Goal: Information Seeking & Learning: Learn about a topic

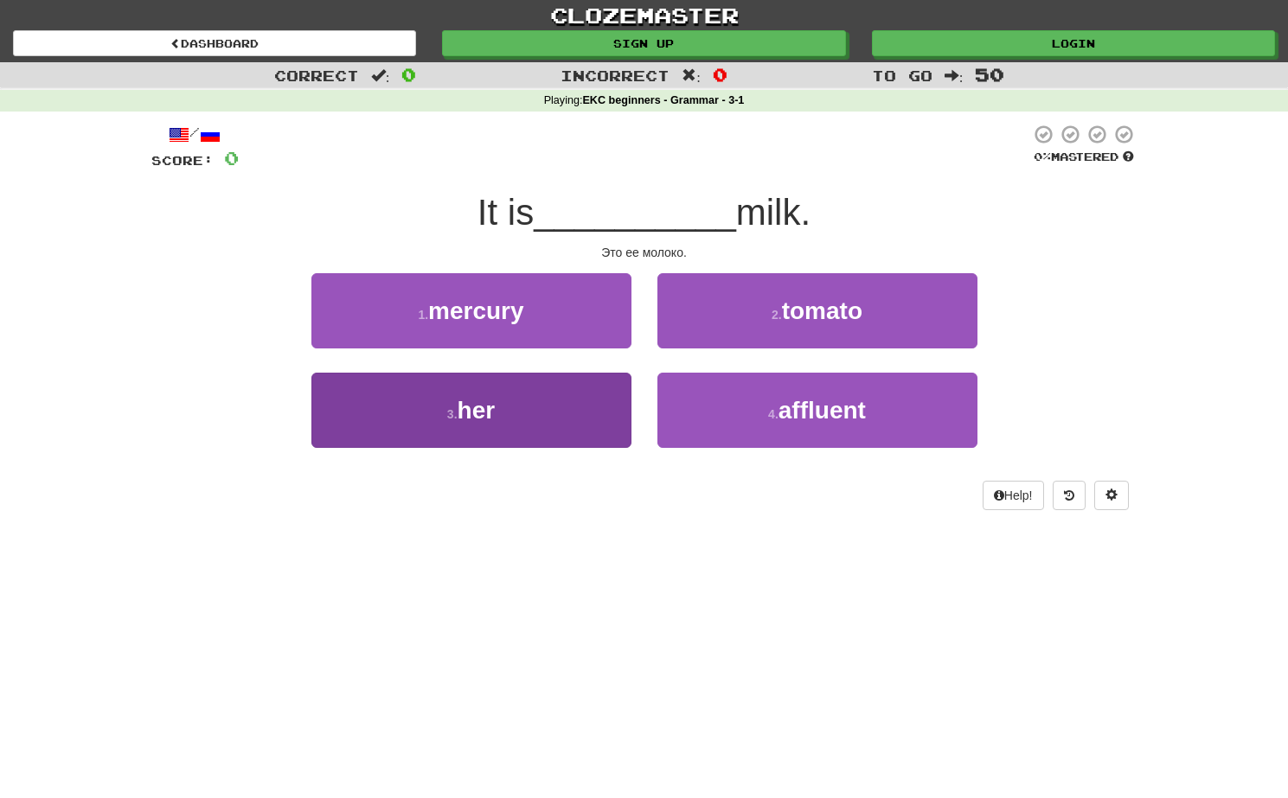
click at [573, 425] on button "3 . her" at bounding box center [471, 410] width 320 height 75
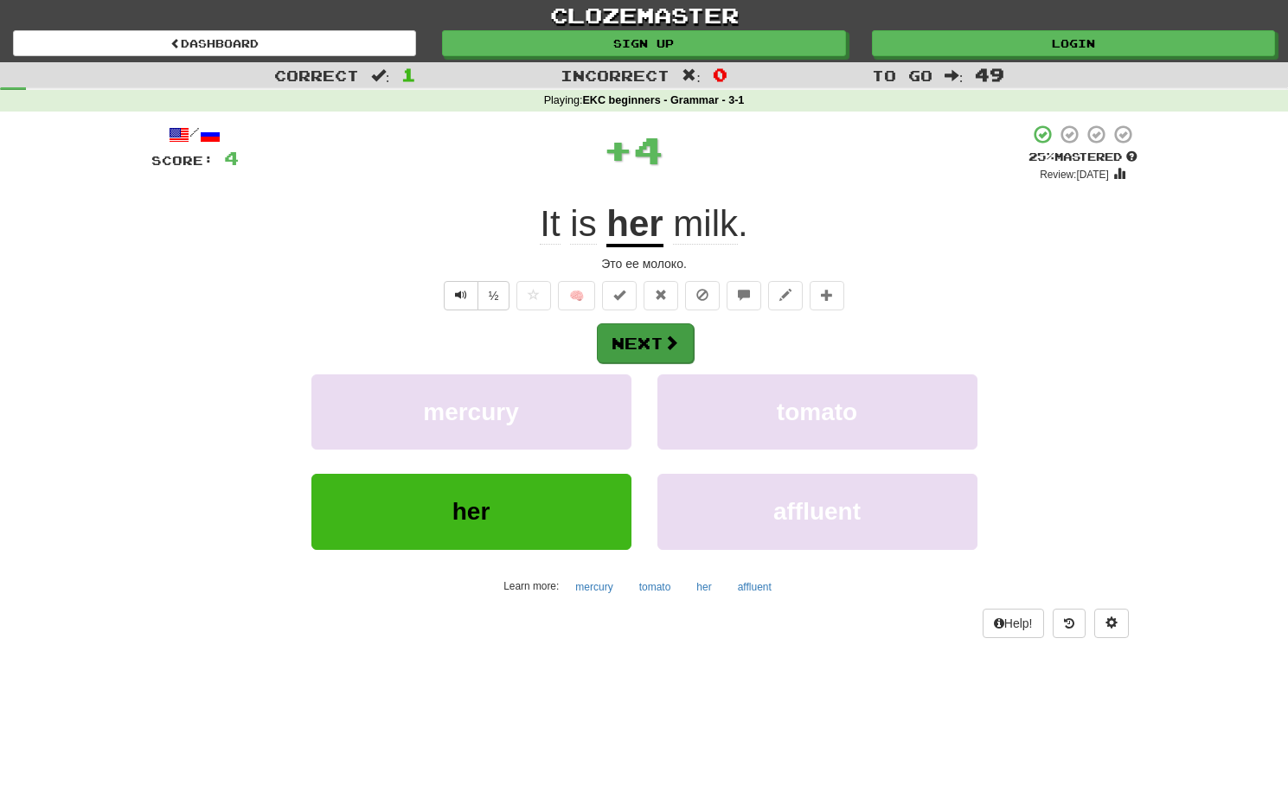
click at [679, 342] on button "Next" at bounding box center [645, 344] width 97 height 40
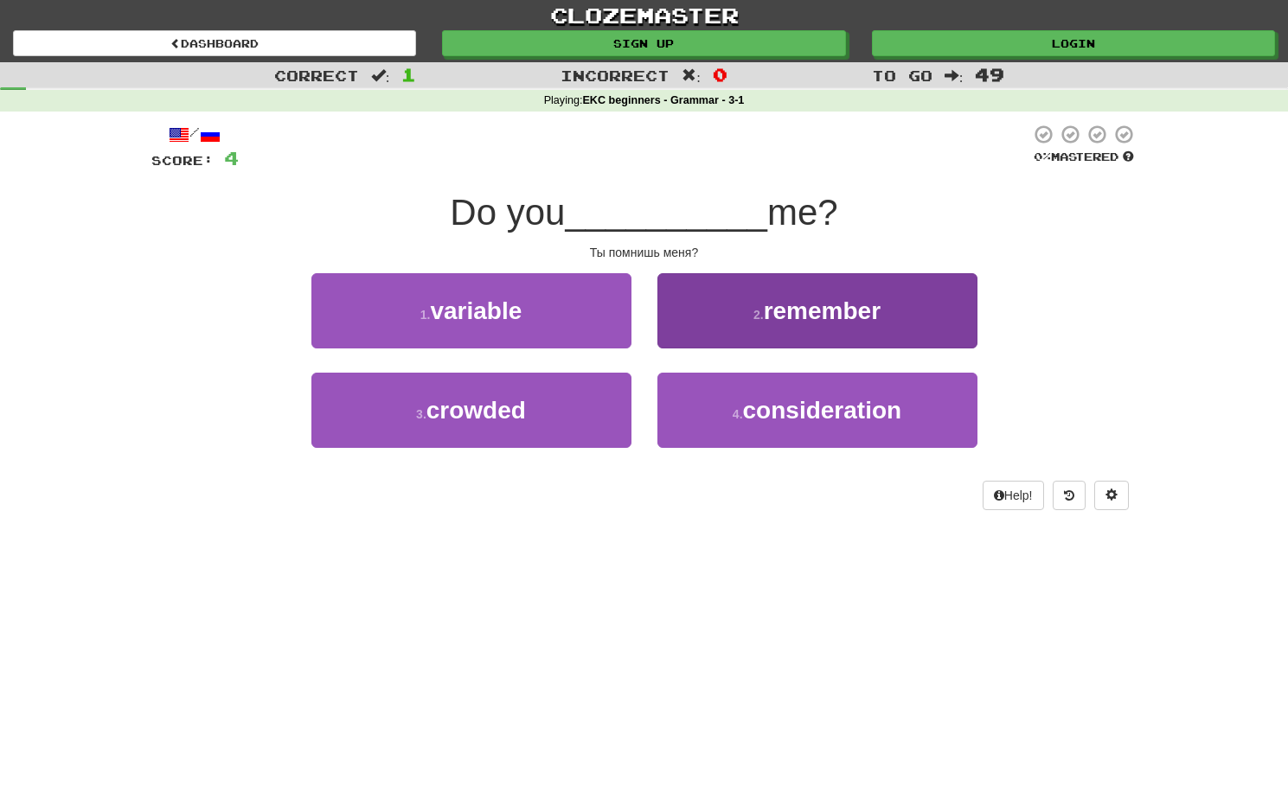
click at [703, 300] on button "2 . remember" at bounding box center [817, 310] width 320 height 75
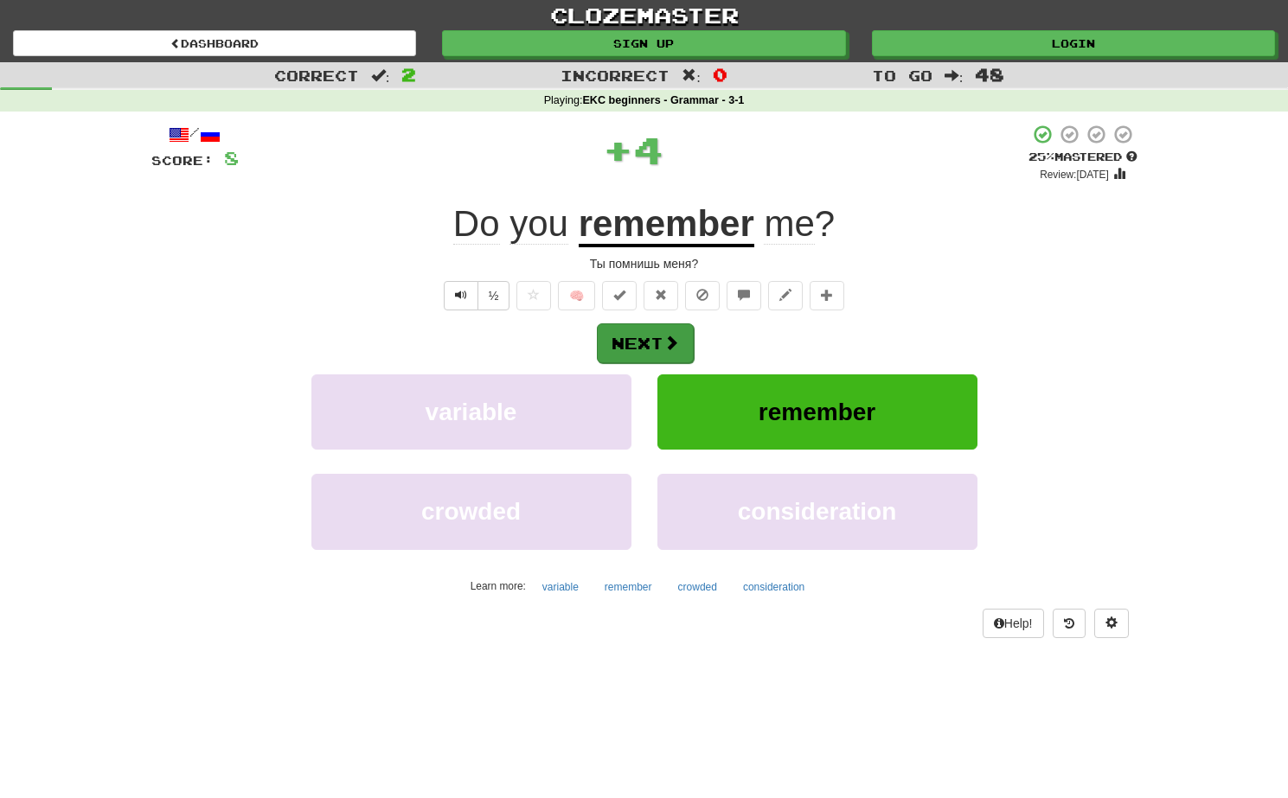
click at [661, 344] on button "Next" at bounding box center [645, 344] width 97 height 40
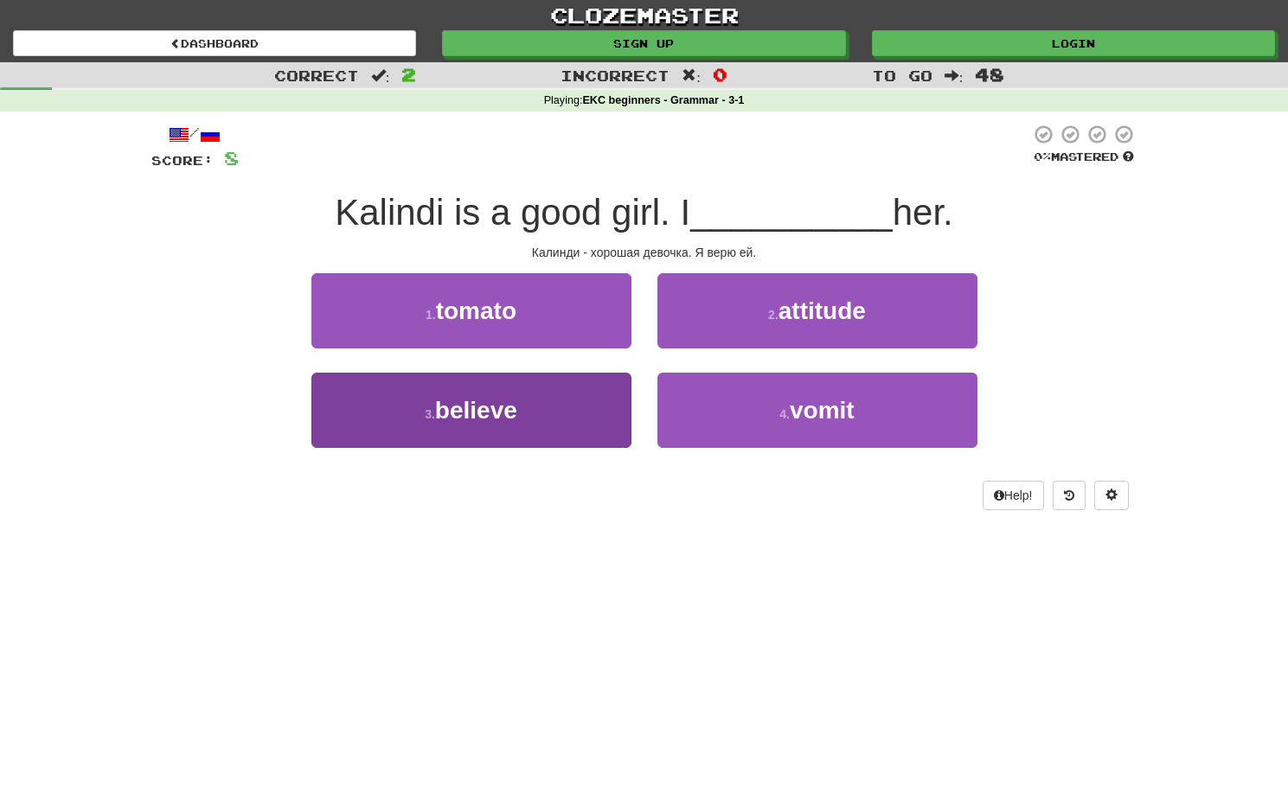
click at [562, 424] on button "3 . believe" at bounding box center [471, 410] width 320 height 75
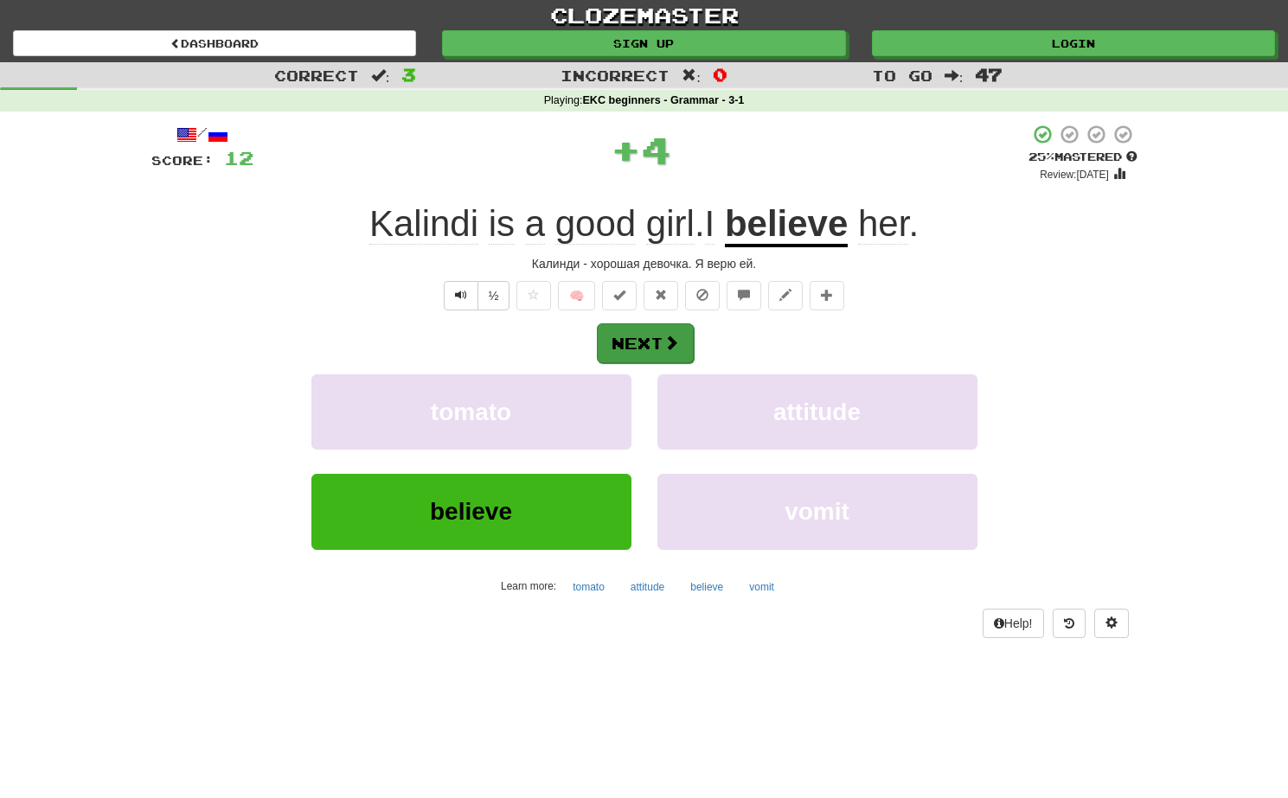
click at [670, 337] on span at bounding box center [671, 343] width 16 height 16
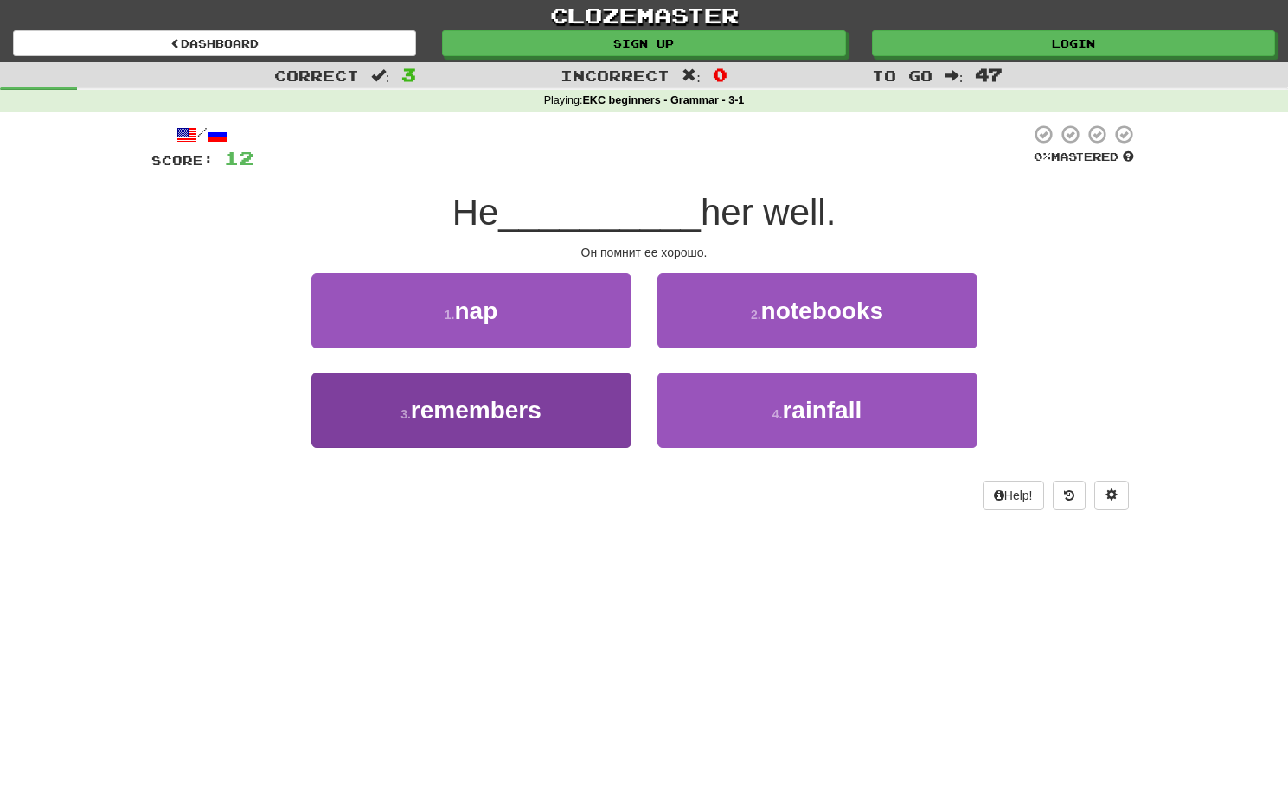
click at [591, 421] on button "3 . remembers" at bounding box center [471, 410] width 320 height 75
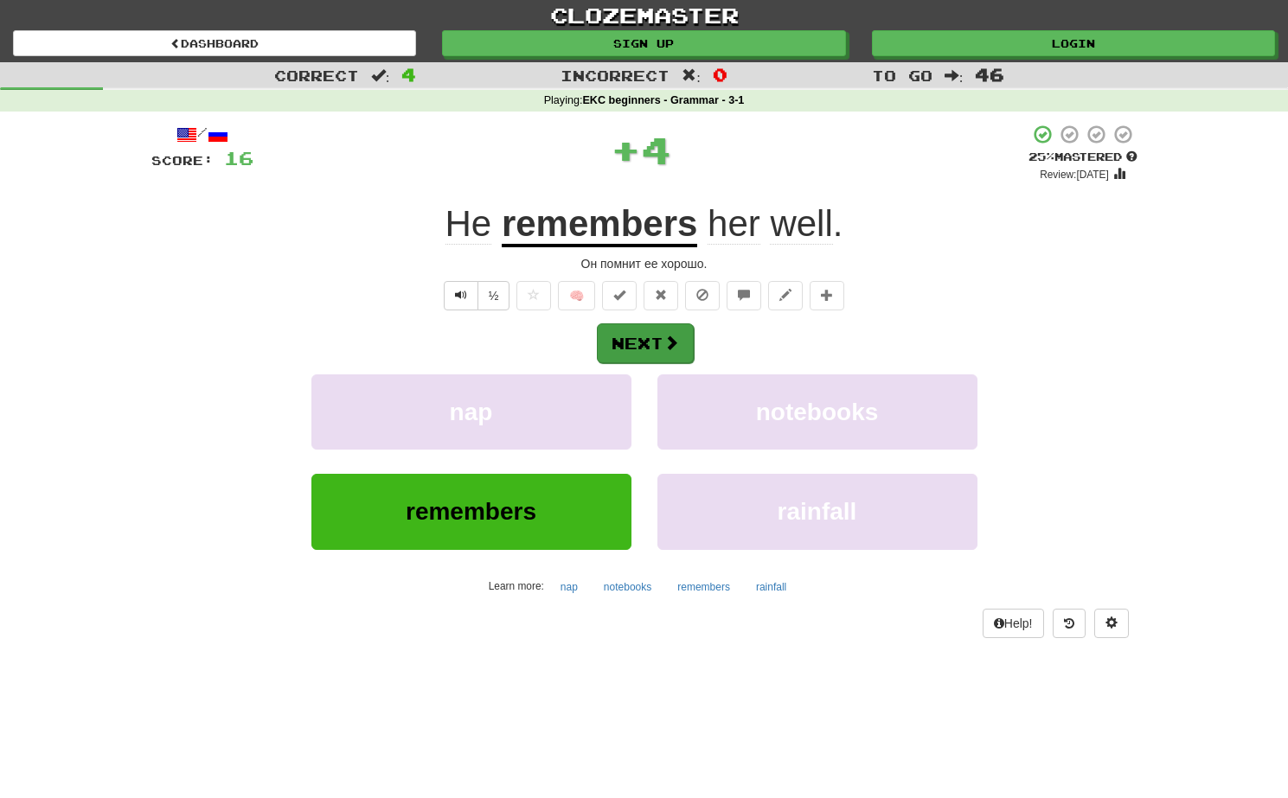
click at [644, 344] on button "Next" at bounding box center [645, 344] width 97 height 40
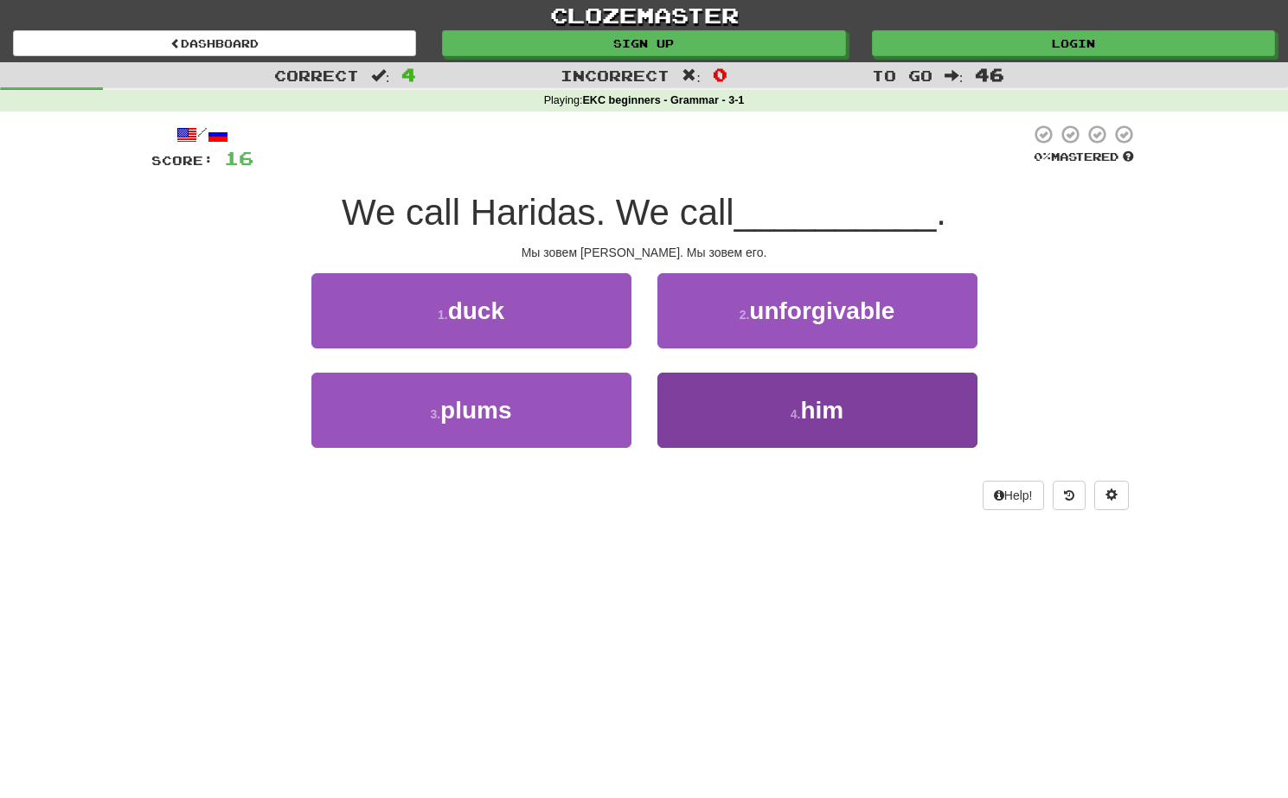
click at [744, 418] on button "4 . him" at bounding box center [817, 410] width 320 height 75
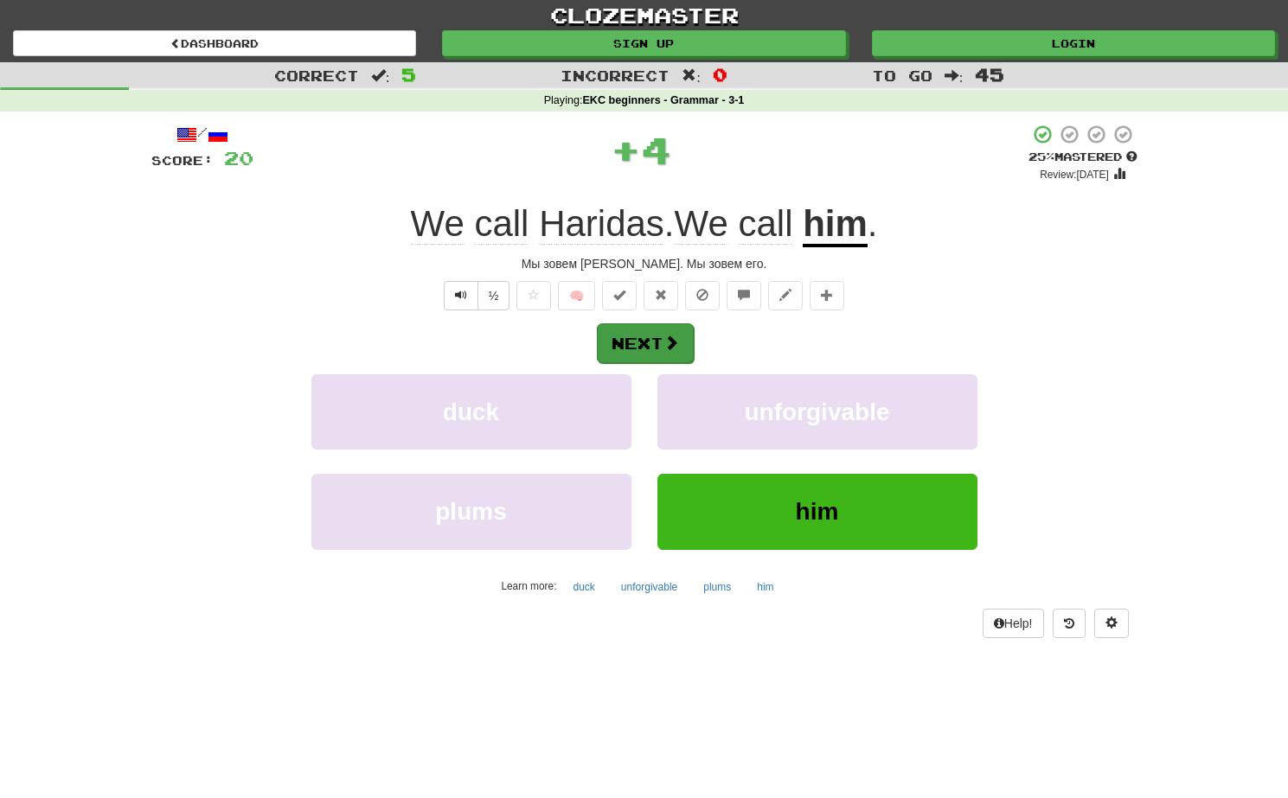
click at [641, 338] on button "Next" at bounding box center [645, 344] width 97 height 40
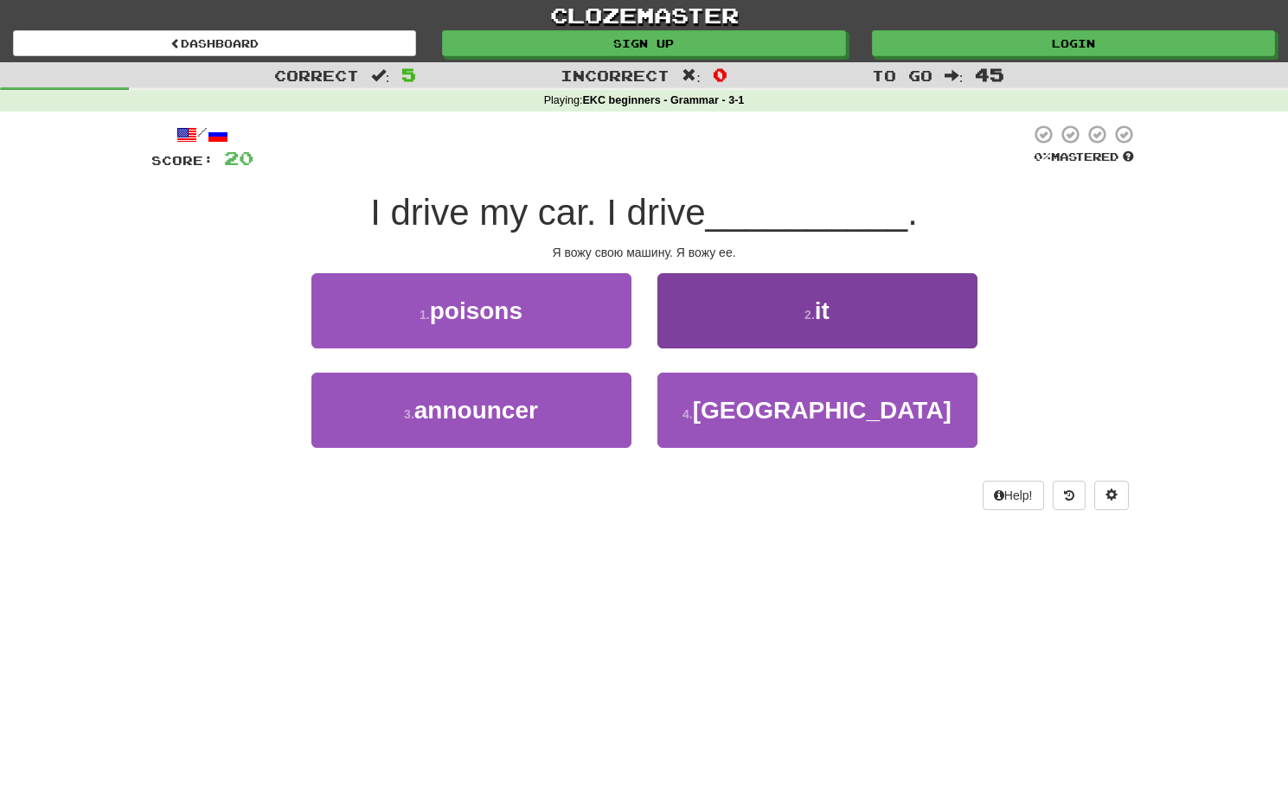
click at [723, 317] on button "2 . it" at bounding box center [817, 310] width 320 height 75
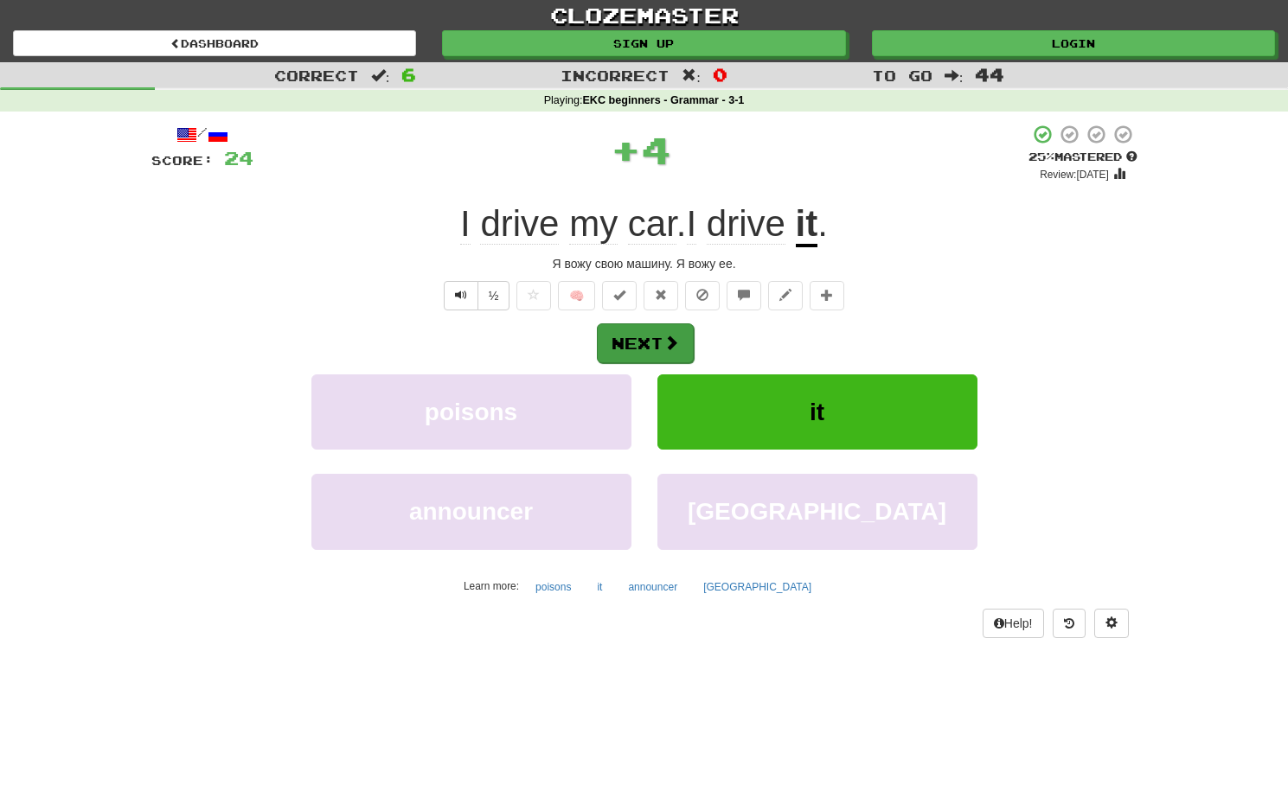
click at [638, 359] on button "Next" at bounding box center [645, 344] width 97 height 40
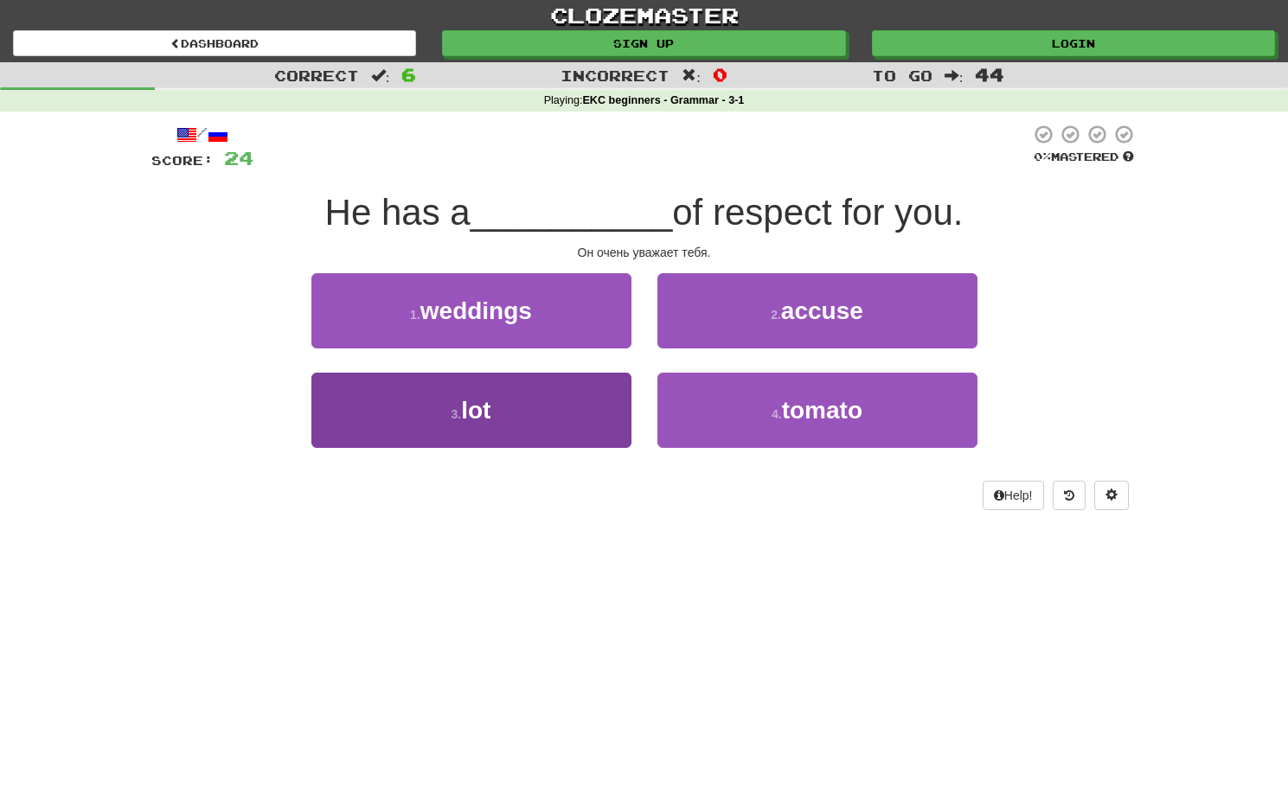
click at [606, 431] on button "3 . lot" at bounding box center [471, 410] width 320 height 75
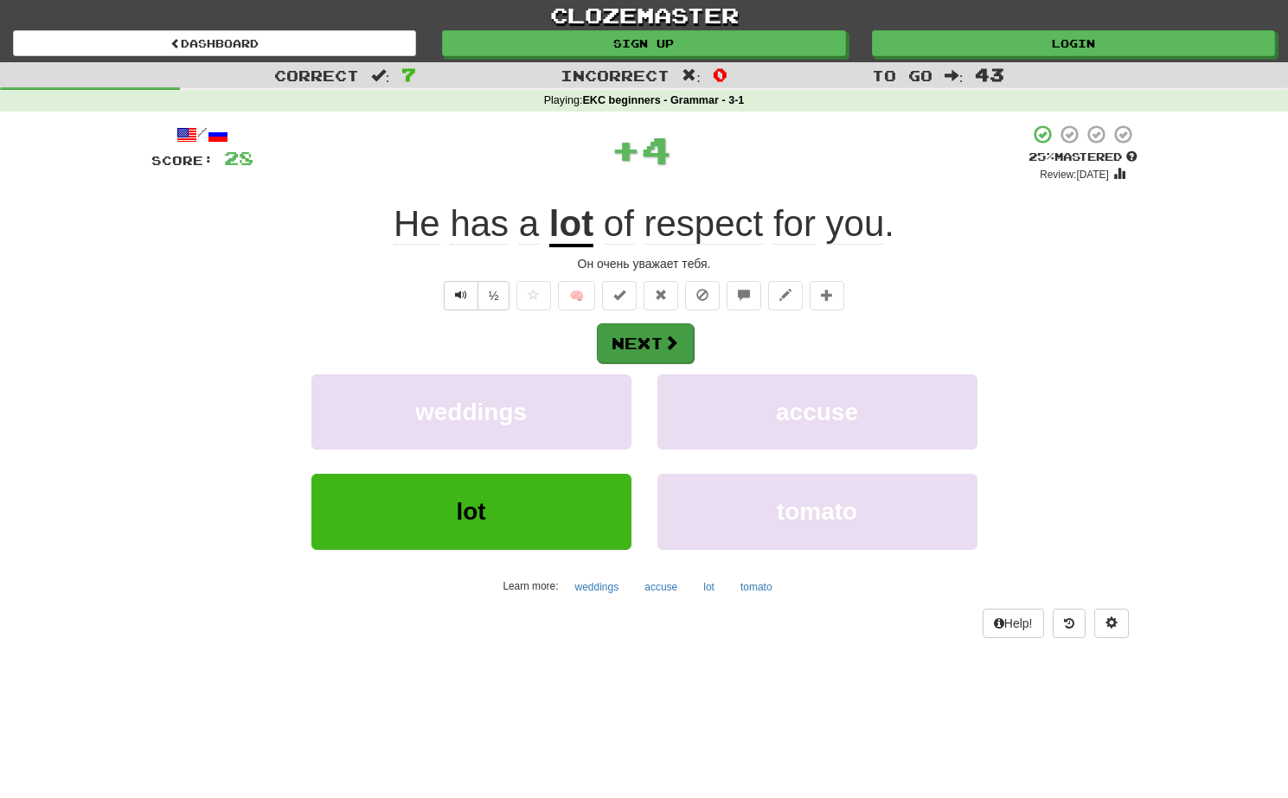
click at [645, 348] on button "Next" at bounding box center [645, 344] width 97 height 40
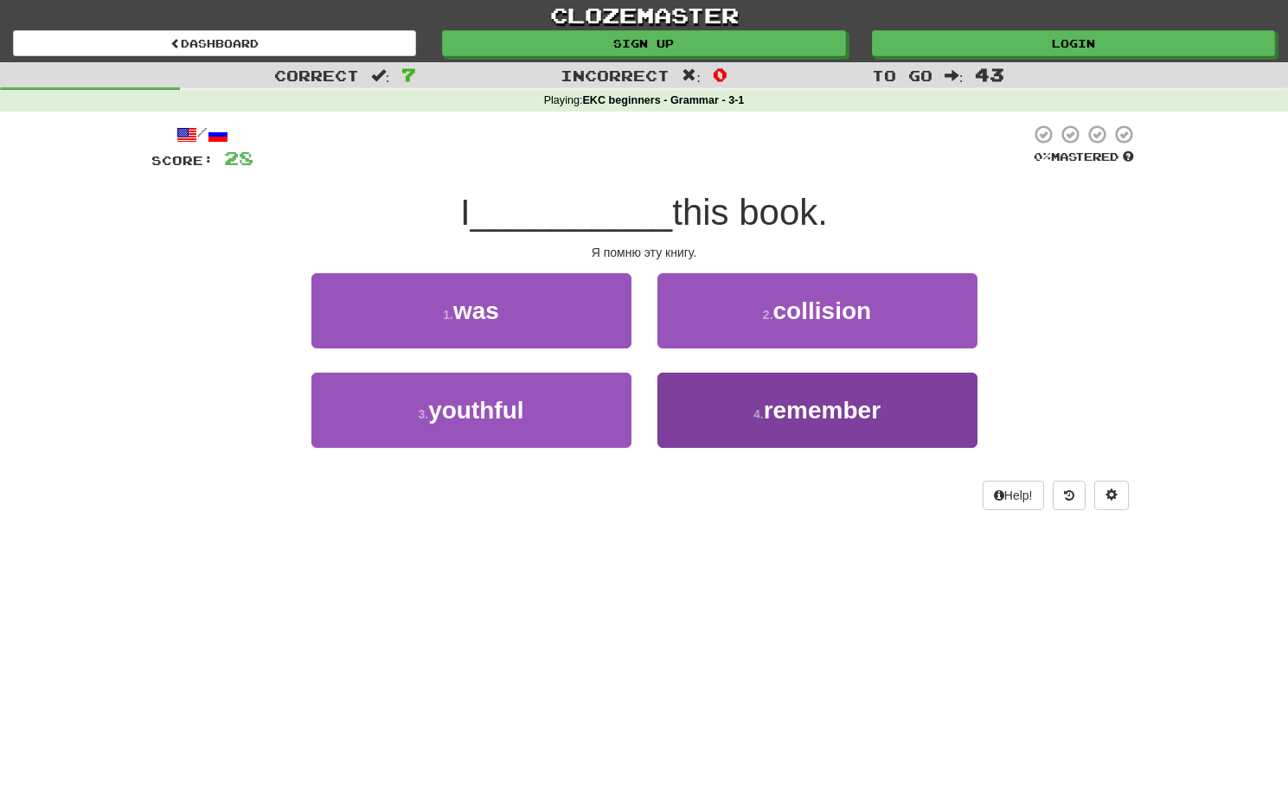
click at [709, 412] on button "4 . remember" at bounding box center [817, 410] width 320 height 75
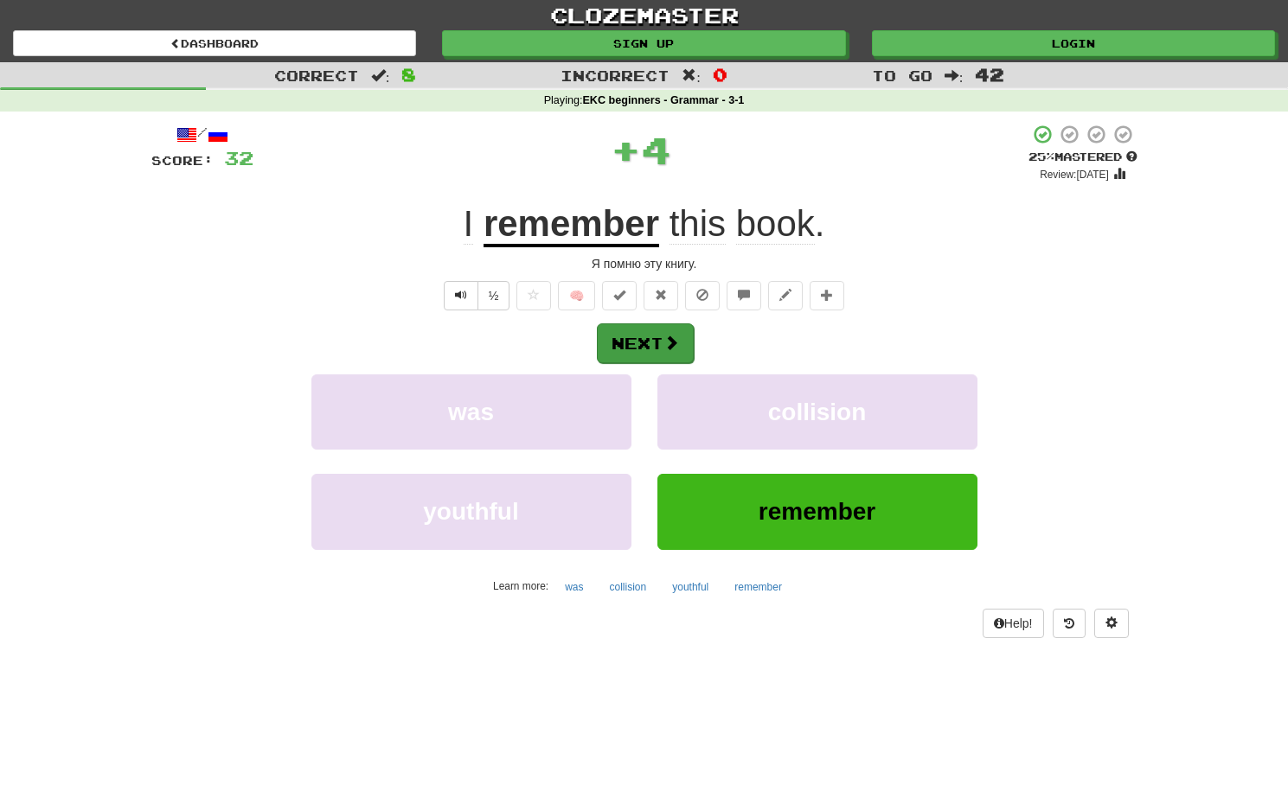
click at [635, 332] on button "Next" at bounding box center [645, 344] width 97 height 40
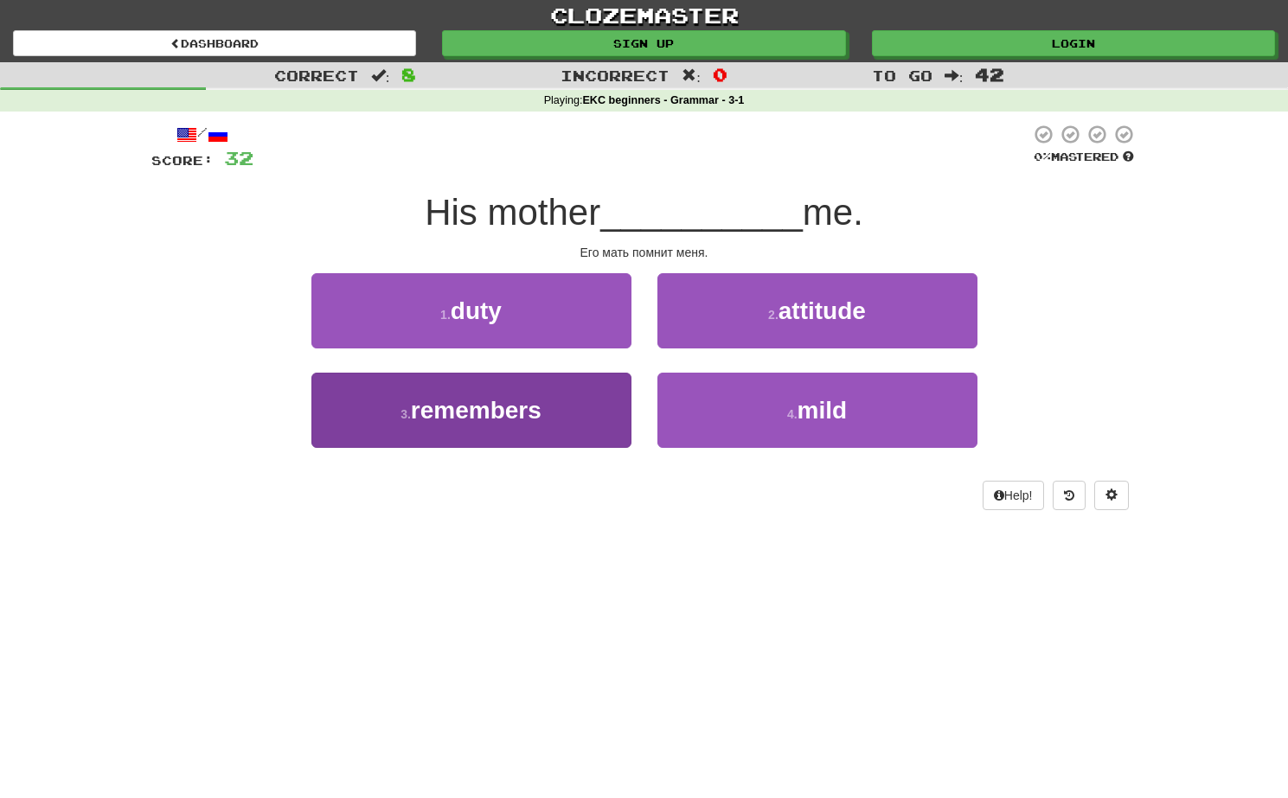
click at [493, 426] on button "3 . remembers" at bounding box center [471, 410] width 320 height 75
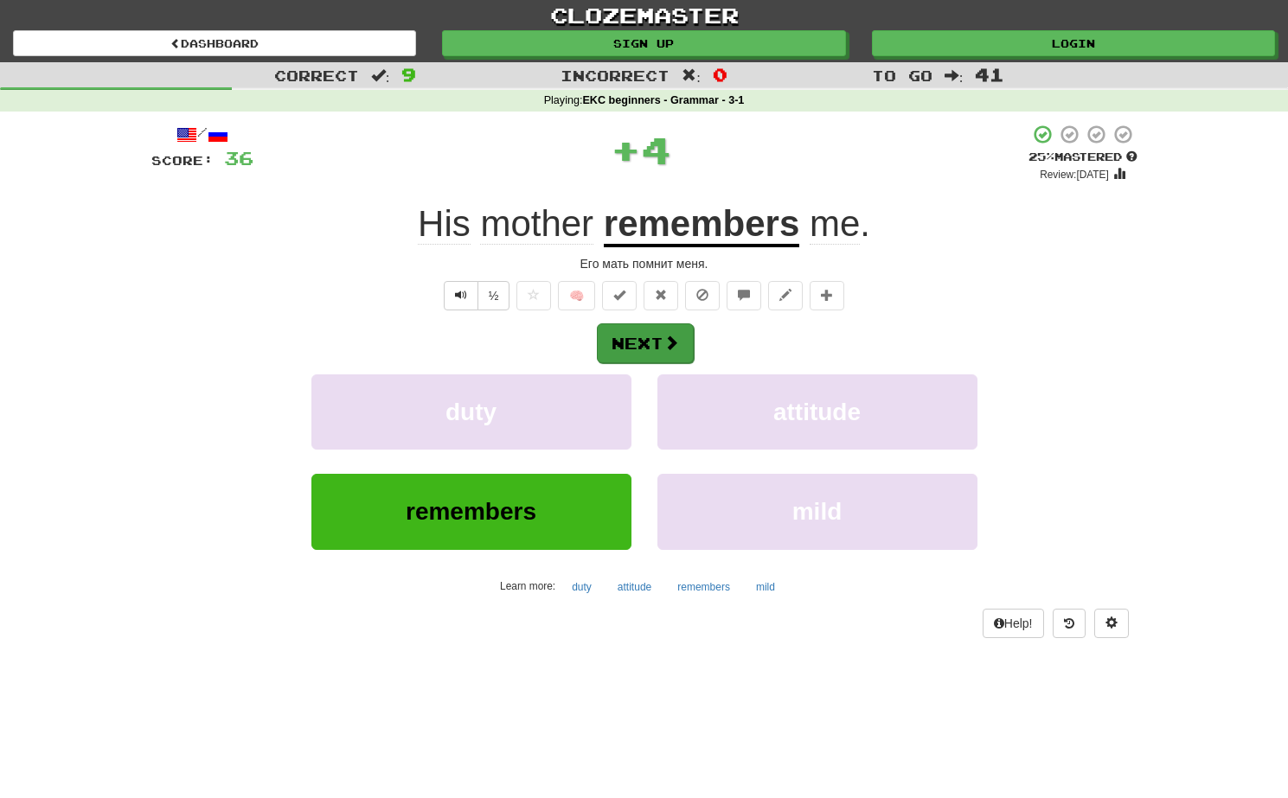
click at [620, 350] on button "Next" at bounding box center [645, 344] width 97 height 40
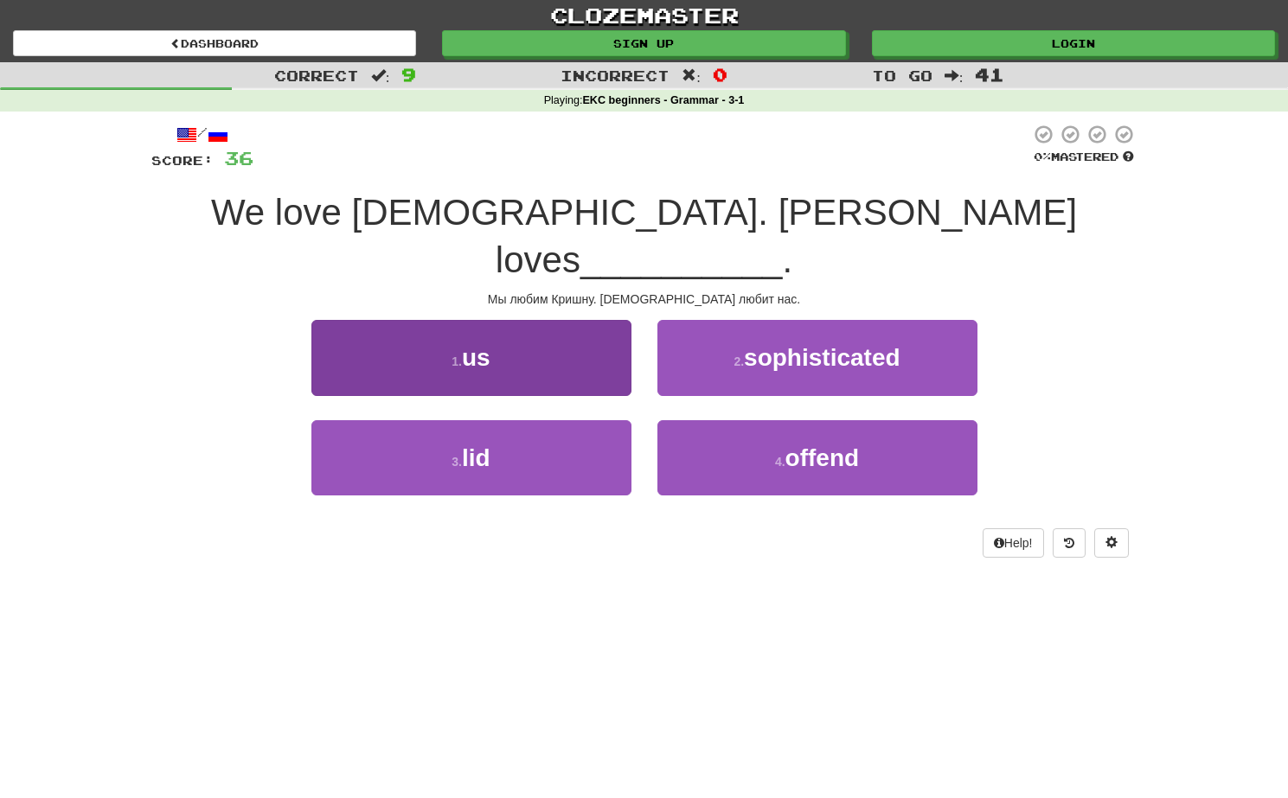
click at [575, 336] on button "1 . us" at bounding box center [471, 357] width 320 height 75
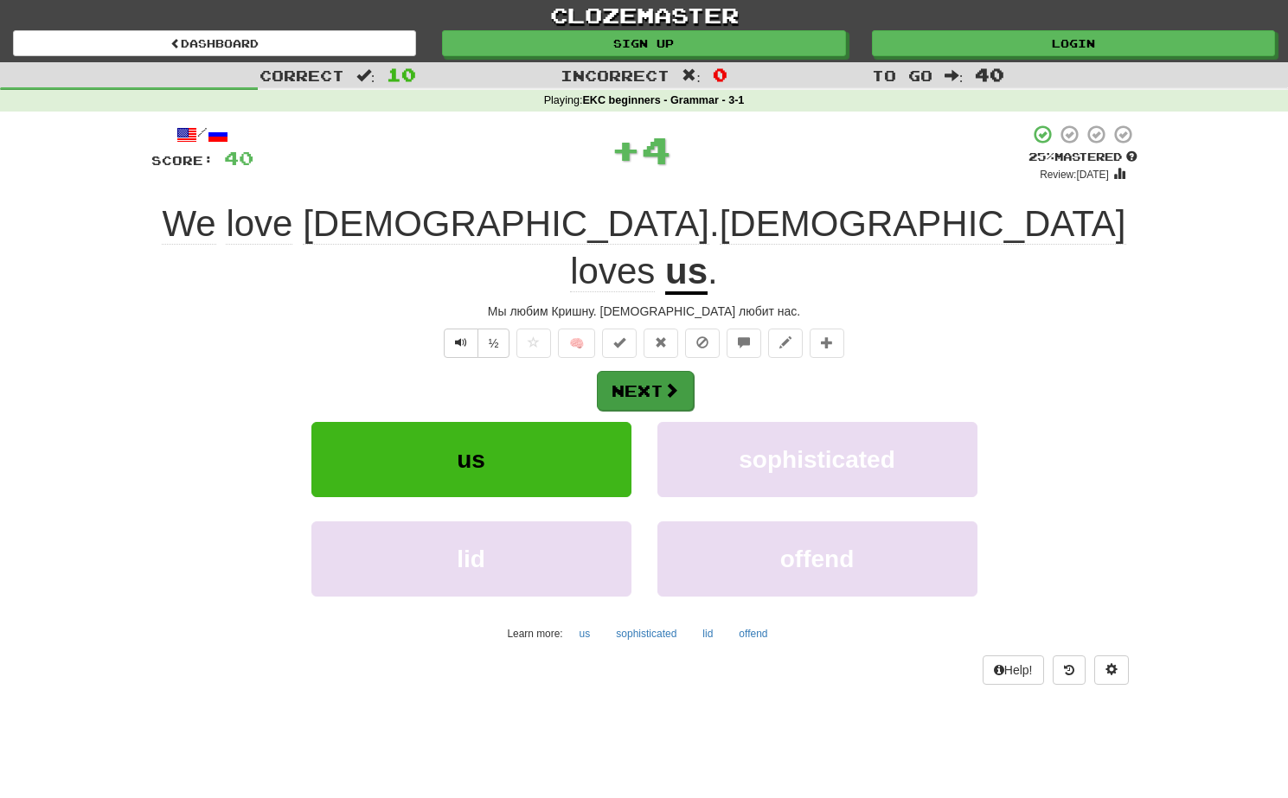
click at [675, 371] on button "Next" at bounding box center [645, 391] width 97 height 40
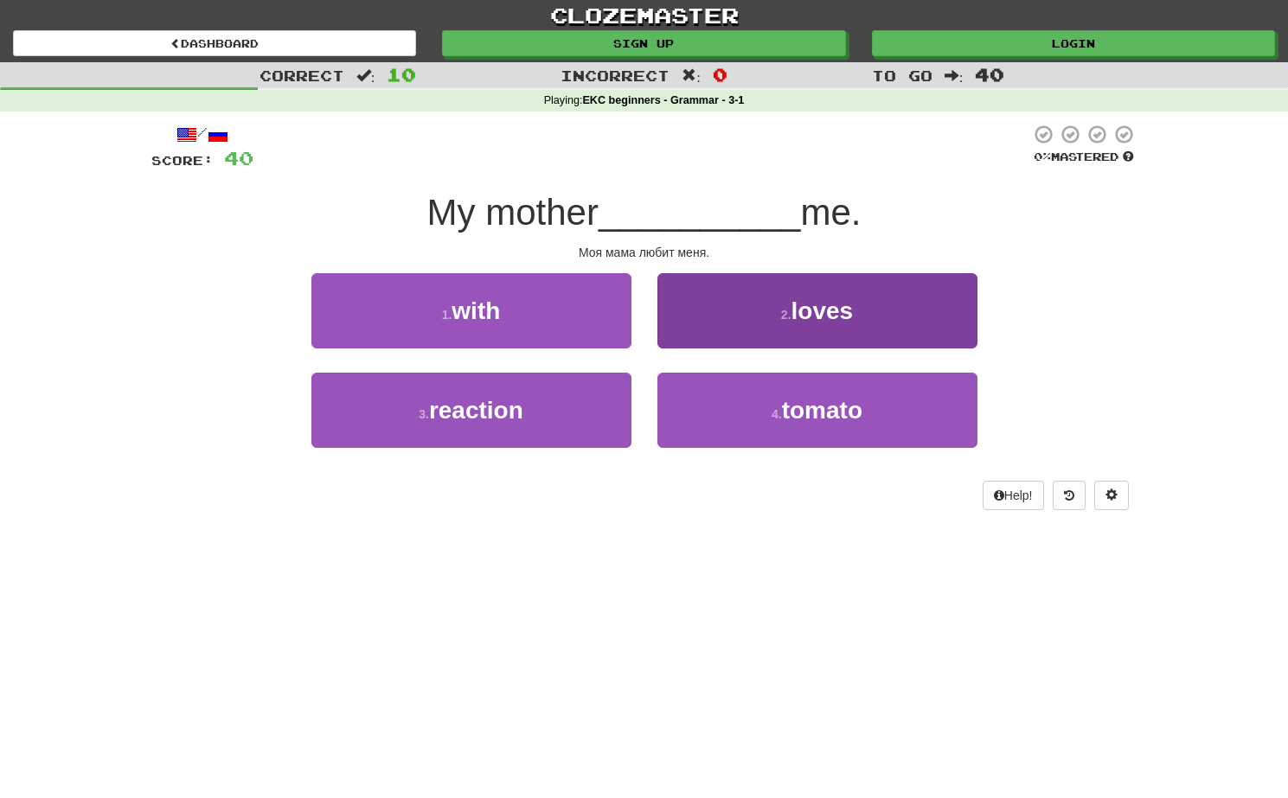
click at [717, 330] on button "2 . loves" at bounding box center [817, 310] width 320 height 75
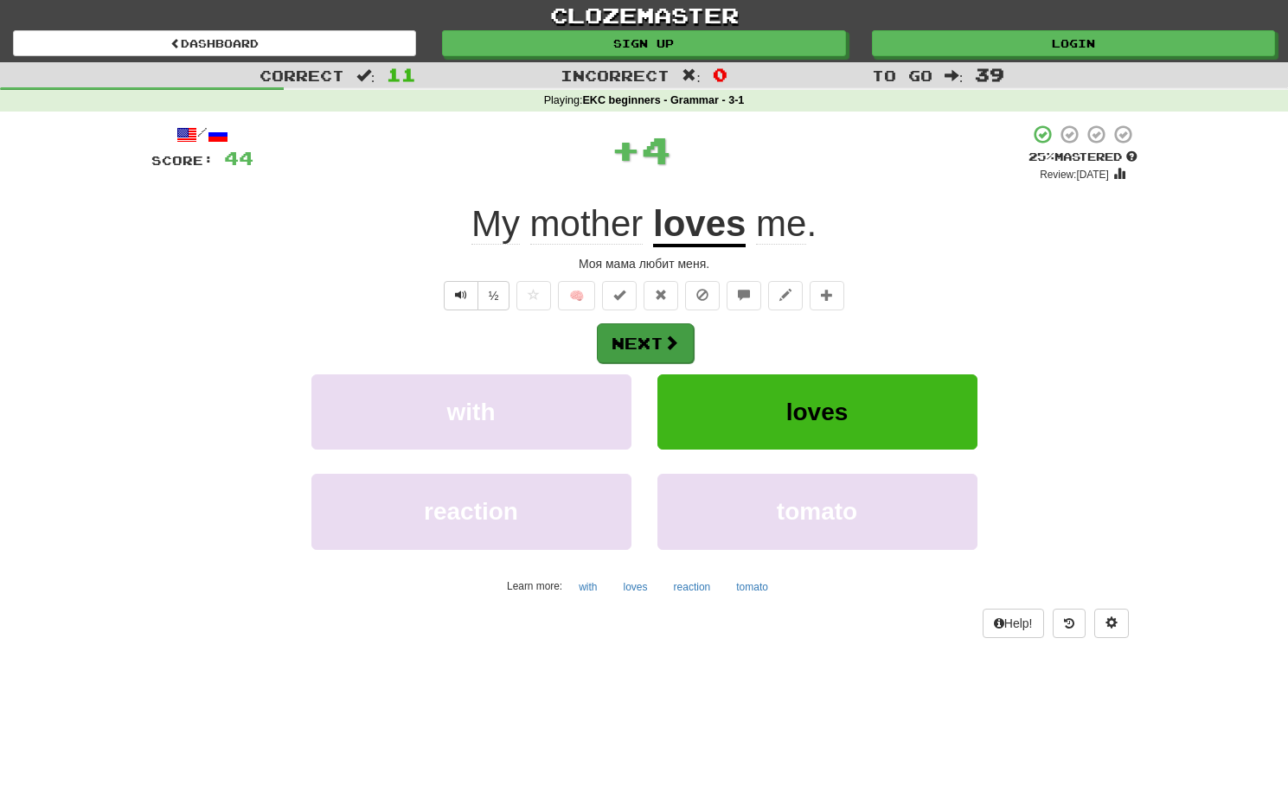
click at [677, 340] on span at bounding box center [671, 343] width 16 height 16
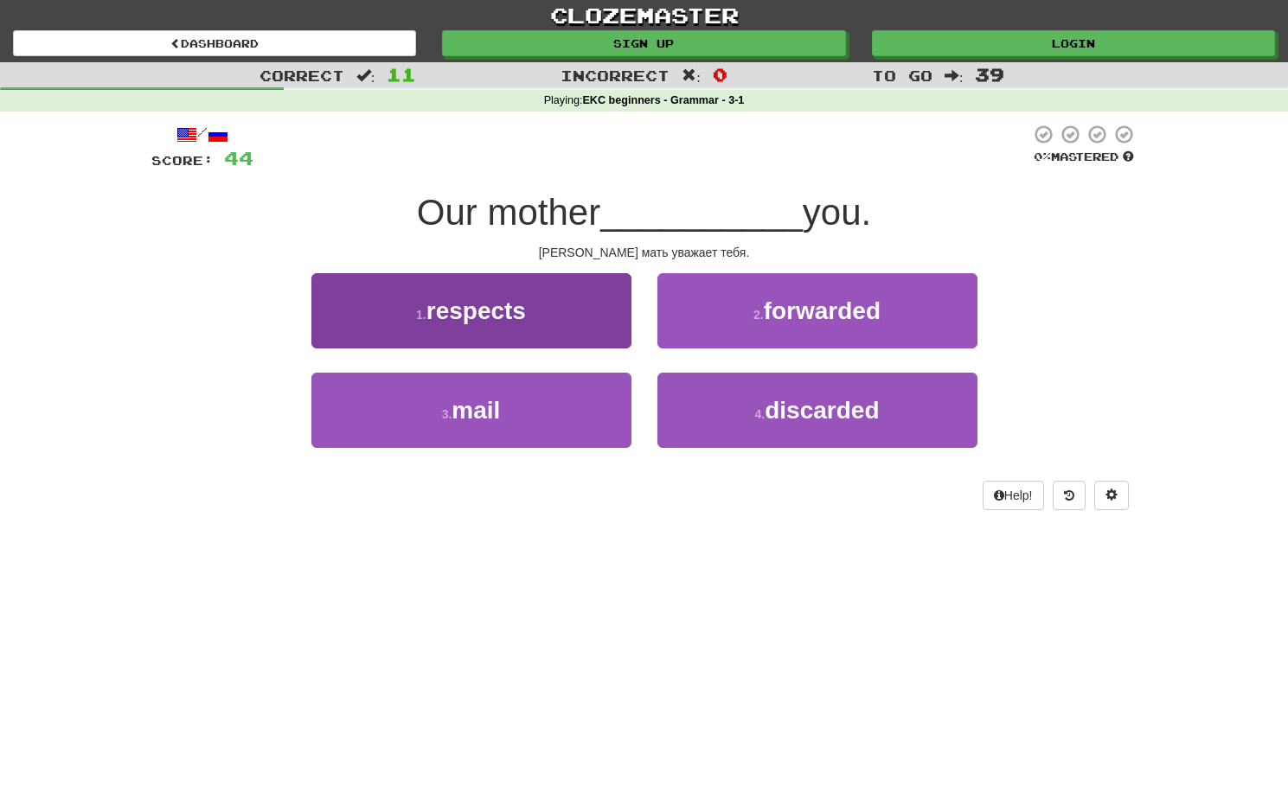
click at [608, 302] on button "1 . respects" at bounding box center [471, 310] width 320 height 75
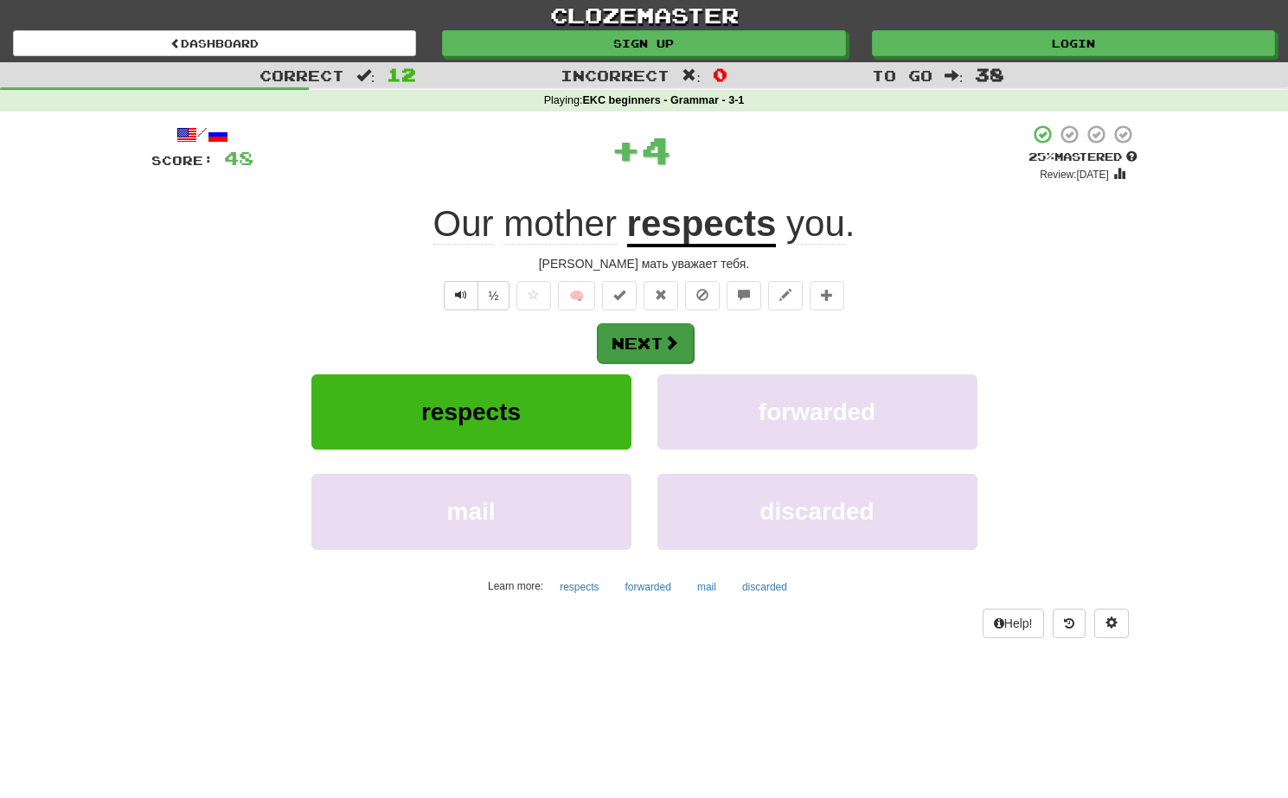
click at [660, 338] on button "Next" at bounding box center [645, 344] width 97 height 40
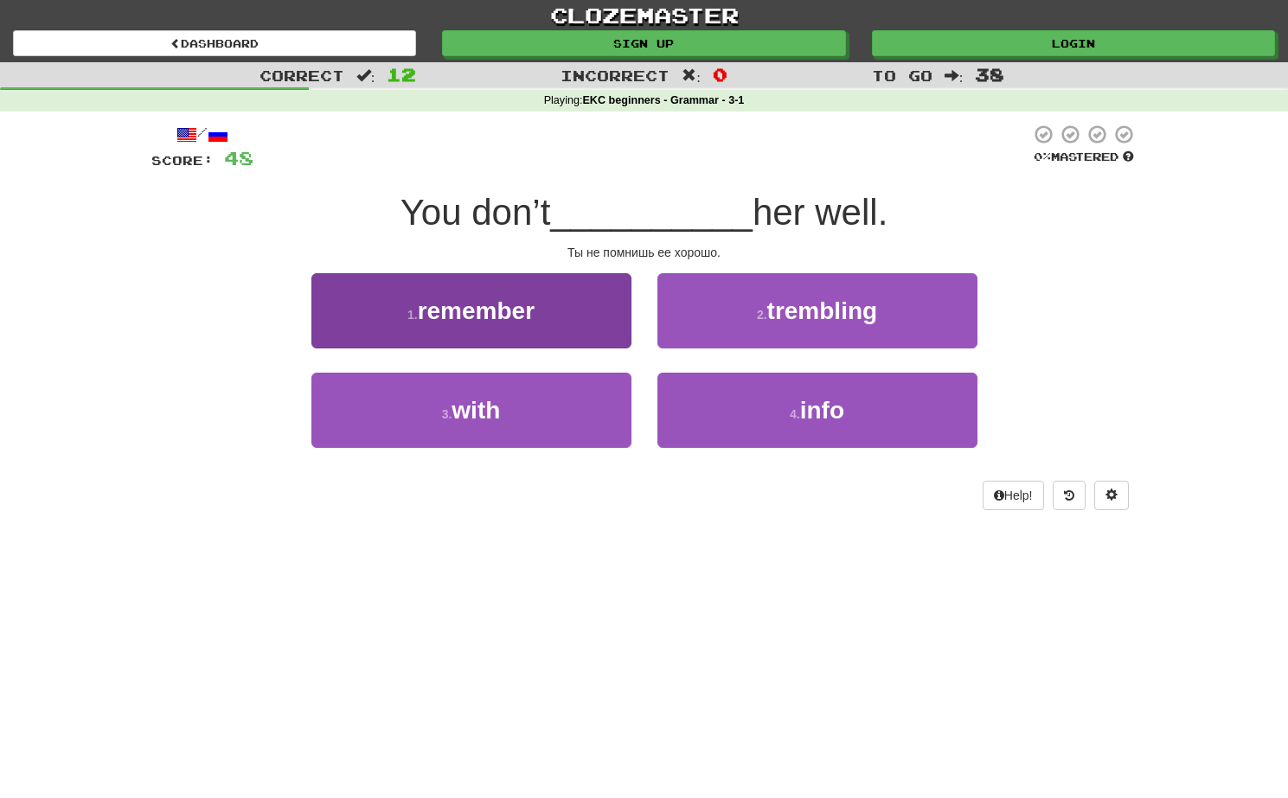
click at [561, 331] on button "1 . remember" at bounding box center [471, 310] width 320 height 75
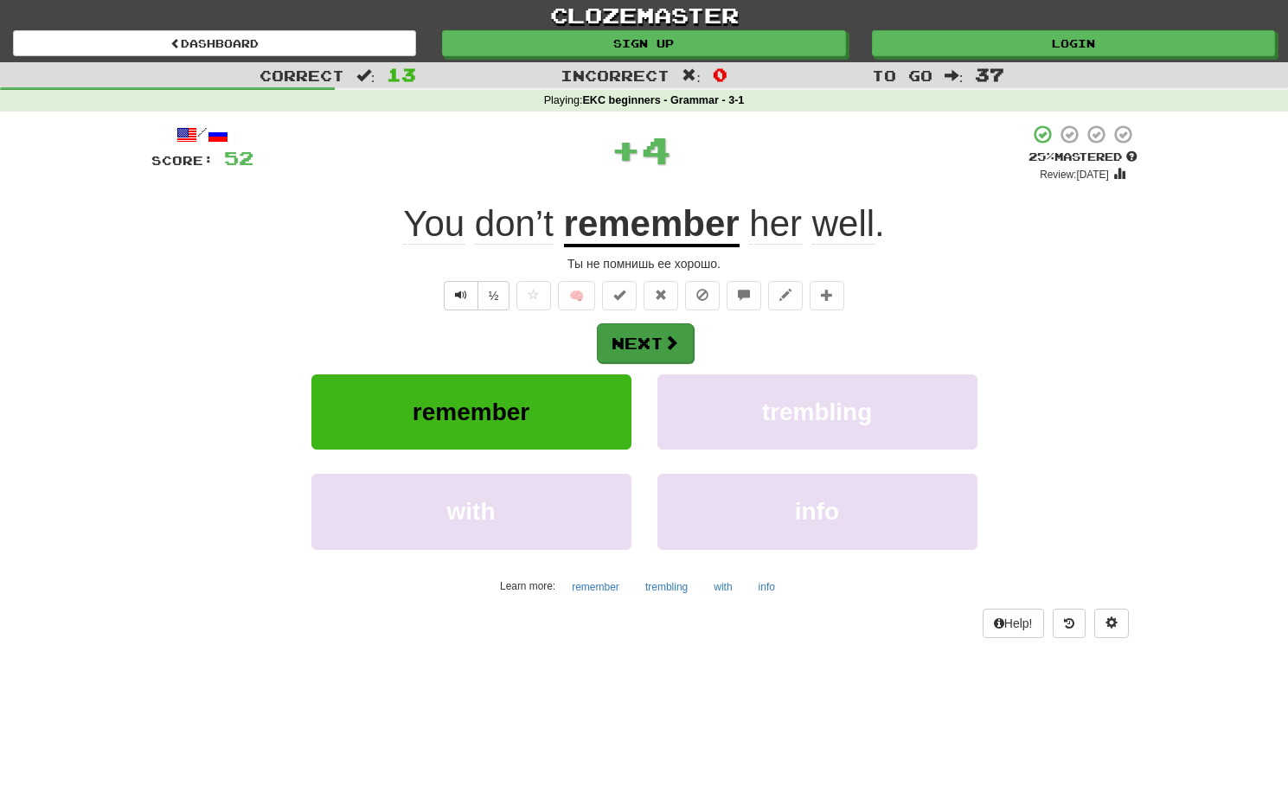
click at [643, 330] on button "Next" at bounding box center [645, 344] width 97 height 40
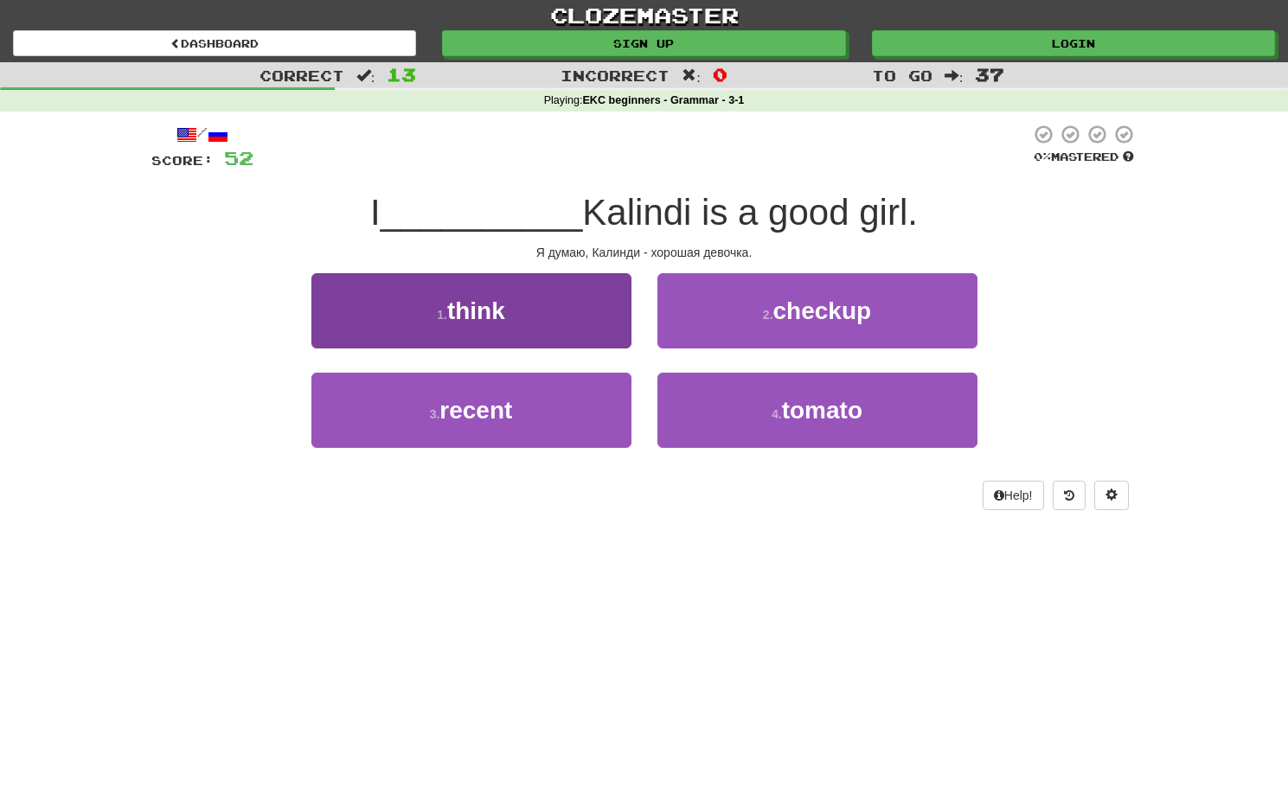
click at [612, 292] on button "1 . think" at bounding box center [471, 310] width 320 height 75
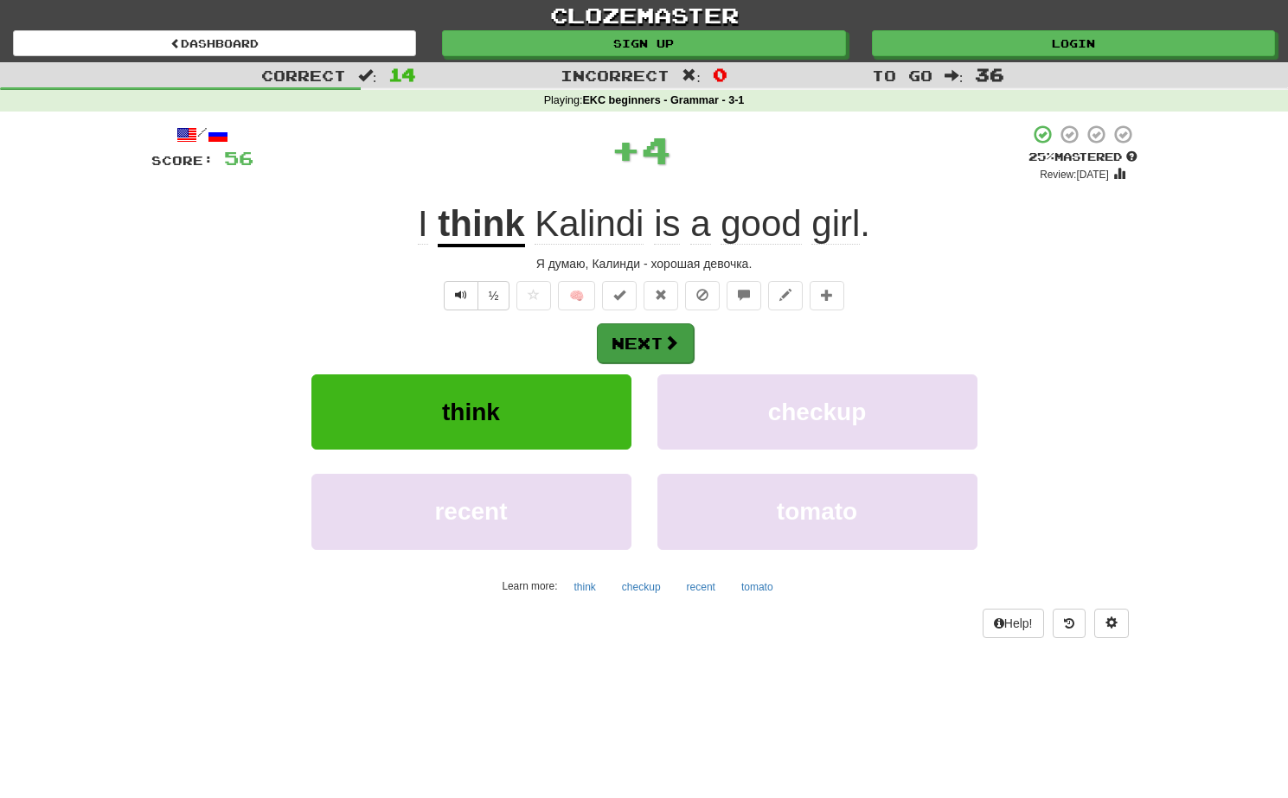
click at [629, 354] on button "Next" at bounding box center [645, 344] width 97 height 40
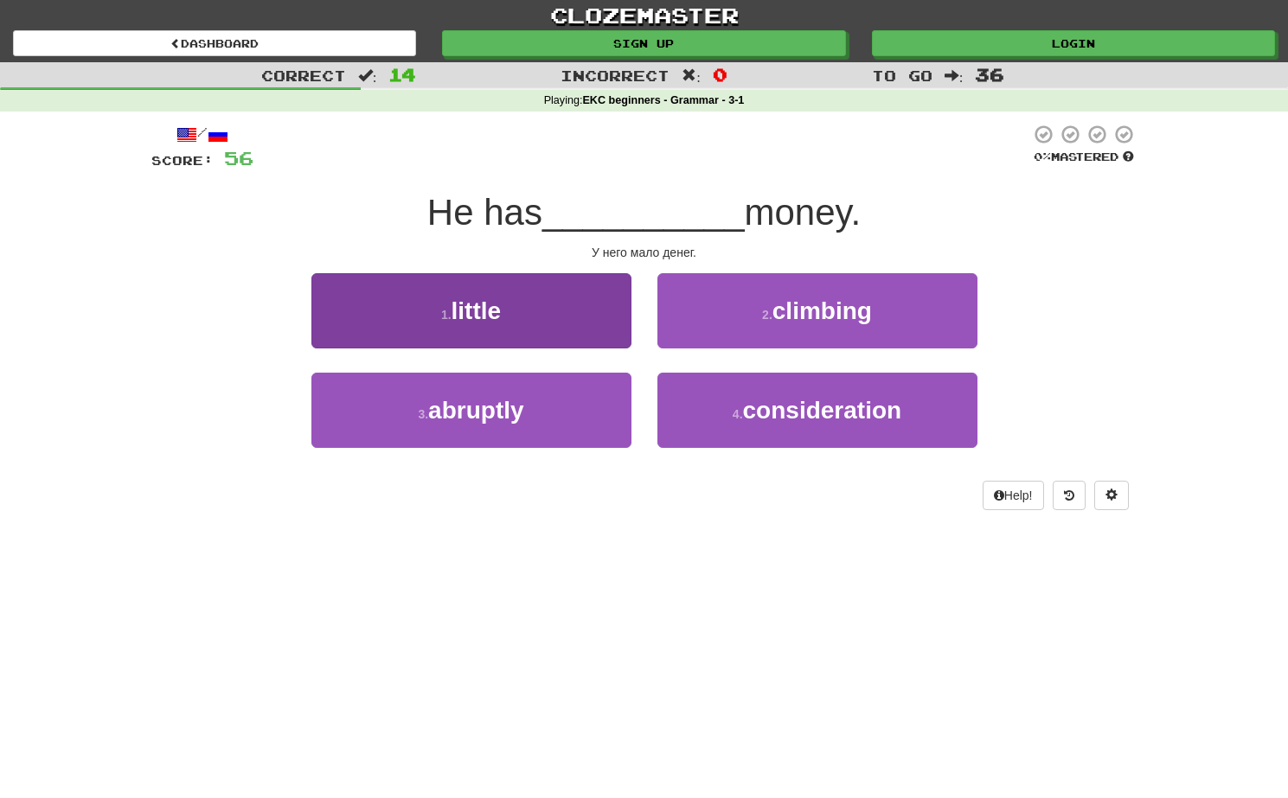
click at [608, 318] on button "1 . little" at bounding box center [471, 310] width 320 height 75
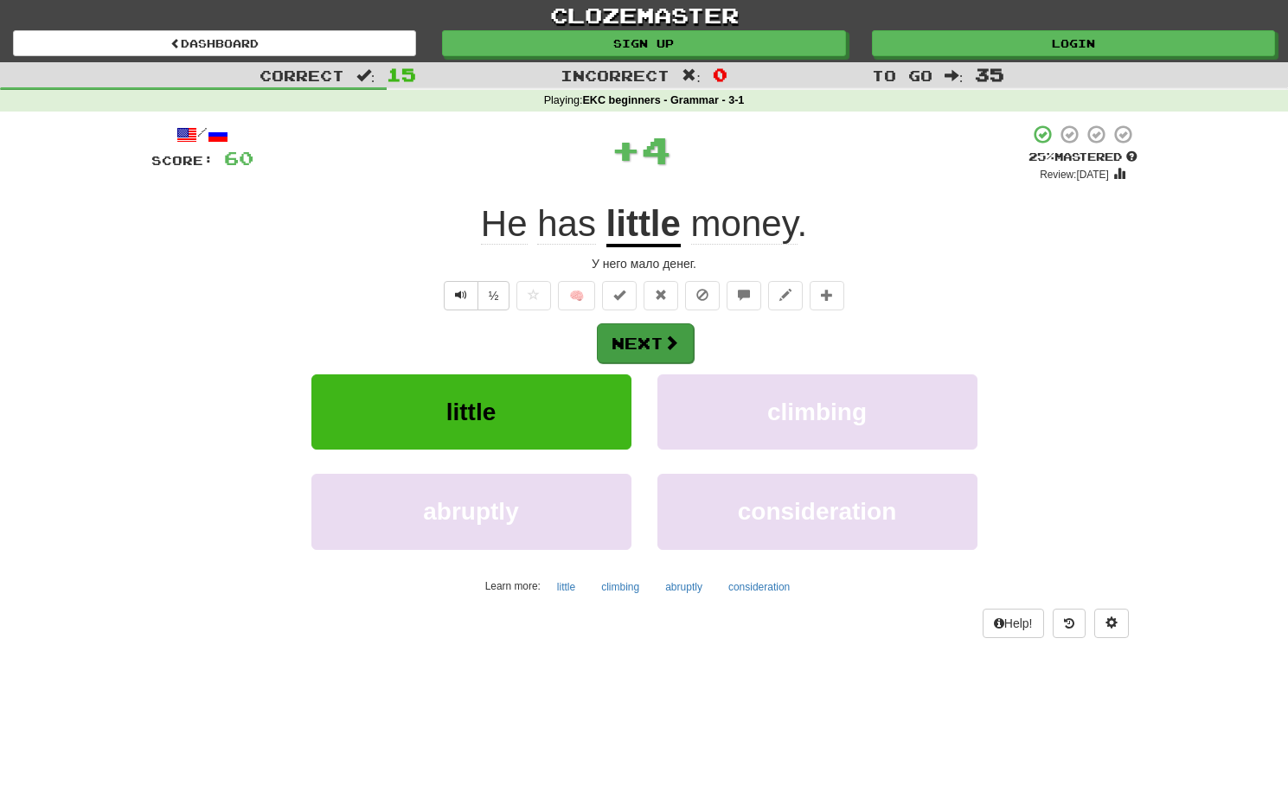
click at [627, 332] on button "Next" at bounding box center [645, 344] width 97 height 40
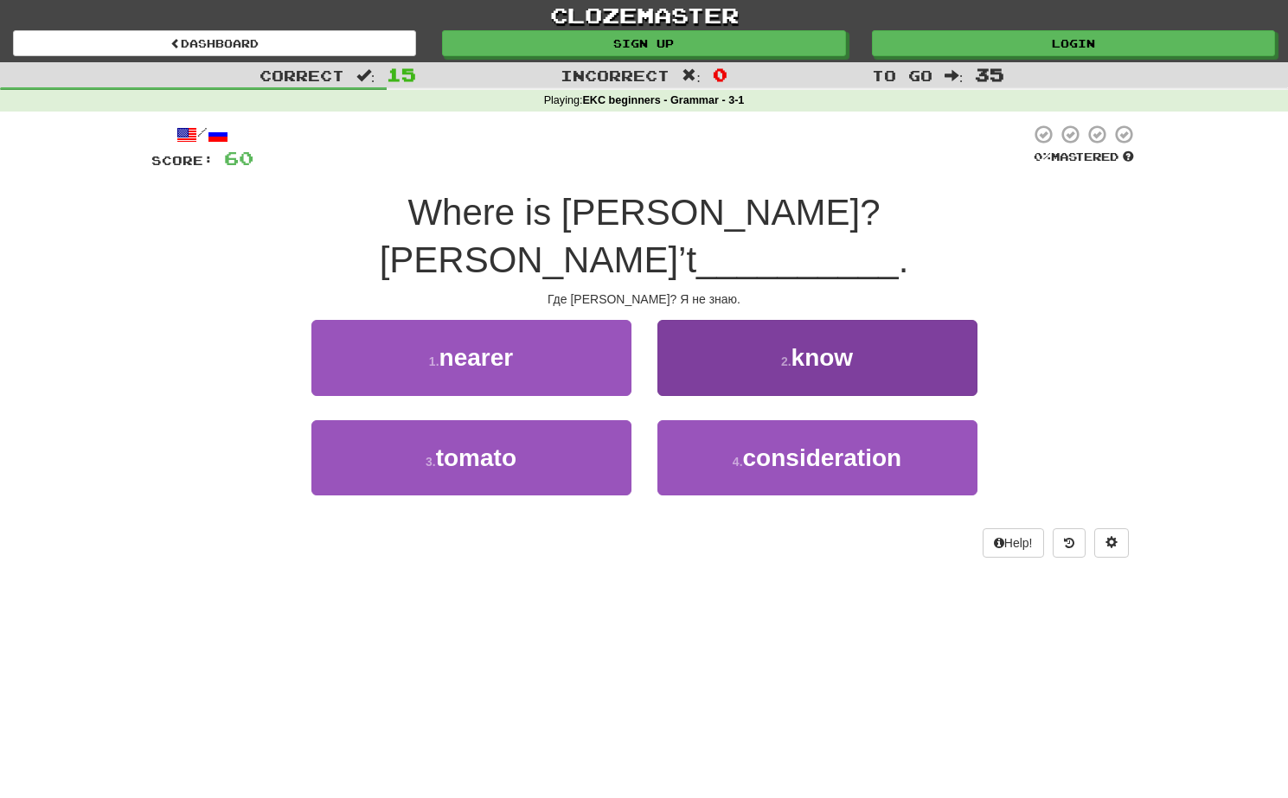
click at [676, 343] on button "2 . know" at bounding box center [817, 357] width 320 height 75
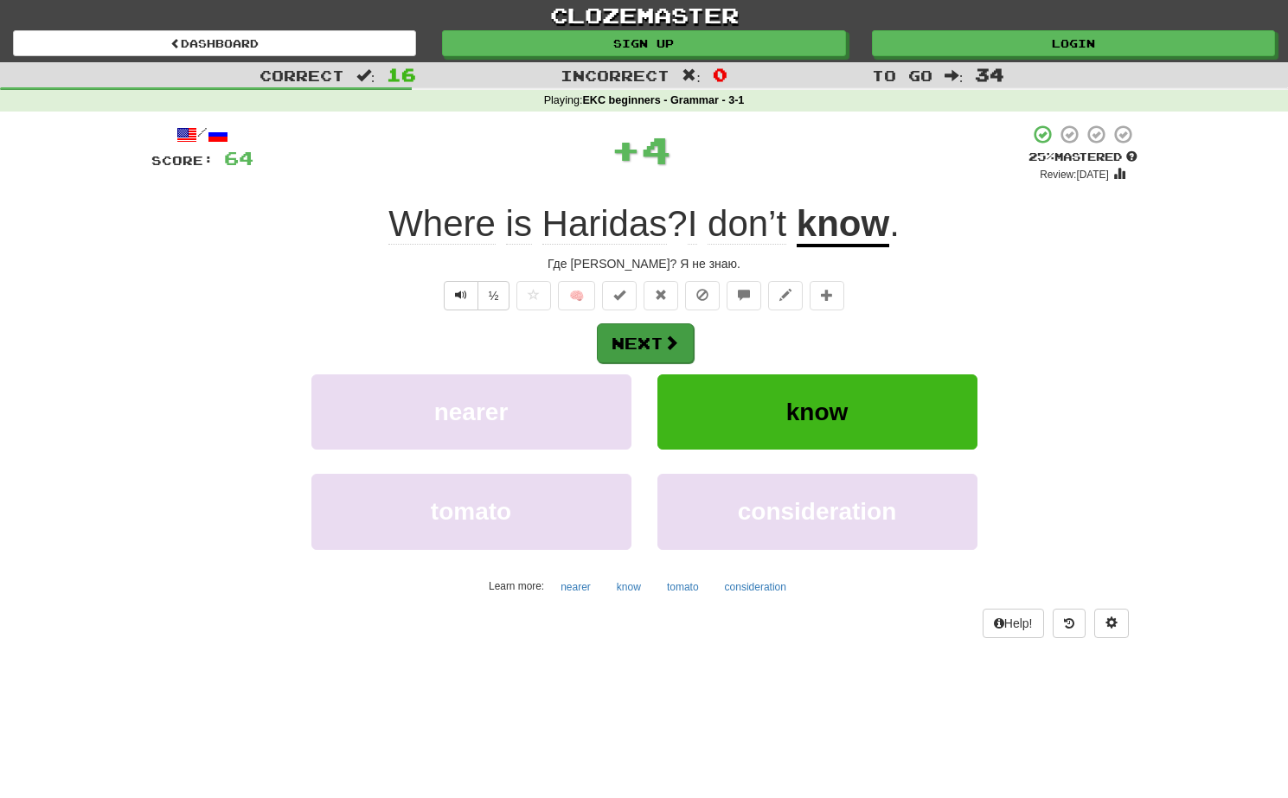
click at [663, 331] on button "Next" at bounding box center [645, 344] width 97 height 40
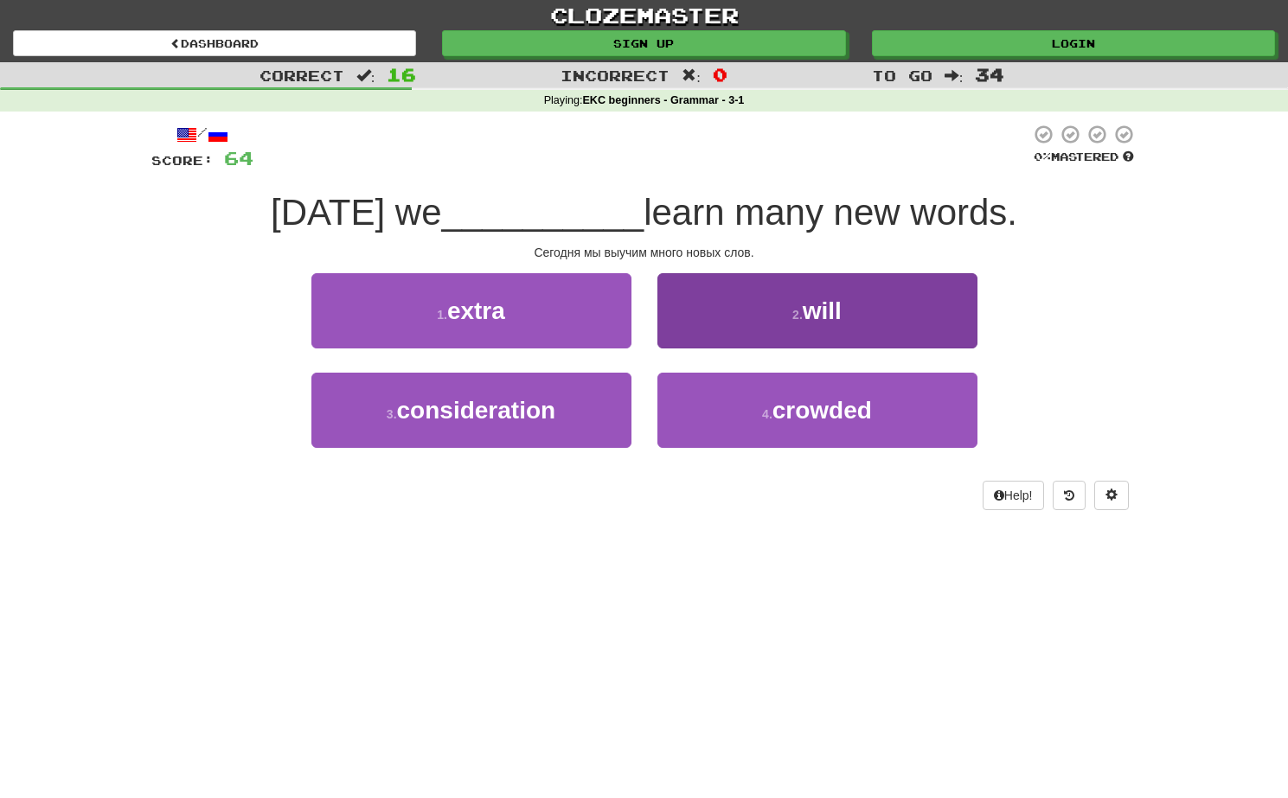
click at [707, 339] on button "2 . will" at bounding box center [817, 310] width 320 height 75
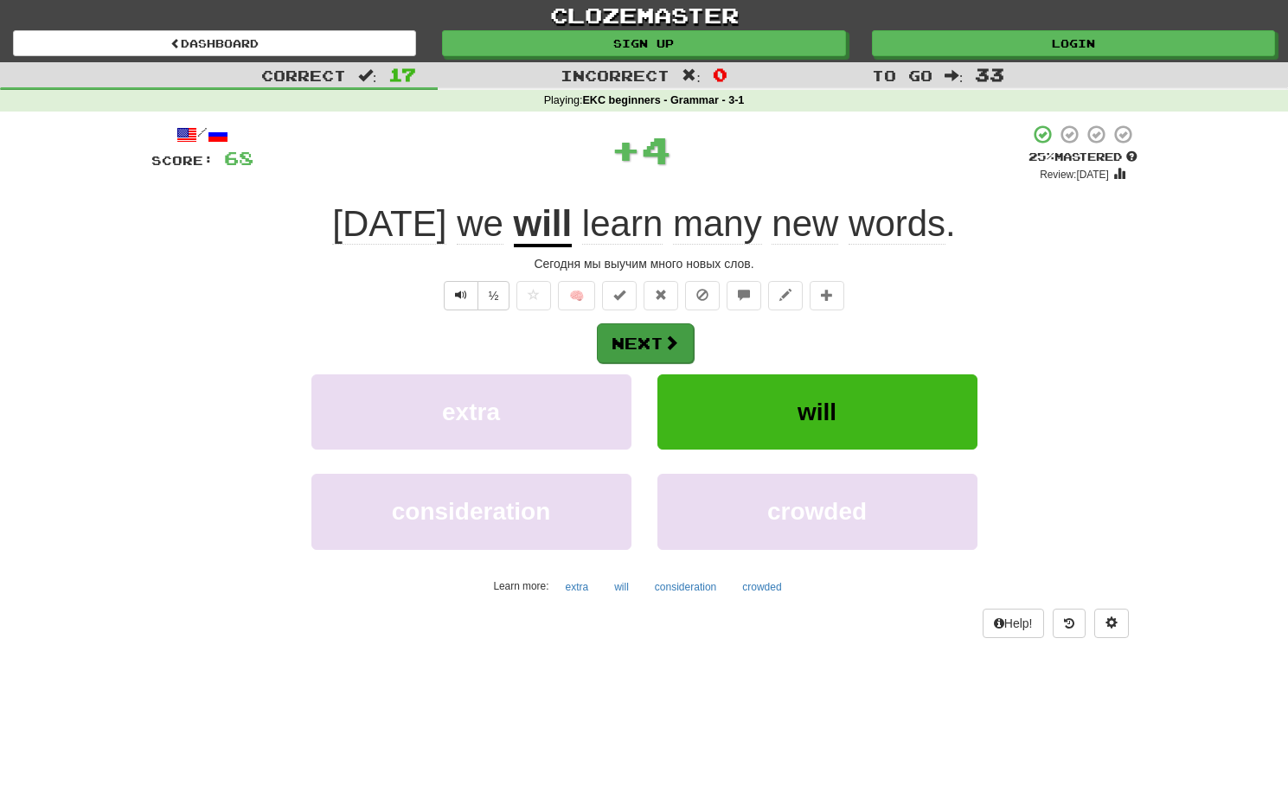
click at [678, 349] on span at bounding box center [671, 343] width 16 height 16
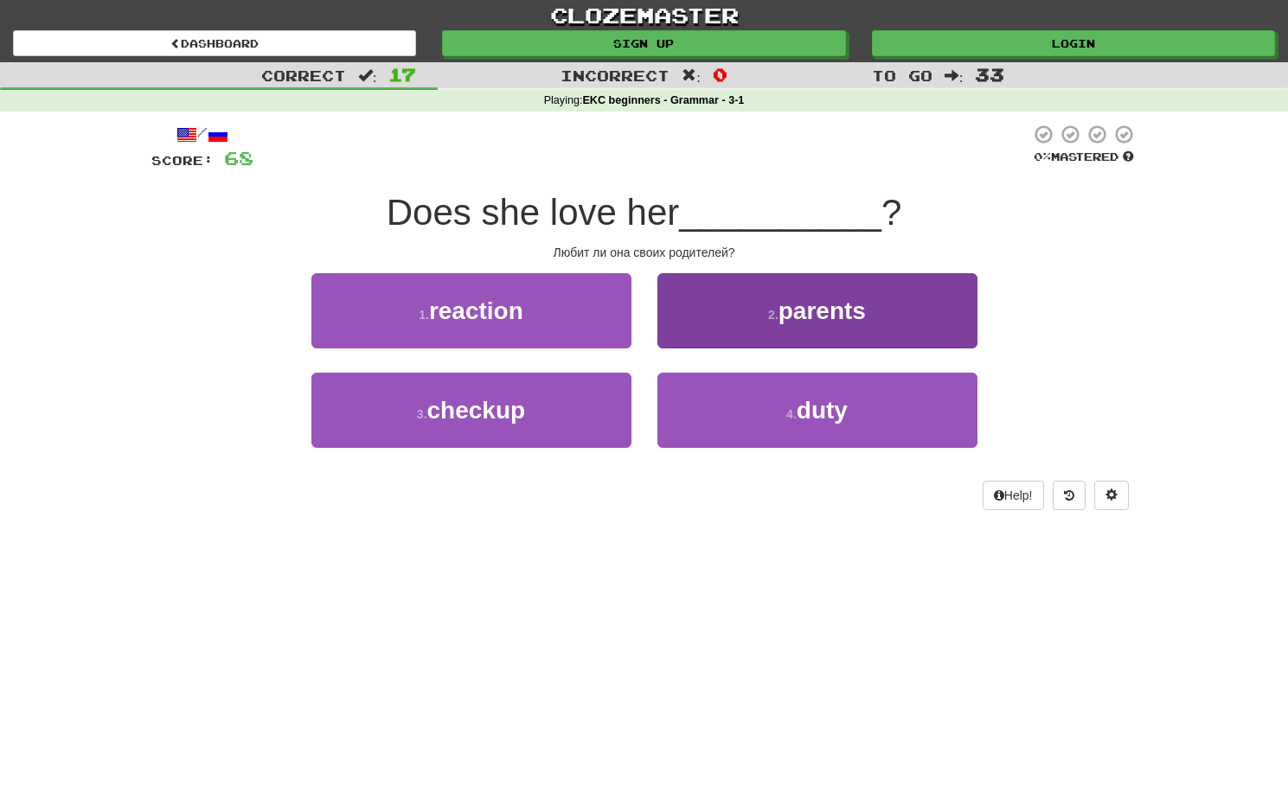
click at [754, 336] on button "2 . parents" at bounding box center [817, 310] width 320 height 75
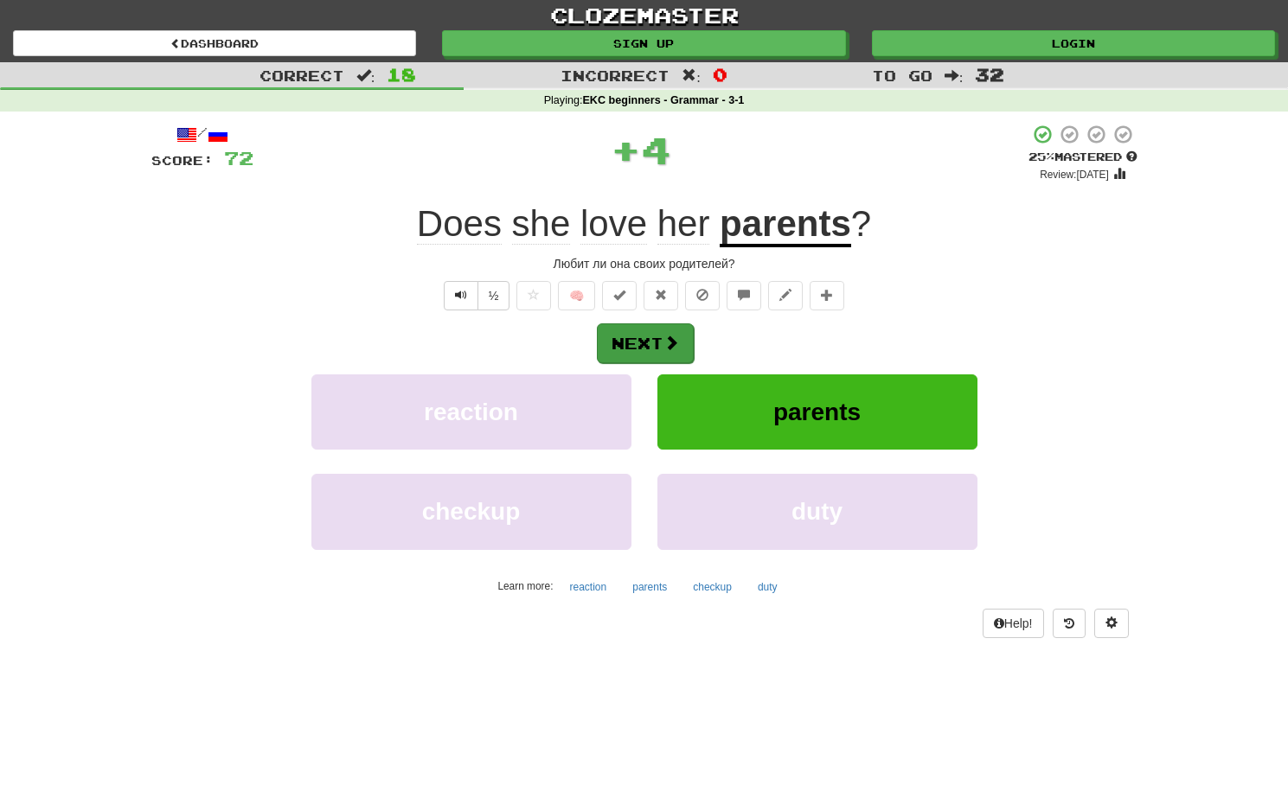
click at [656, 345] on button "Next" at bounding box center [645, 344] width 97 height 40
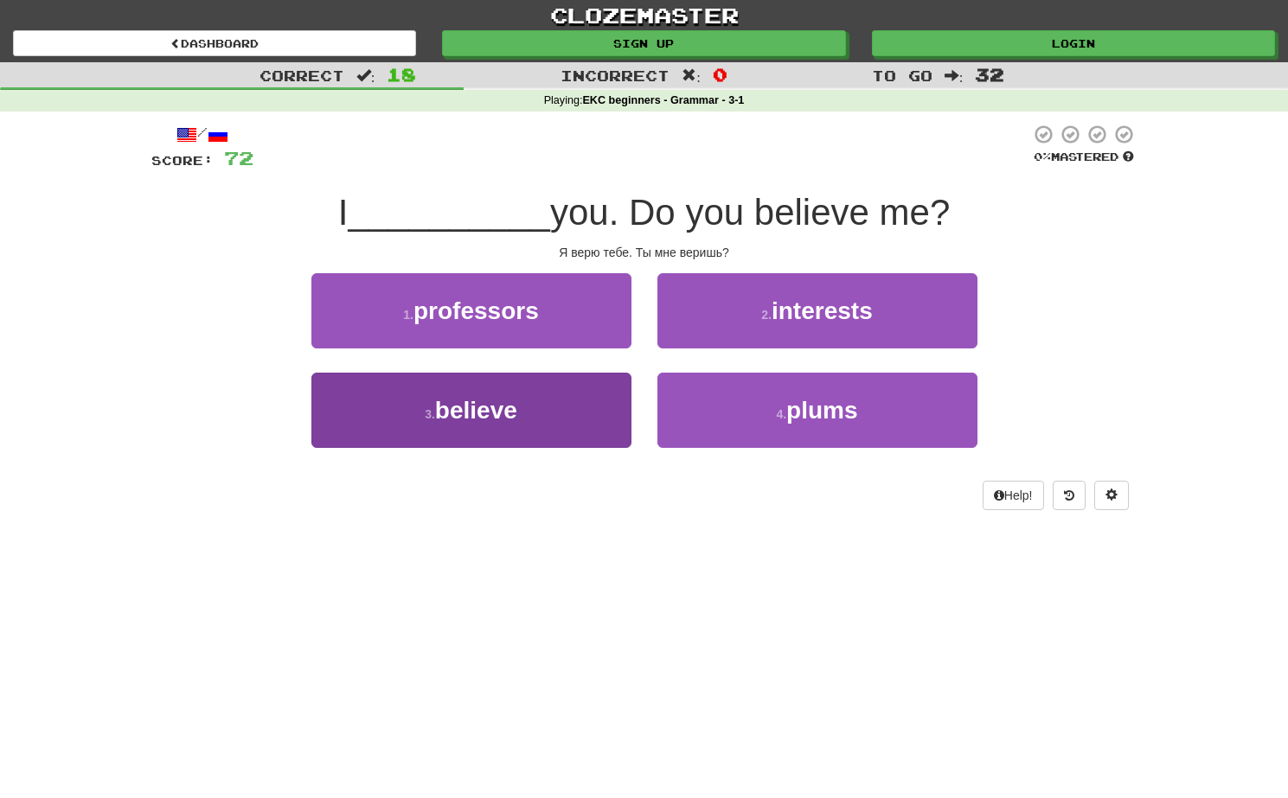
click at [565, 415] on button "3 . believe" at bounding box center [471, 410] width 320 height 75
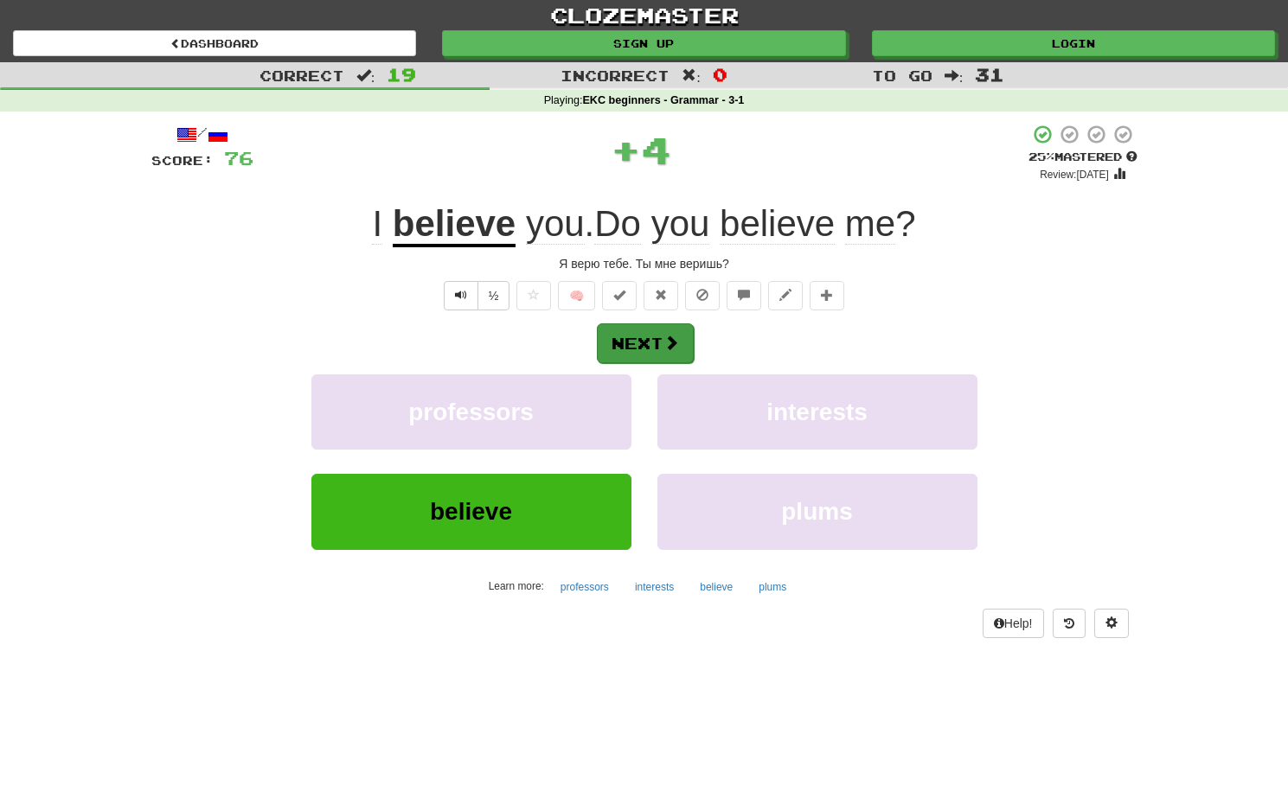
click at [630, 352] on button "Next" at bounding box center [645, 344] width 97 height 40
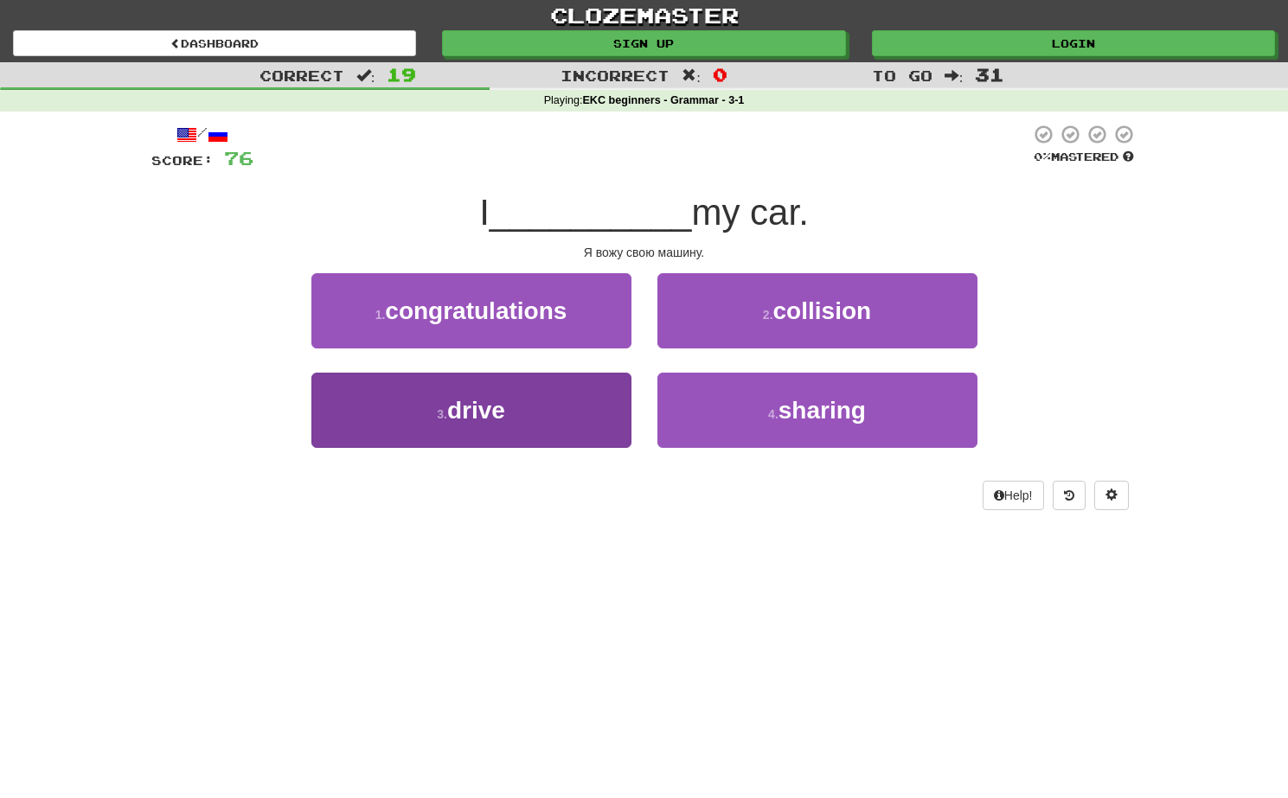
click at [532, 413] on button "3 . drive" at bounding box center [471, 410] width 320 height 75
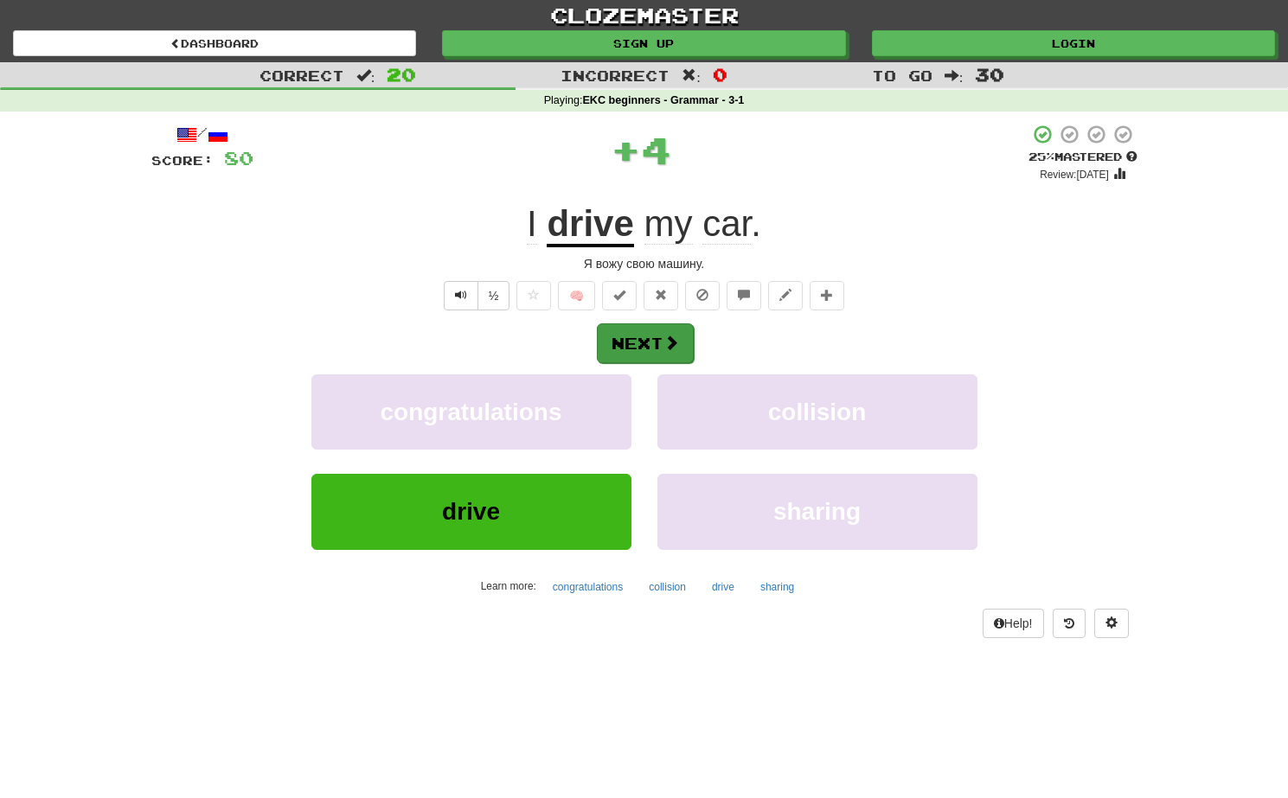
click at [623, 339] on button "Next" at bounding box center [645, 344] width 97 height 40
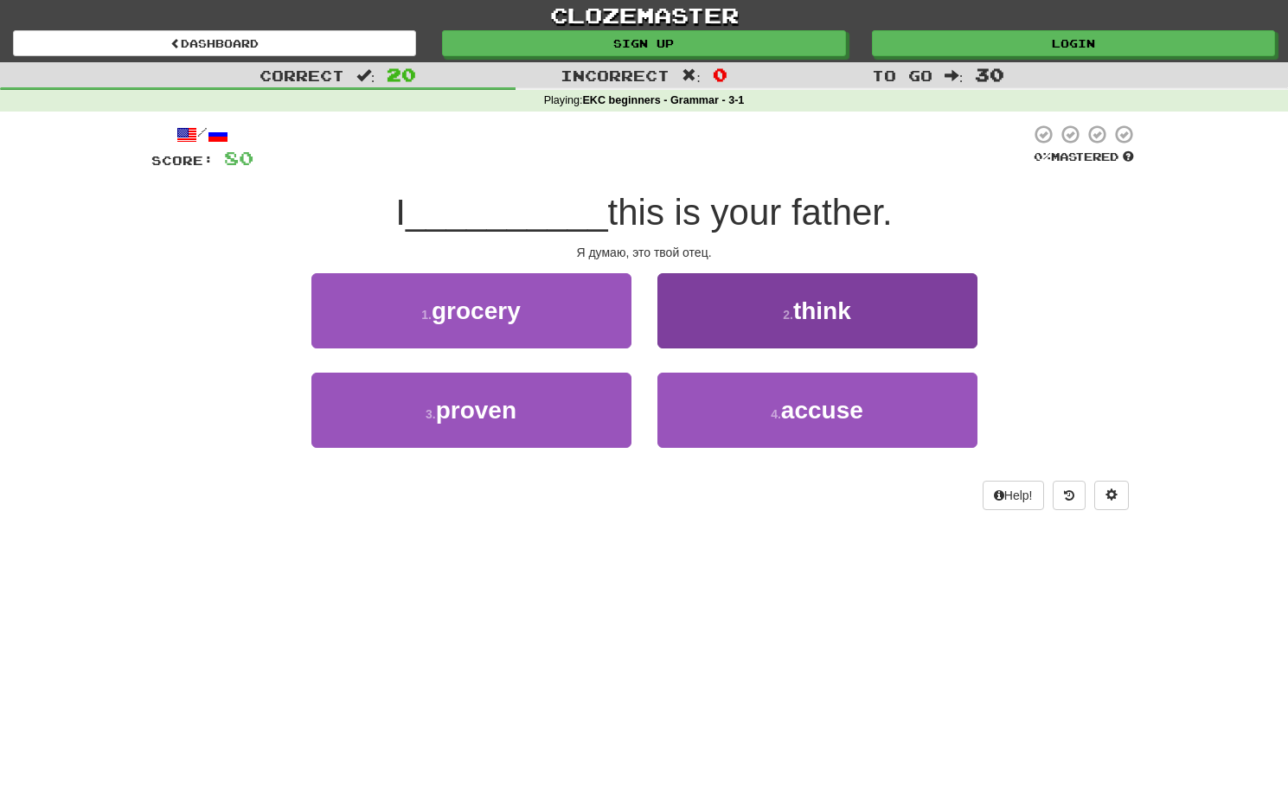
click at [685, 312] on button "2 . think" at bounding box center [817, 310] width 320 height 75
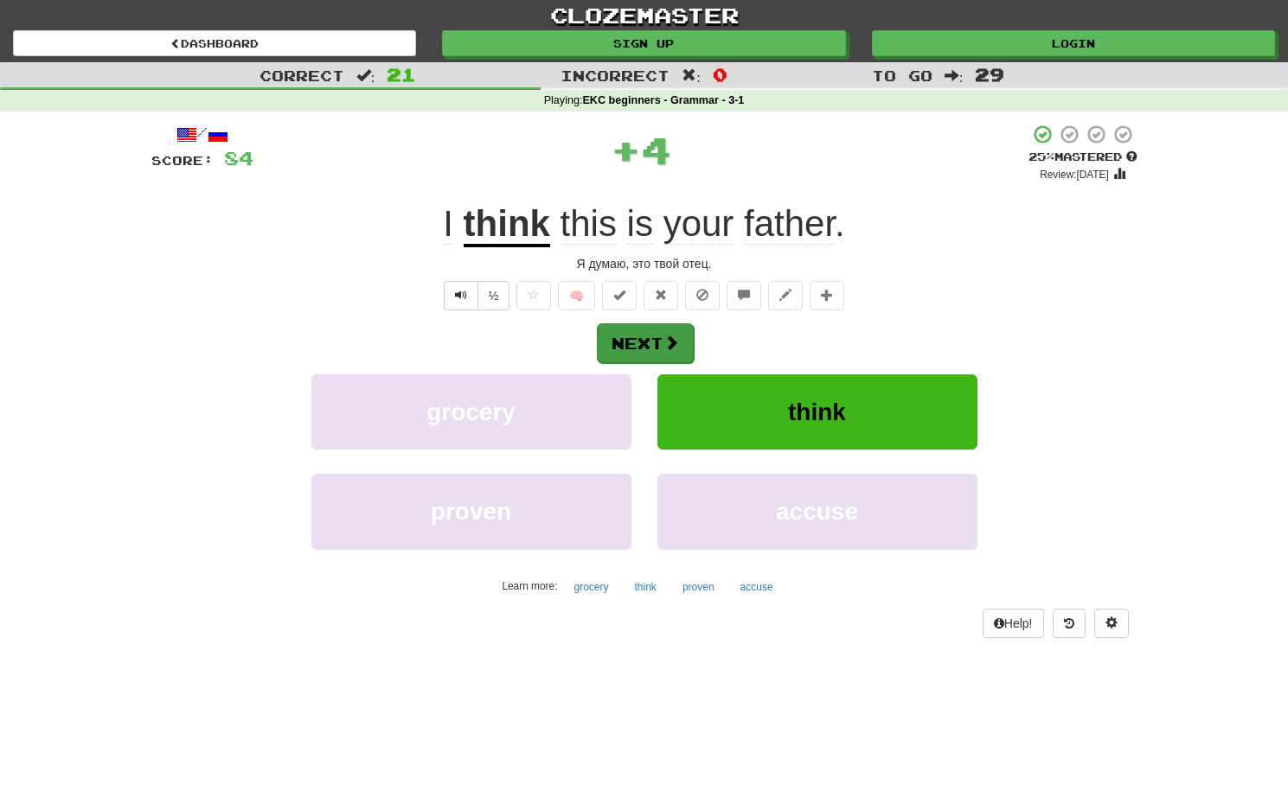
click at [635, 332] on button "Next" at bounding box center [645, 344] width 97 height 40
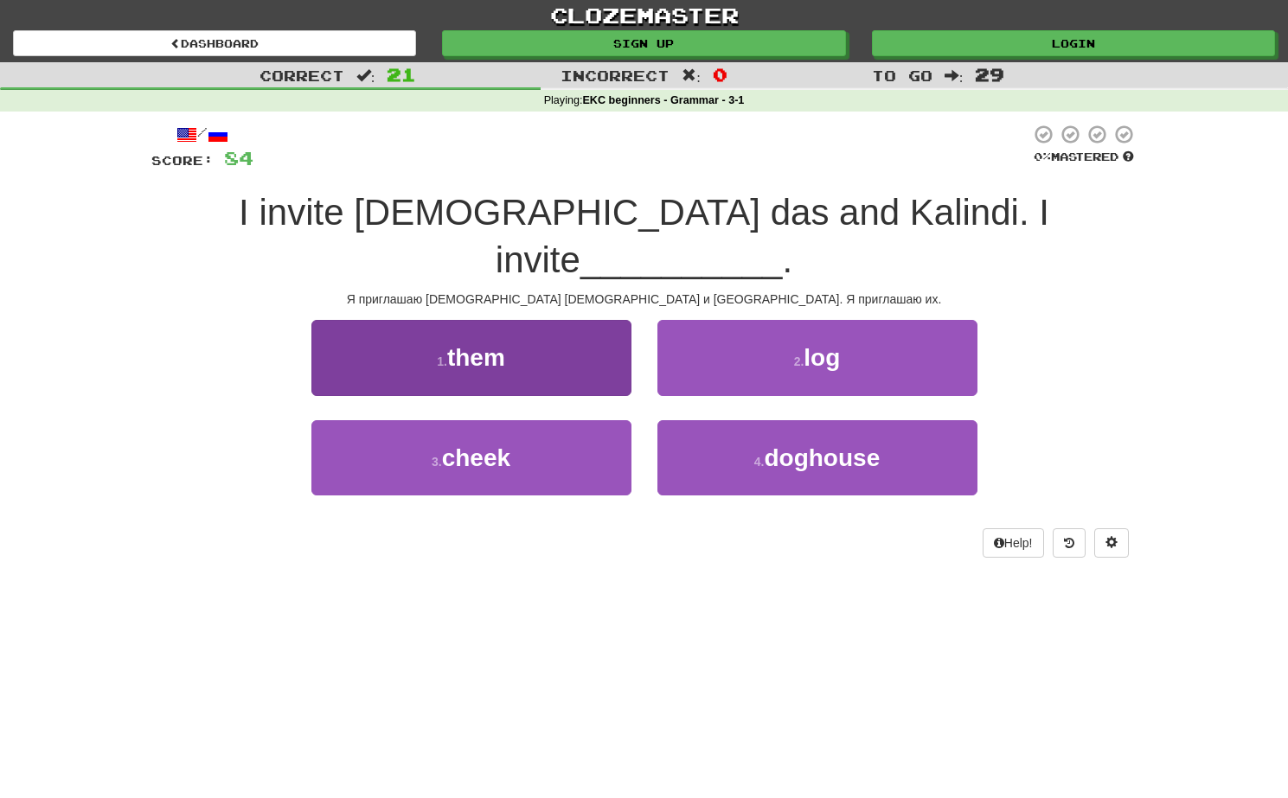
click at [596, 326] on button "1 . them" at bounding box center [471, 357] width 320 height 75
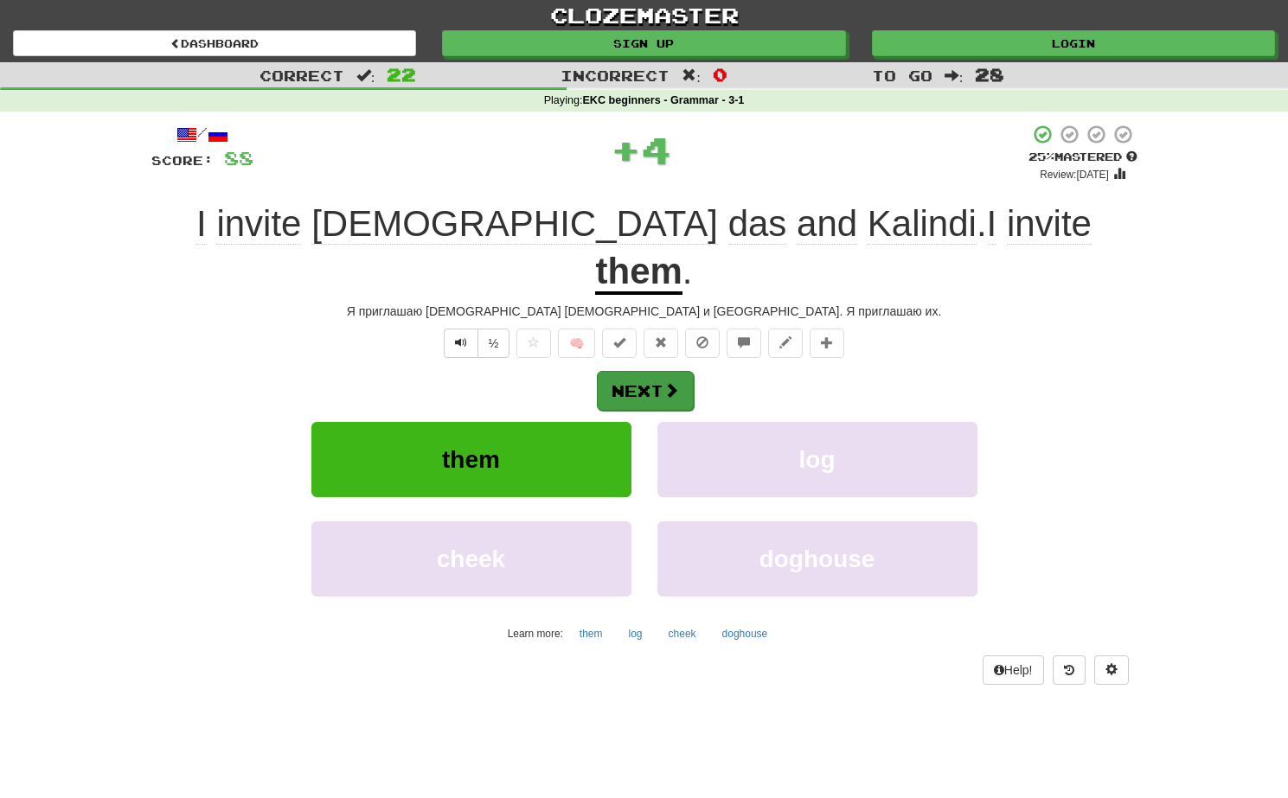
click at [615, 371] on button "Next" at bounding box center [645, 391] width 97 height 40
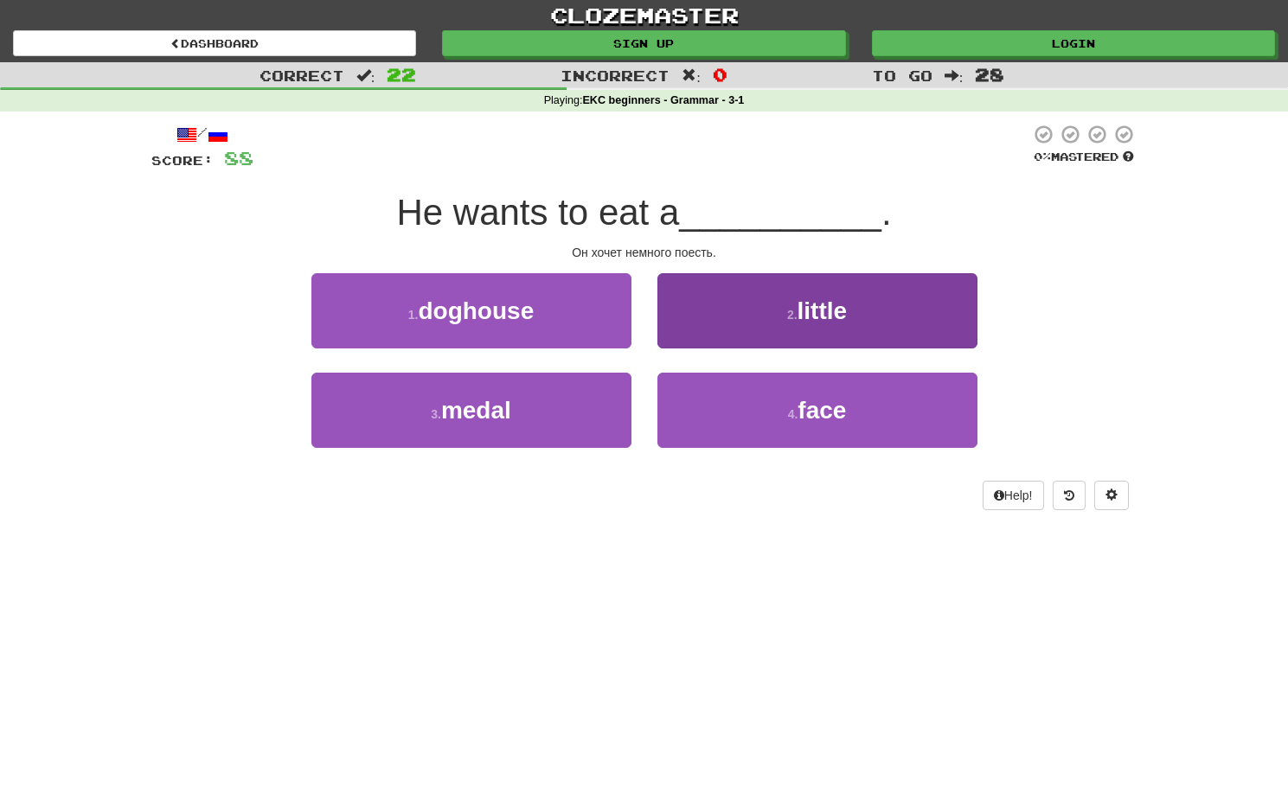
click at [702, 291] on button "2 . little" at bounding box center [817, 310] width 320 height 75
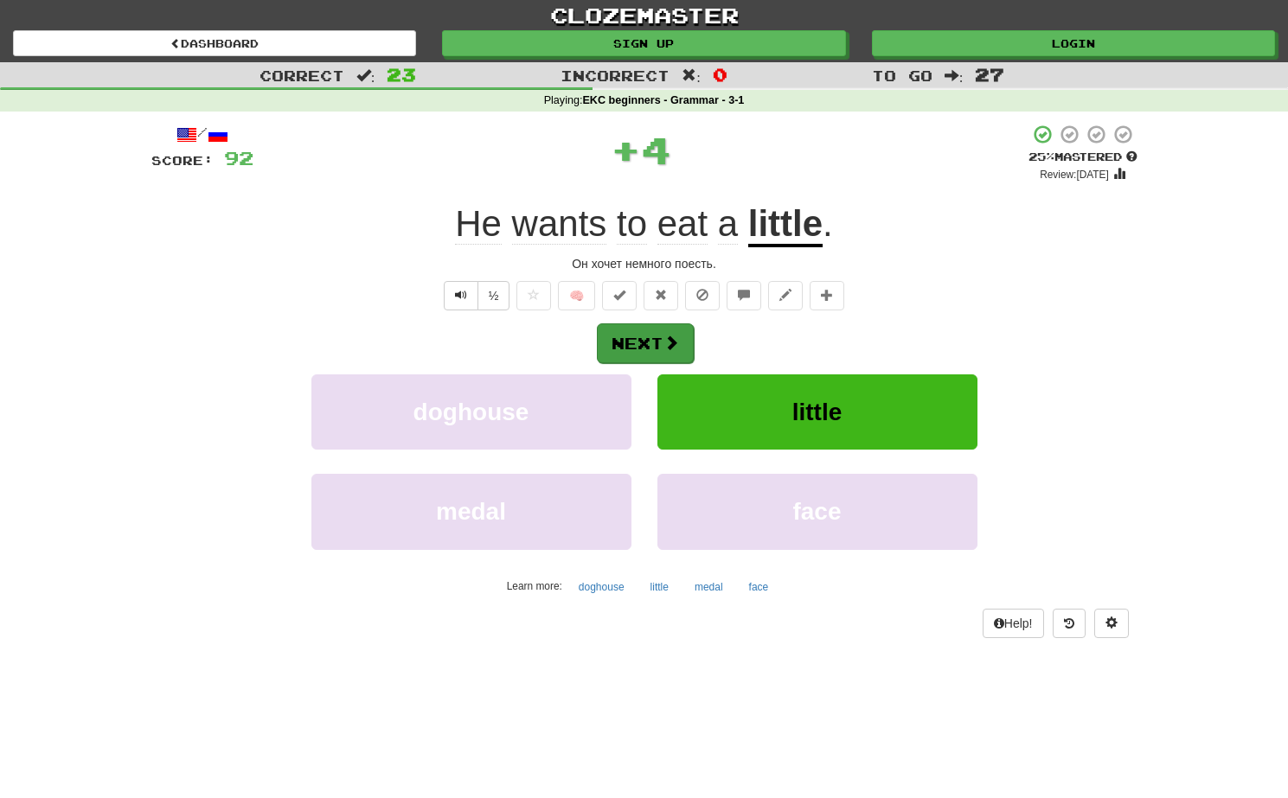
click at [643, 333] on button "Next" at bounding box center [645, 344] width 97 height 40
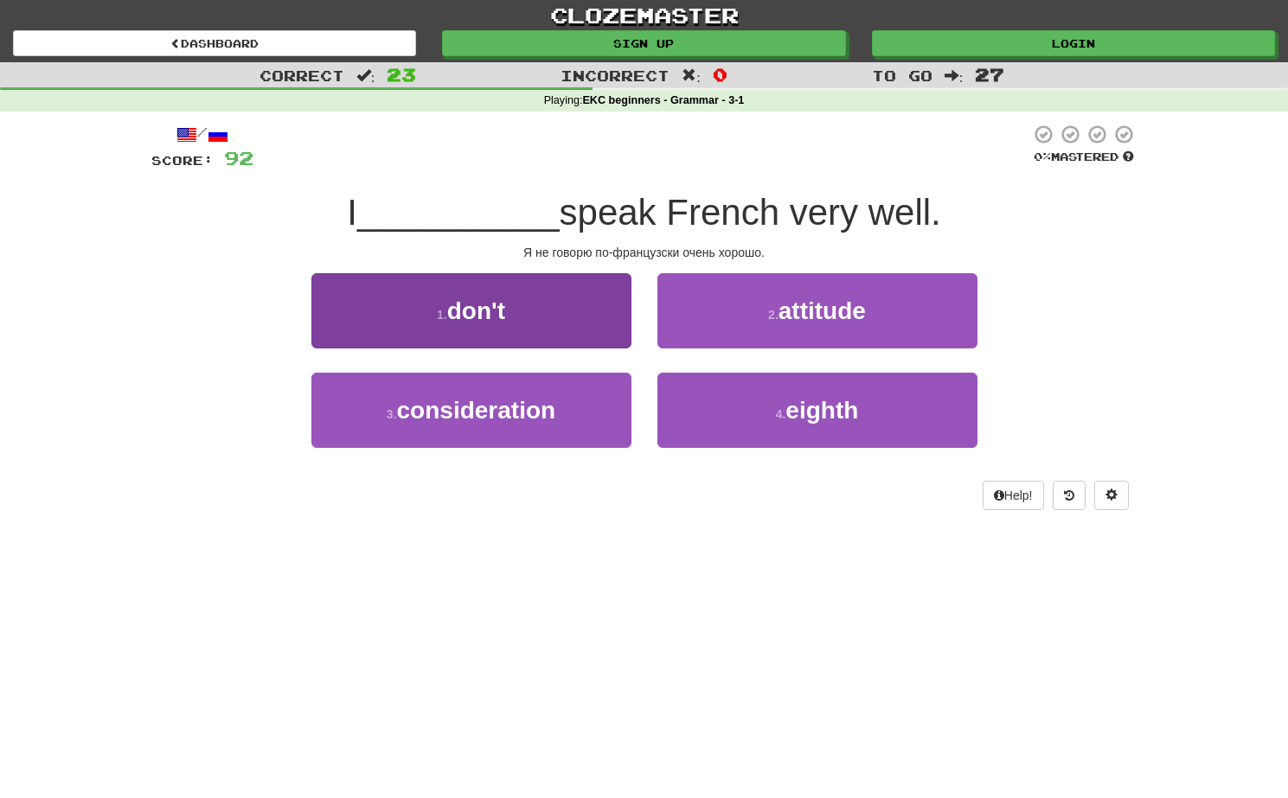
click at [593, 277] on button "1 . don't" at bounding box center [471, 310] width 320 height 75
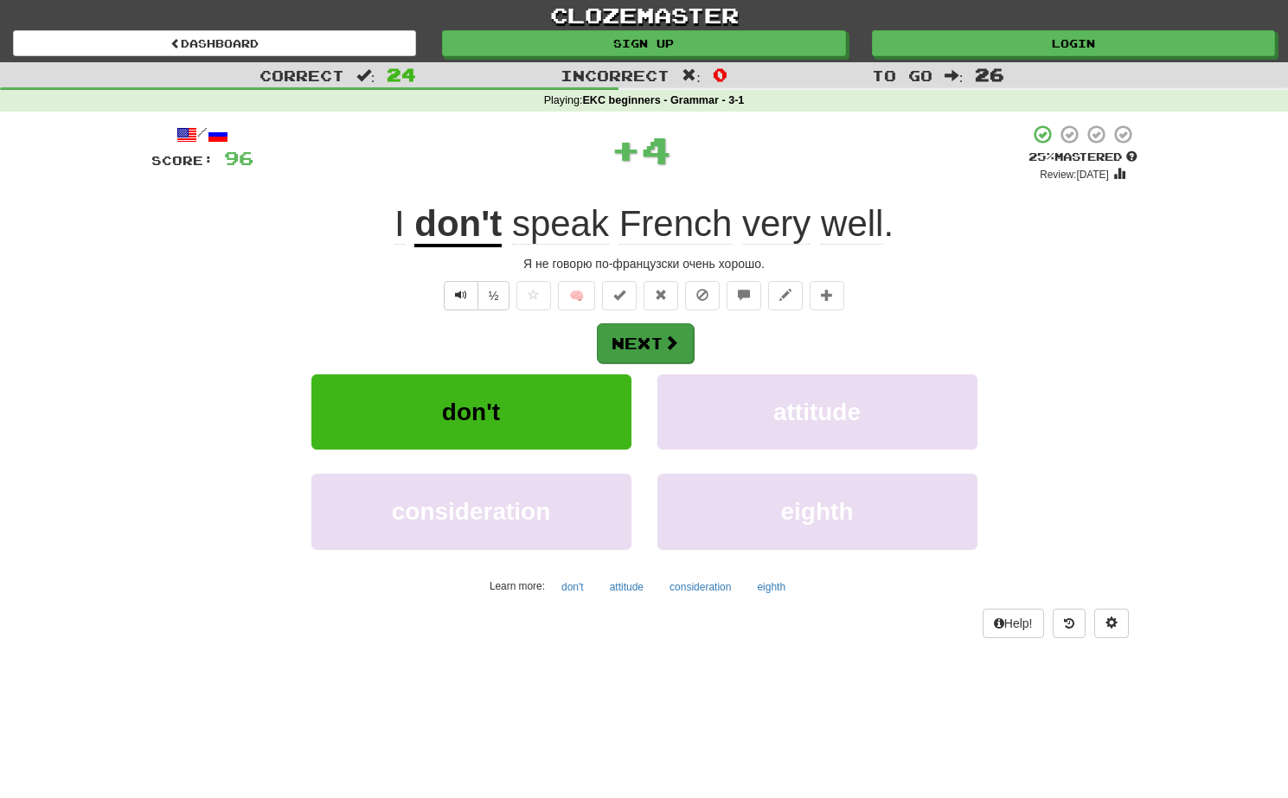
click at [613, 346] on button "Next" at bounding box center [645, 344] width 97 height 40
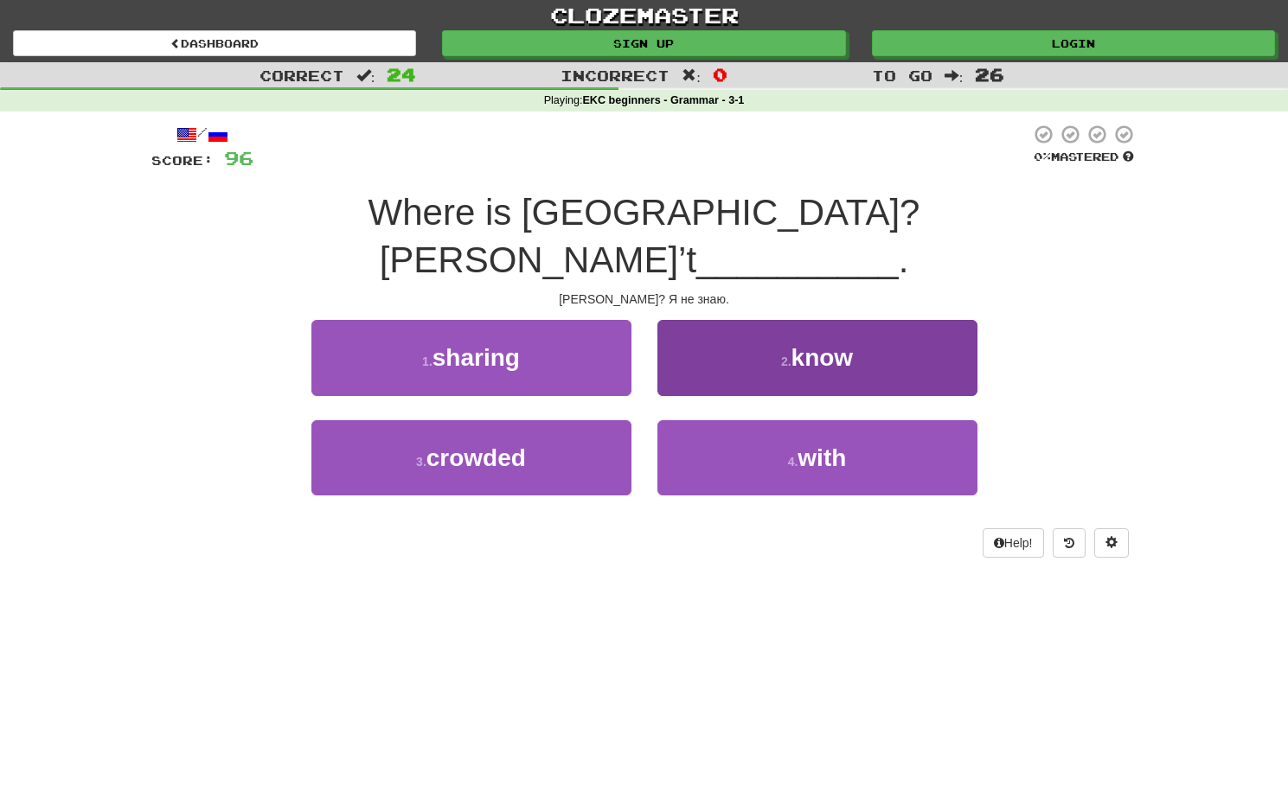
click at [688, 332] on button "2 . know" at bounding box center [817, 357] width 320 height 75
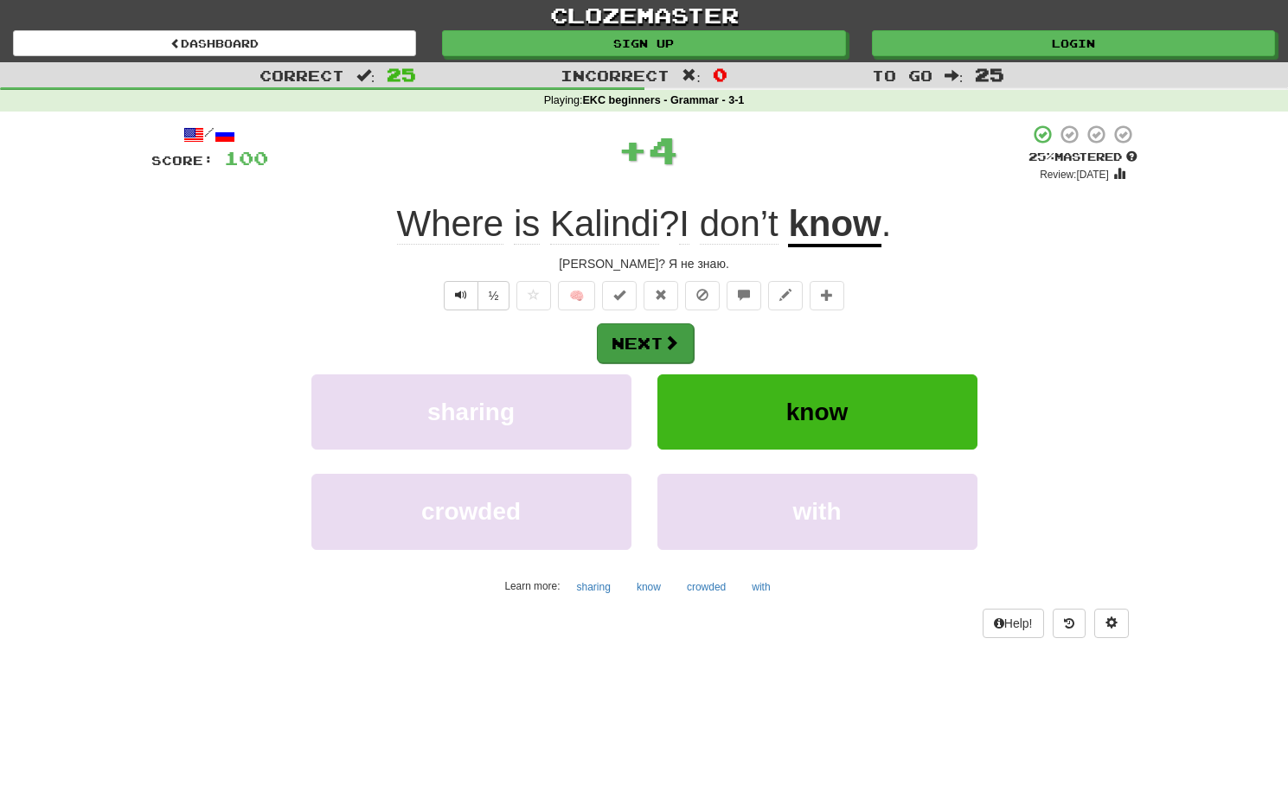
click at [666, 343] on span at bounding box center [671, 343] width 16 height 16
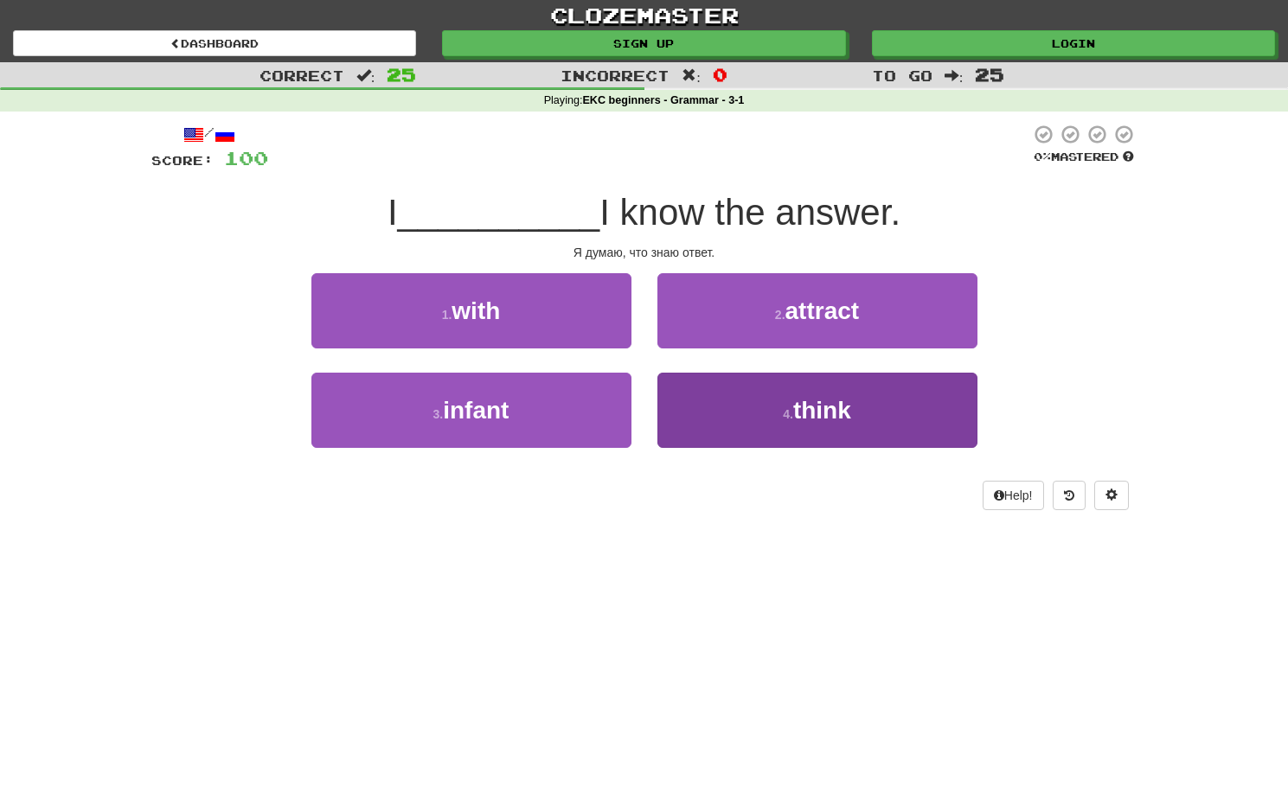
click at [676, 399] on button "4 . think" at bounding box center [817, 410] width 320 height 75
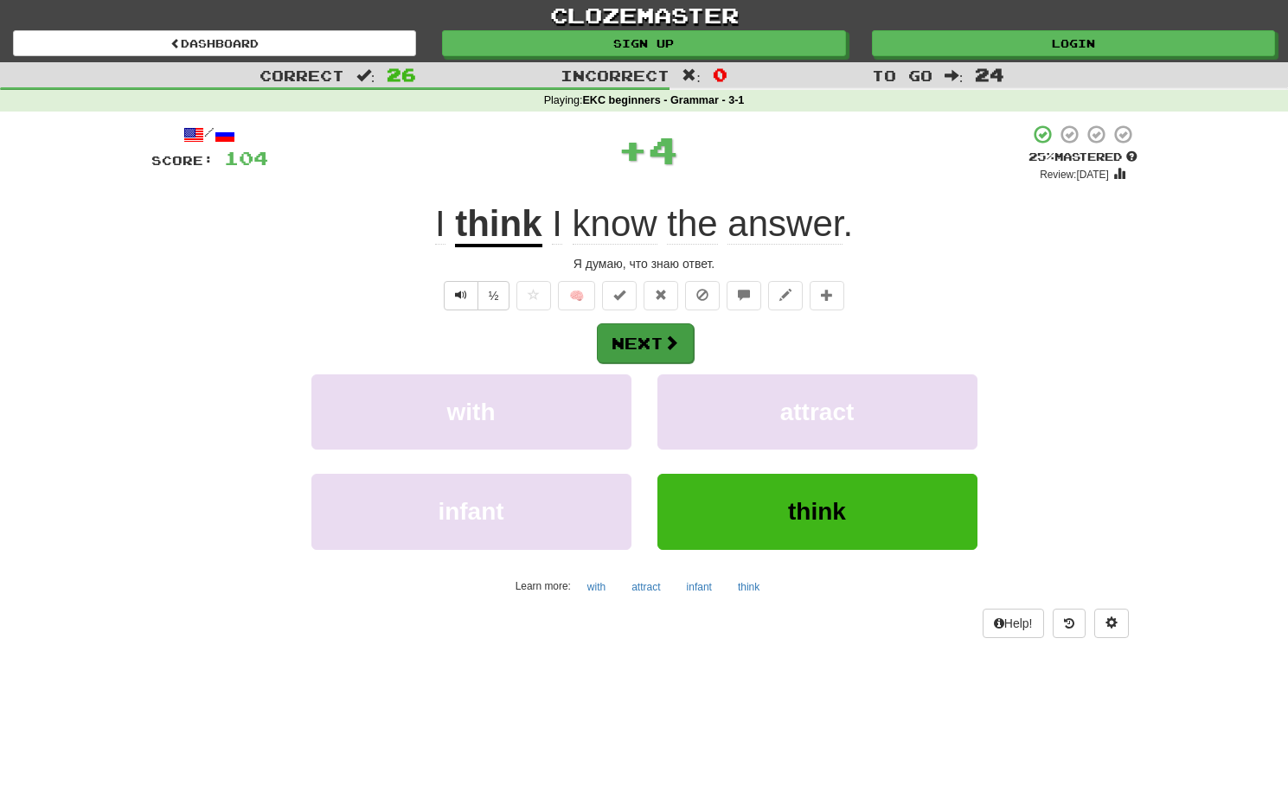
click at [669, 344] on span at bounding box center [671, 343] width 16 height 16
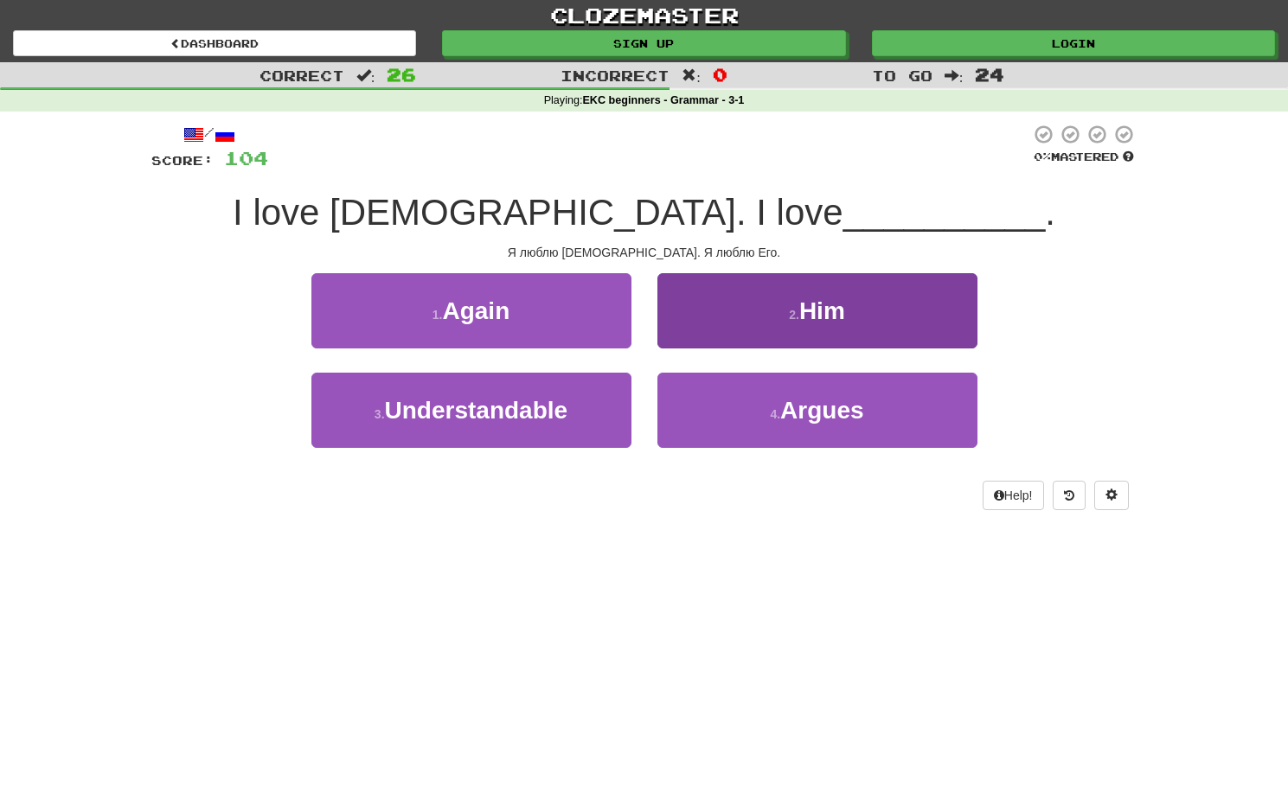
click at [759, 326] on button "2 . Him" at bounding box center [817, 310] width 320 height 75
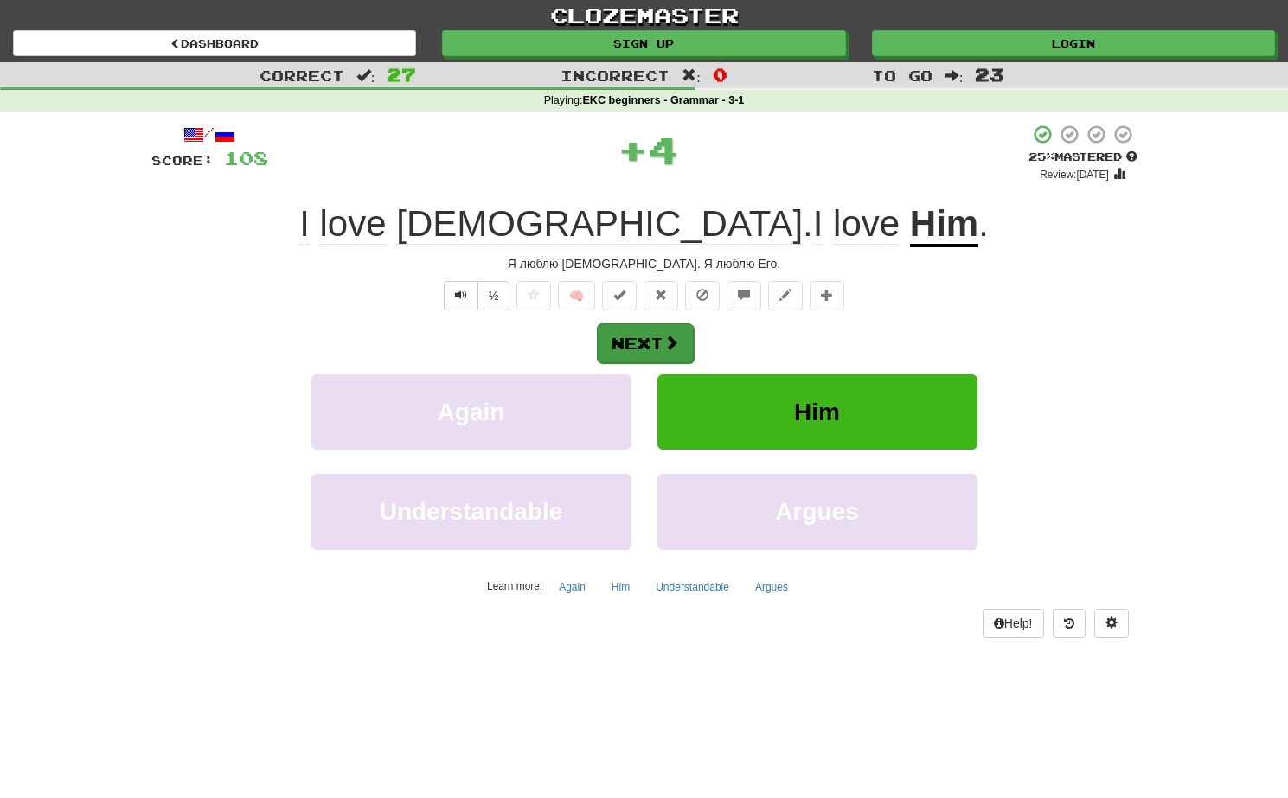
click at [669, 330] on button "Next" at bounding box center [645, 344] width 97 height 40
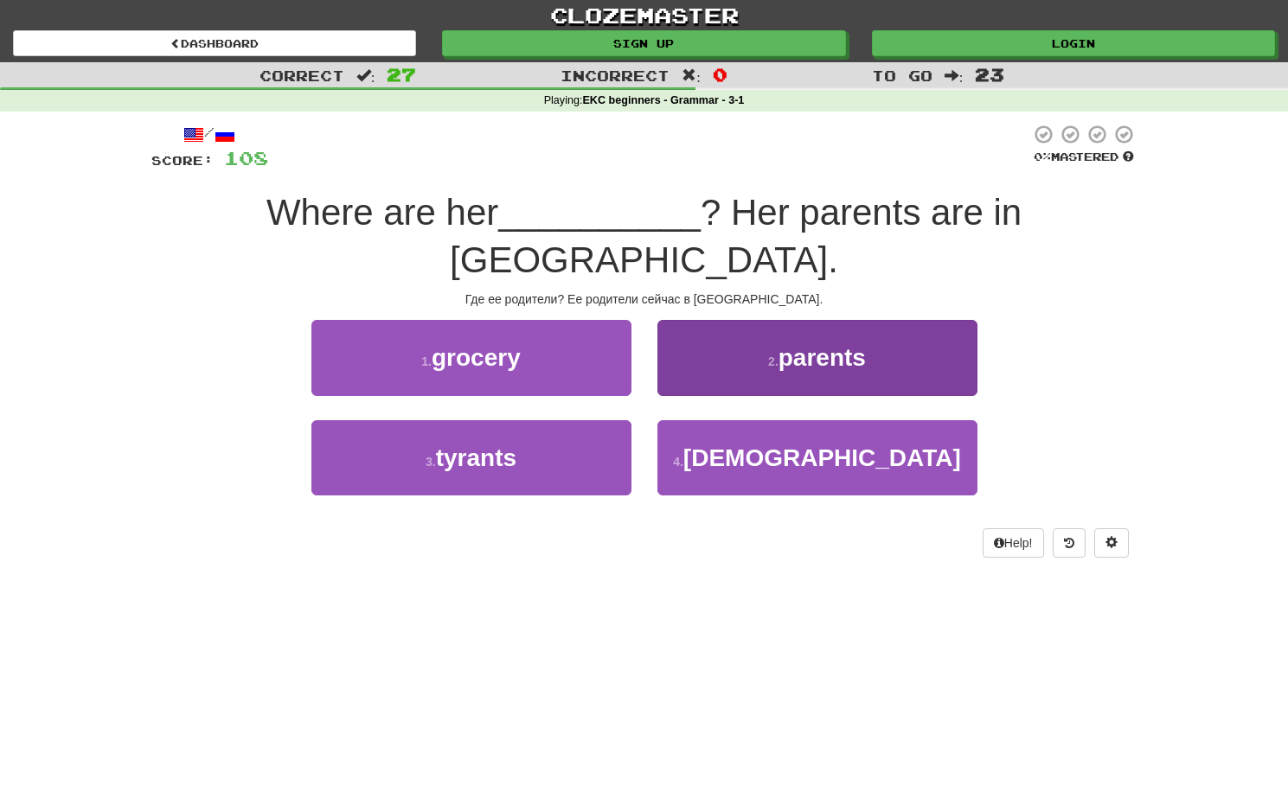
click at [681, 330] on button "2 . parents" at bounding box center [817, 357] width 320 height 75
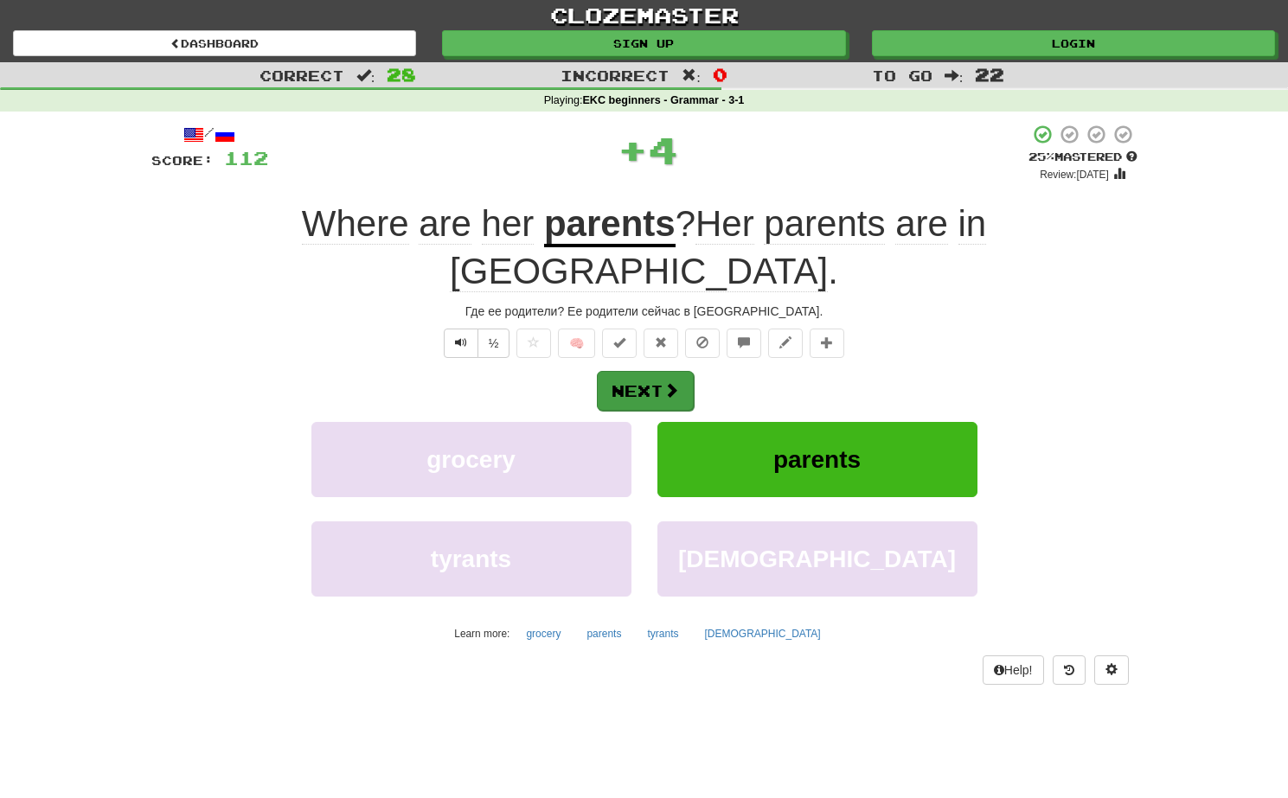
click at [639, 371] on button "Next" at bounding box center [645, 391] width 97 height 40
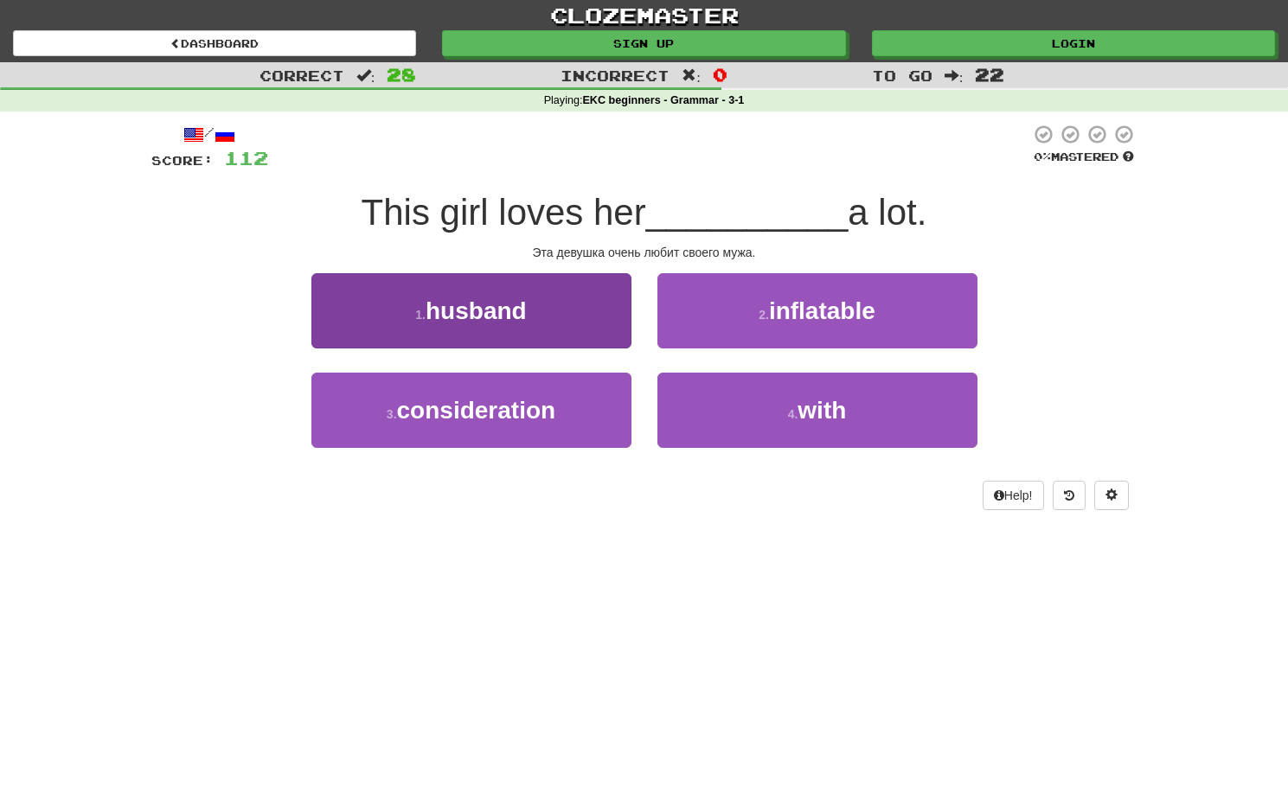
click at [574, 290] on button "1 . husband" at bounding box center [471, 310] width 320 height 75
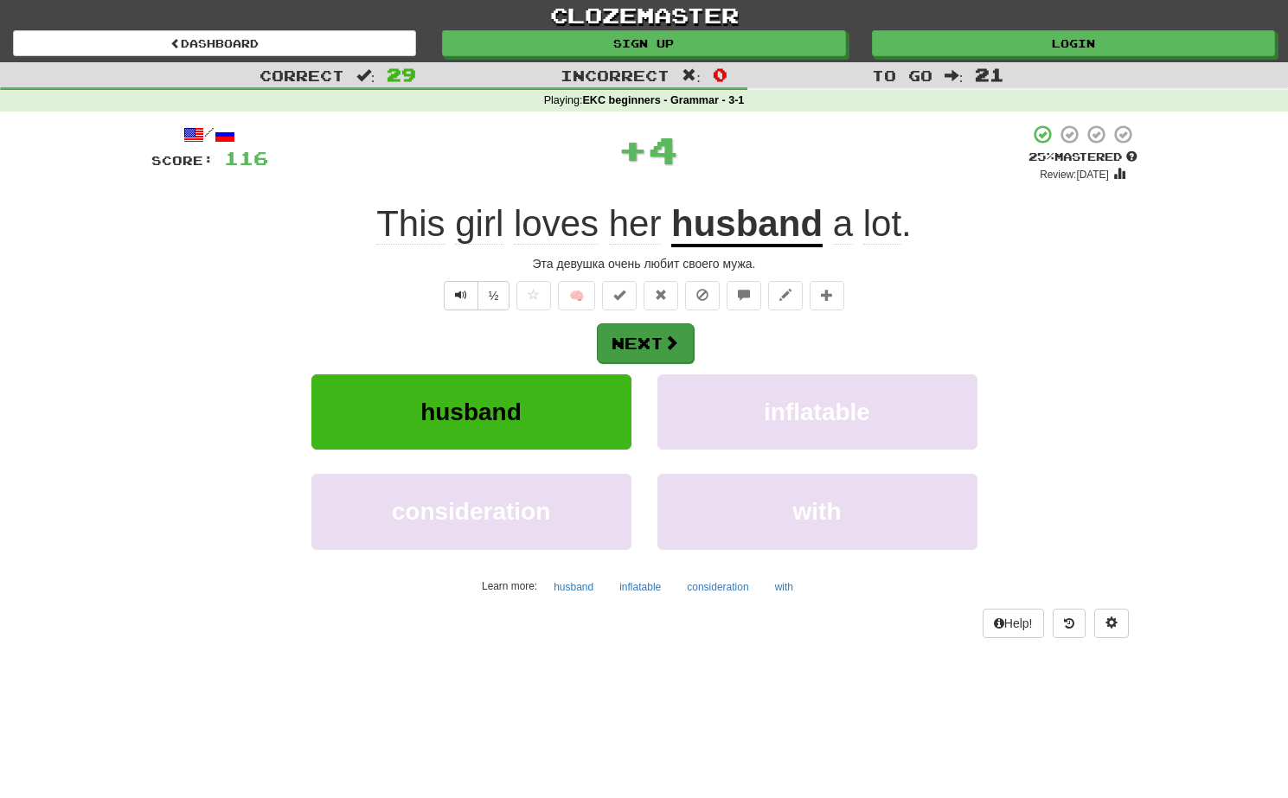
click at [610, 332] on button "Next" at bounding box center [645, 344] width 97 height 40
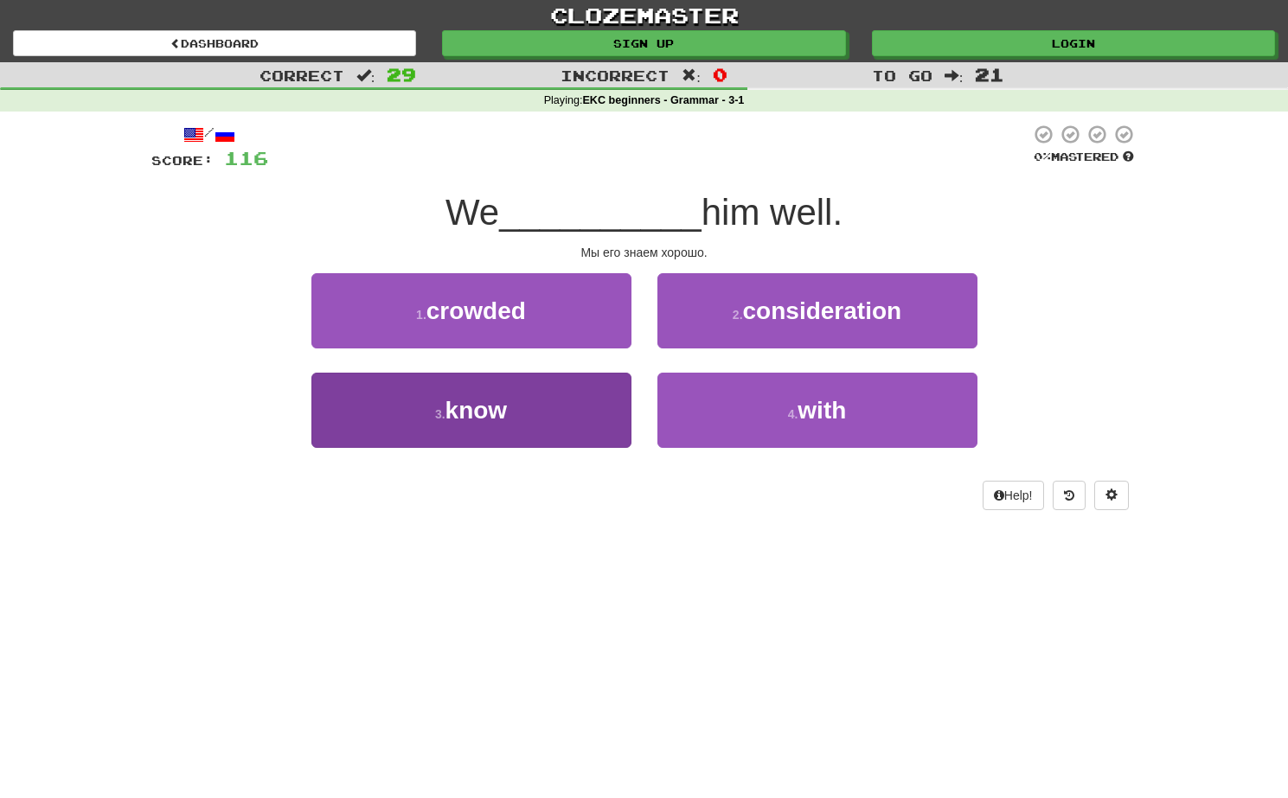
click at [575, 420] on button "3 . know" at bounding box center [471, 410] width 320 height 75
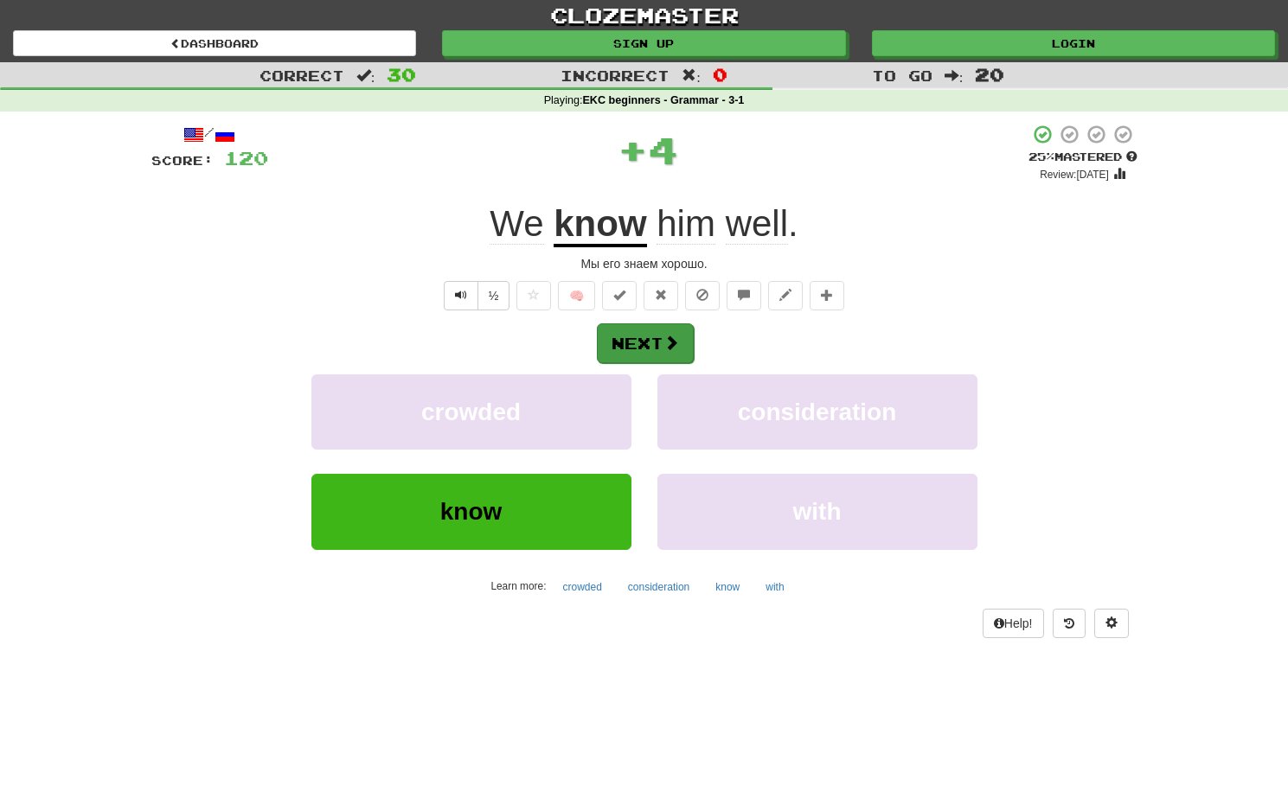
click at [664, 339] on span at bounding box center [671, 343] width 16 height 16
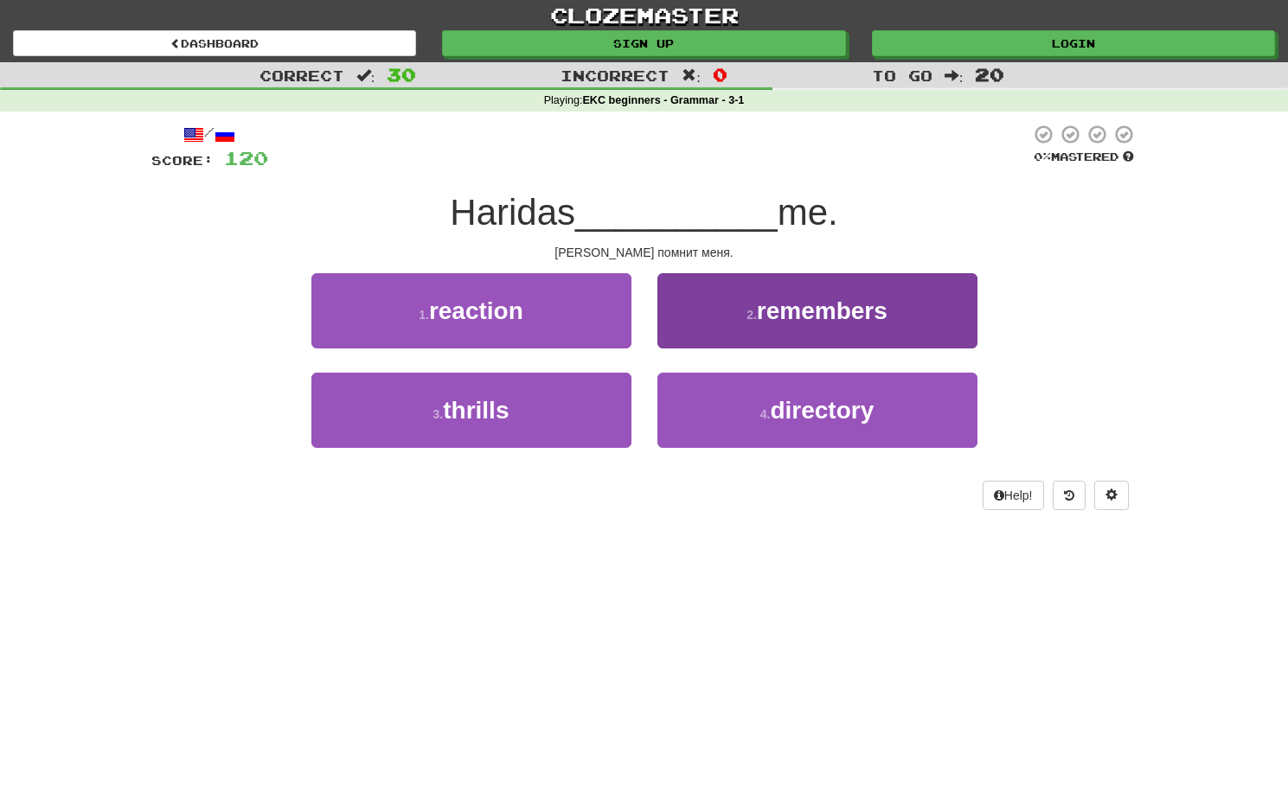
click at [706, 311] on button "2 . remembers" at bounding box center [817, 310] width 320 height 75
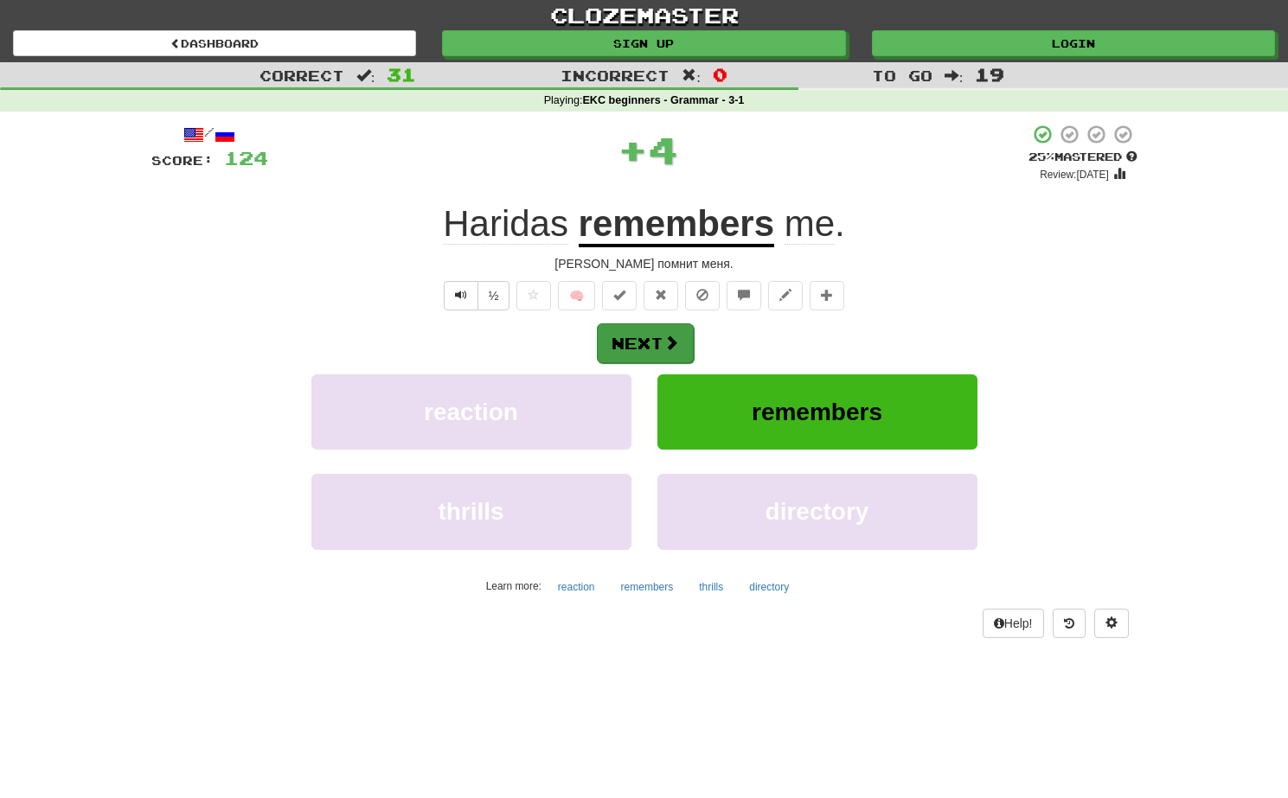
click at [645, 343] on button "Next" at bounding box center [645, 344] width 97 height 40
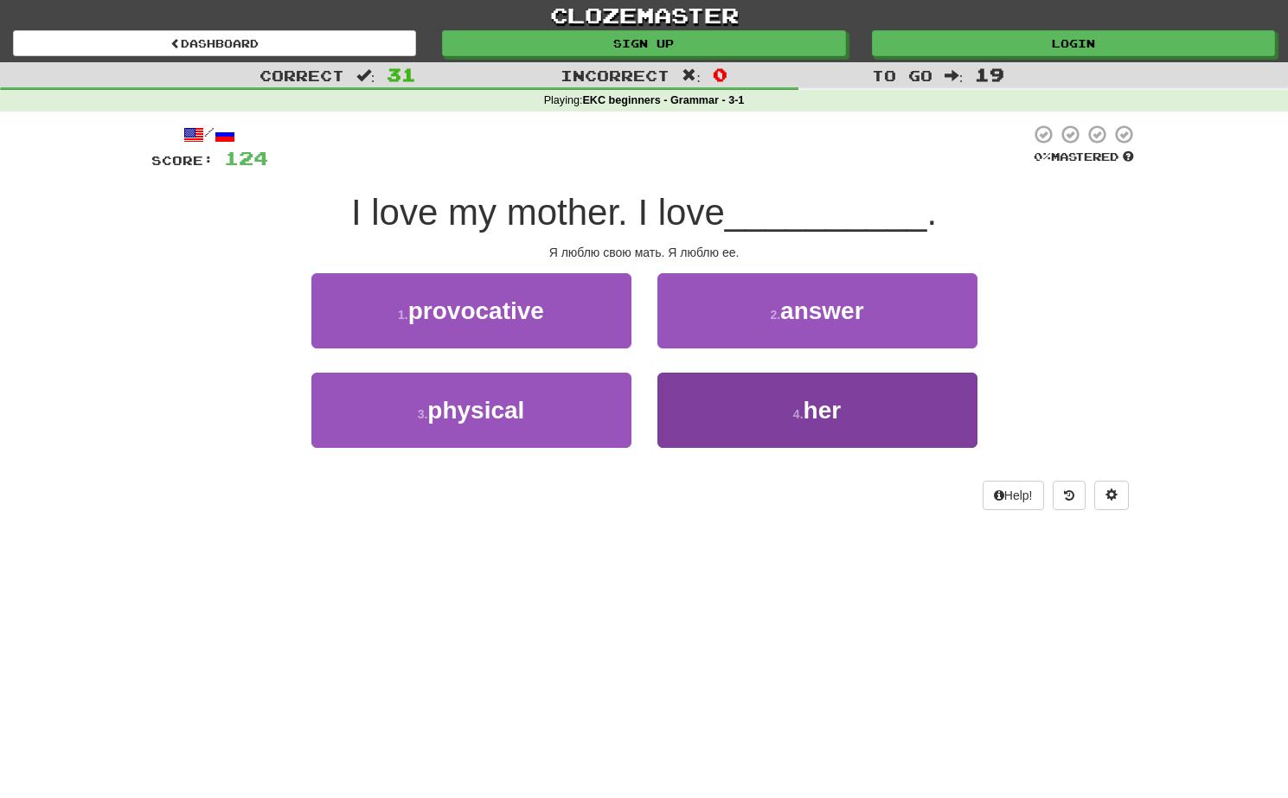
click at [739, 433] on button "4 . her" at bounding box center [817, 410] width 320 height 75
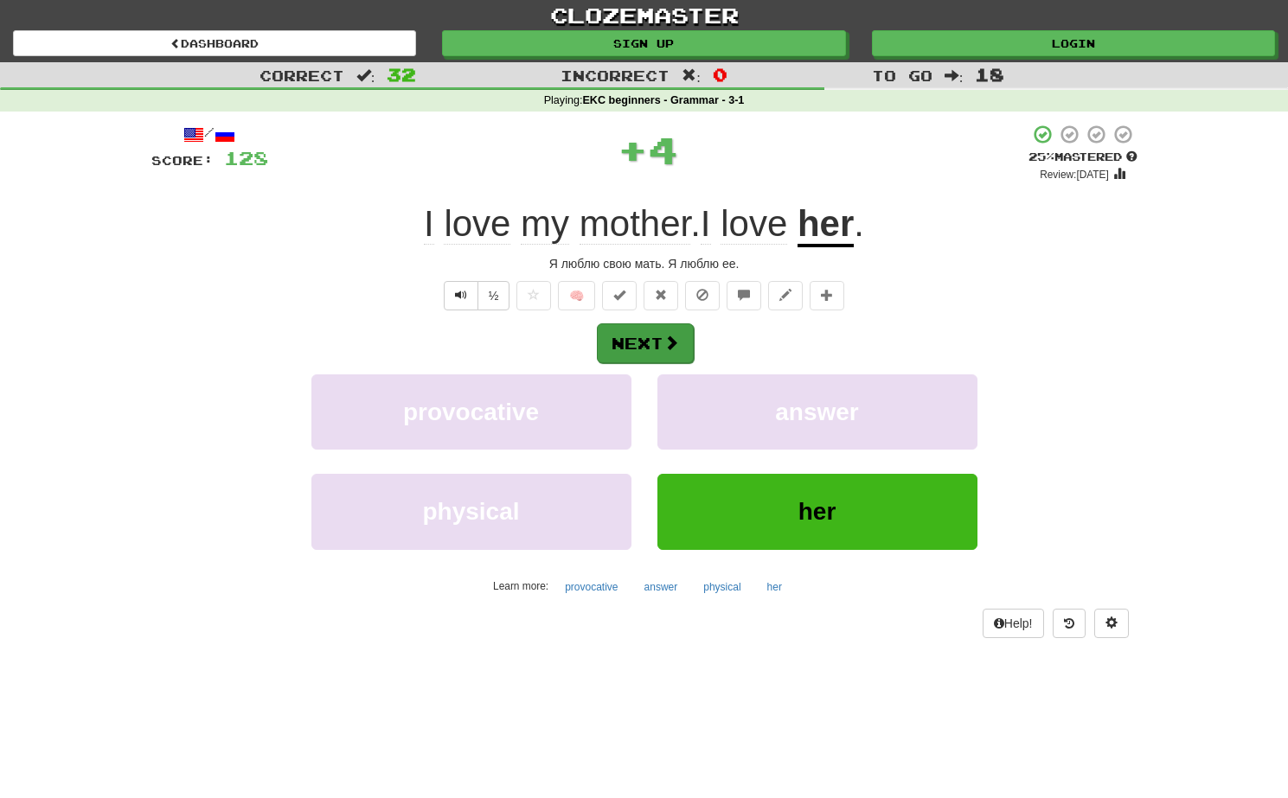
click at [685, 351] on button "Next" at bounding box center [645, 344] width 97 height 40
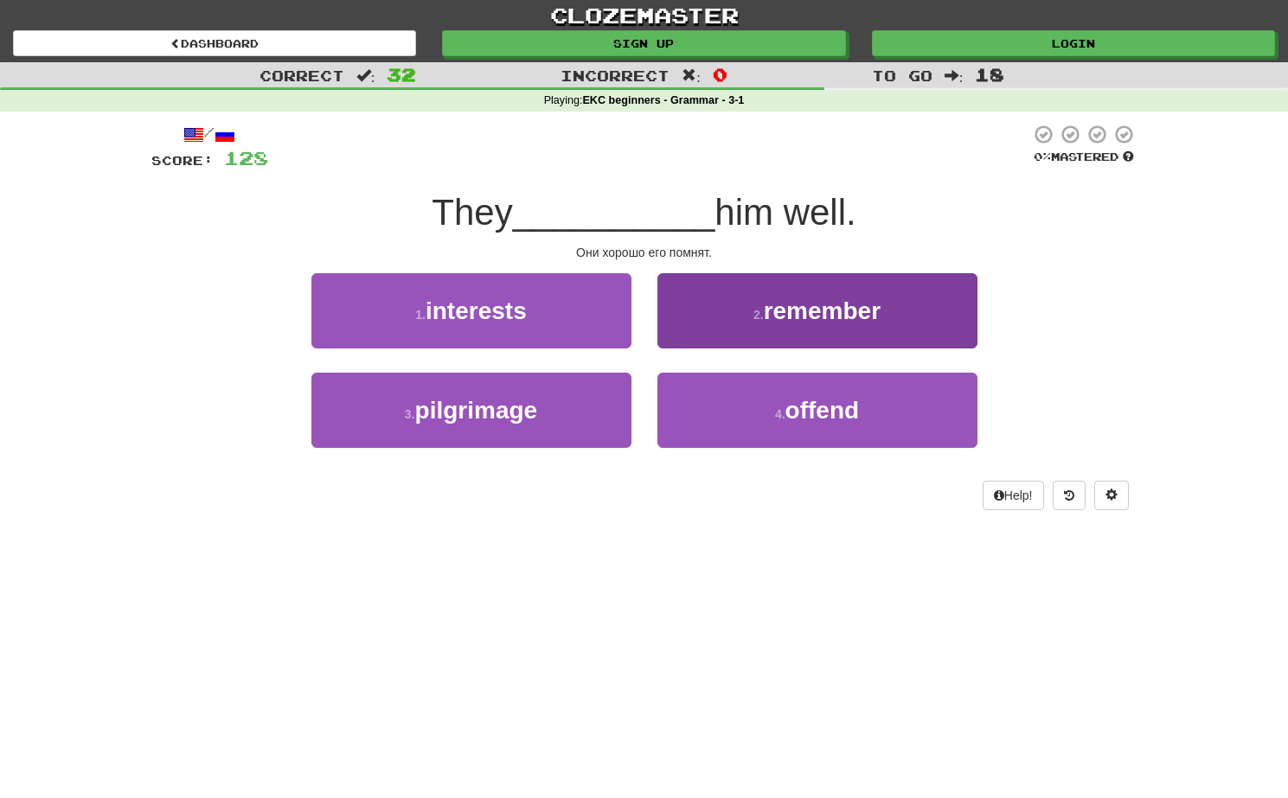
click at [715, 320] on button "2 . remember" at bounding box center [817, 310] width 320 height 75
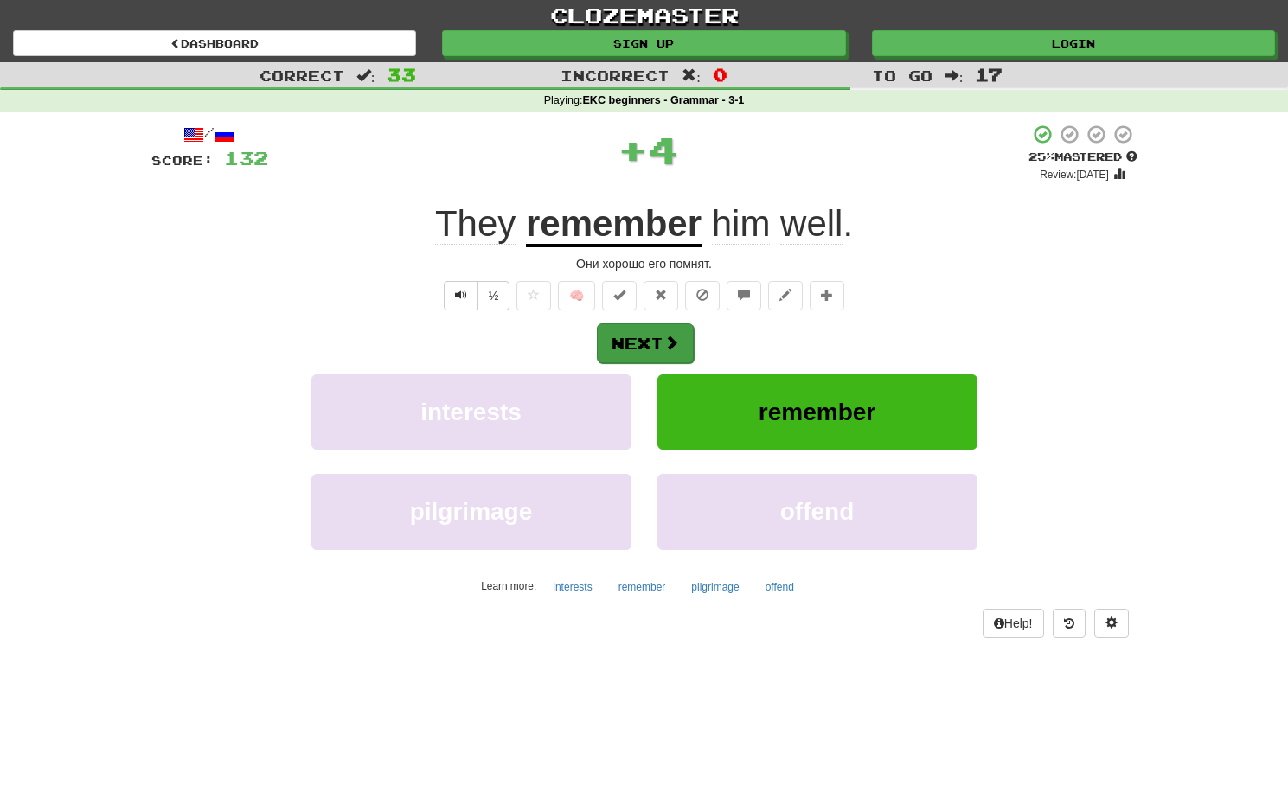
click at [661, 343] on button "Next" at bounding box center [645, 344] width 97 height 40
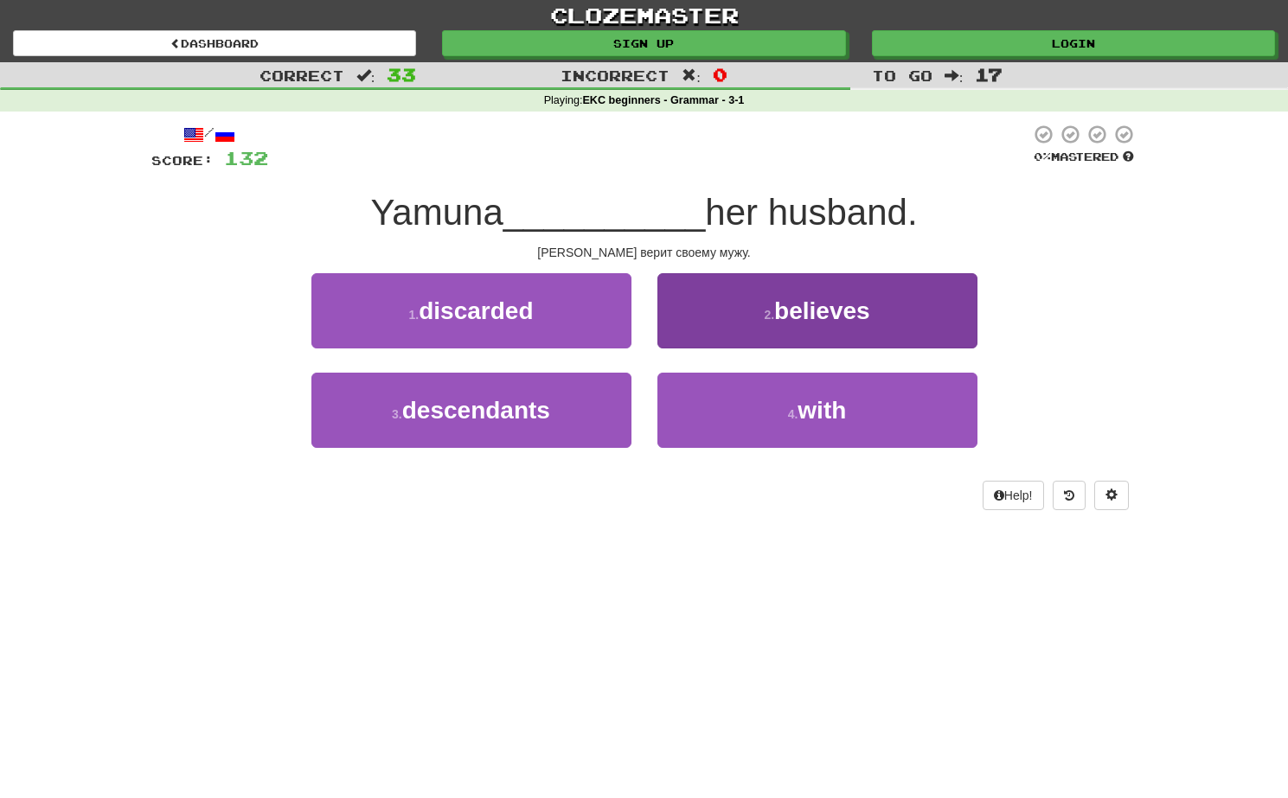
click at [726, 317] on button "2 . believes" at bounding box center [817, 310] width 320 height 75
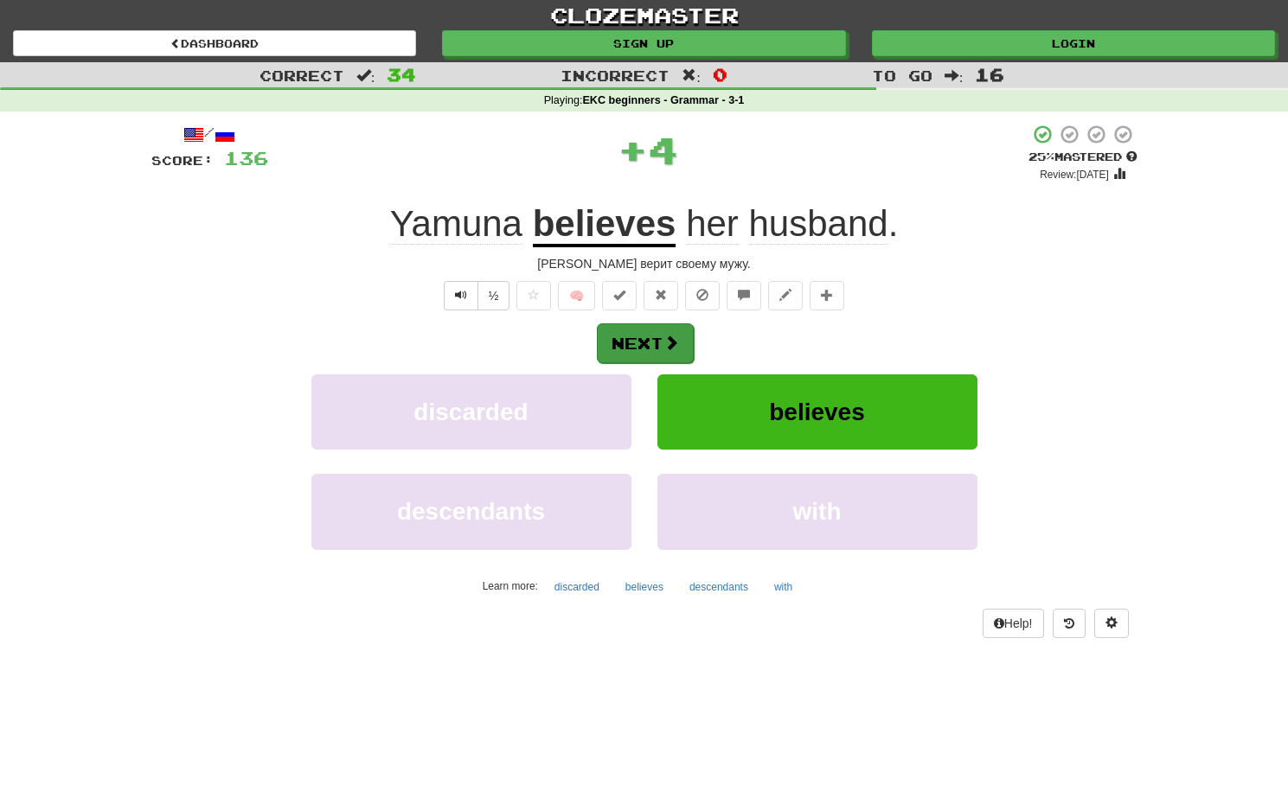
click at [643, 336] on button "Next" at bounding box center [645, 344] width 97 height 40
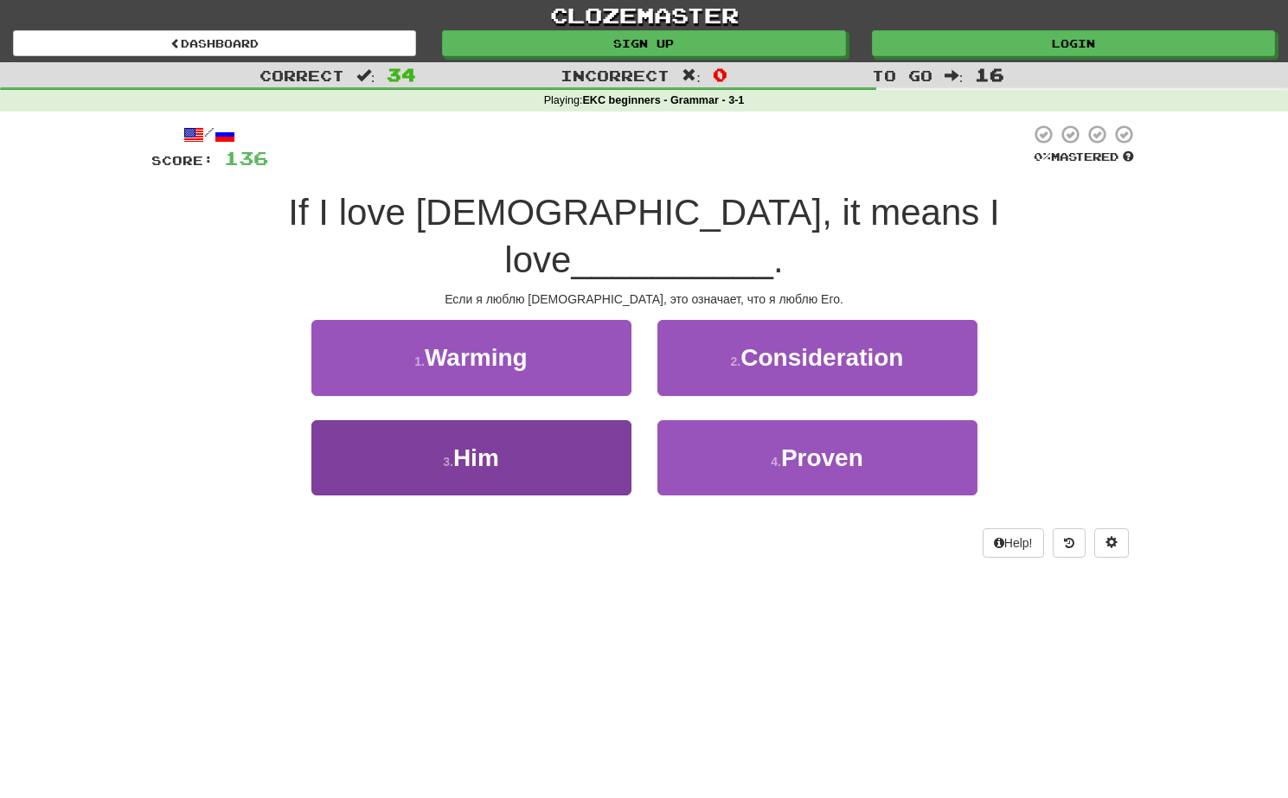
click at [563, 420] on button "3 . Him" at bounding box center [471, 457] width 320 height 75
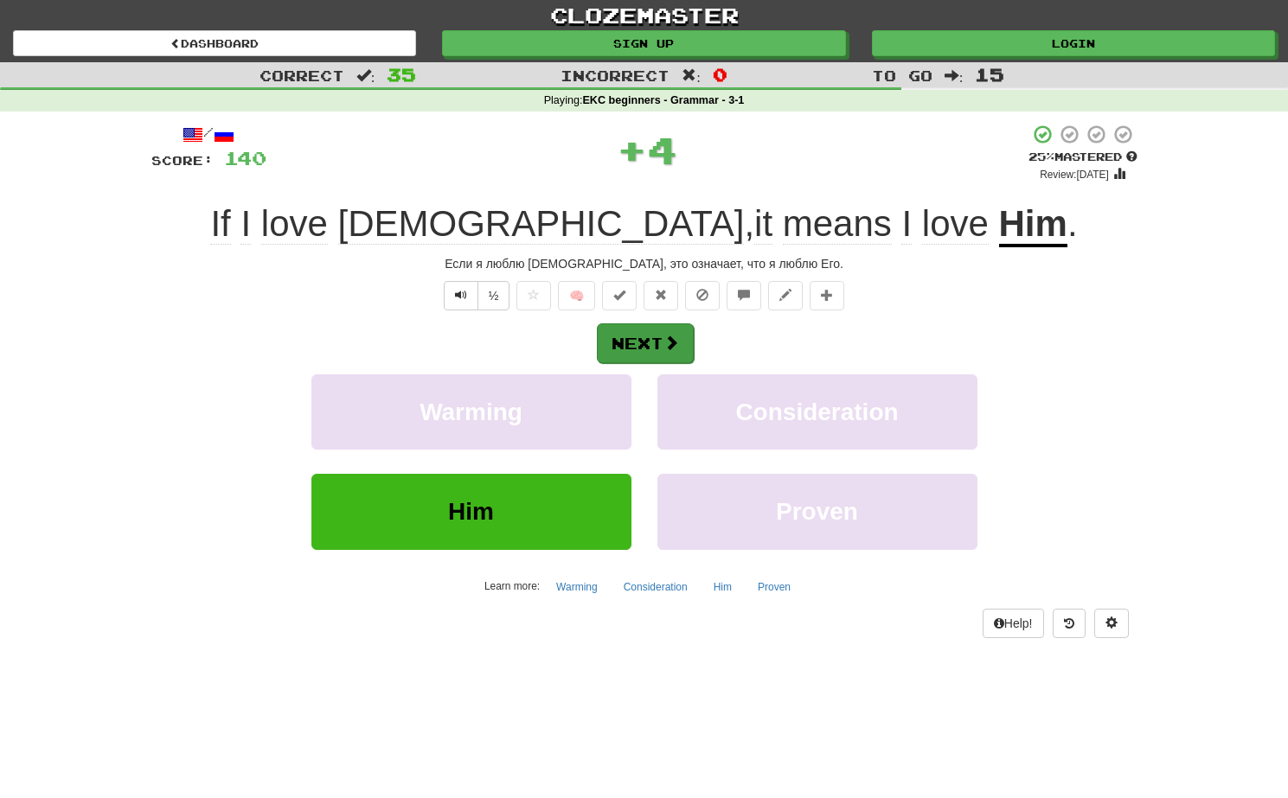
click at [642, 343] on button "Next" at bounding box center [645, 344] width 97 height 40
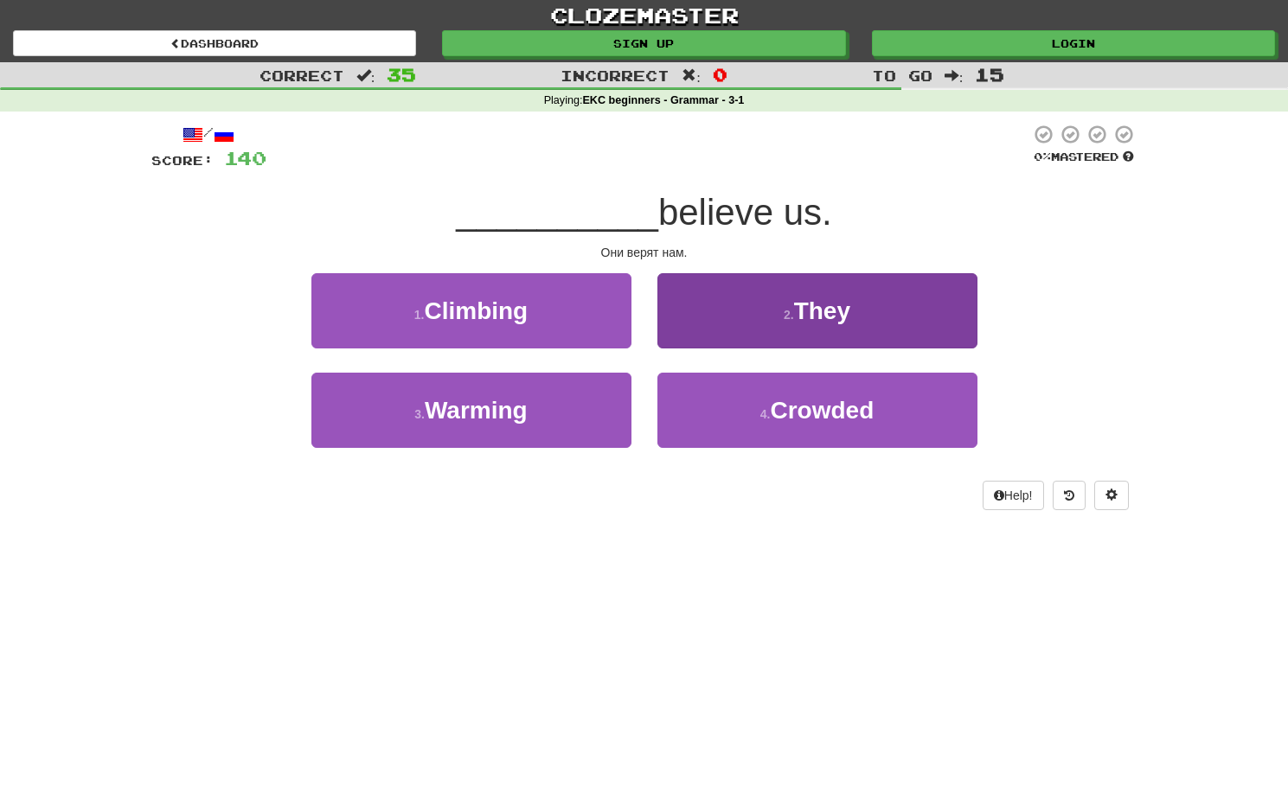
click at [699, 307] on button "2 . They" at bounding box center [817, 310] width 320 height 75
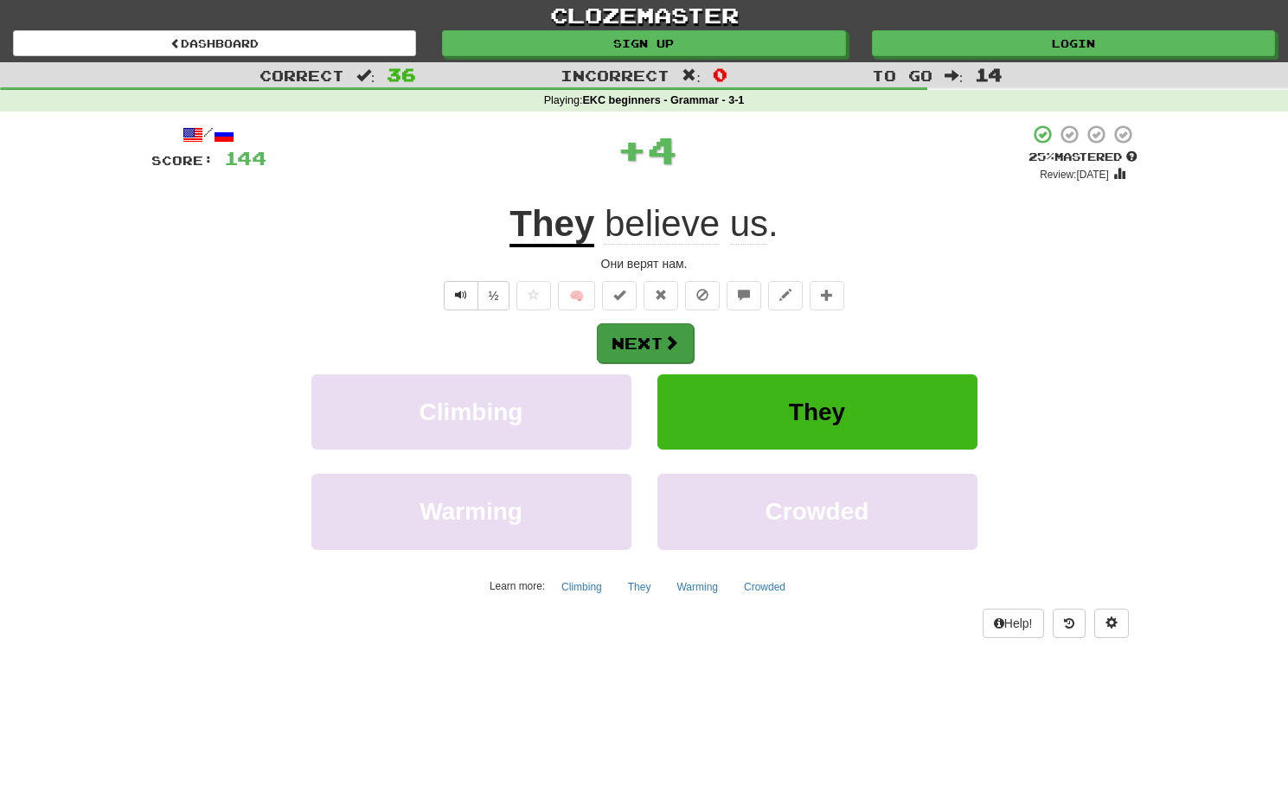
click at [648, 340] on button "Next" at bounding box center [645, 344] width 97 height 40
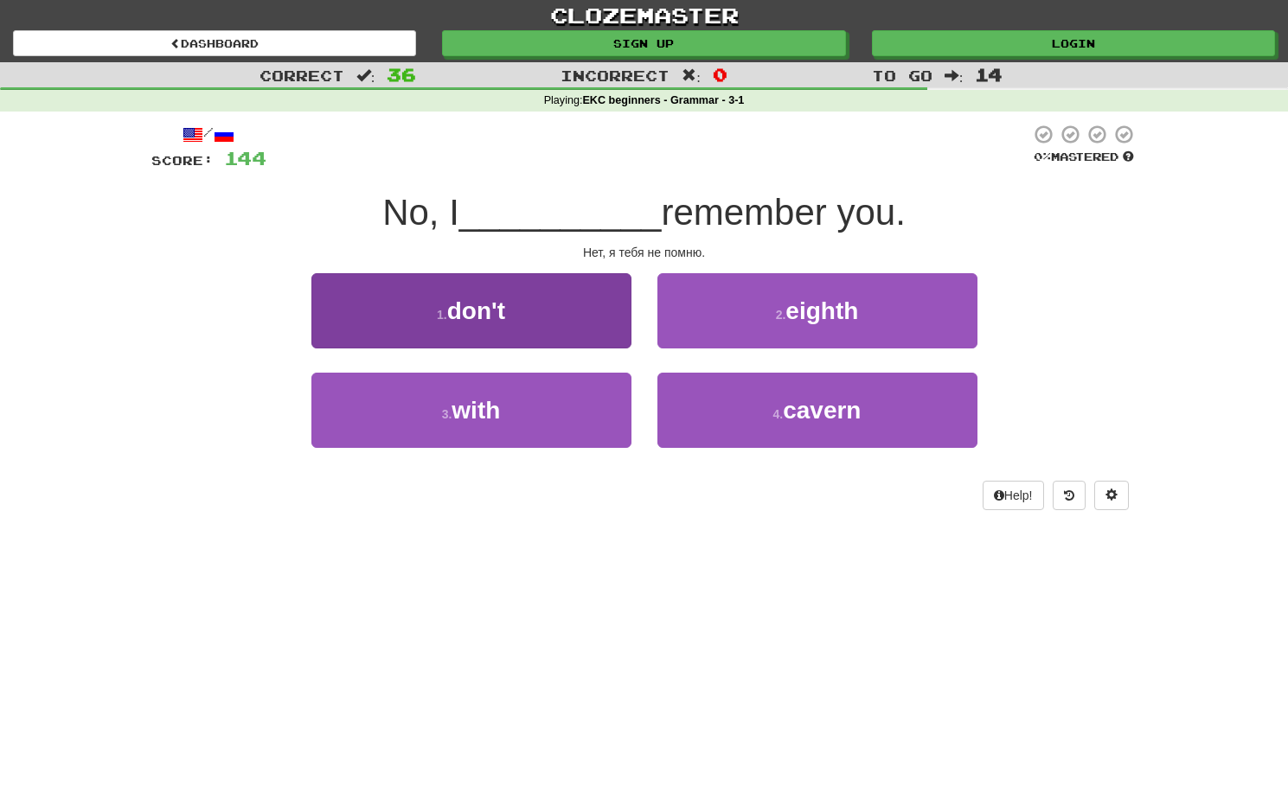
click at [569, 305] on button "1 . don't" at bounding box center [471, 310] width 320 height 75
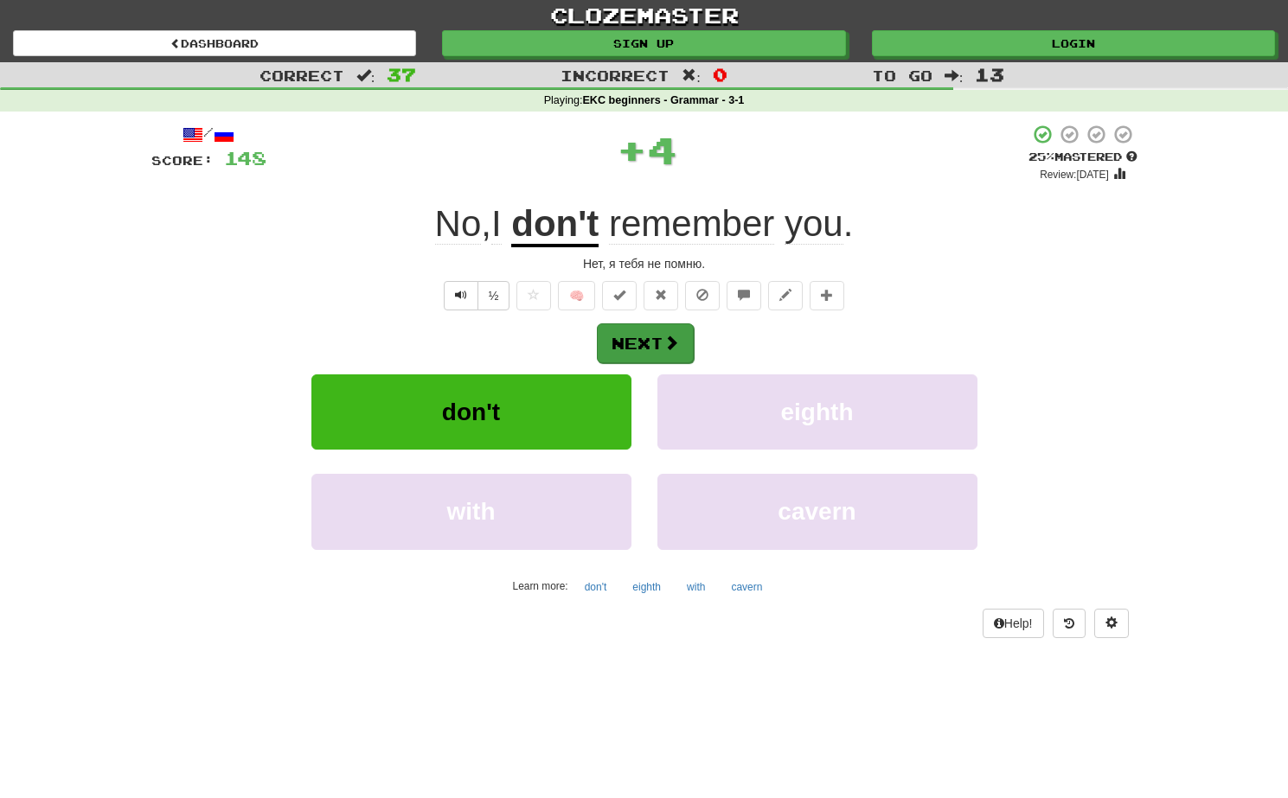
click at [639, 350] on button "Next" at bounding box center [645, 344] width 97 height 40
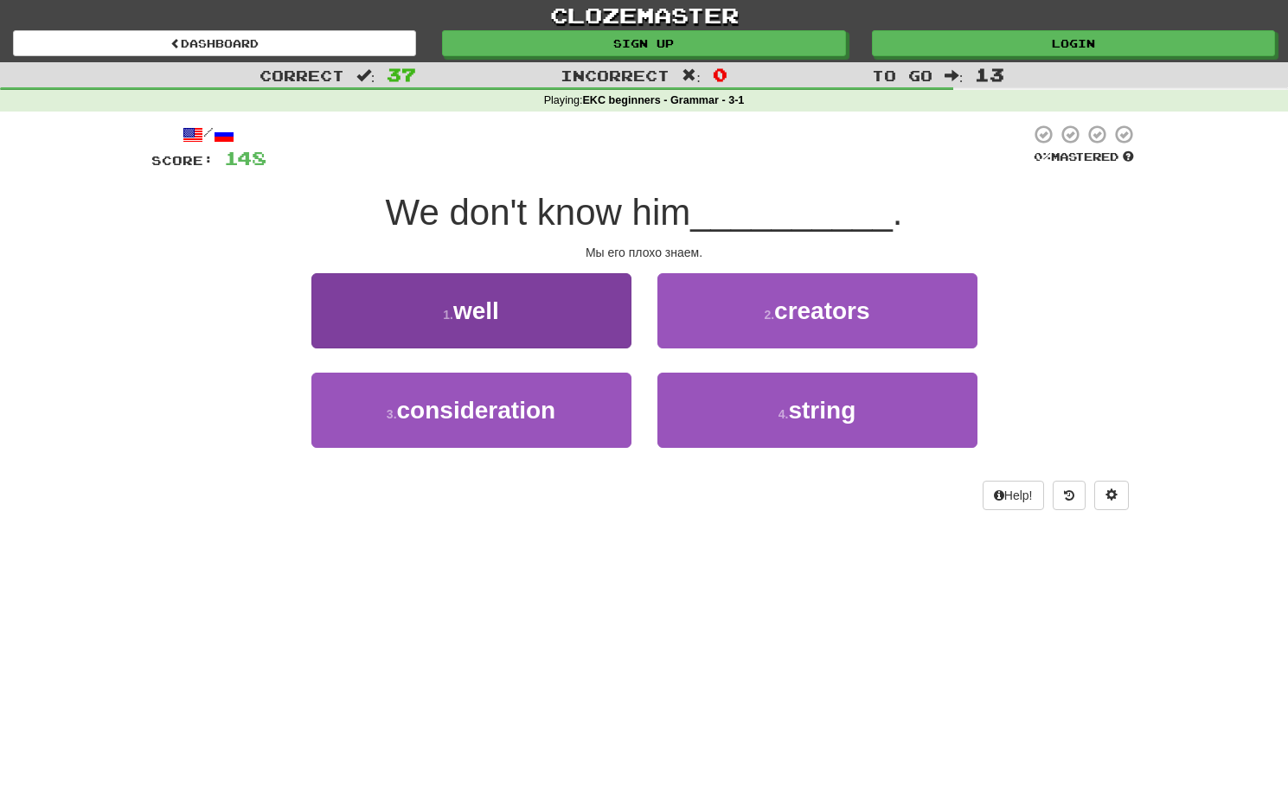
click at [575, 306] on button "1 . well" at bounding box center [471, 310] width 320 height 75
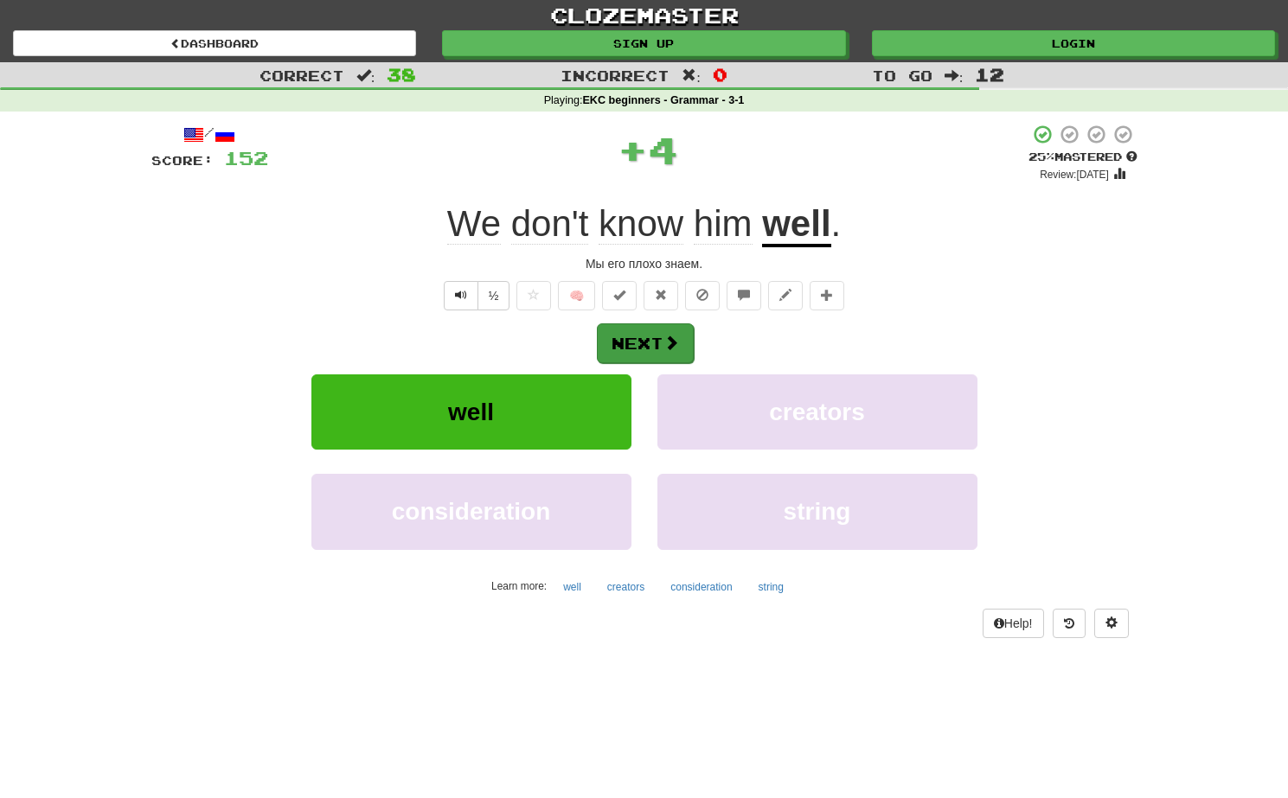
click at [638, 336] on button "Next" at bounding box center [645, 344] width 97 height 40
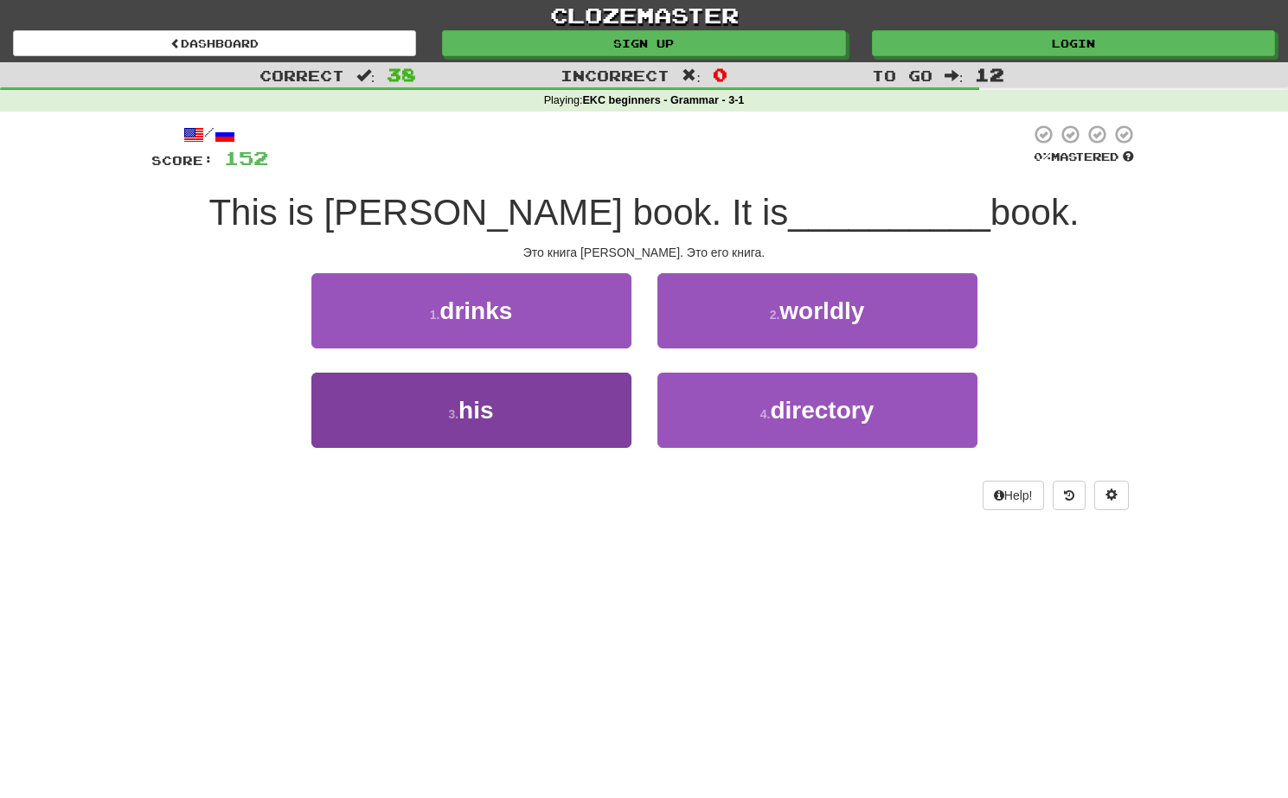
click at [507, 428] on button "3 . his" at bounding box center [471, 410] width 320 height 75
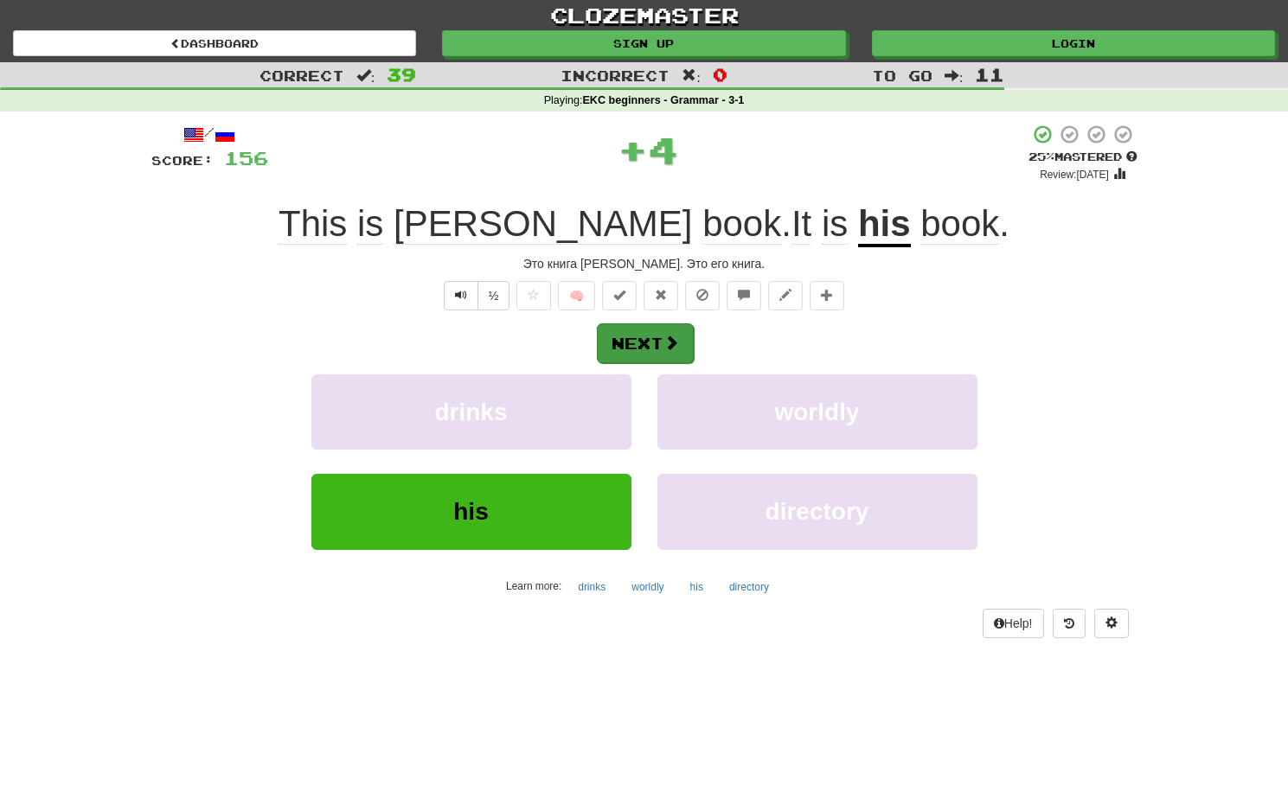
click at [614, 343] on button "Next" at bounding box center [645, 344] width 97 height 40
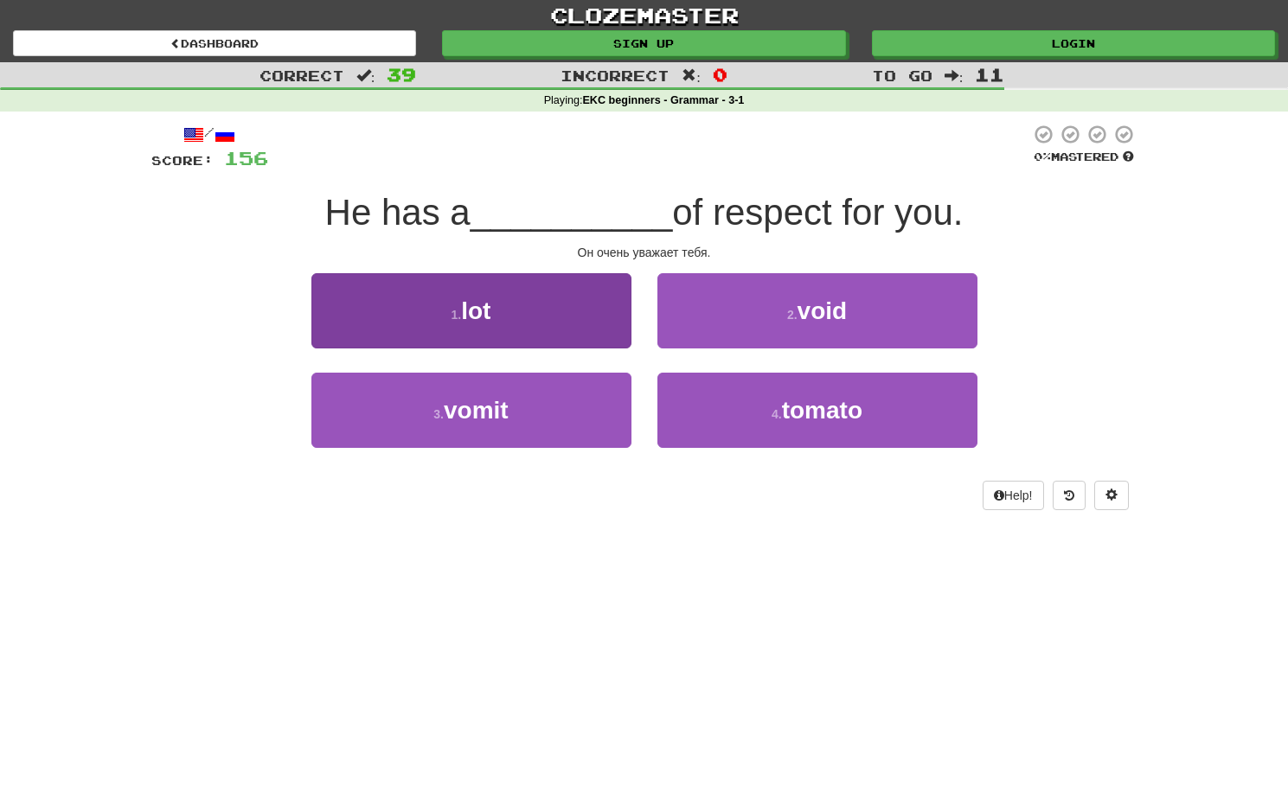
click at [561, 311] on button "1 . lot" at bounding box center [471, 310] width 320 height 75
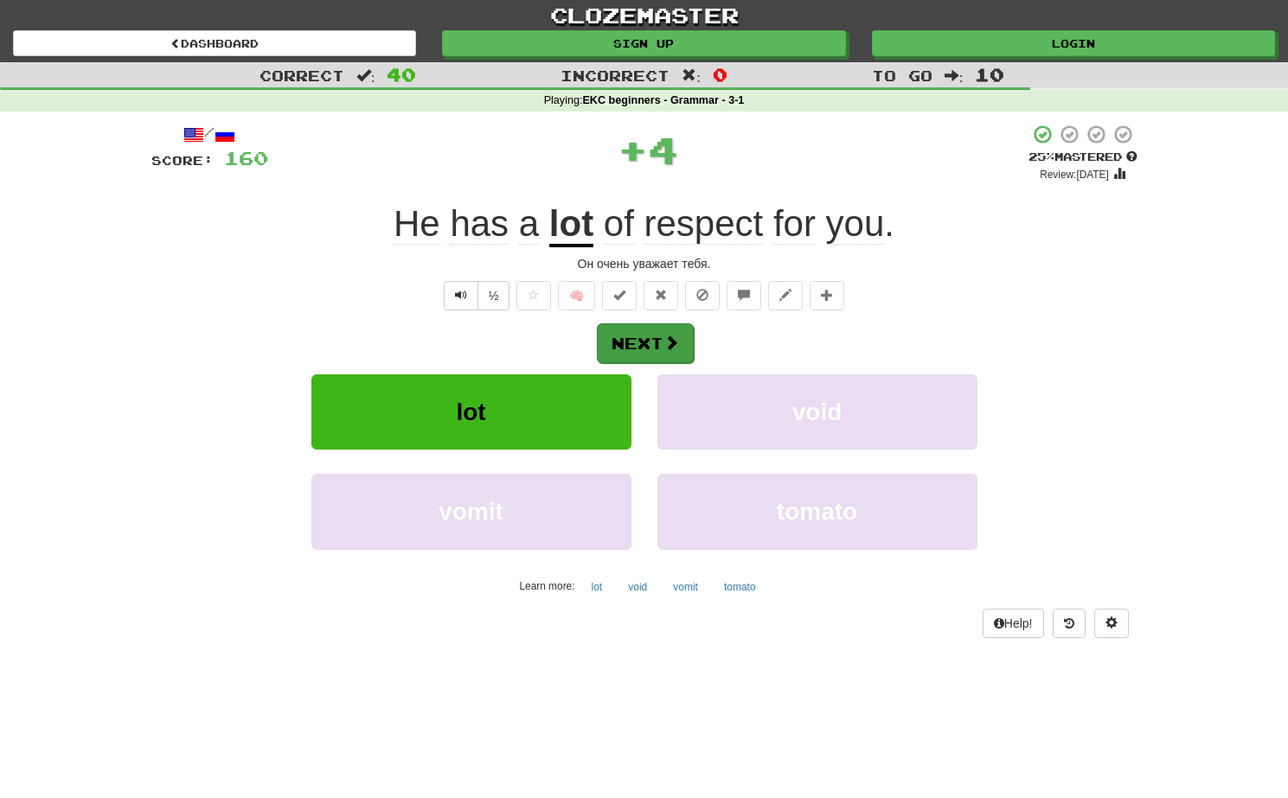
click at [634, 343] on button "Next" at bounding box center [645, 344] width 97 height 40
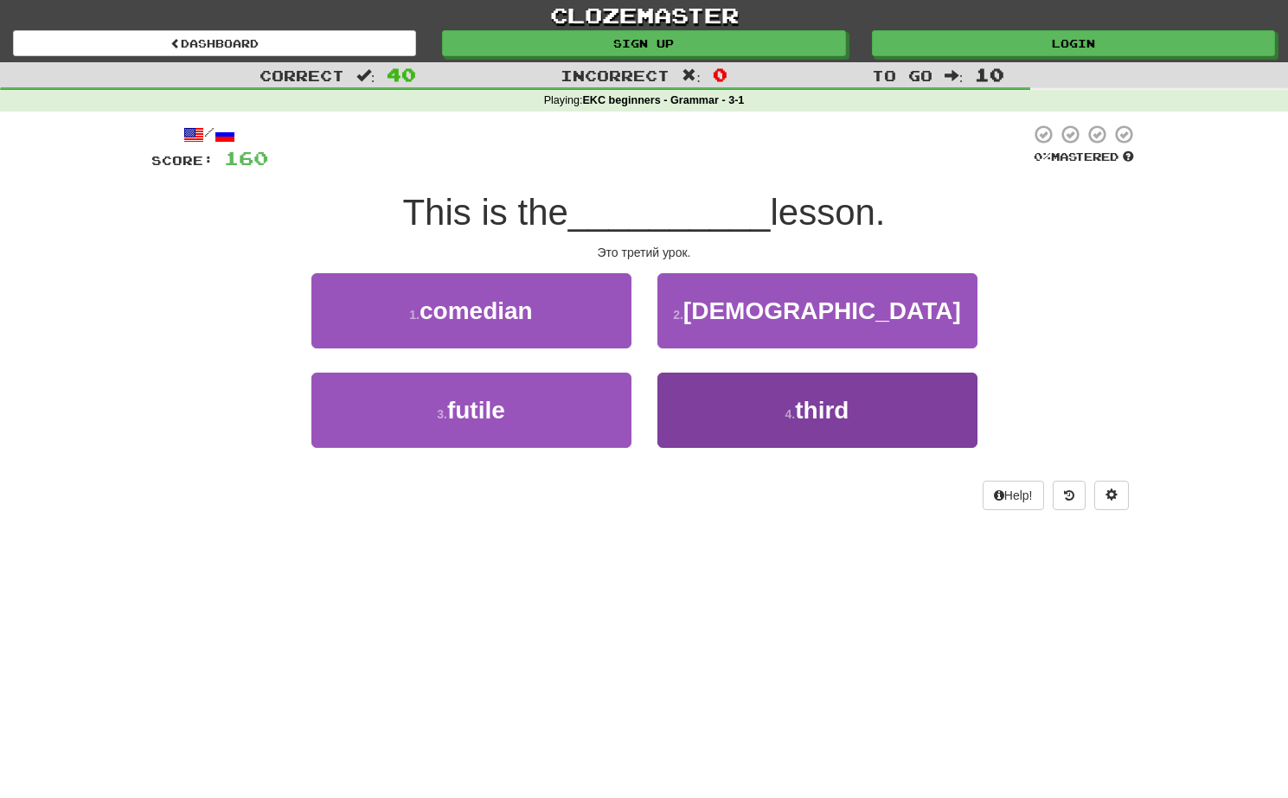
click at [700, 416] on button "4 . third" at bounding box center [817, 410] width 320 height 75
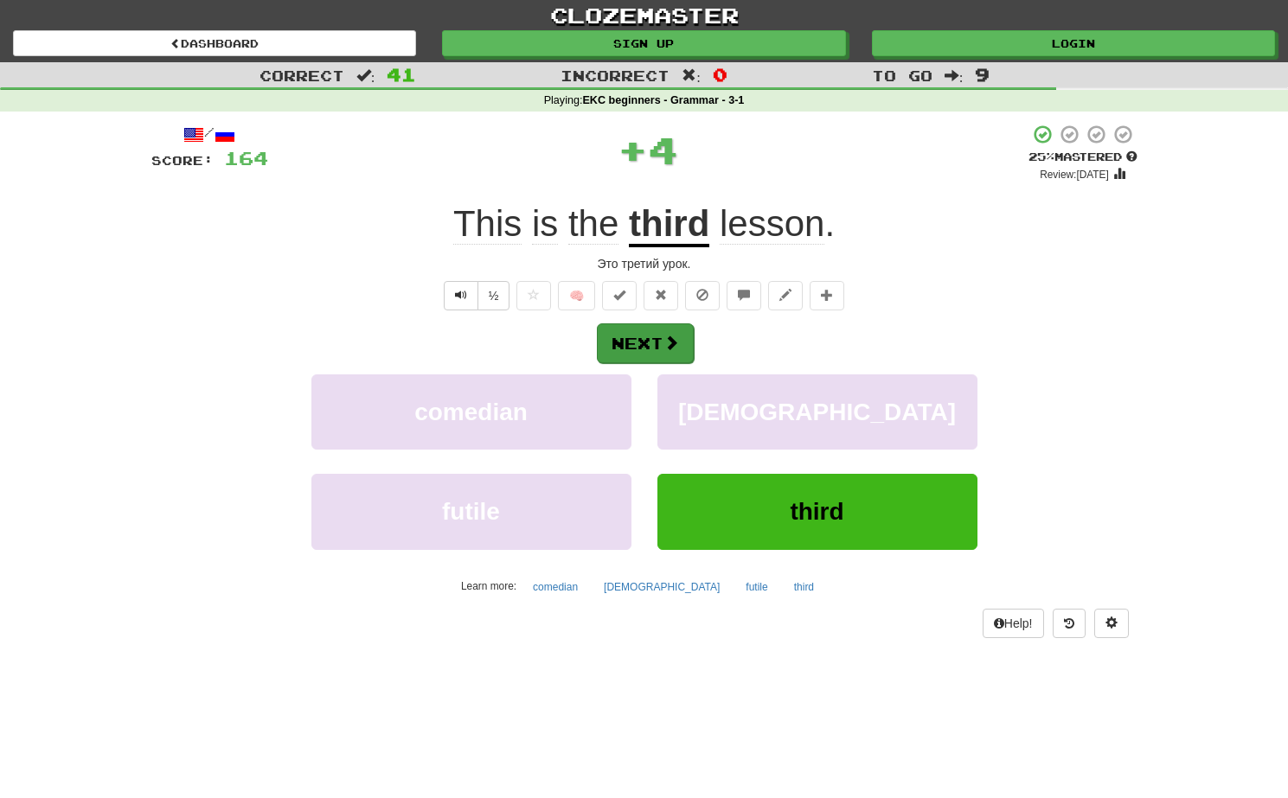
click at [643, 336] on button "Next" at bounding box center [645, 344] width 97 height 40
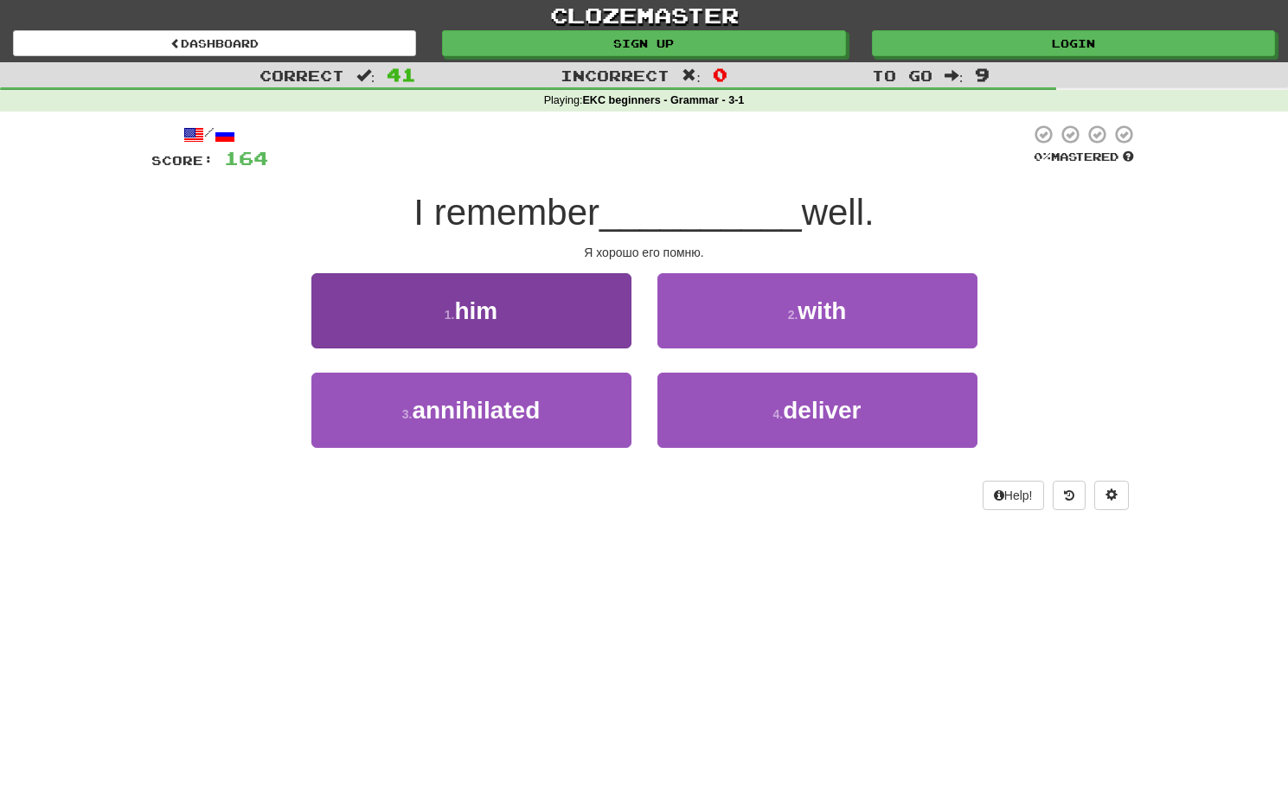
click at [537, 309] on button "1 . him" at bounding box center [471, 310] width 320 height 75
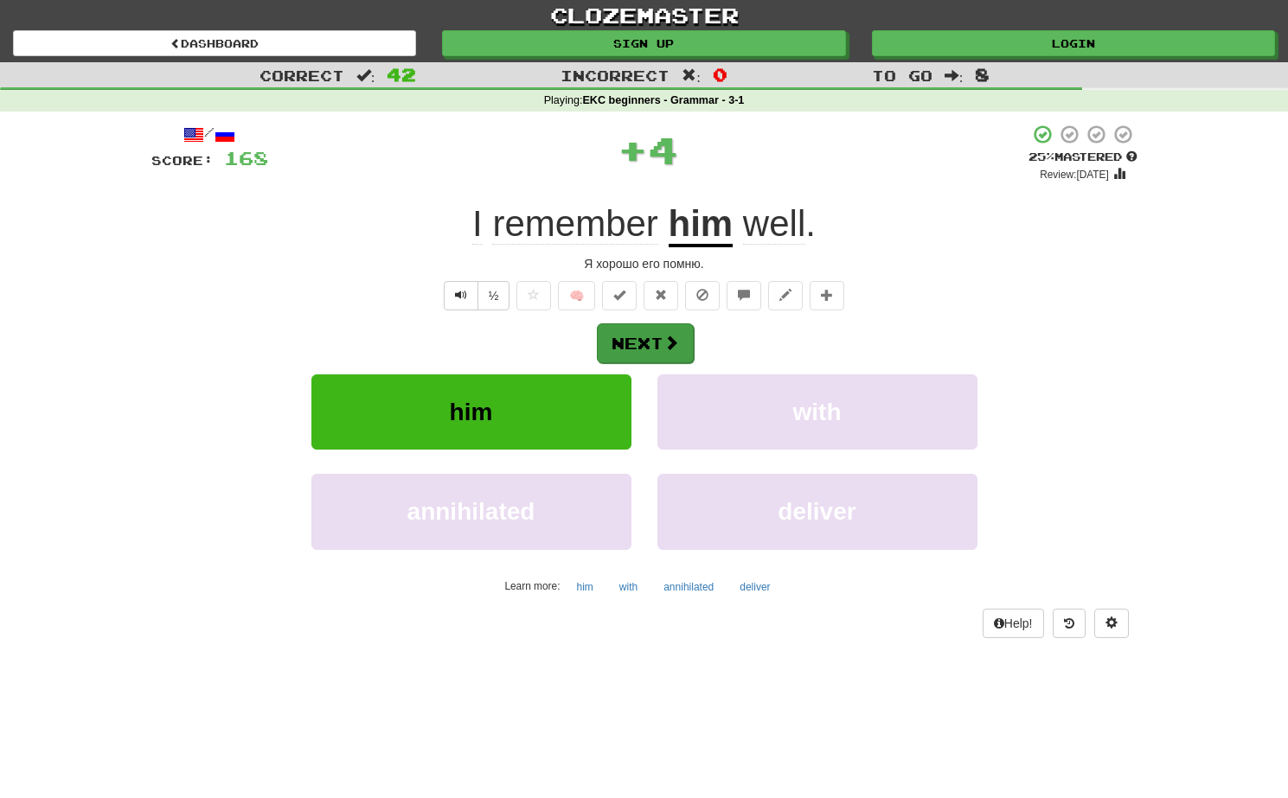
click at [631, 349] on button "Next" at bounding box center [645, 344] width 97 height 40
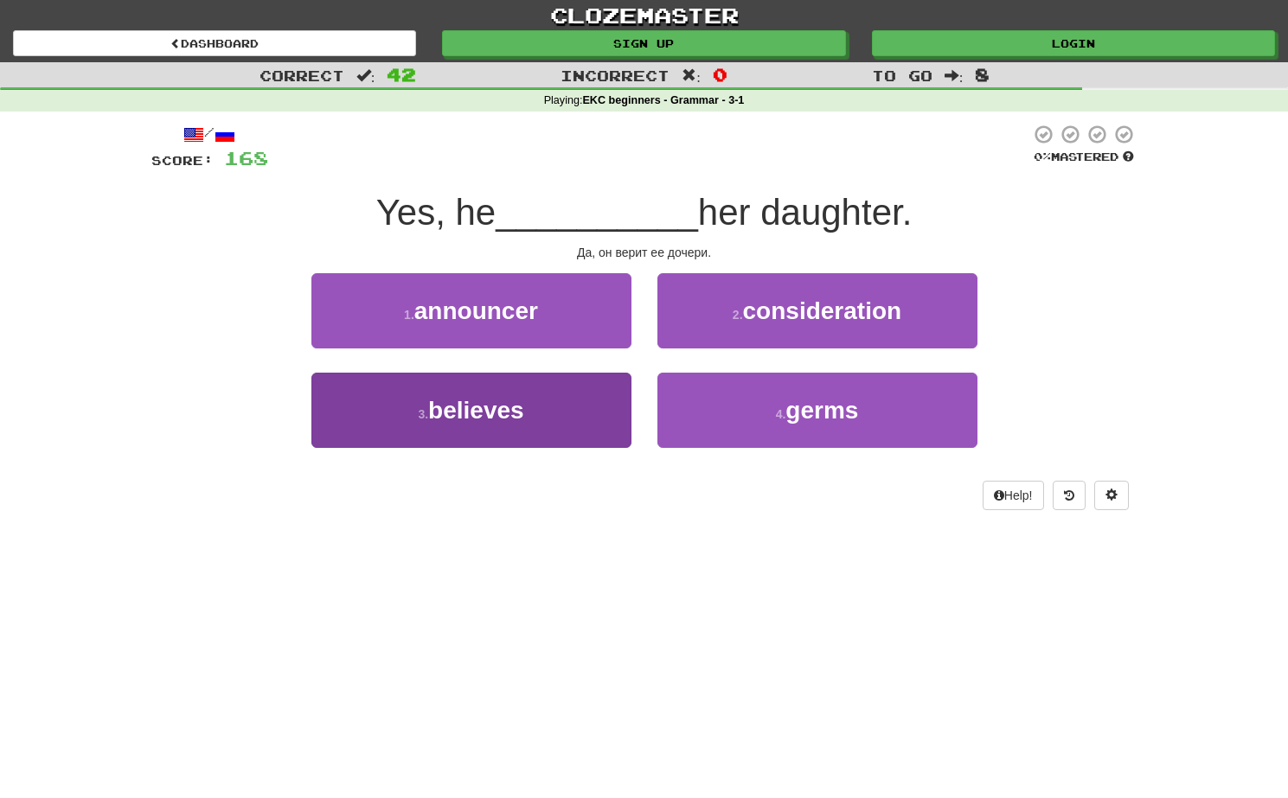
click at [542, 412] on button "3 . believes" at bounding box center [471, 410] width 320 height 75
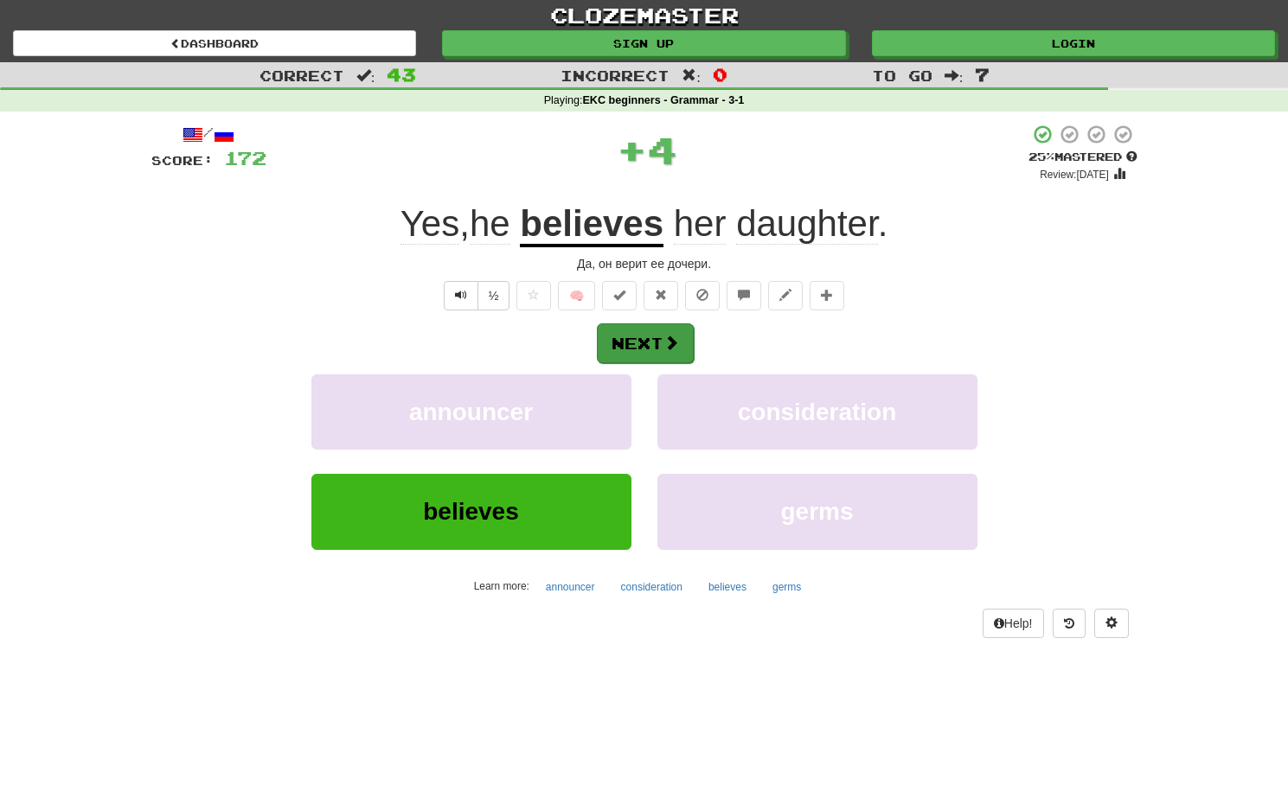
click at [615, 342] on button "Next" at bounding box center [645, 344] width 97 height 40
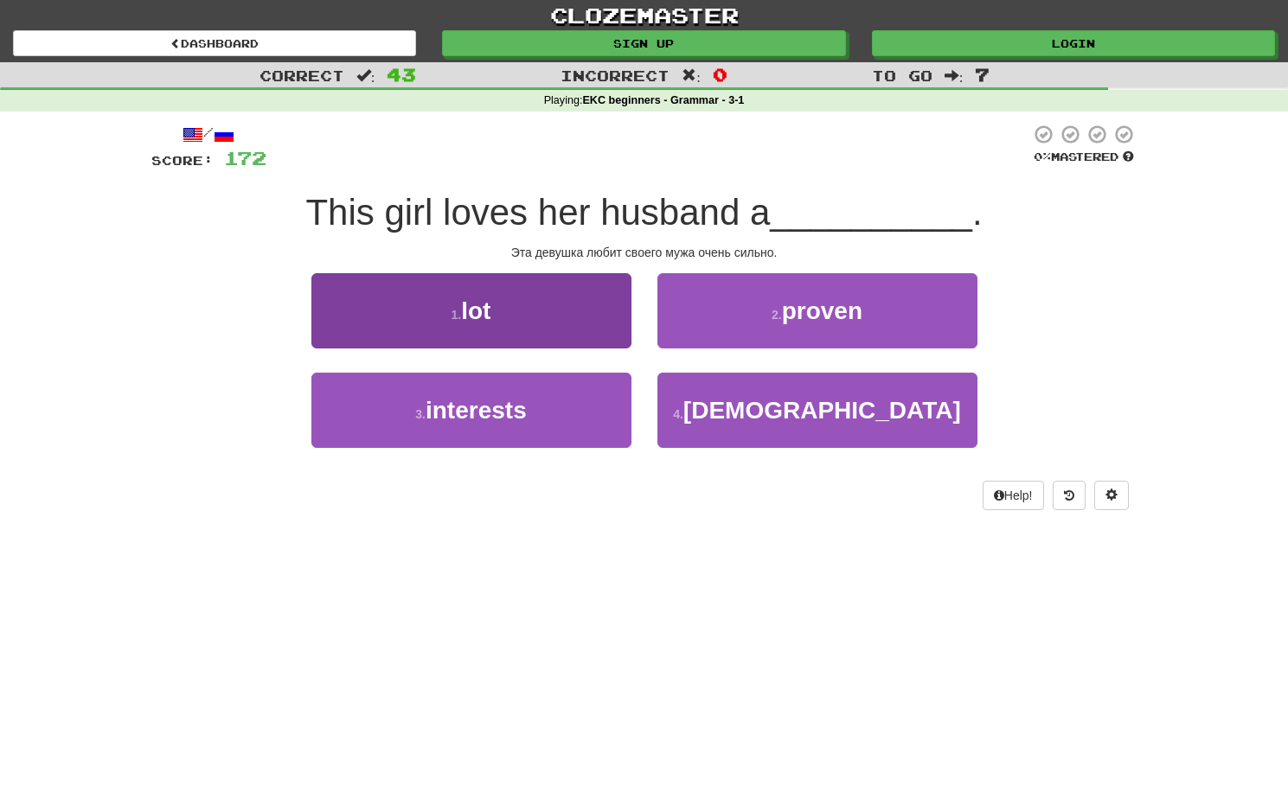
click at [517, 298] on button "1 . lot" at bounding box center [471, 310] width 320 height 75
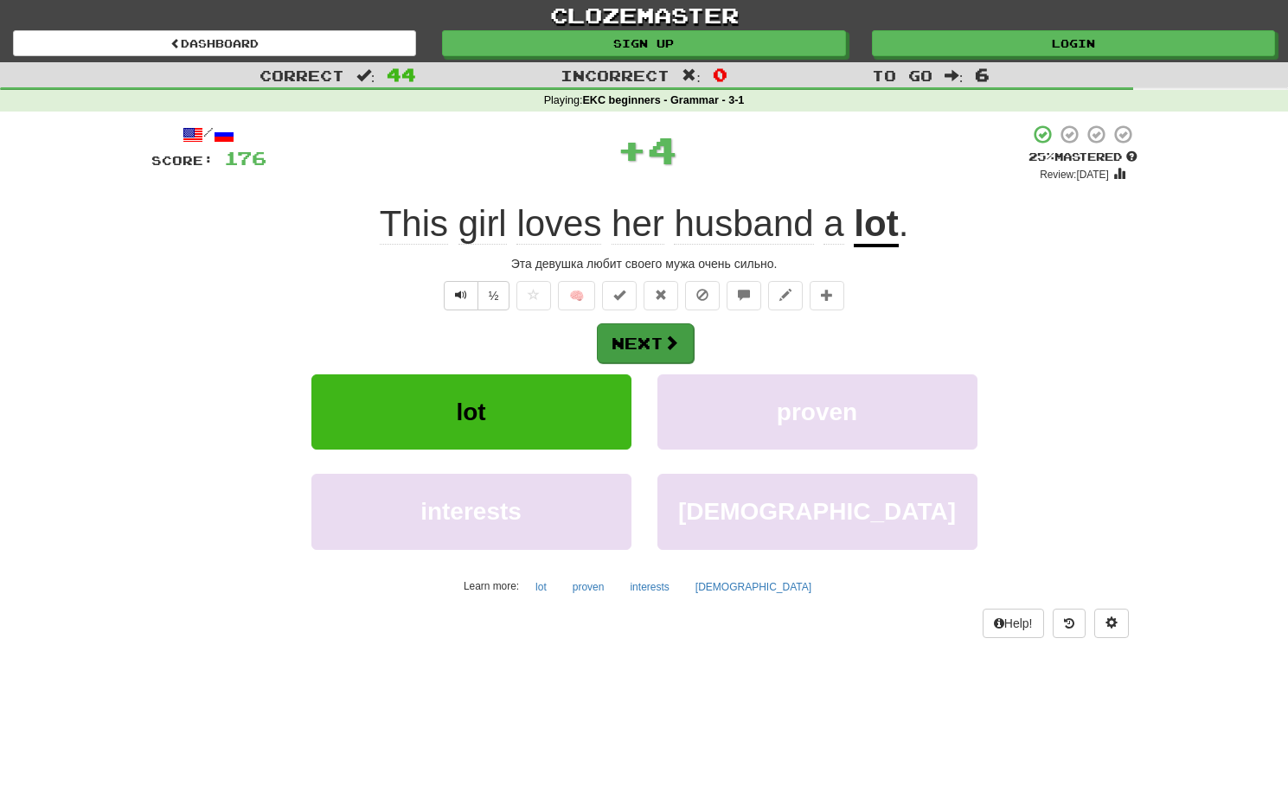
click at [612, 325] on button "Next" at bounding box center [645, 344] width 97 height 40
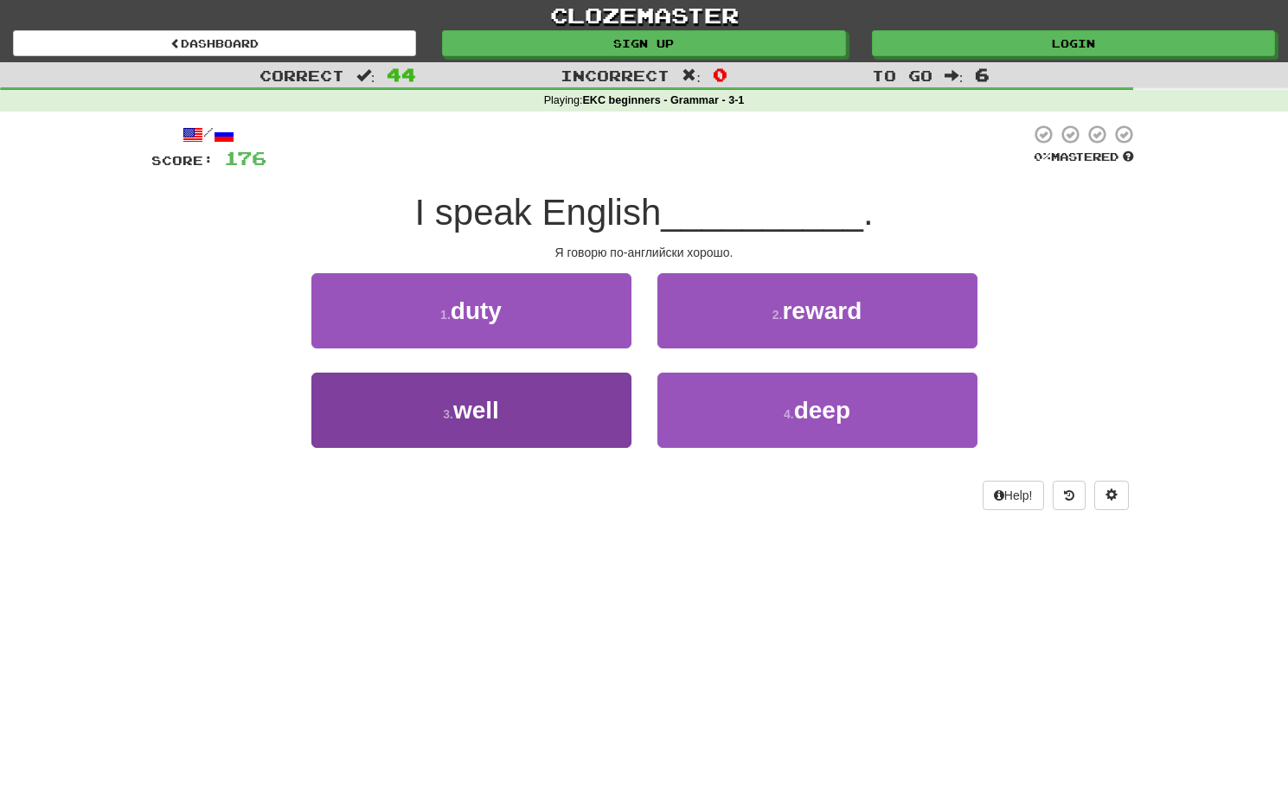
click at [524, 397] on button "3 . well" at bounding box center [471, 410] width 320 height 75
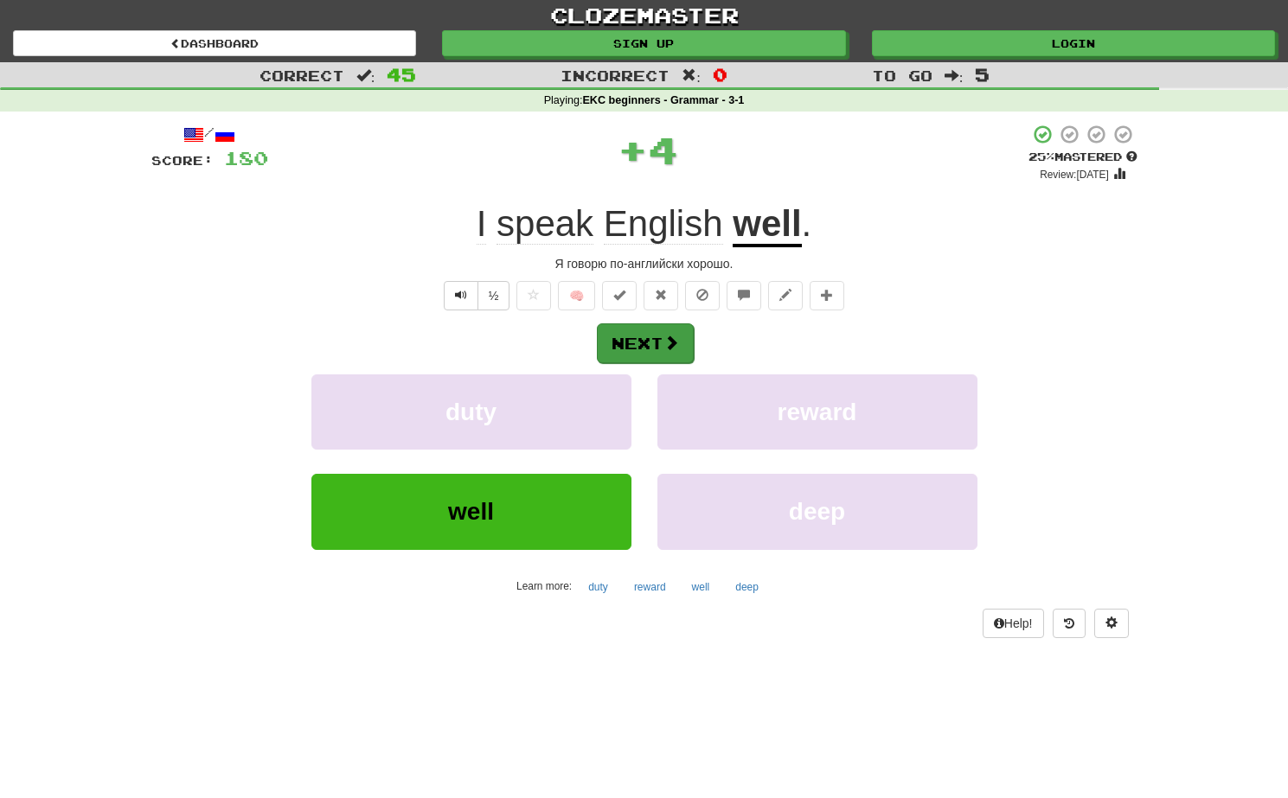
click at [639, 336] on button "Next" at bounding box center [645, 344] width 97 height 40
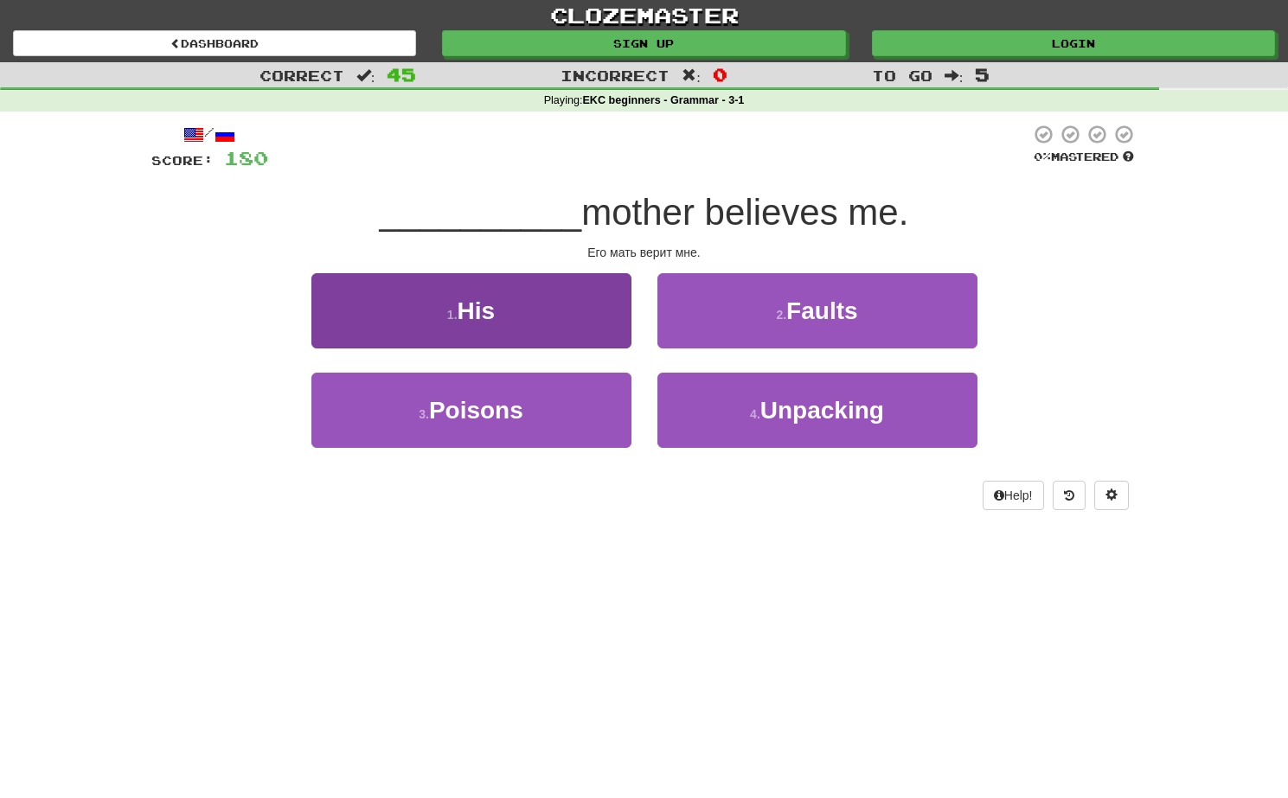
click at [546, 319] on button "1 . His" at bounding box center [471, 310] width 320 height 75
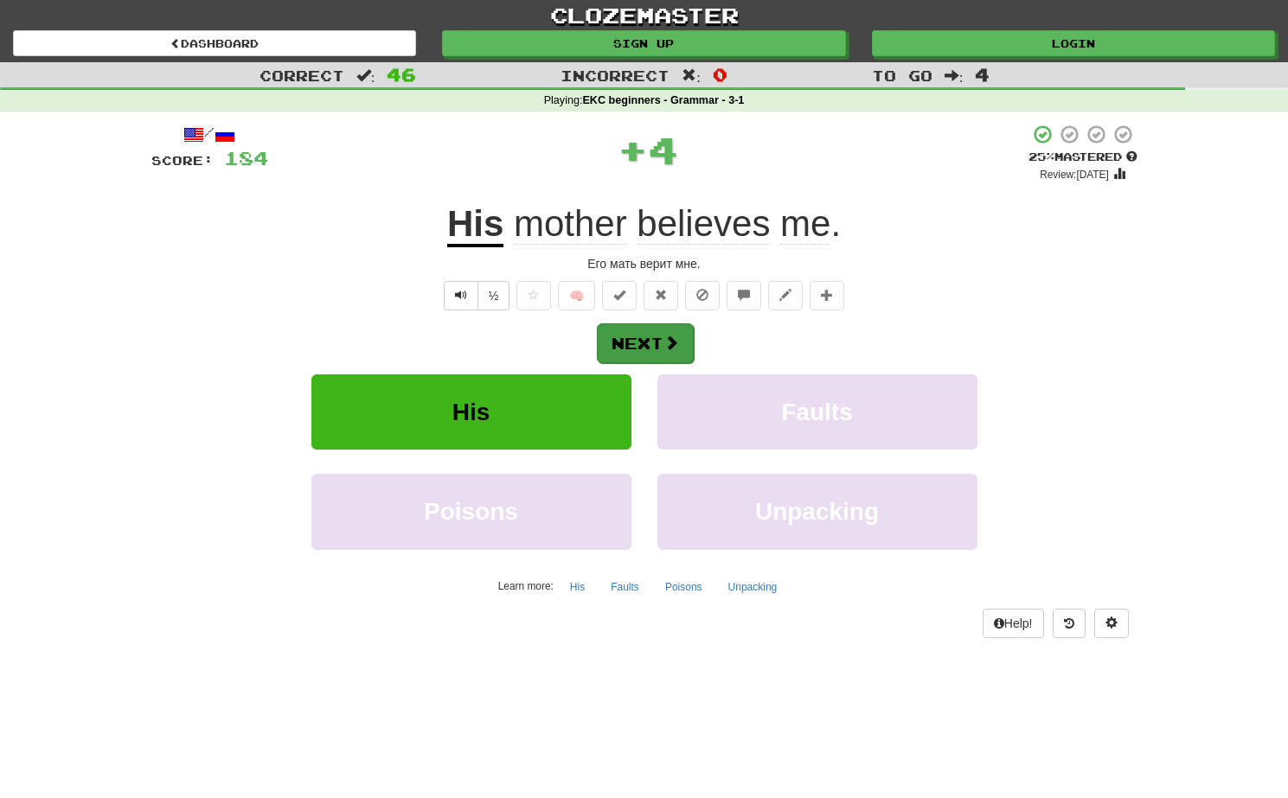
click at [624, 344] on button "Next" at bounding box center [645, 344] width 97 height 40
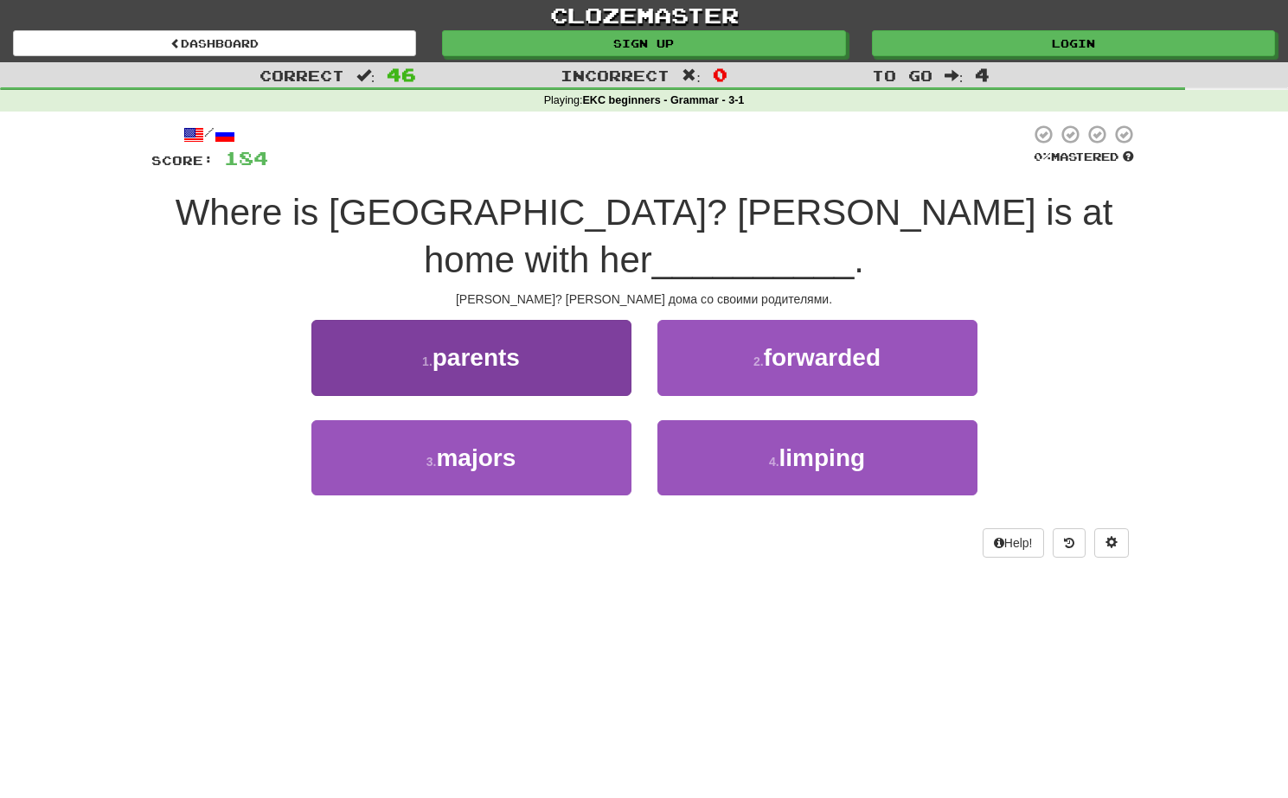
click at [542, 328] on button "1 . parents" at bounding box center [471, 357] width 320 height 75
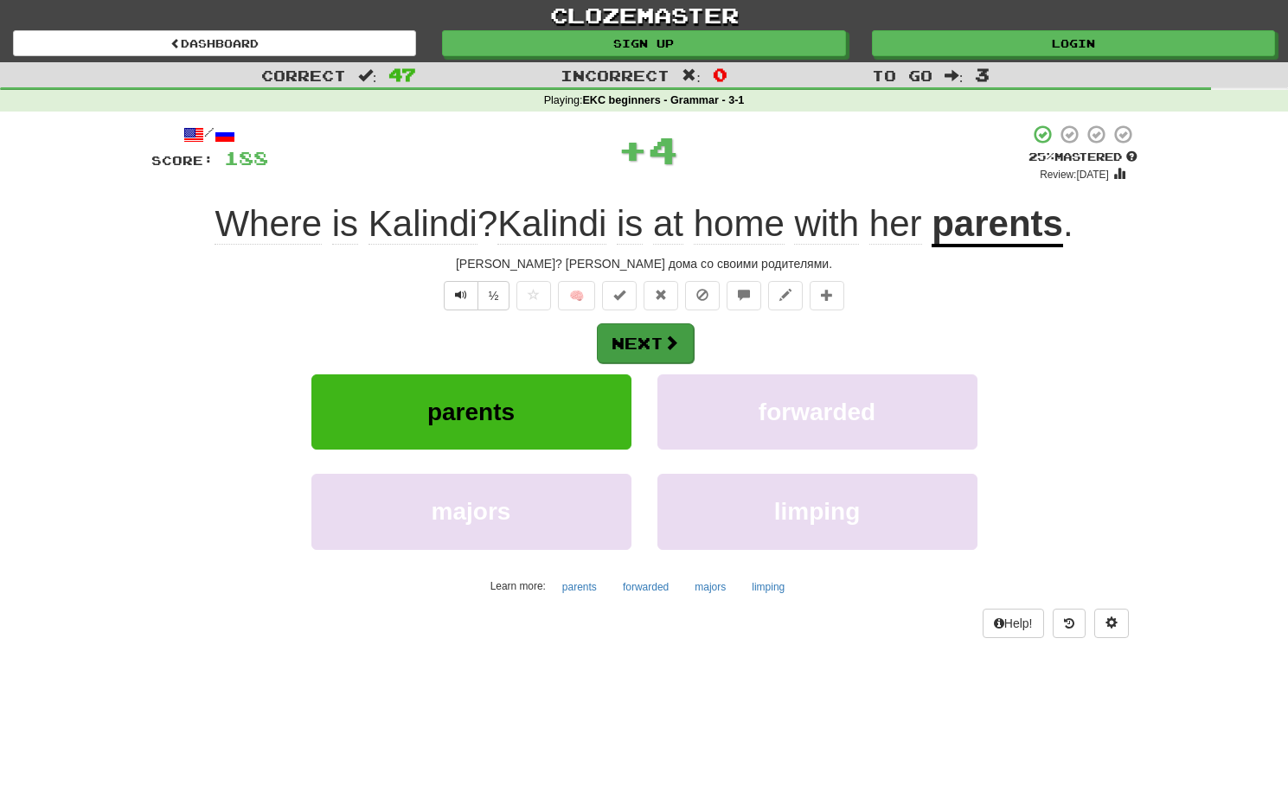
click at [611, 336] on button "Next" at bounding box center [645, 344] width 97 height 40
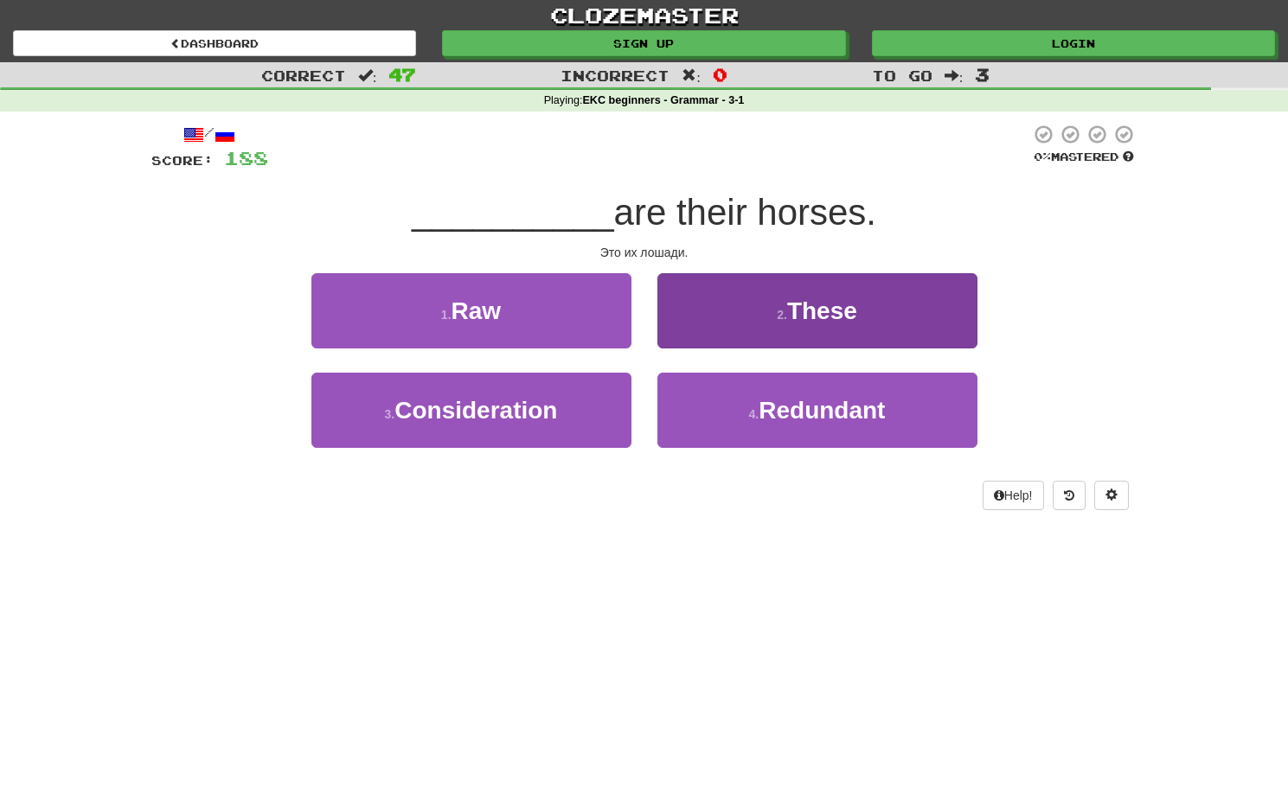
click at [726, 316] on button "2 . These" at bounding box center [817, 310] width 320 height 75
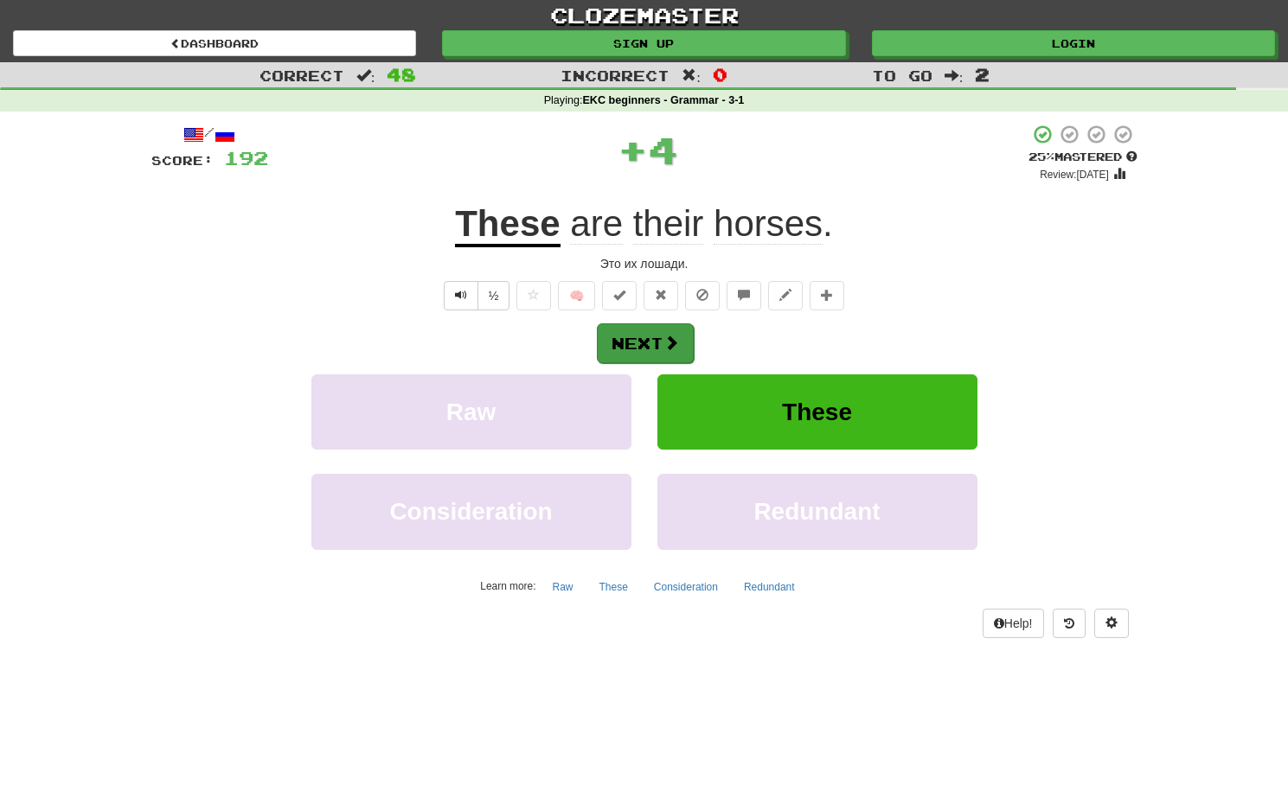
click at [664, 343] on span at bounding box center [671, 343] width 16 height 16
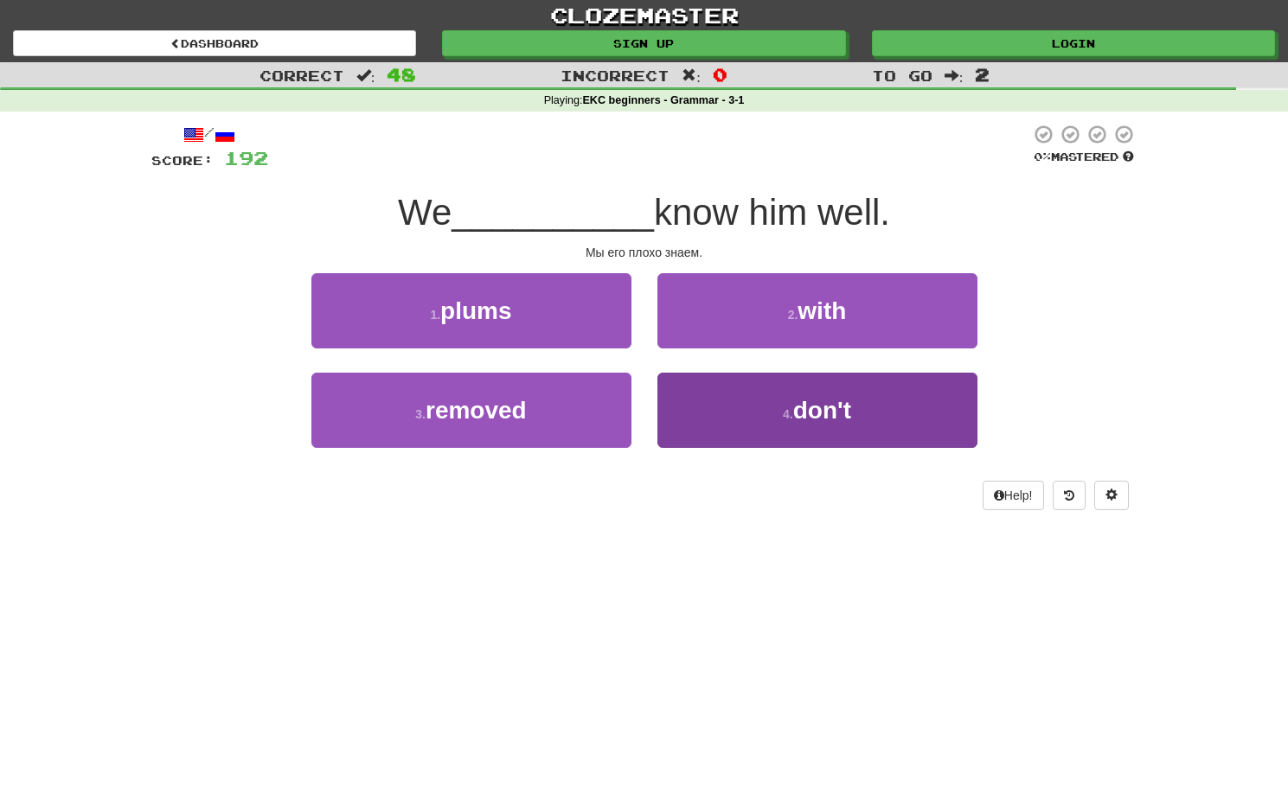
click at [664, 405] on button "4 . don't" at bounding box center [817, 410] width 320 height 75
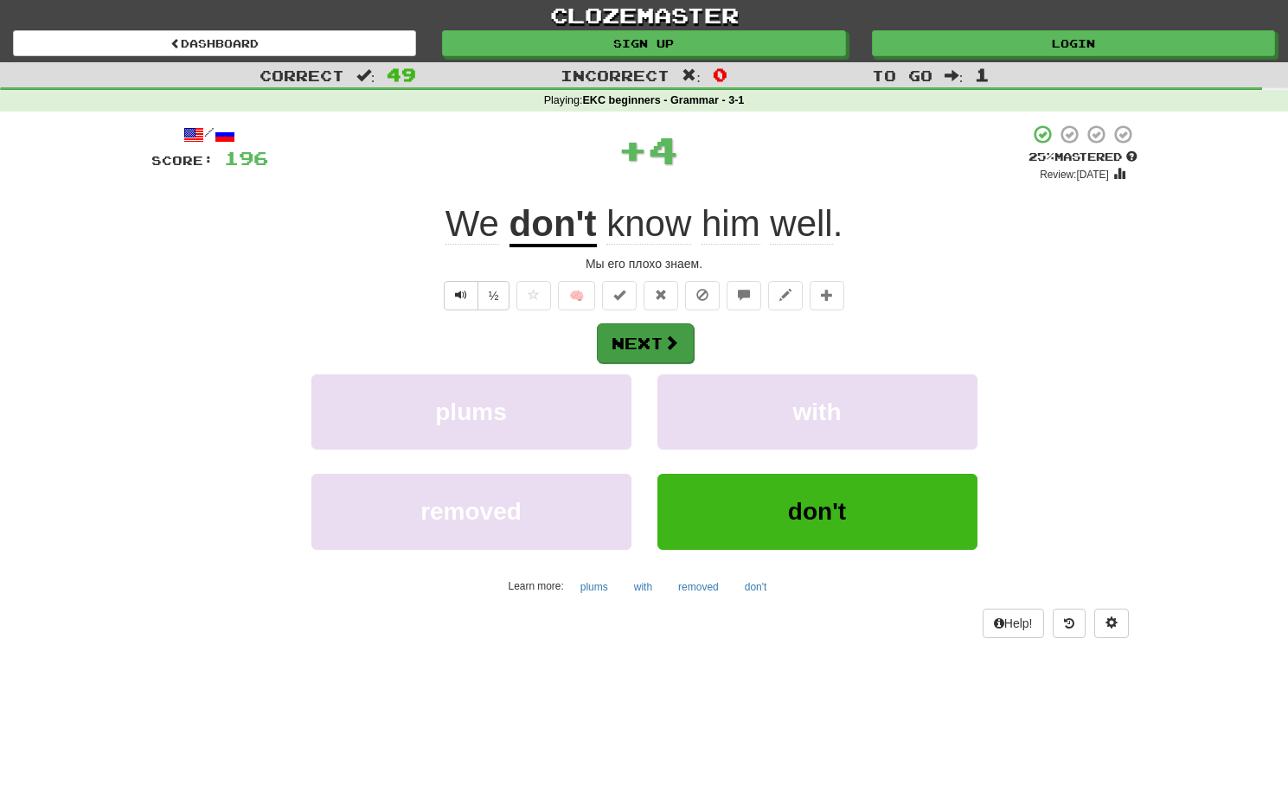
click at [617, 328] on button "Next" at bounding box center [645, 344] width 97 height 40
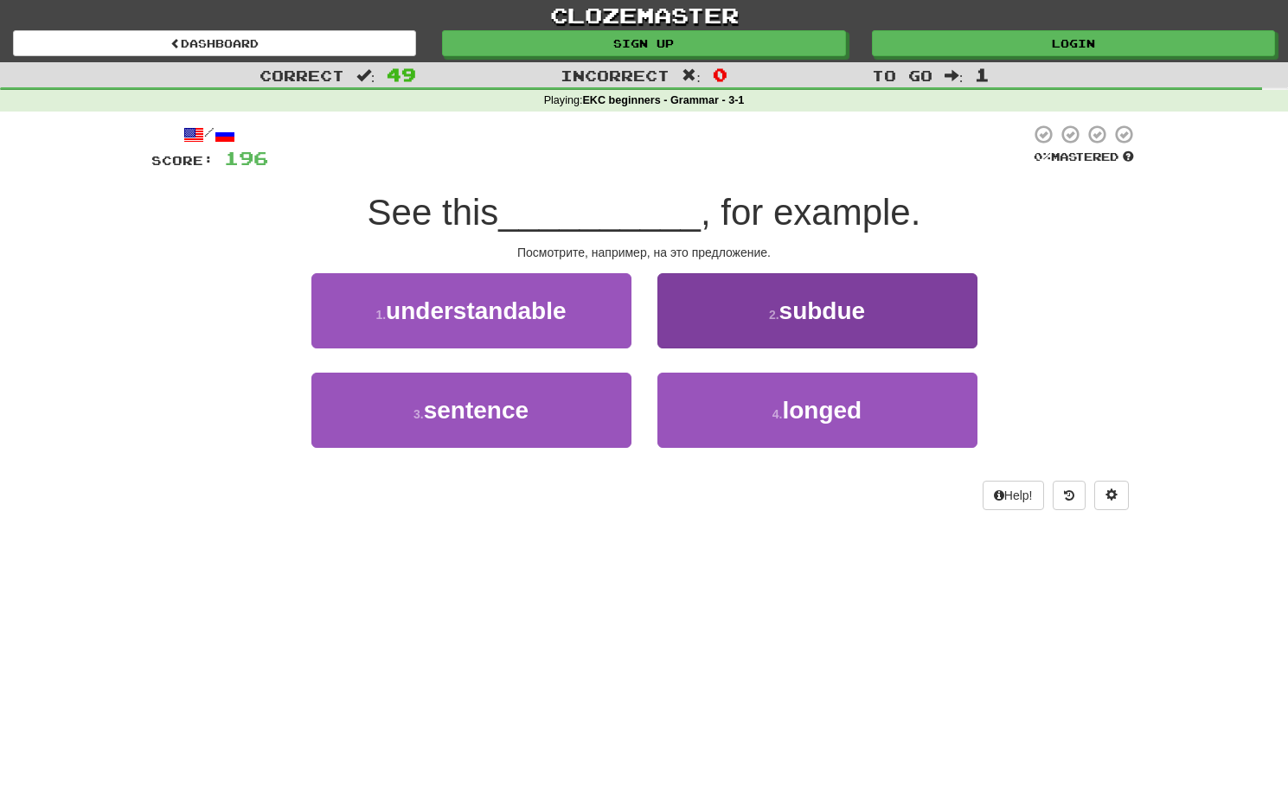
click at [694, 336] on button "2 . subdue" at bounding box center [817, 310] width 320 height 75
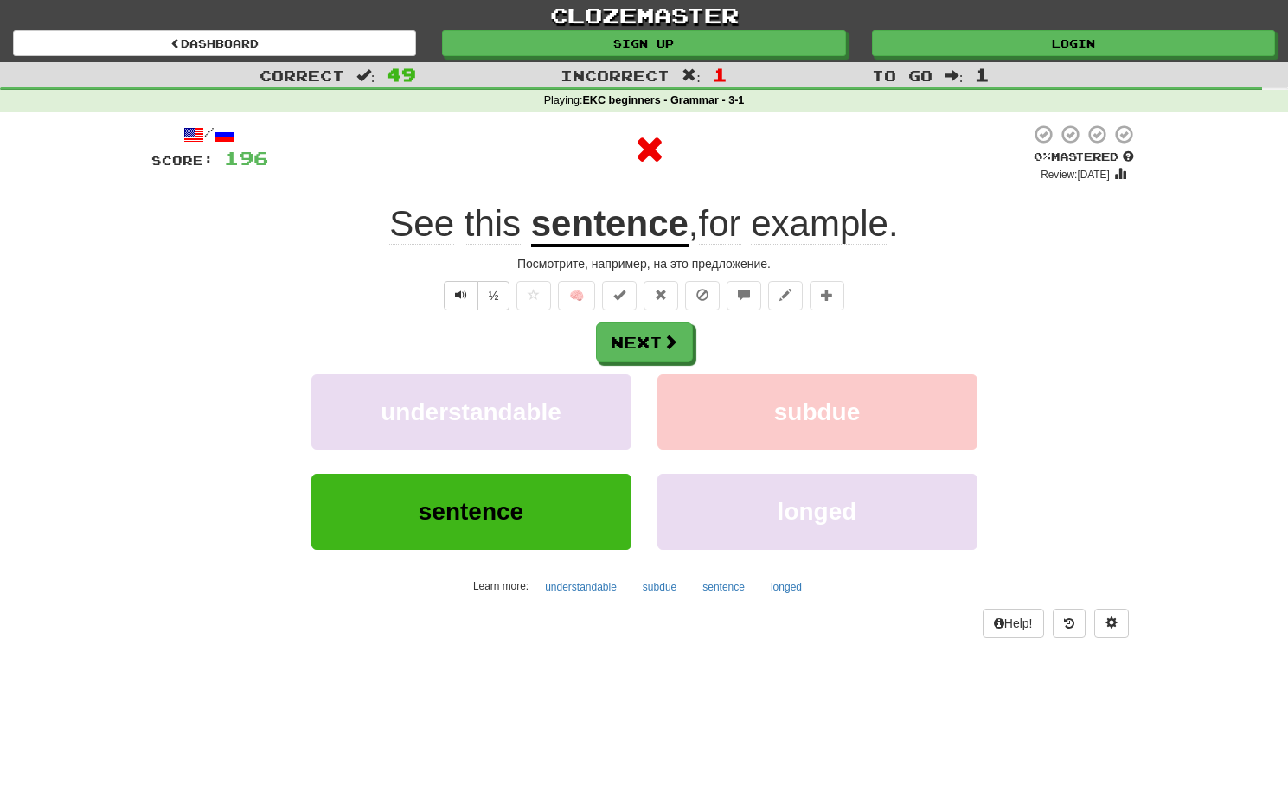
click at [531, 533] on button "sentence" at bounding box center [471, 511] width 320 height 75
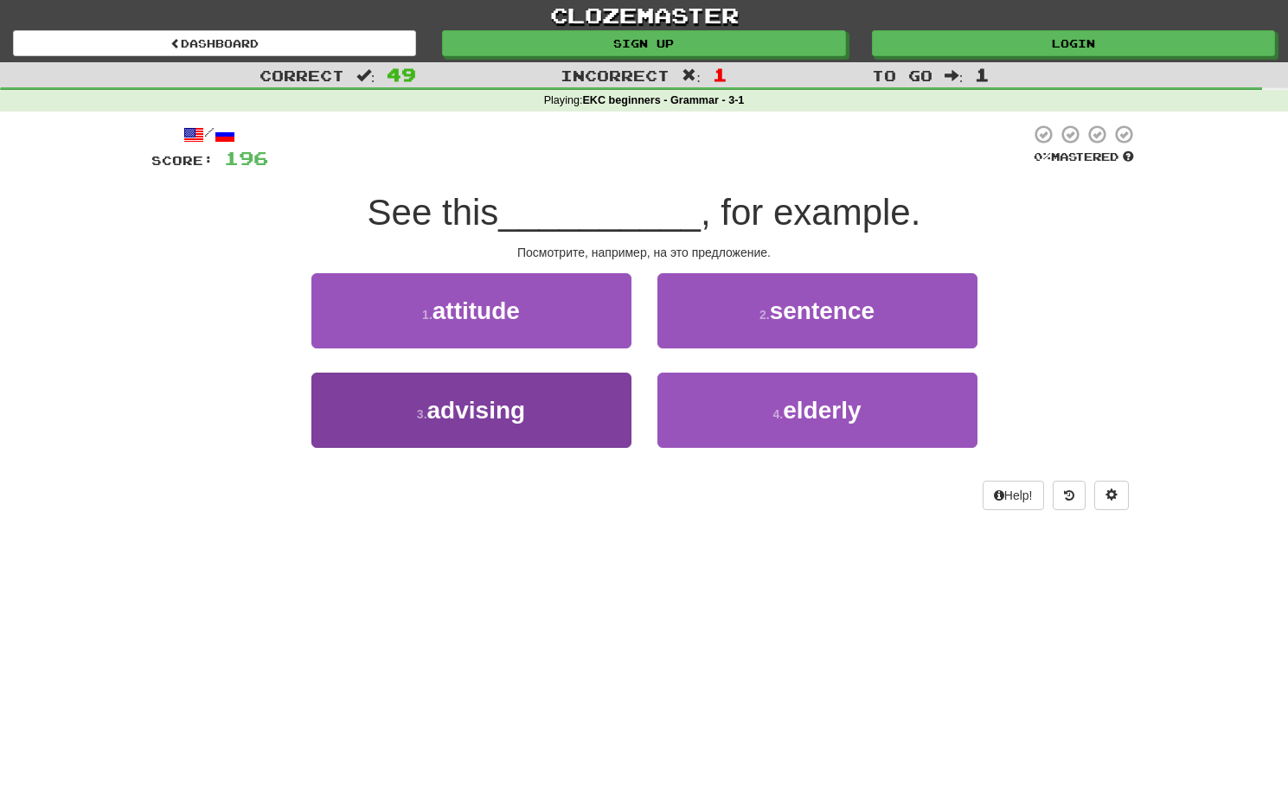
click at [569, 429] on button "3 . advising" at bounding box center [471, 410] width 320 height 75
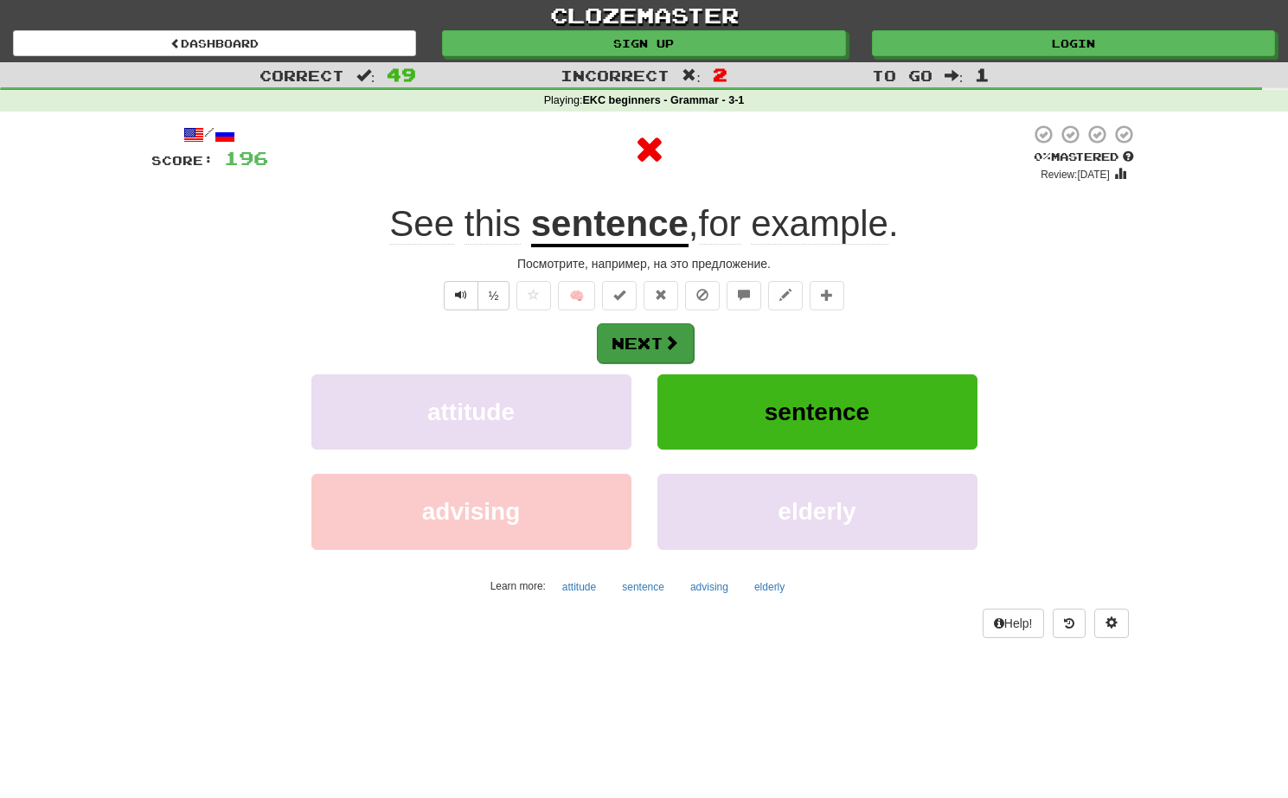
click at [654, 333] on button "Next" at bounding box center [645, 344] width 97 height 40
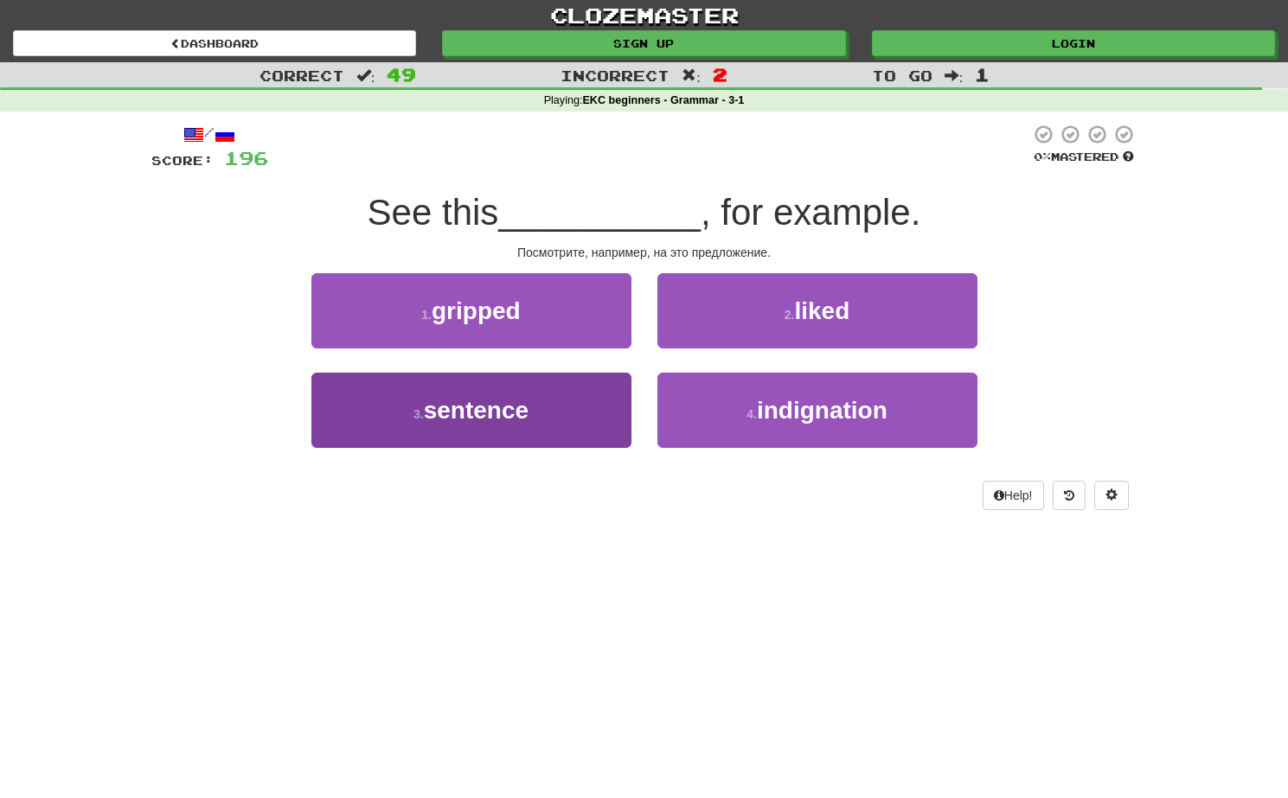
click at [554, 410] on button "3 . sentence" at bounding box center [471, 410] width 320 height 75
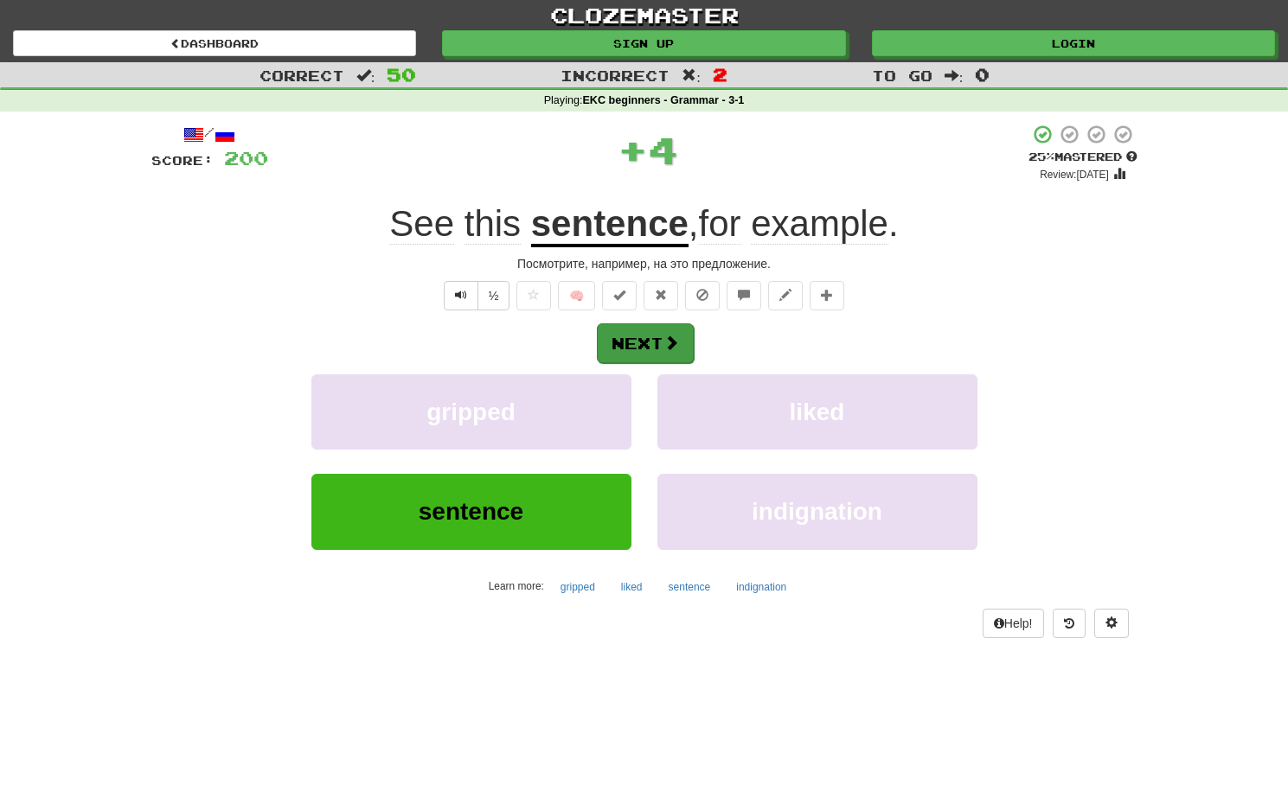
click at [626, 339] on button "Next" at bounding box center [645, 344] width 97 height 40
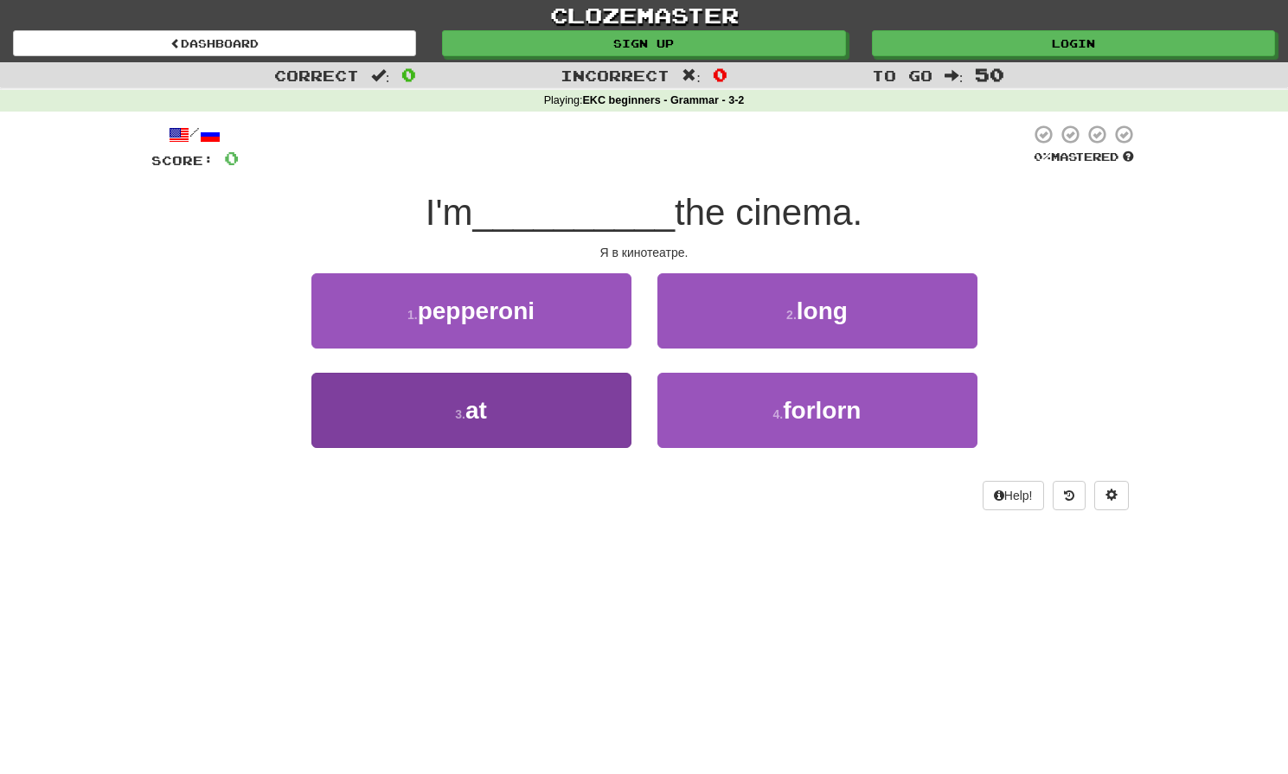
click at [514, 422] on button "3 . at" at bounding box center [471, 410] width 320 height 75
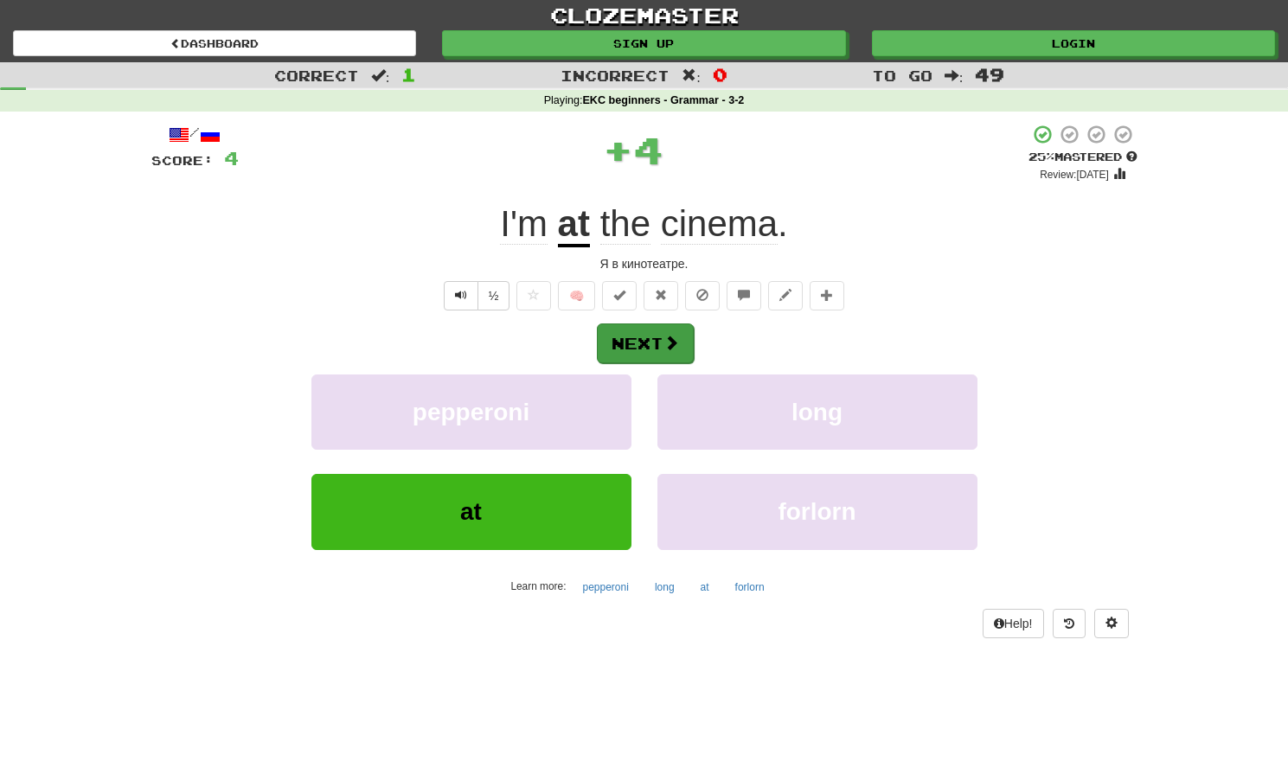
click at [645, 346] on button "Next" at bounding box center [645, 344] width 97 height 40
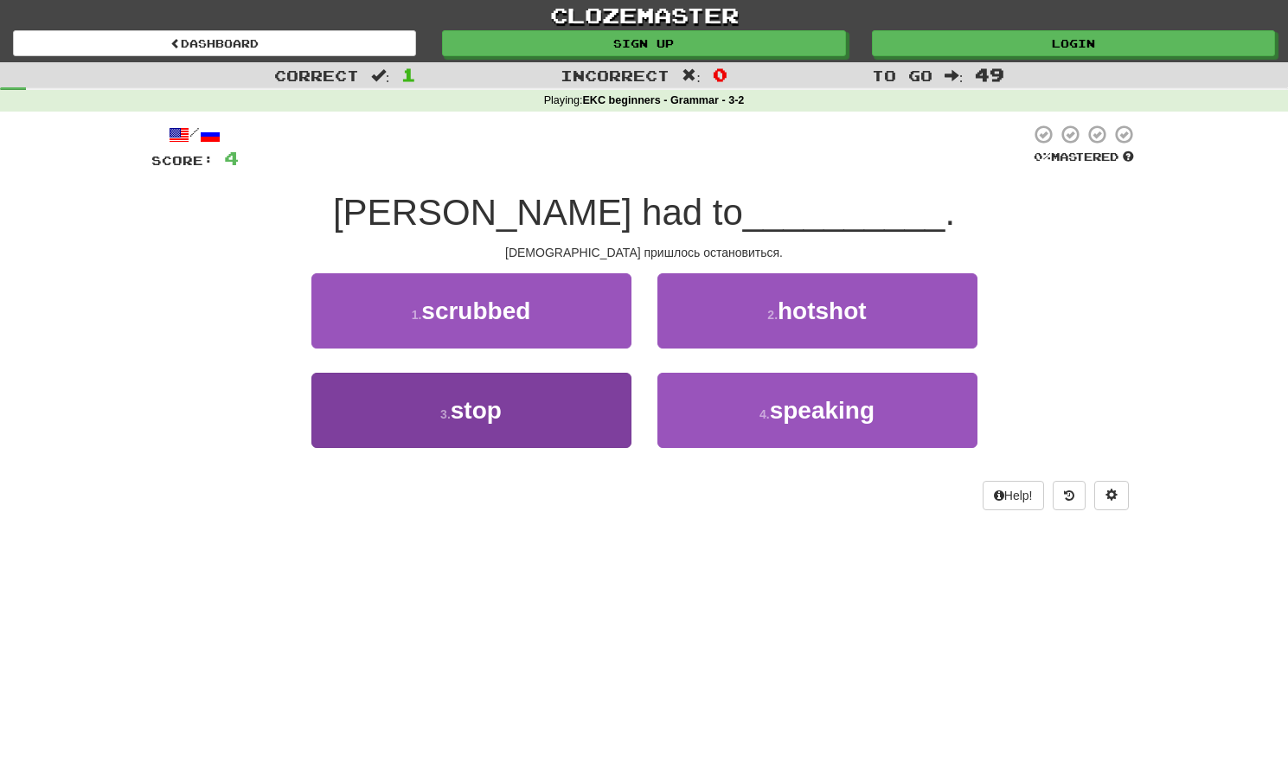
click at [546, 403] on button "3 . stop" at bounding box center [471, 410] width 320 height 75
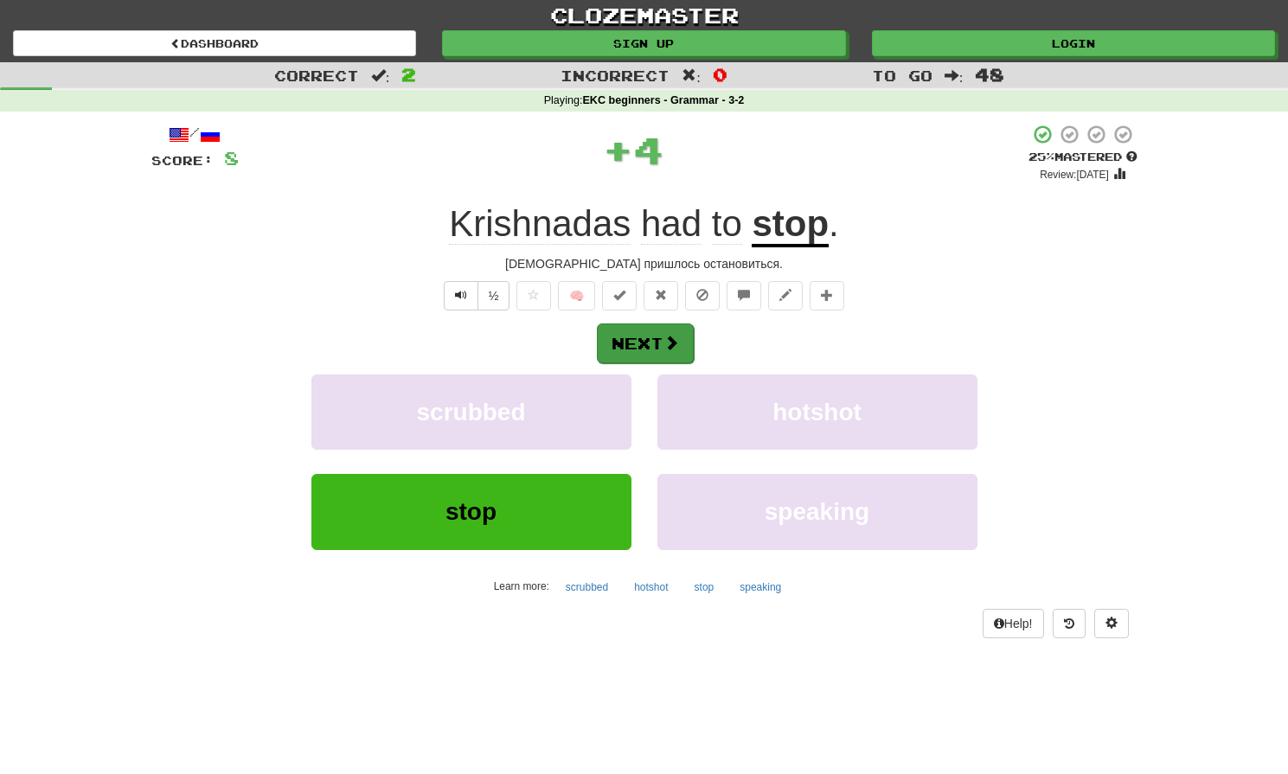
click at [643, 356] on button "Next" at bounding box center [645, 344] width 97 height 40
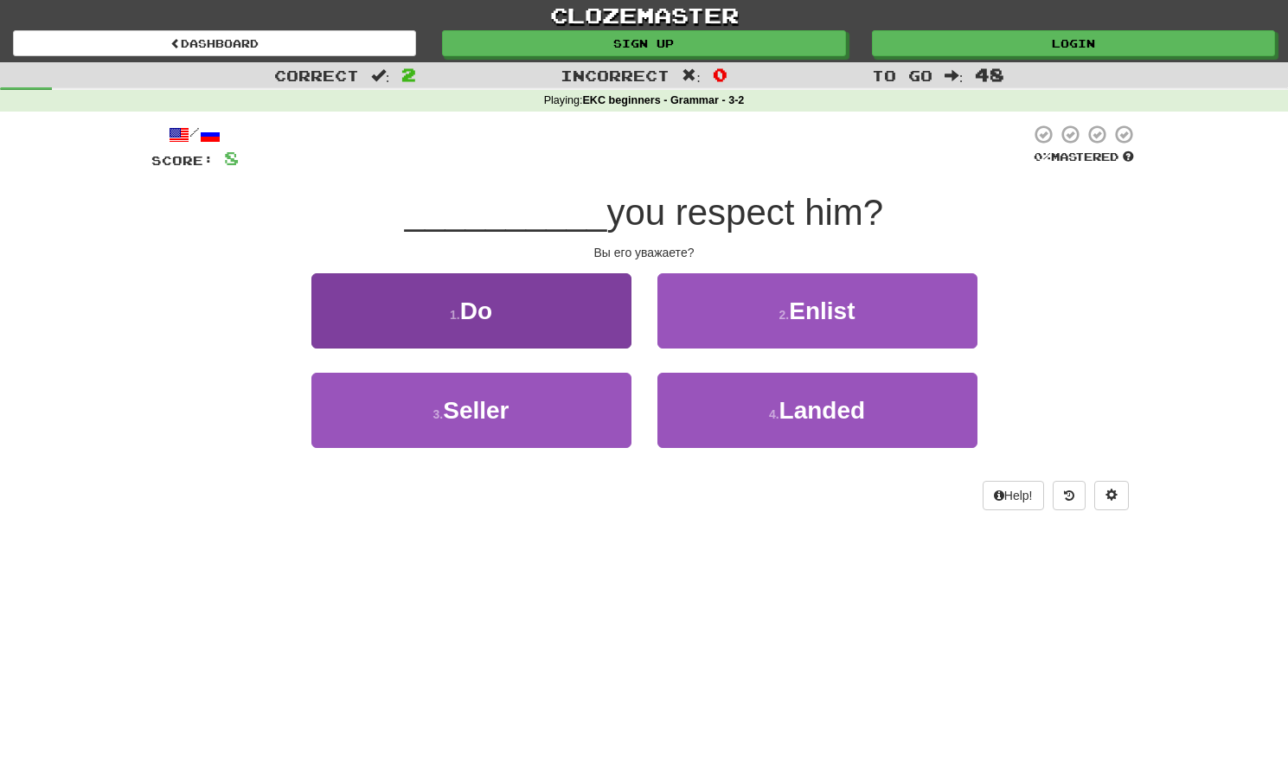
click at [547, 318] on button "1 . Do" at bounding box center [471, 310] width 320 height 75
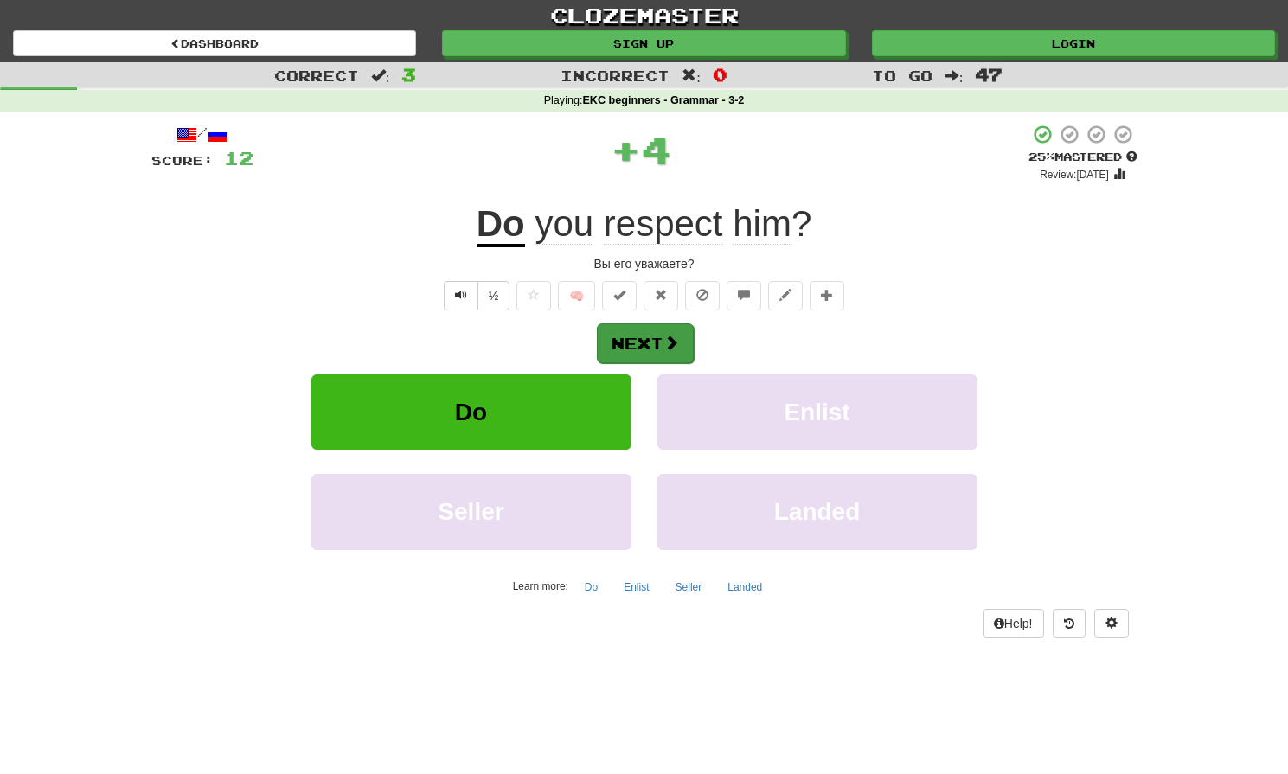
click at [638, 336] on button "Next" at bounding box center [645, 344] width 97 height 40
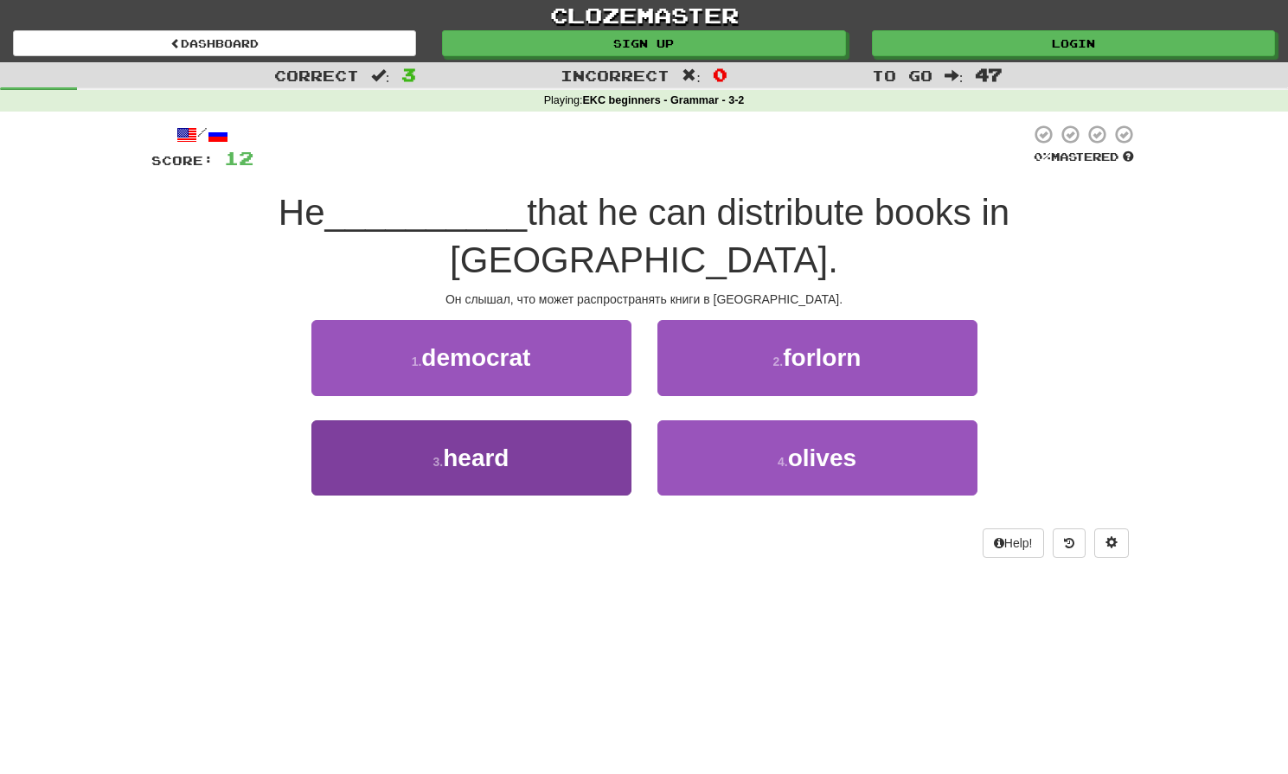
click at [555, 439] on button "3 . heard" at bounding box center [471, 457] width 320 height 75
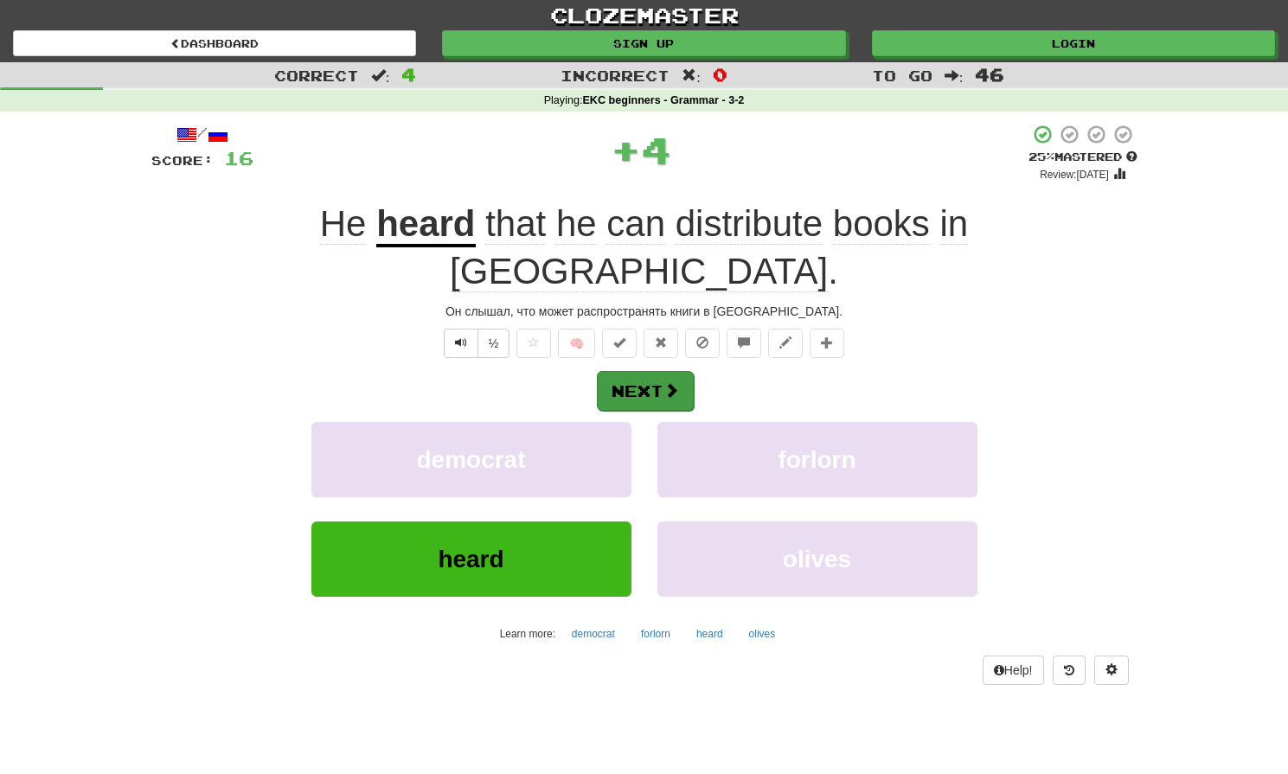
click at [657, 371] on button "Next" at bounding box center [645, 391] width 97 height 40
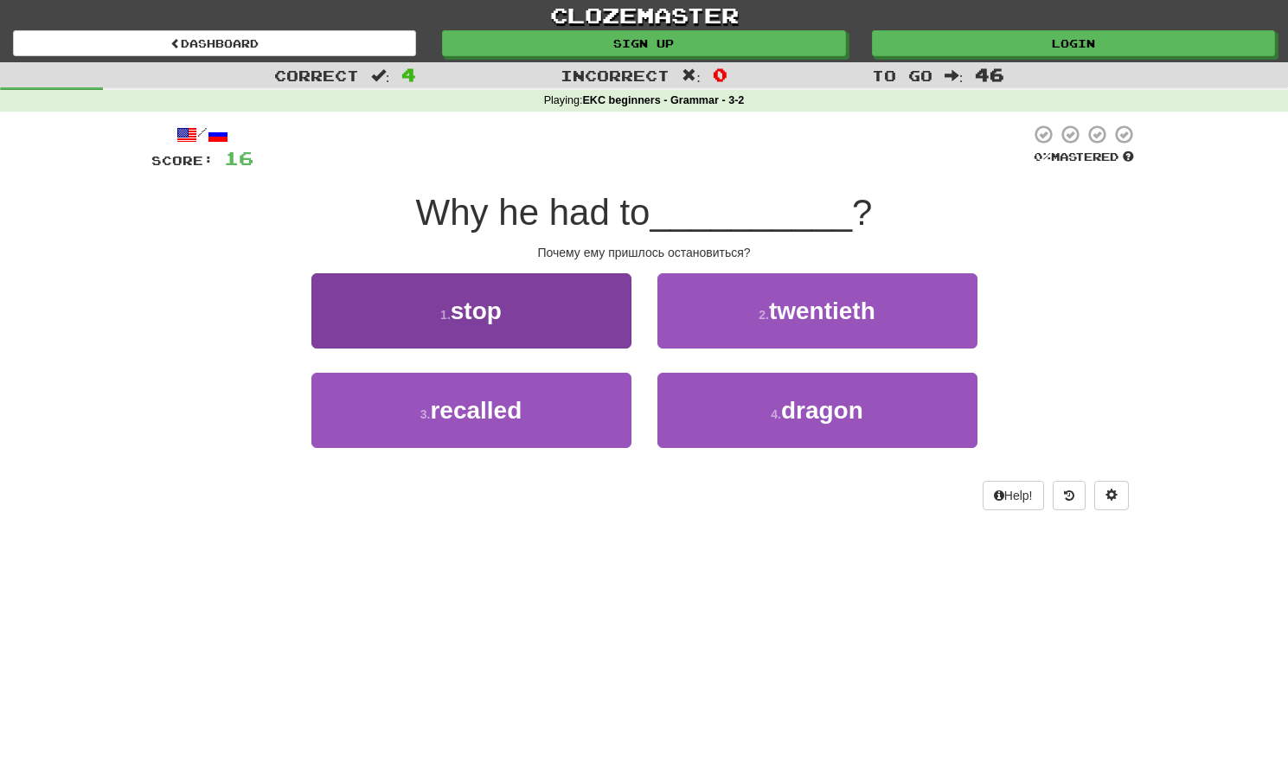
click at [543, 314] on button "1 . stop" at bounding box center [471, 310] width 320 height 75
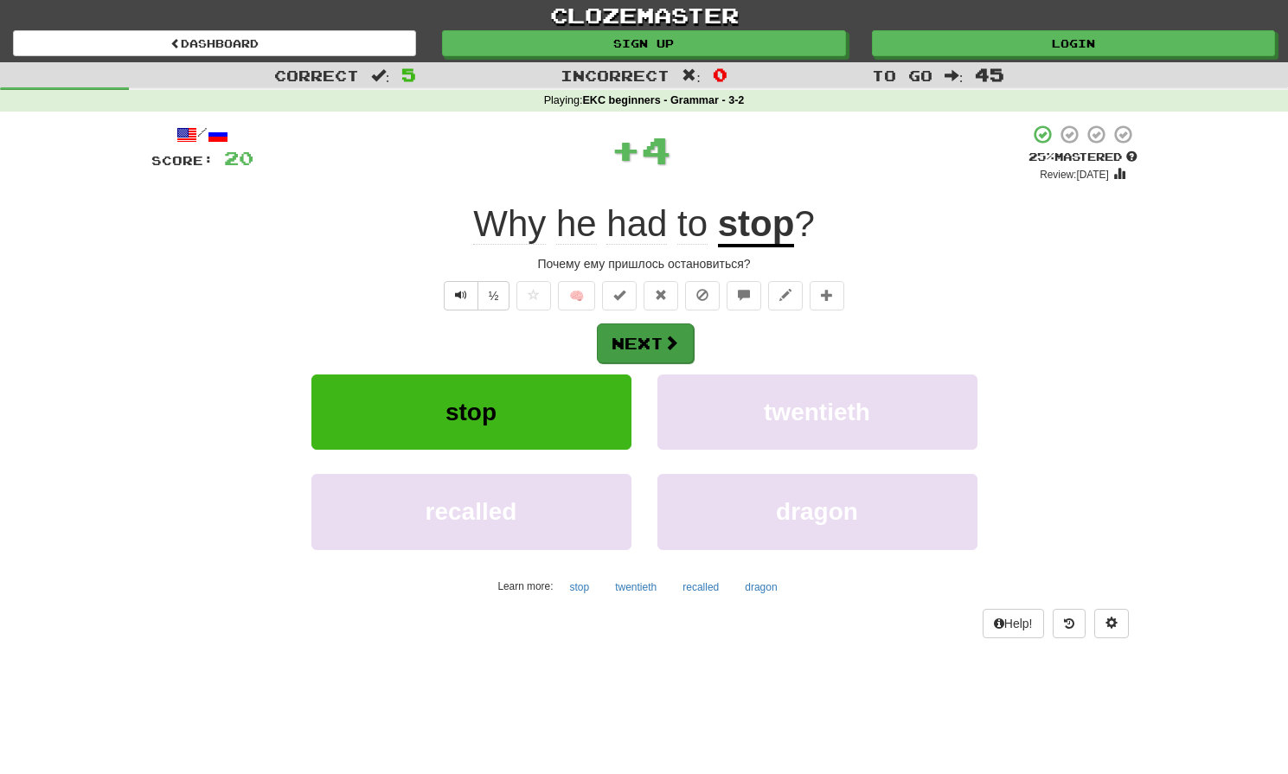
click at [627, 342] on button "Next" at bounding box center [645, 344] width 97 height 40
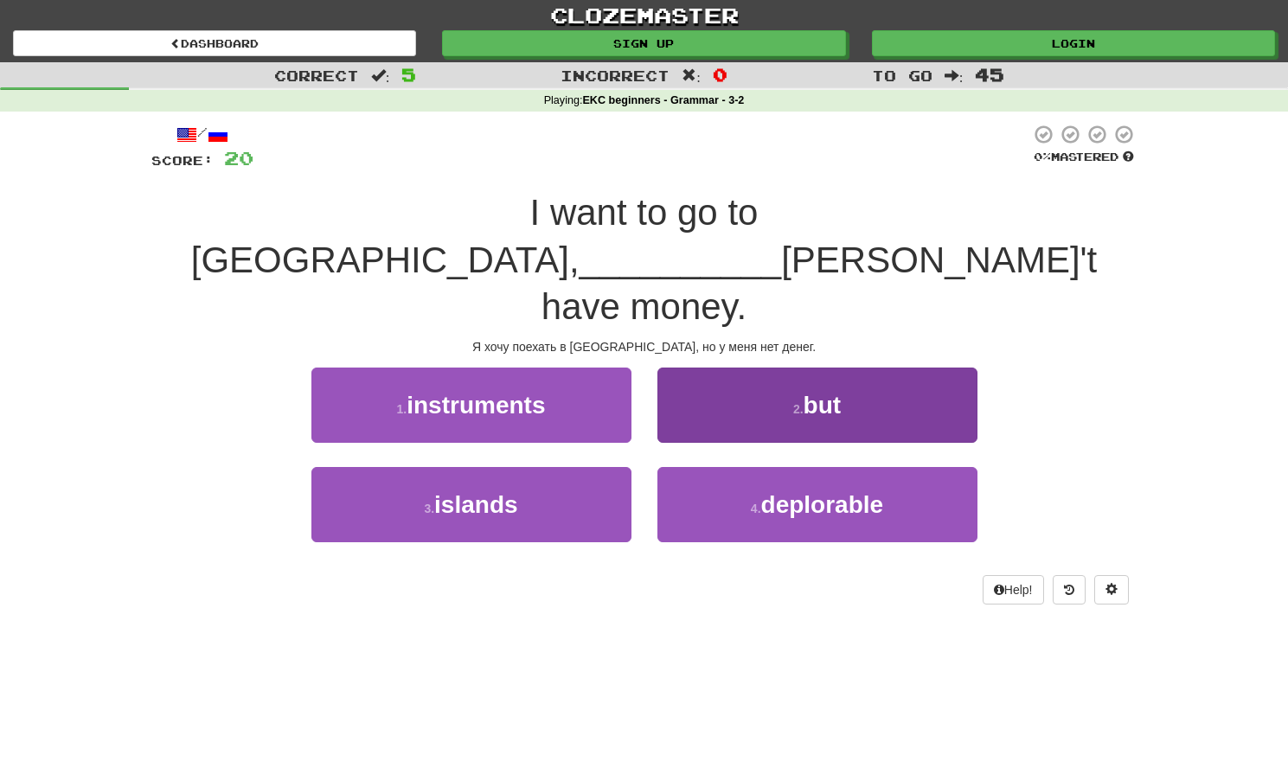
click at [718, 368] on button "2 . but" at bounding box center [817, 405] width 320 height 75
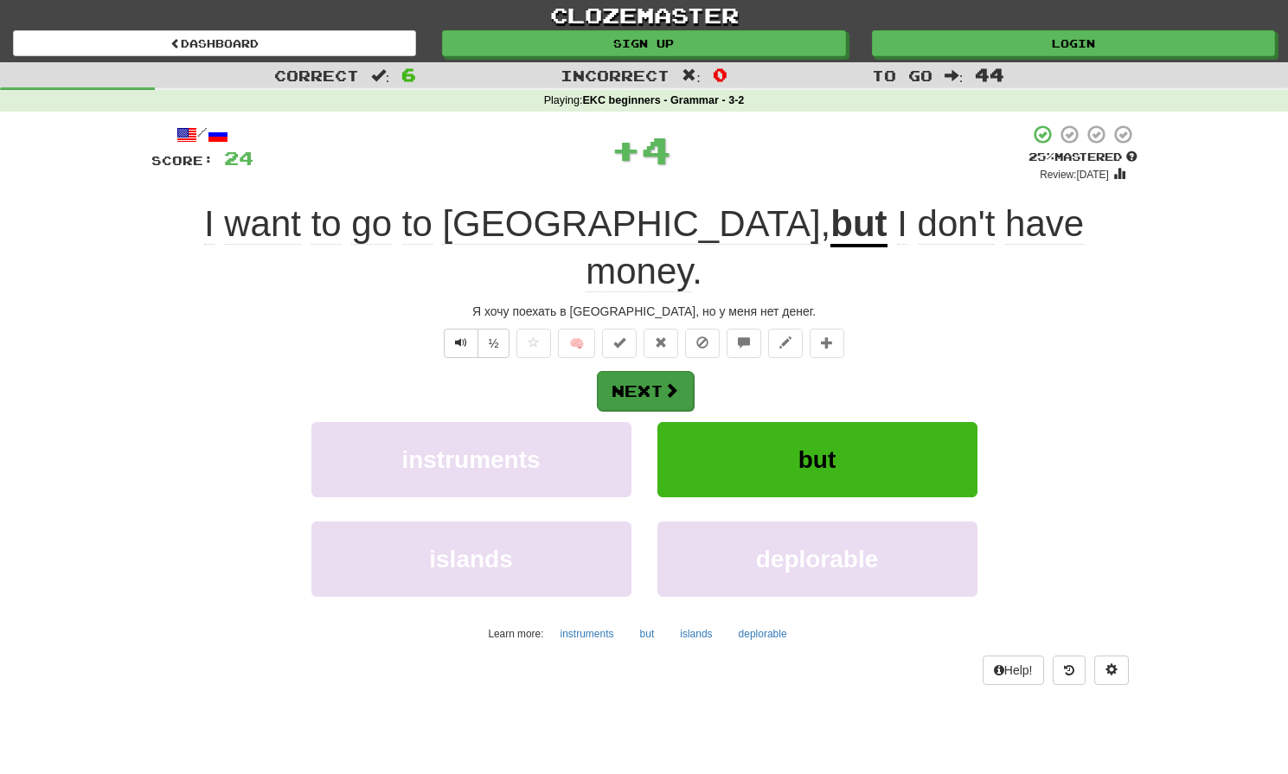
click at [646, 371] on button "Next" at bounding box center [645, 391] width 97 height 40
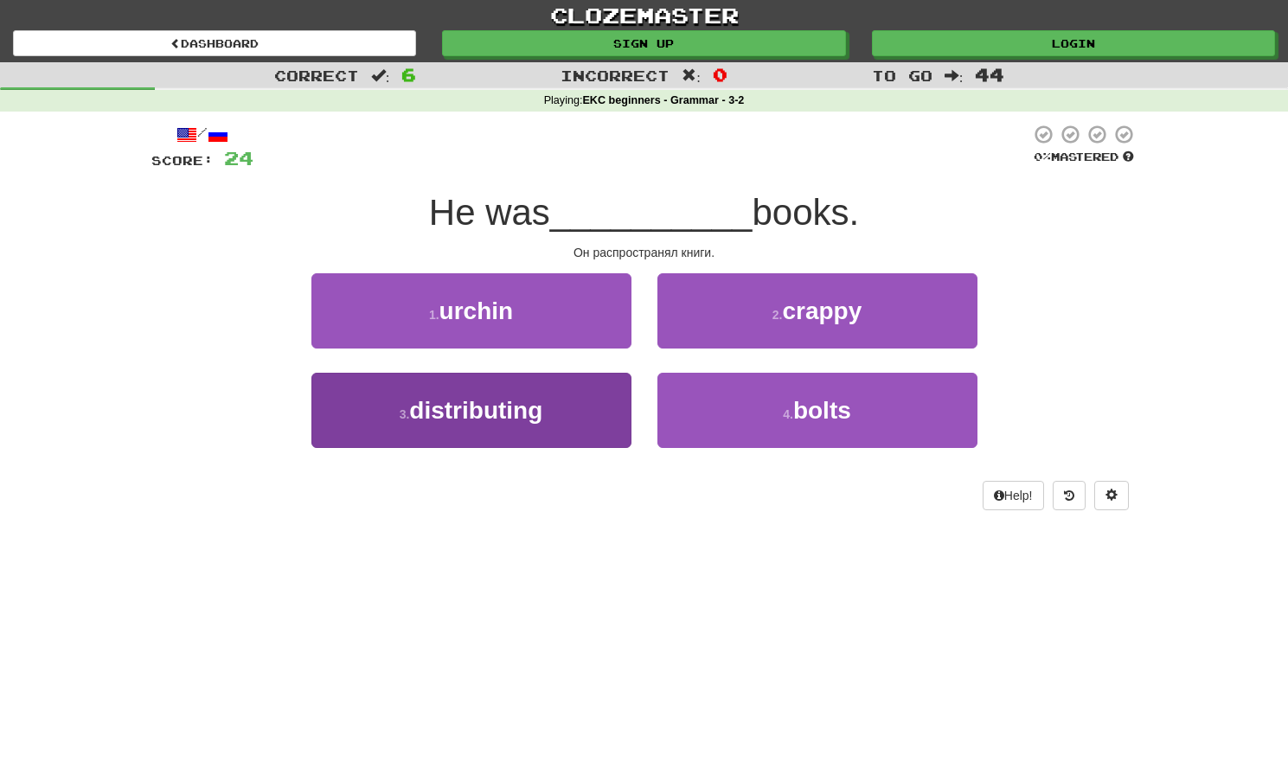
click at [591, 407] on button "3 . distributing" at bounding box center [471, 410] width 320 height 75
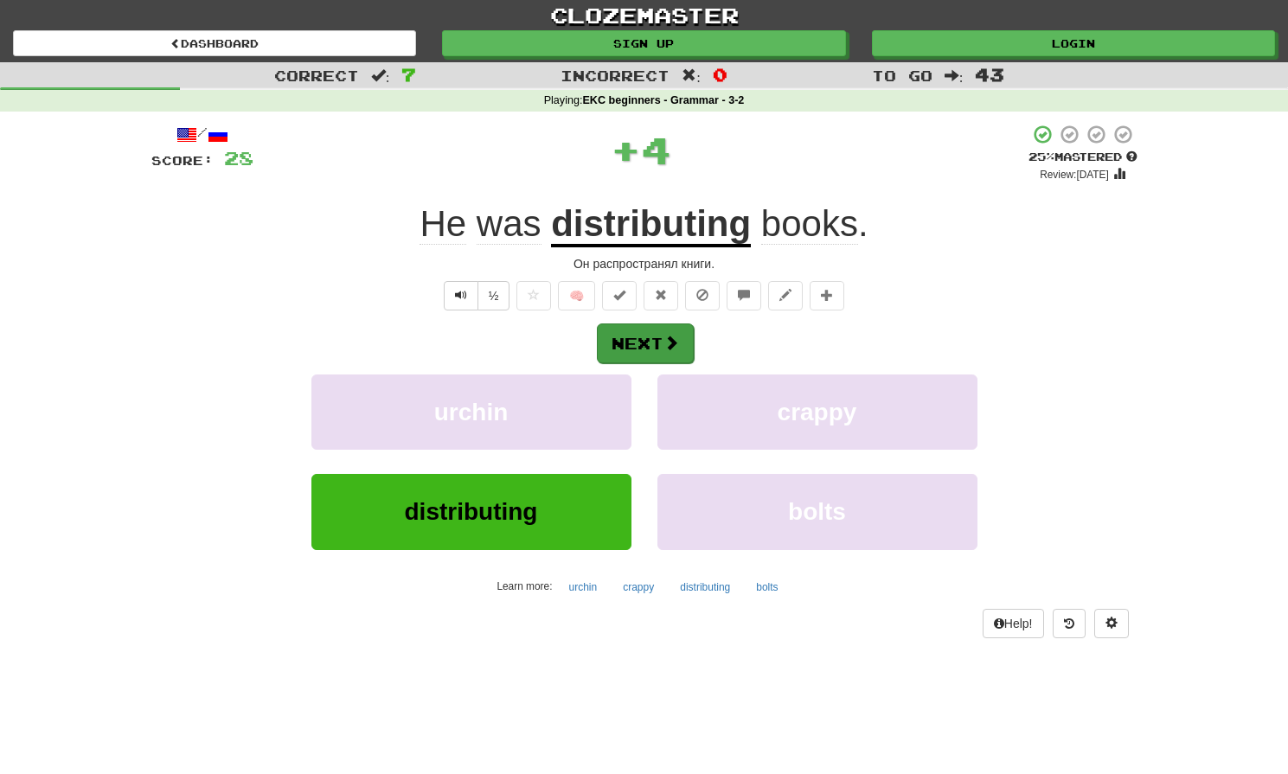
click at [644, 343] on button "Next" at bounding box center [645, 344] width 97 height 40
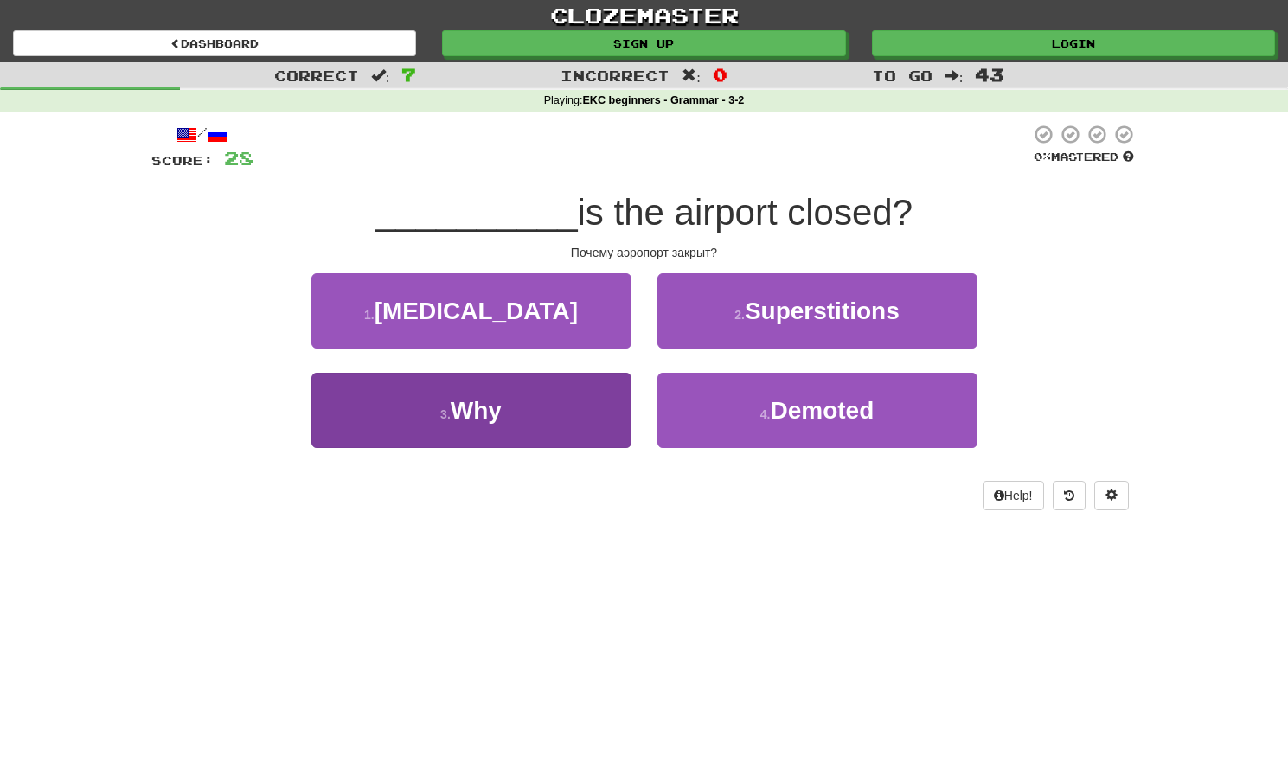
click at [546, 436] on button "3 . Why" at bounding box center [471, 410] width 320 height 75
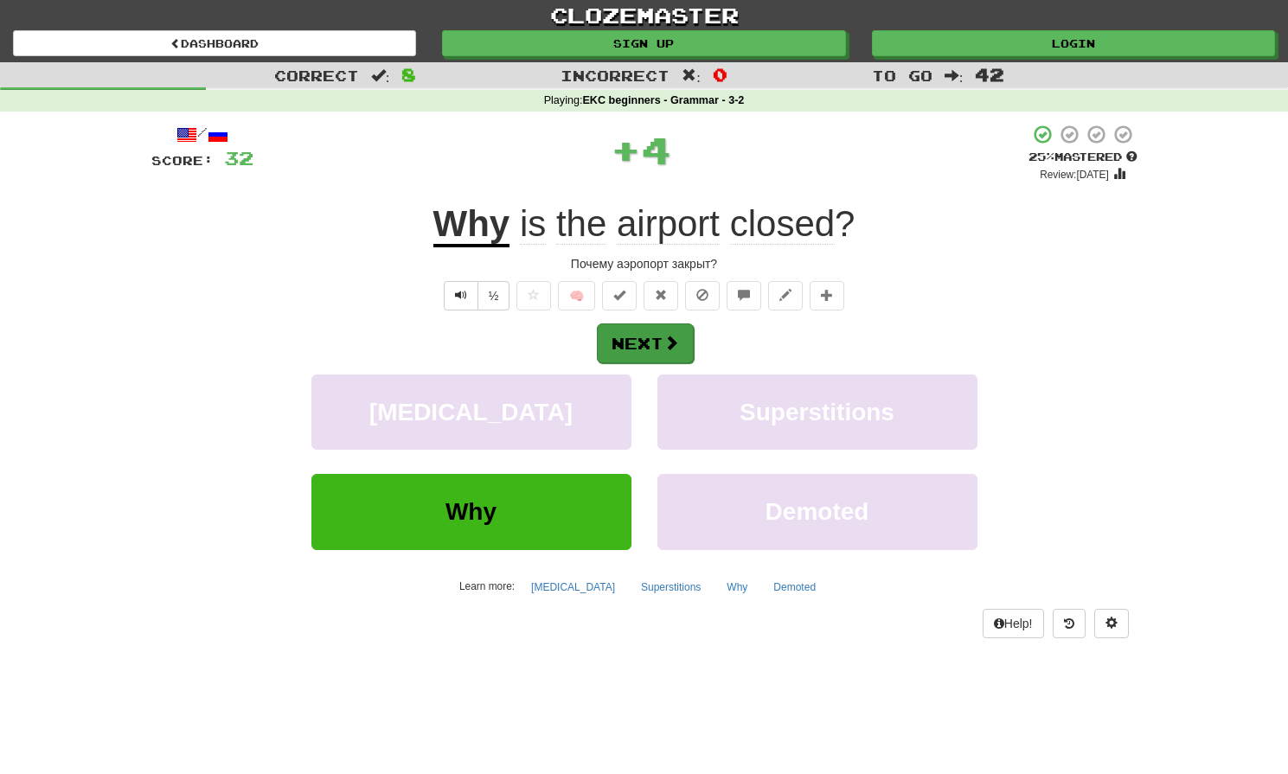
click at [628, 337] on button "Next" at bounding box center [645, 344] width 97 height 40
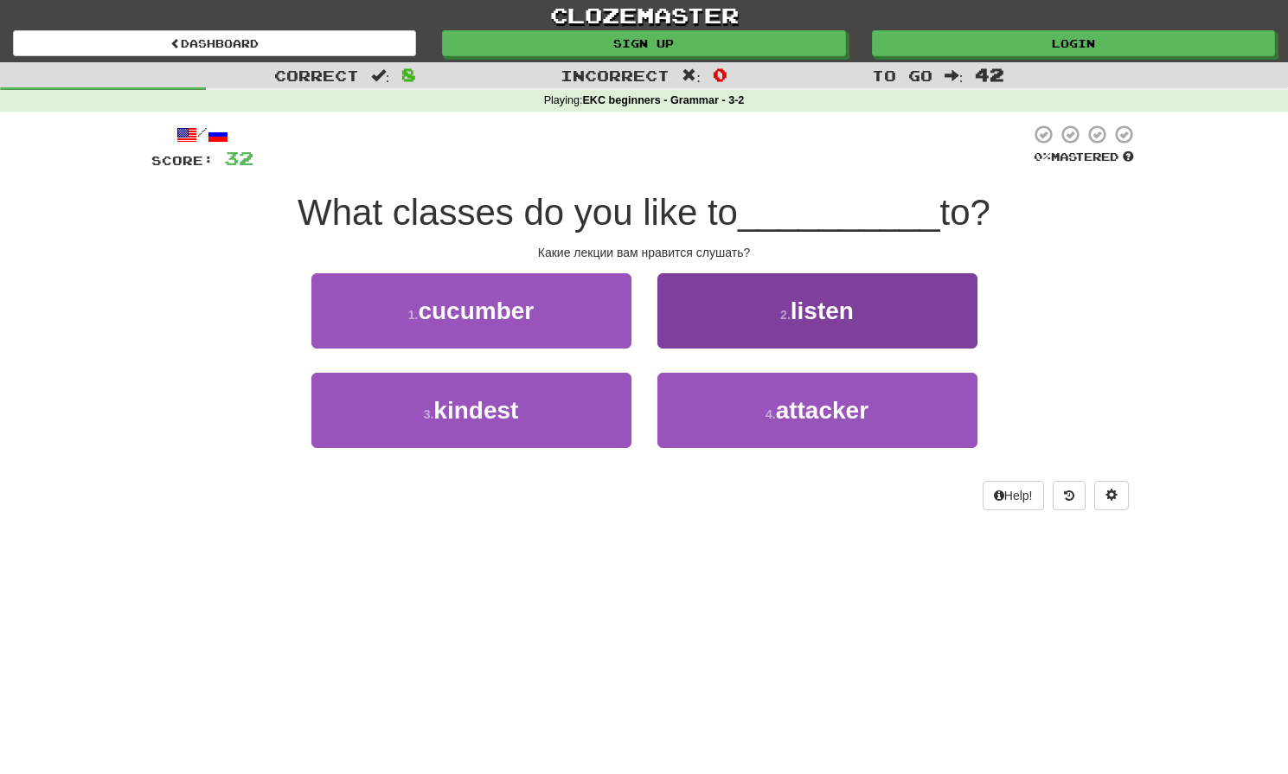
click at [724, 331] on button "2 . listen" at bounding box center [817, 310] width 320 height 75
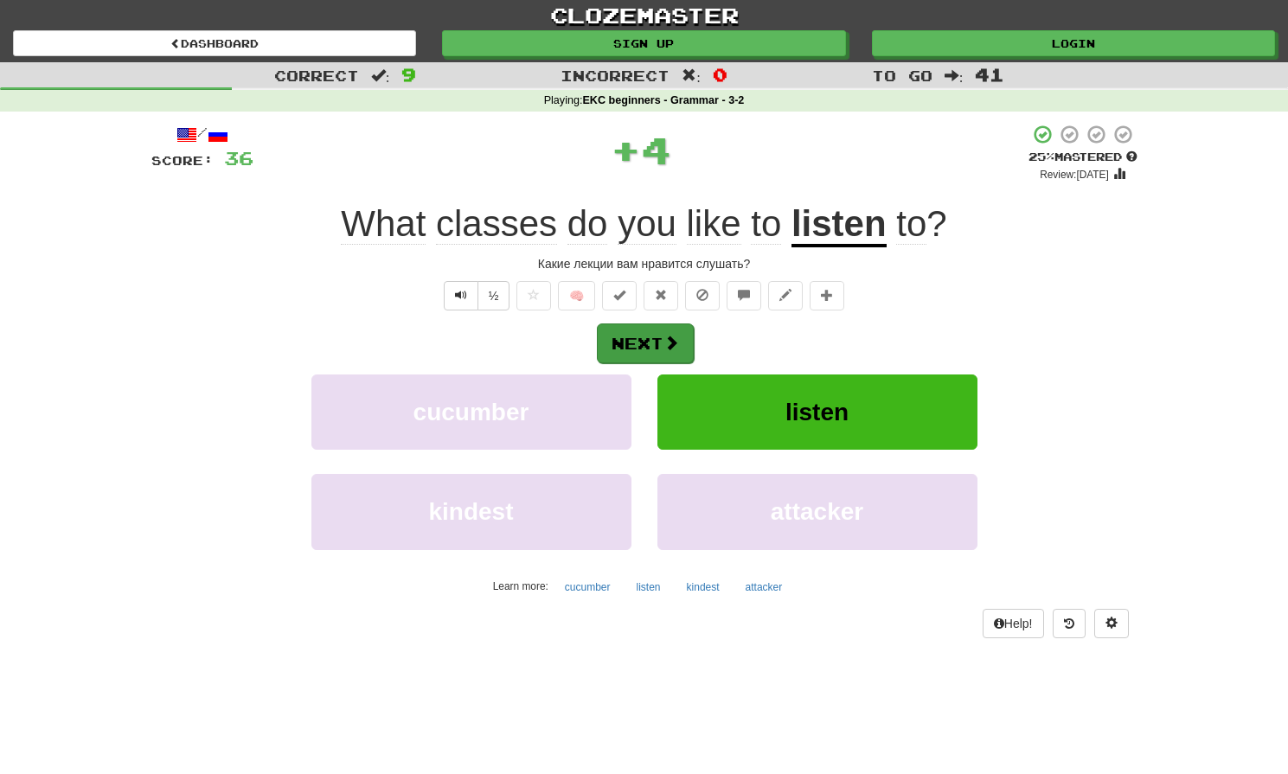
click at [650, 356] on button "Next" at bounding box center [645, 344] width 97 height 40
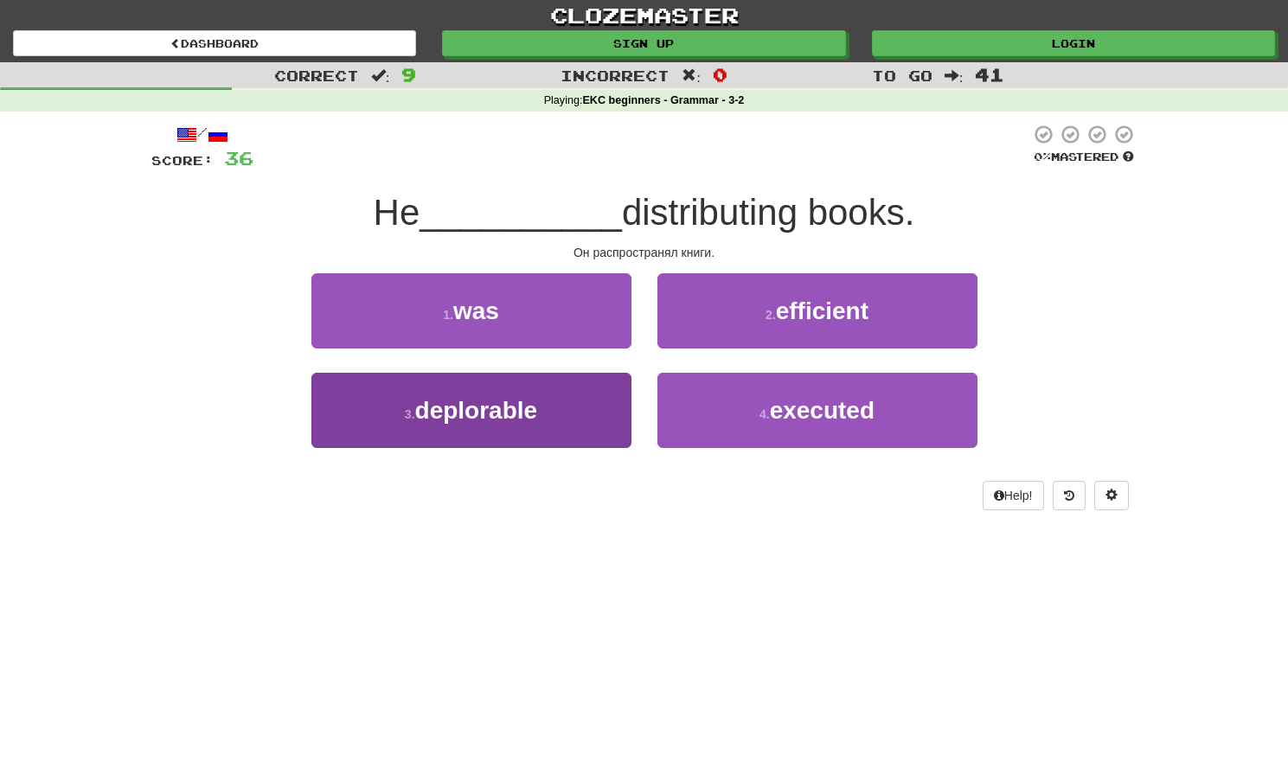
click at [570, 433] on button "3 . deplorable" at bounding box center [471, 410] width 320 height 75
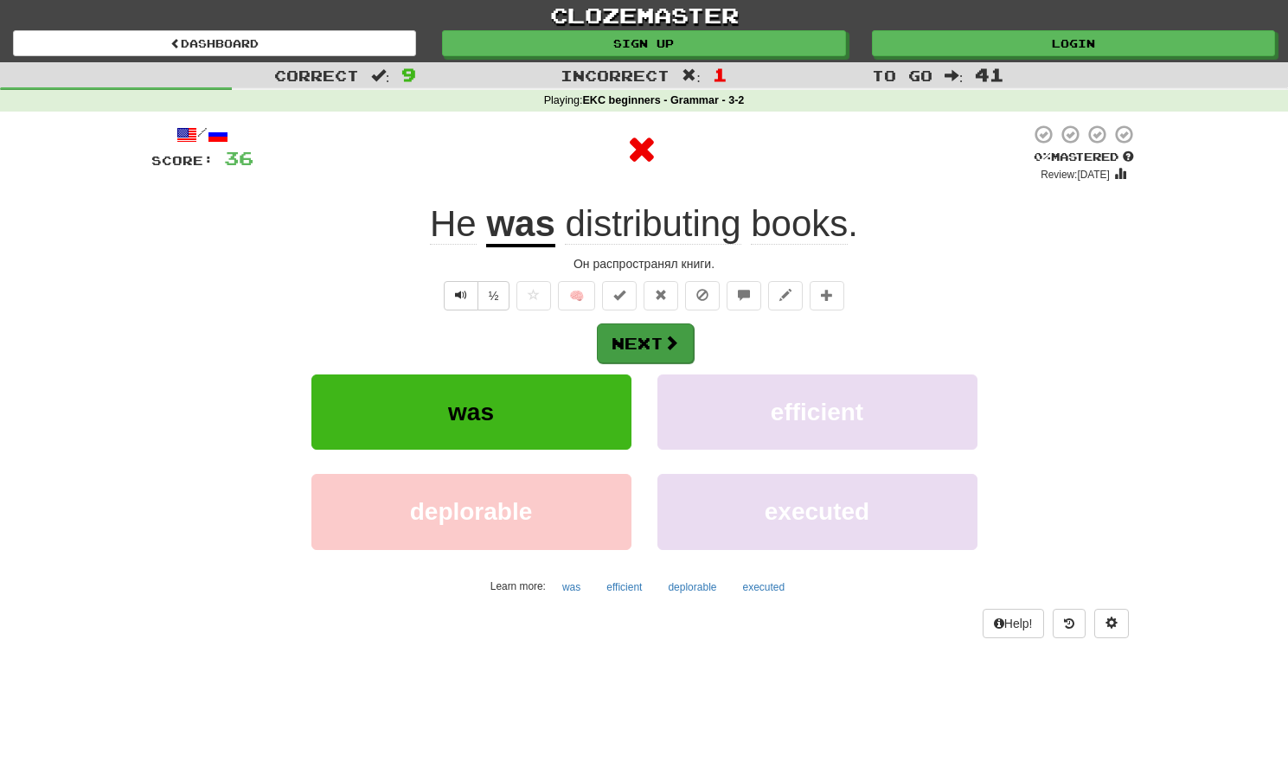
click at [641, 351] on button "Next" at bounding box center [645, 344] width 97 height 40
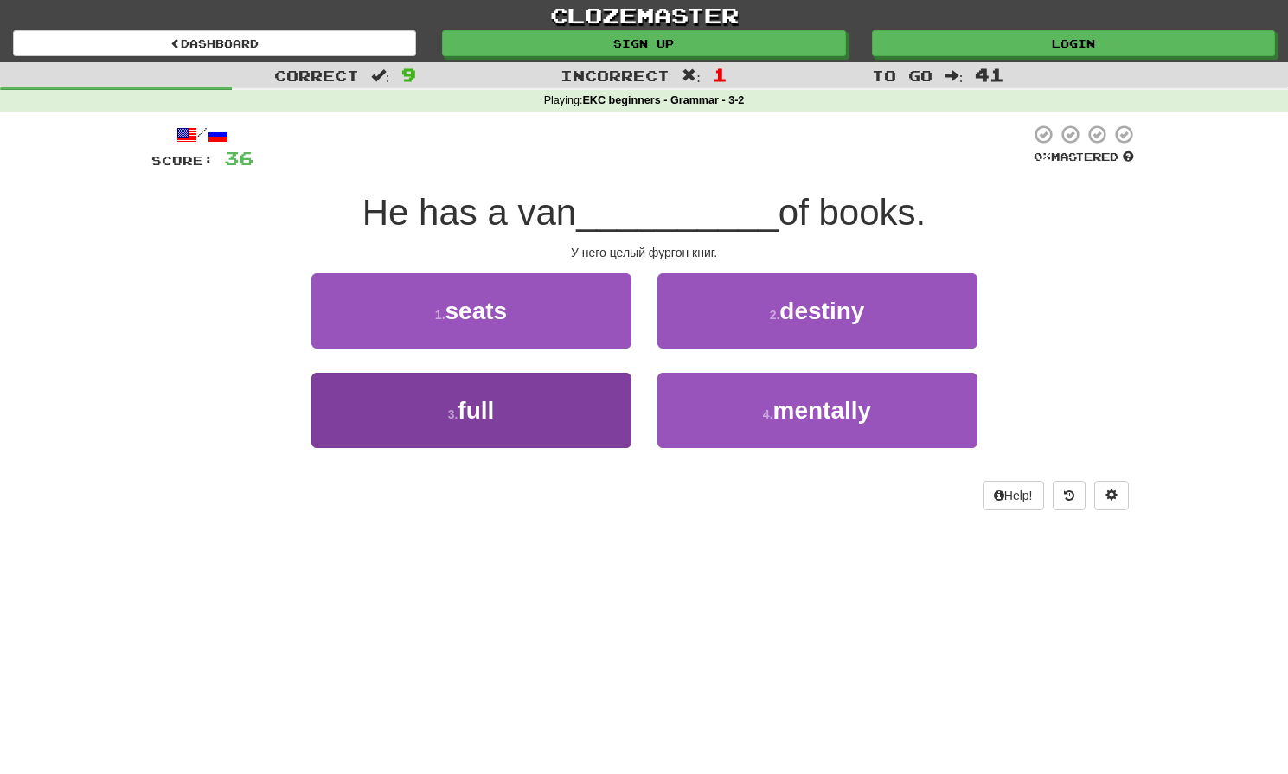
click at [510, 431] on button "3 . full" at bounding box center [471, 410] width 320 height 75
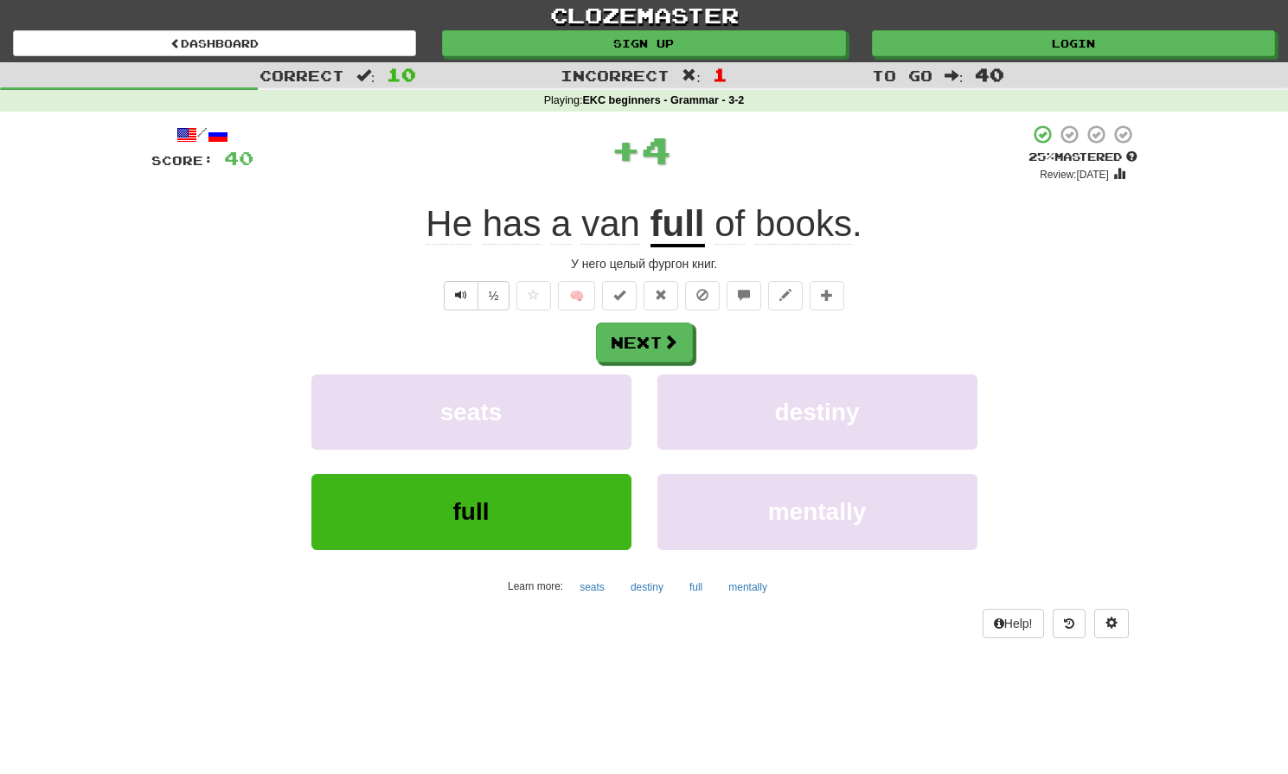
click at [645, 317] on div "/ Score: 40 + 4 25 % Mastered Review: 2025-08-19 He has a van full of books . У…" at bounding box center [644, 381] width 986 height 514
click at [643, 333] on button "Next" at bounding box center [645, 344] width 97 height 40
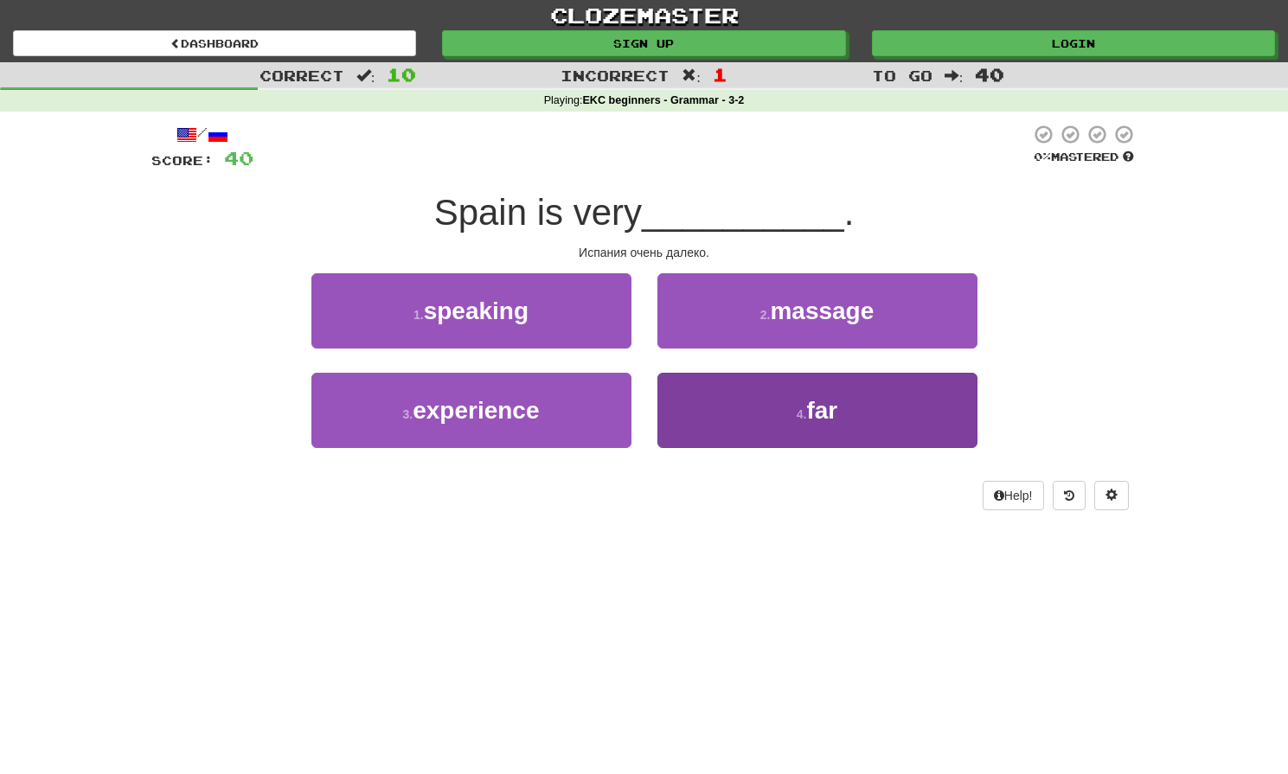
click at [685, 421] on button "4 . far" at bounding box center [817, 410] width 320 height 75
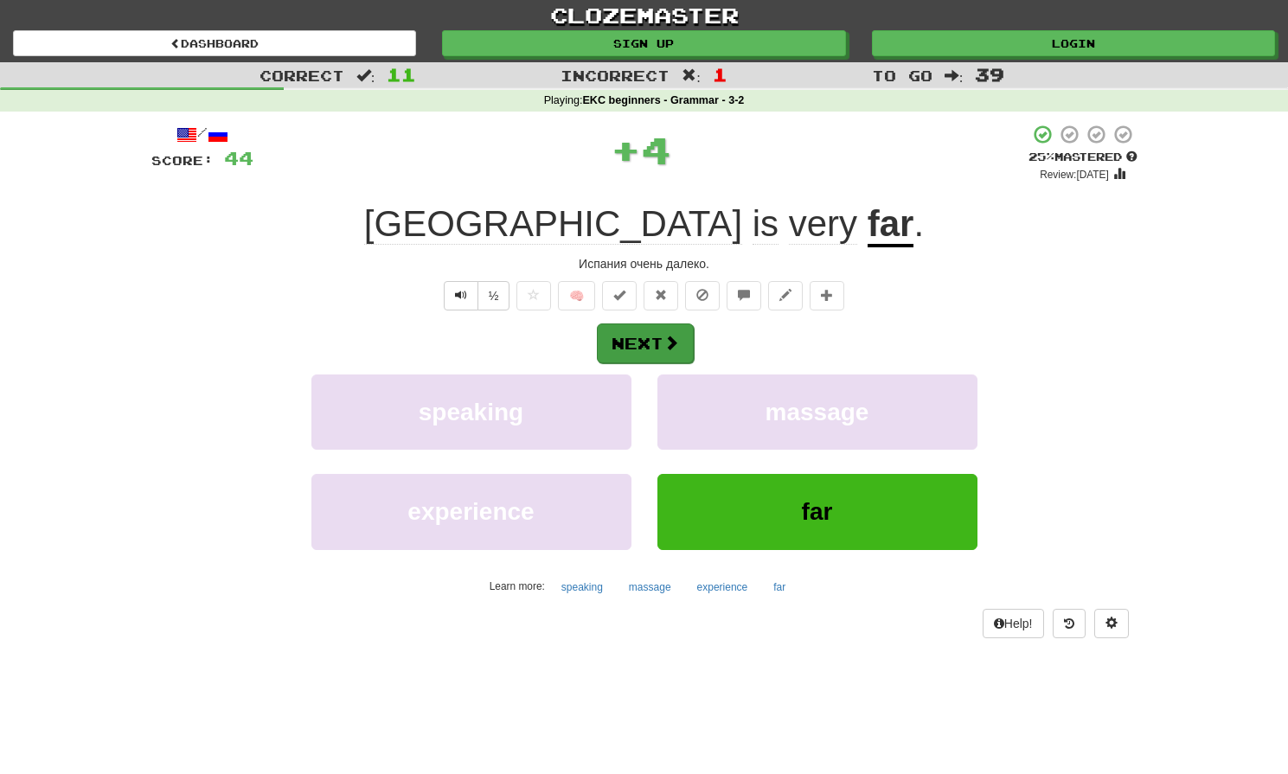
click at [643, 346] on button "Next" at bounding box center [645, 344] width 97 height 40
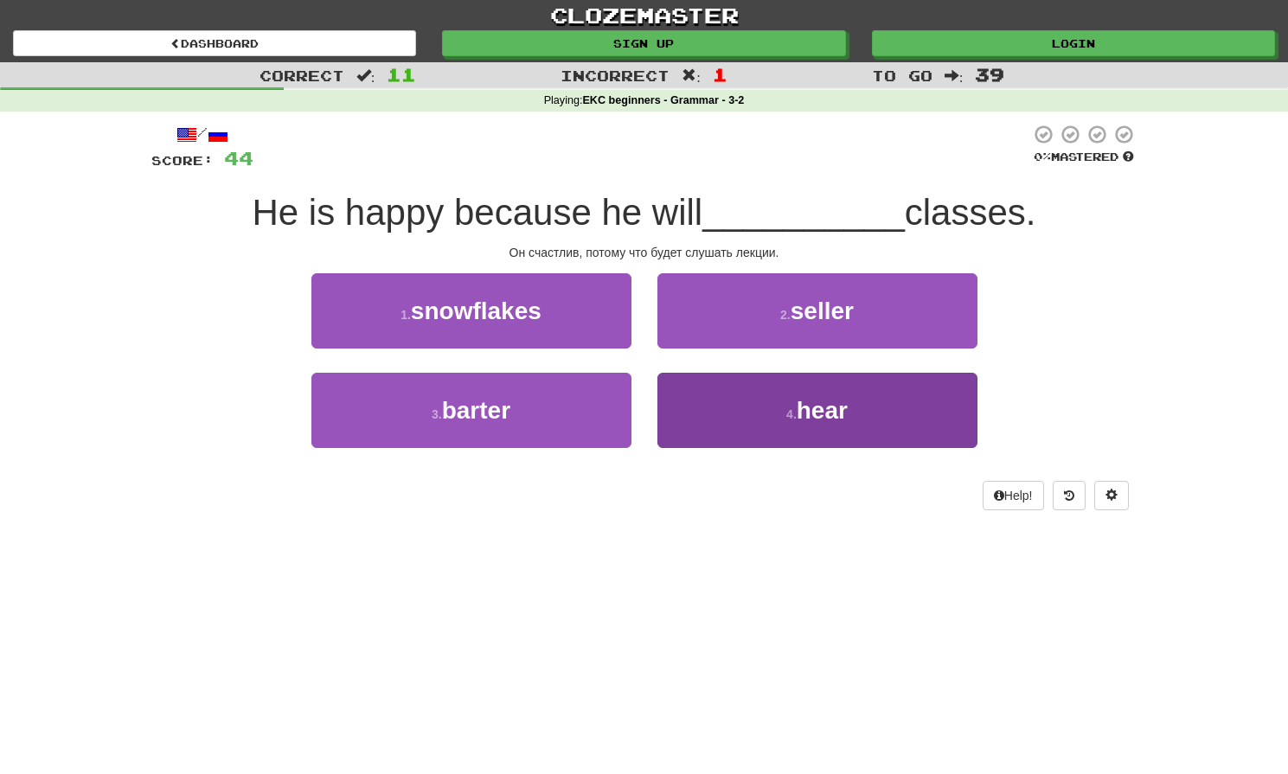
click at [745, 413] on button "4 . hear" at bounding box center [817, 410] width 320 height 75
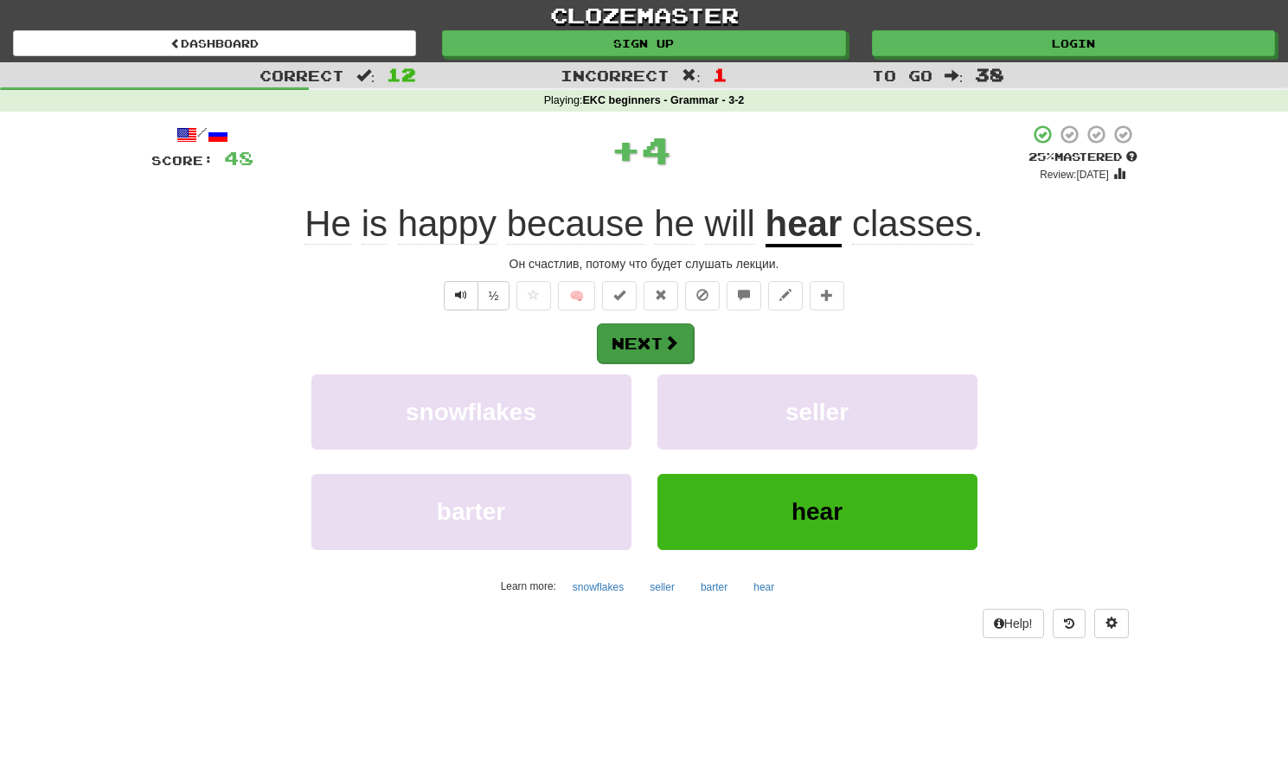
click at [659, 345] on button "Next" at bounding box center [645, 344] width 97 height 40
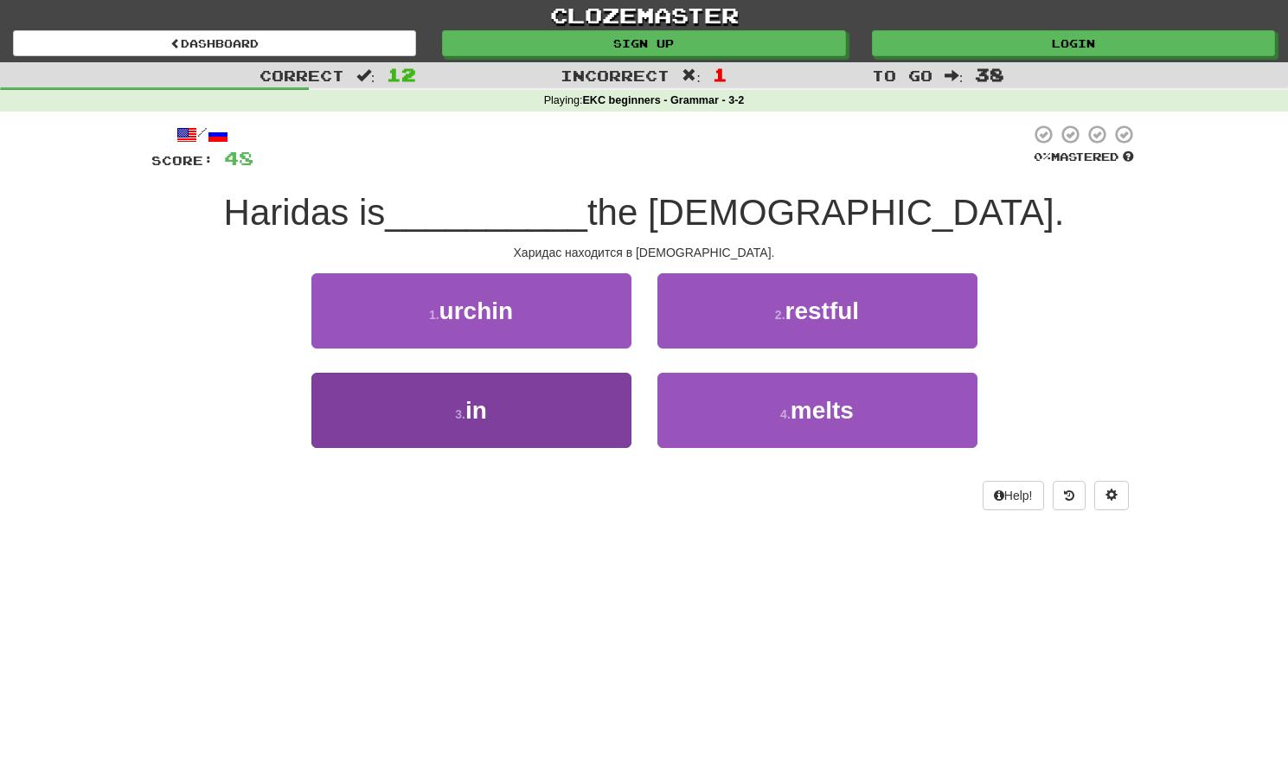
click at [530, 432] on button "3 . in" at bounding box center [471, 410] width 320 height 75
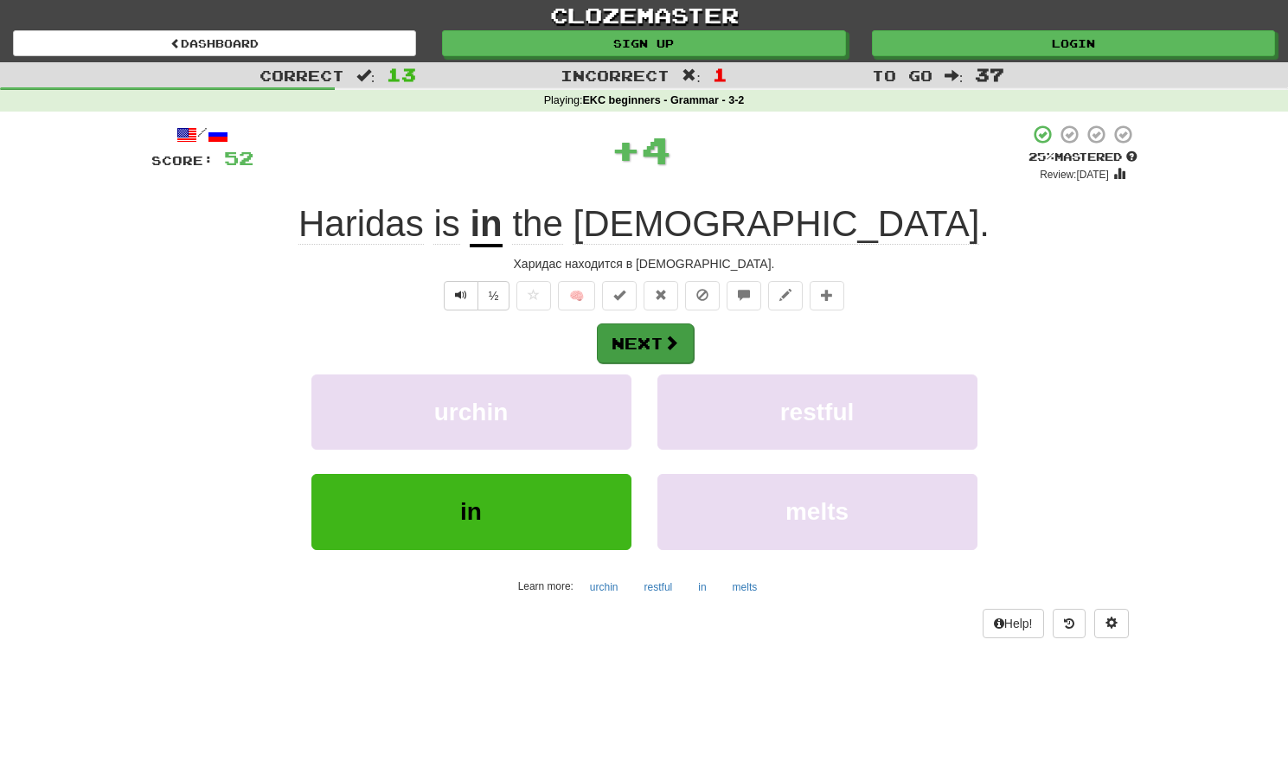
click at [625, 337] on button "Next" at bounding box center [645, 344] width 97 height 40
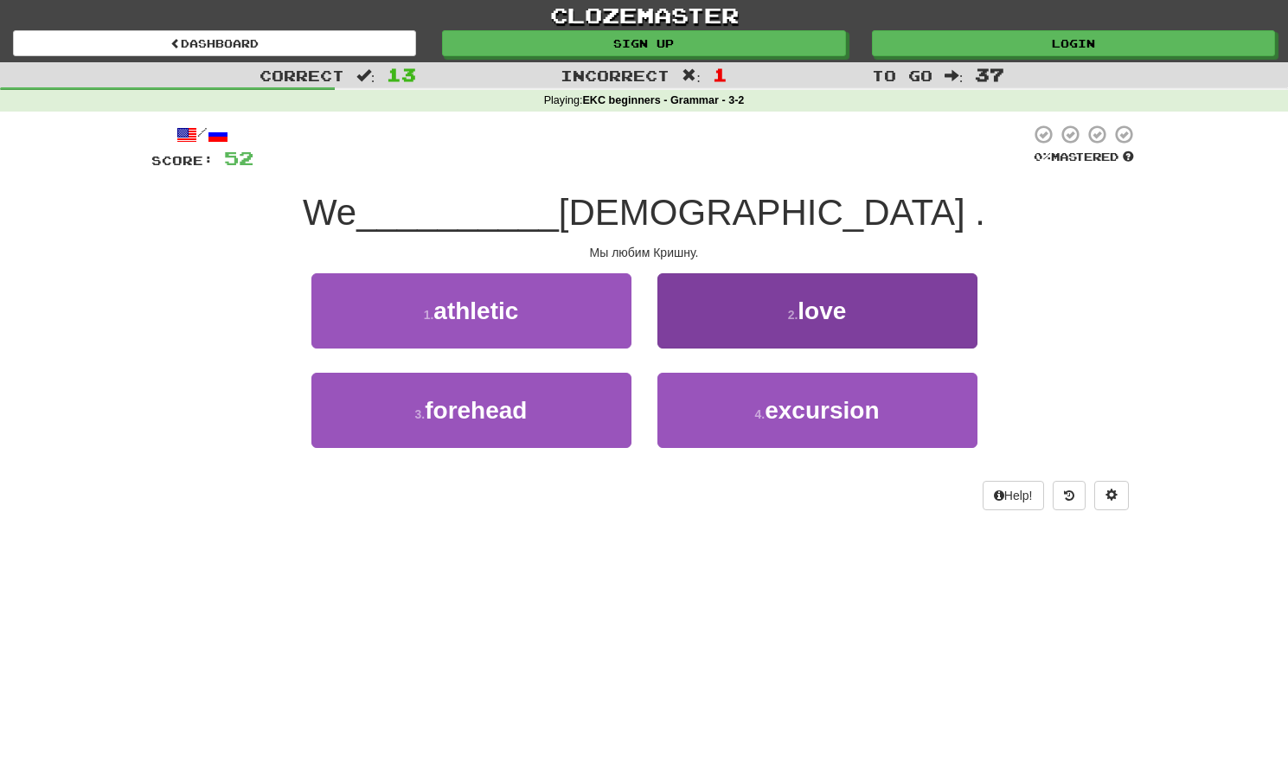
click at [692, 300] on button "2 . love" at bounding box center [817, 310] width 320 height 75
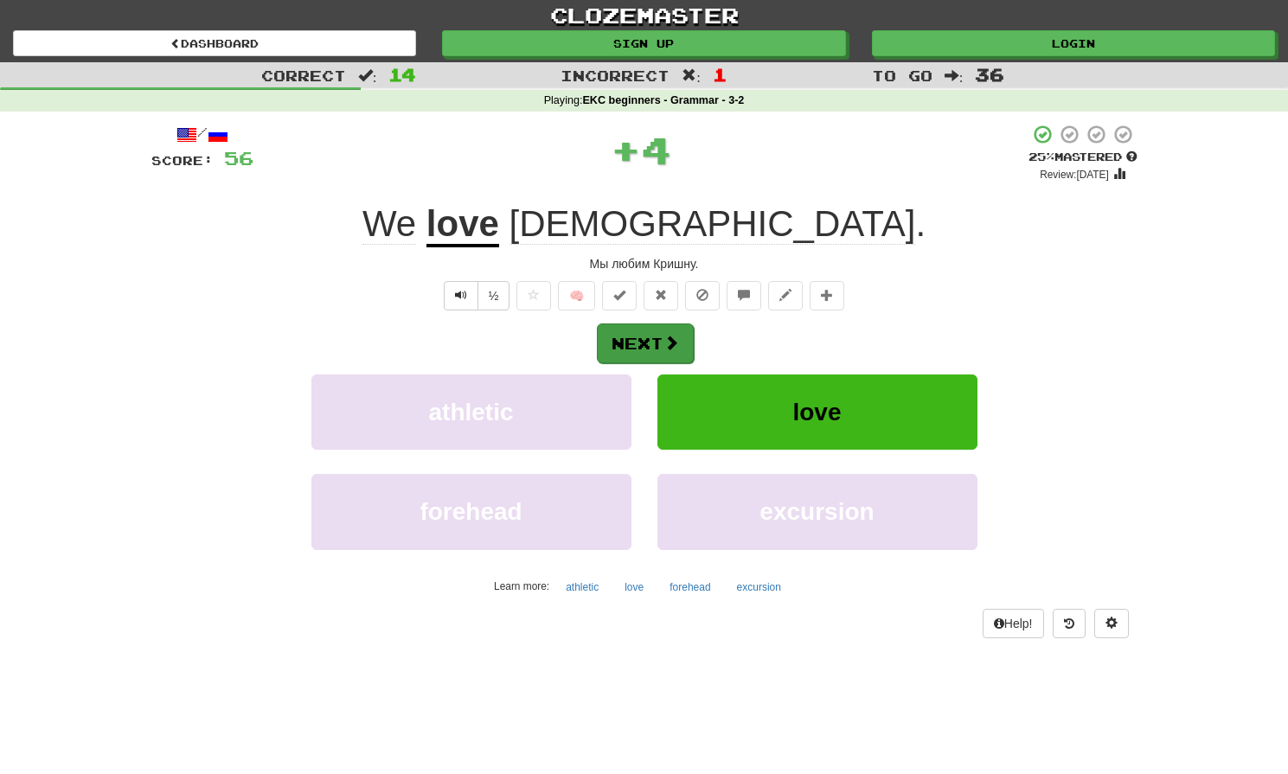
click at [646, 352] on button "Next" at bounding box center [645, 344] width 97 height 40
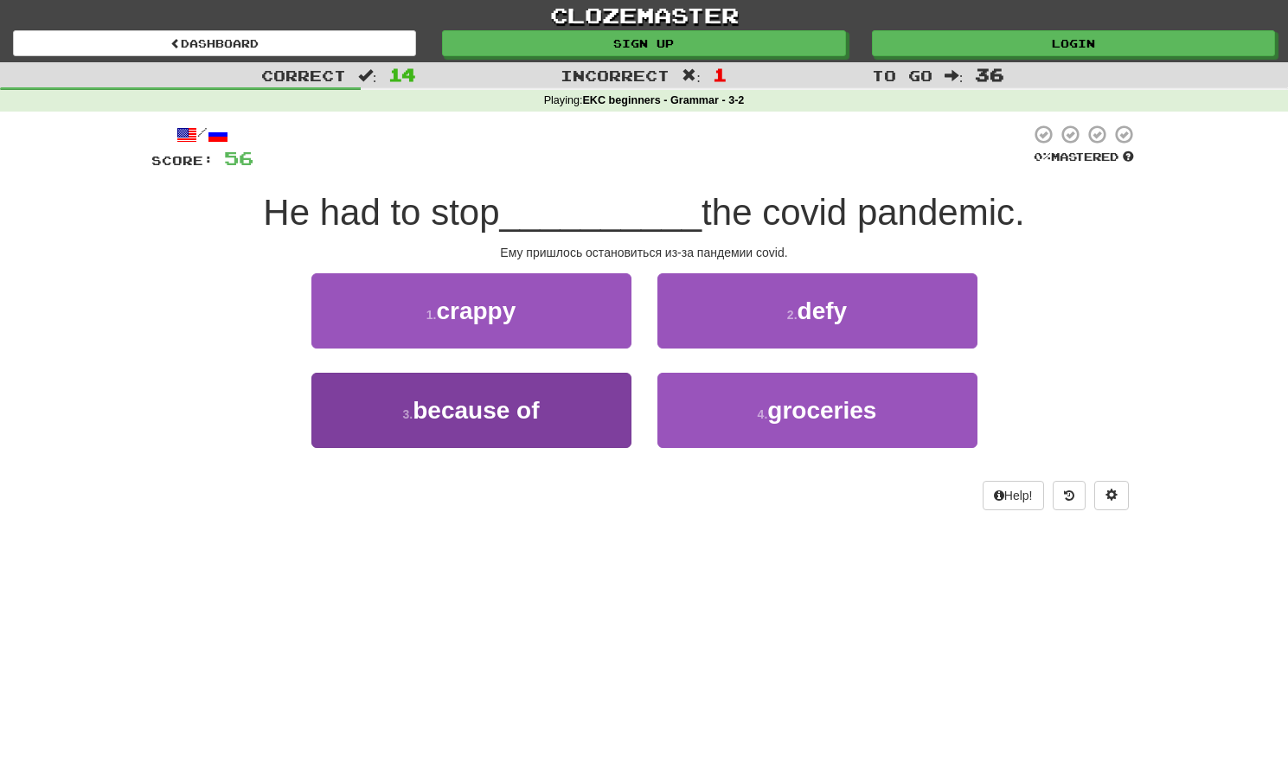
click at [492, 424] on button "3 . because of" at bounding box center [471, 410] width 320 height 75
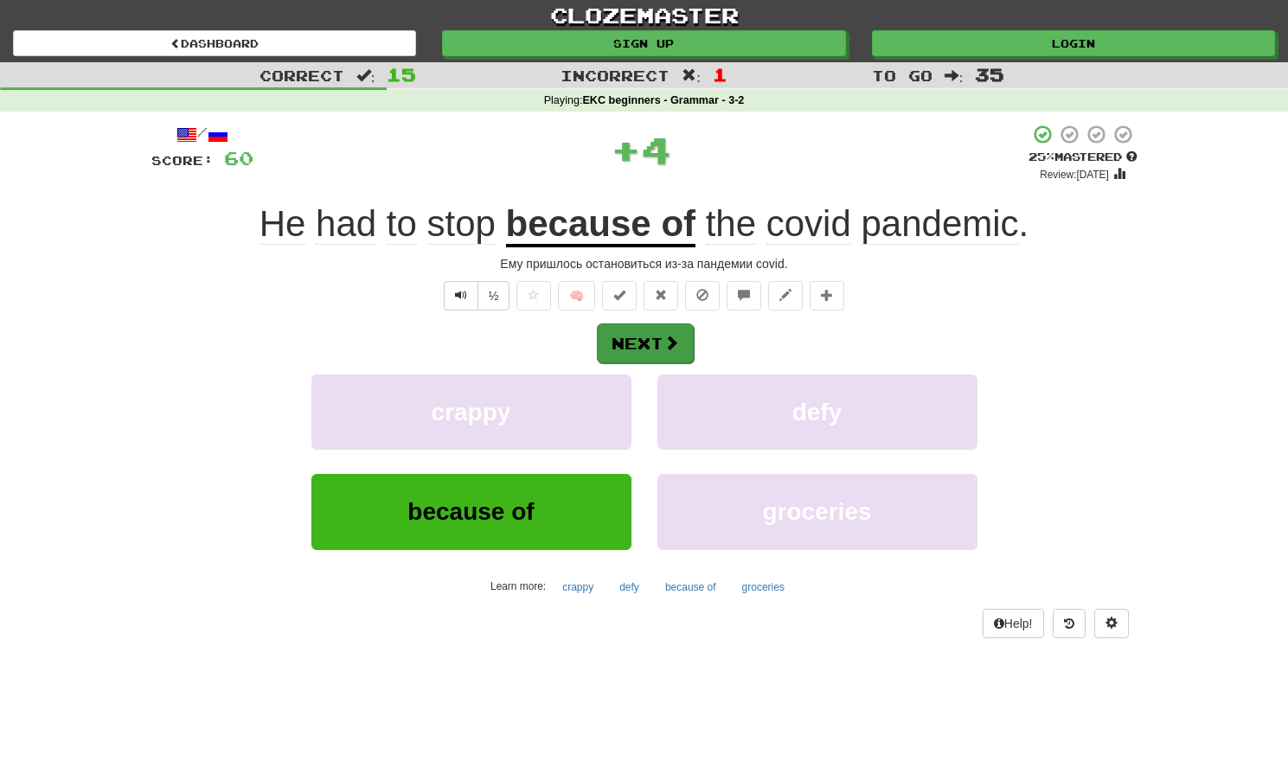
click at [631, 328] on button "Next" at bounding box center [645, 344] width 97 height 40
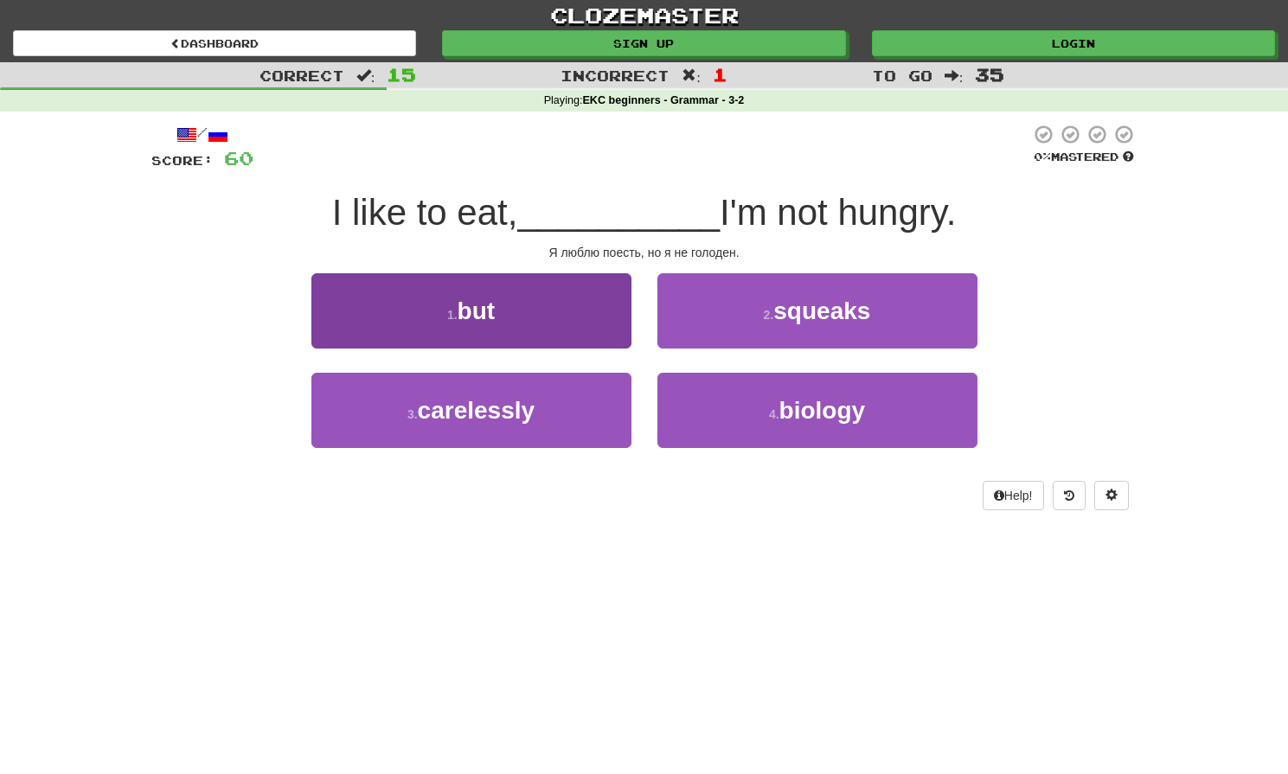
click at [545, 305] on button "1 . but" at bounding box center [471, 310] width 320 height 75
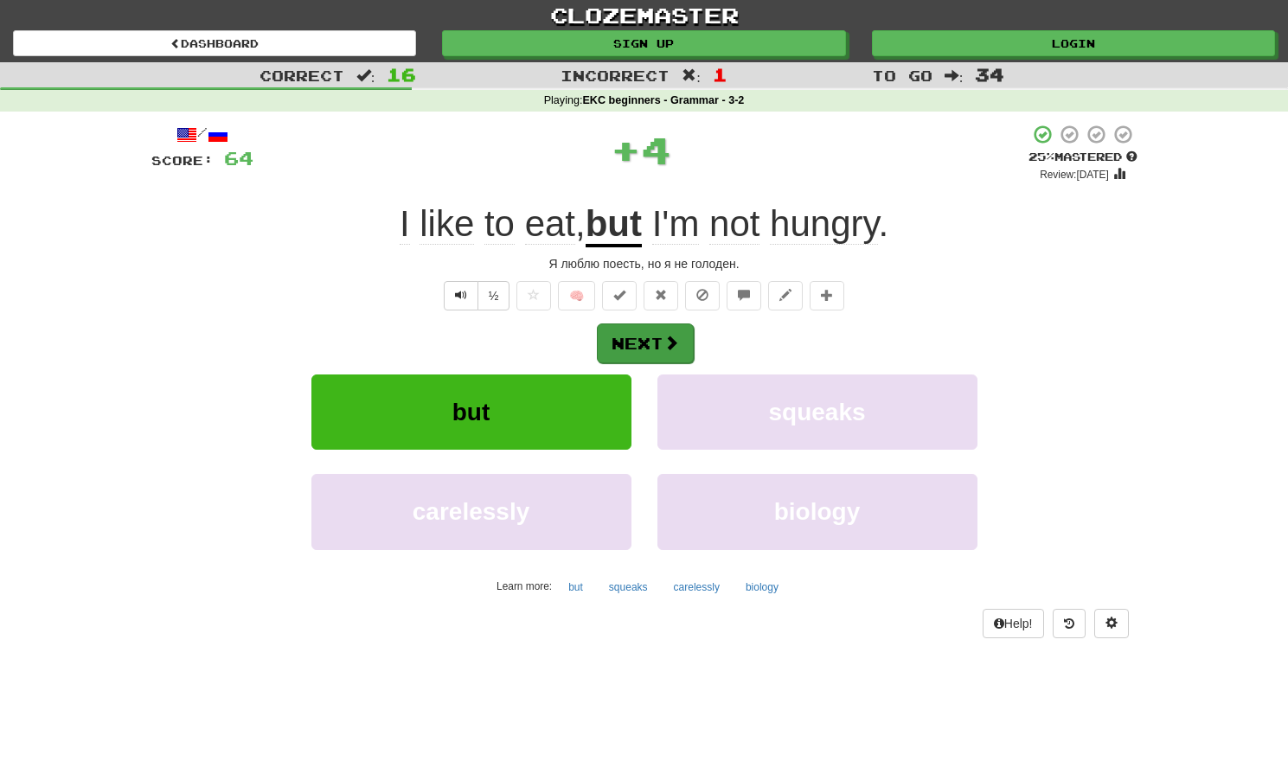
click at [637, 329] on button "Next" at bounding box center [645, 344] width 97 height 40
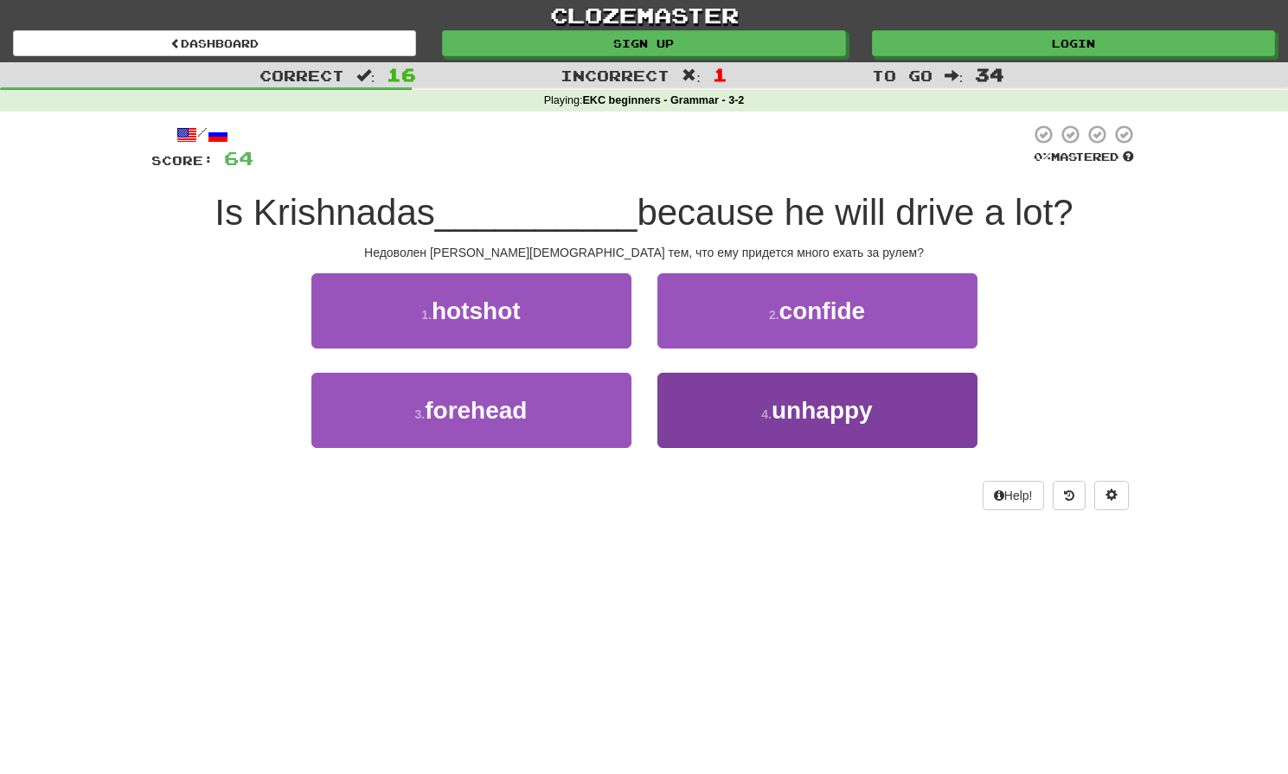
click at [667, 401] on button "4 . unhappy" at bounding box center [817, 410] width 320 height 75
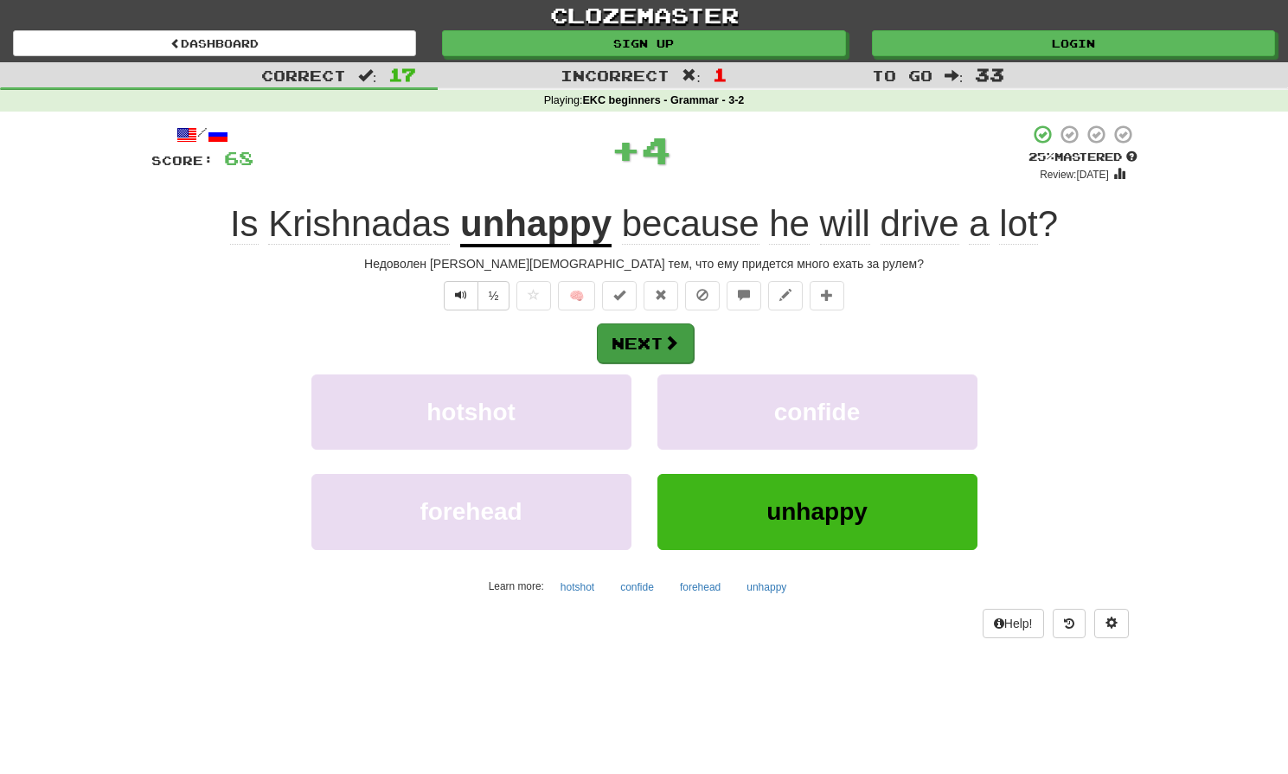
click at [613, 350] on button "Next" at bounding box center [645, 344] width 97 height 40
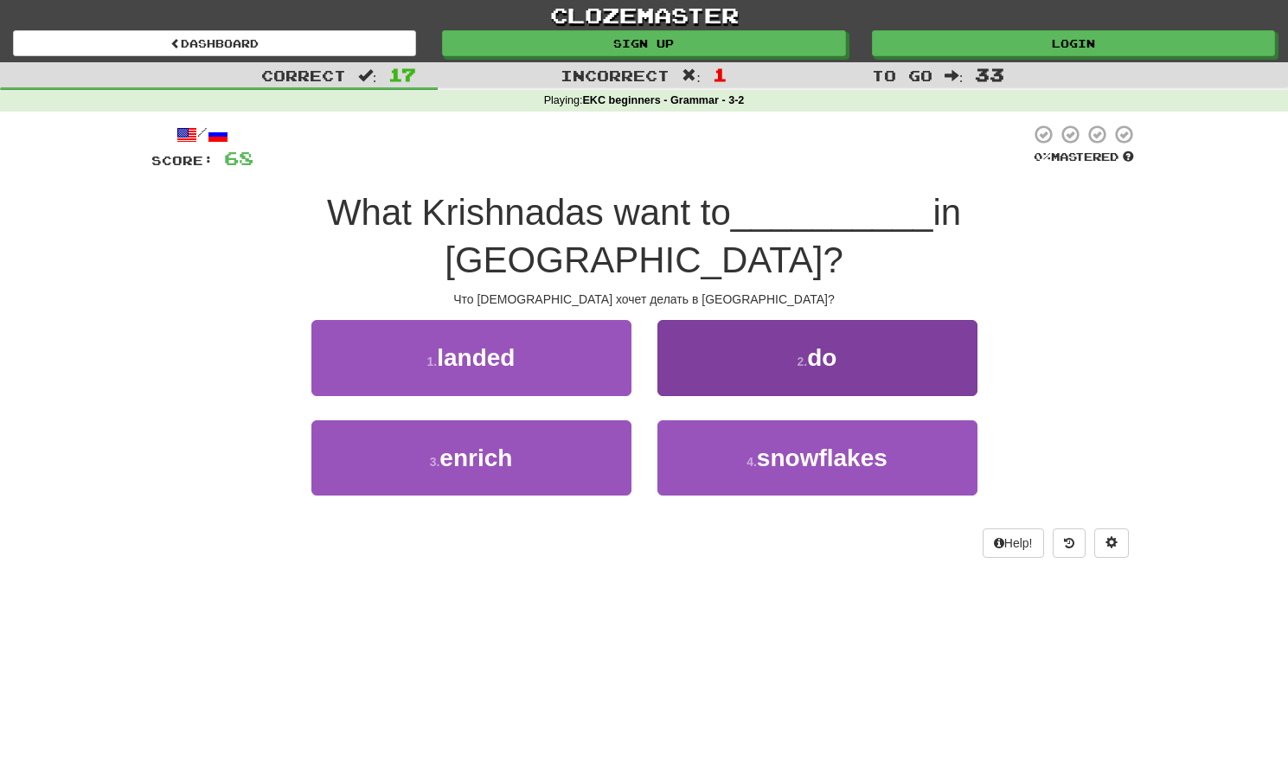
click at [713, 320] on button "2 . do" at bounding box center [817, 357] width 320 height 75
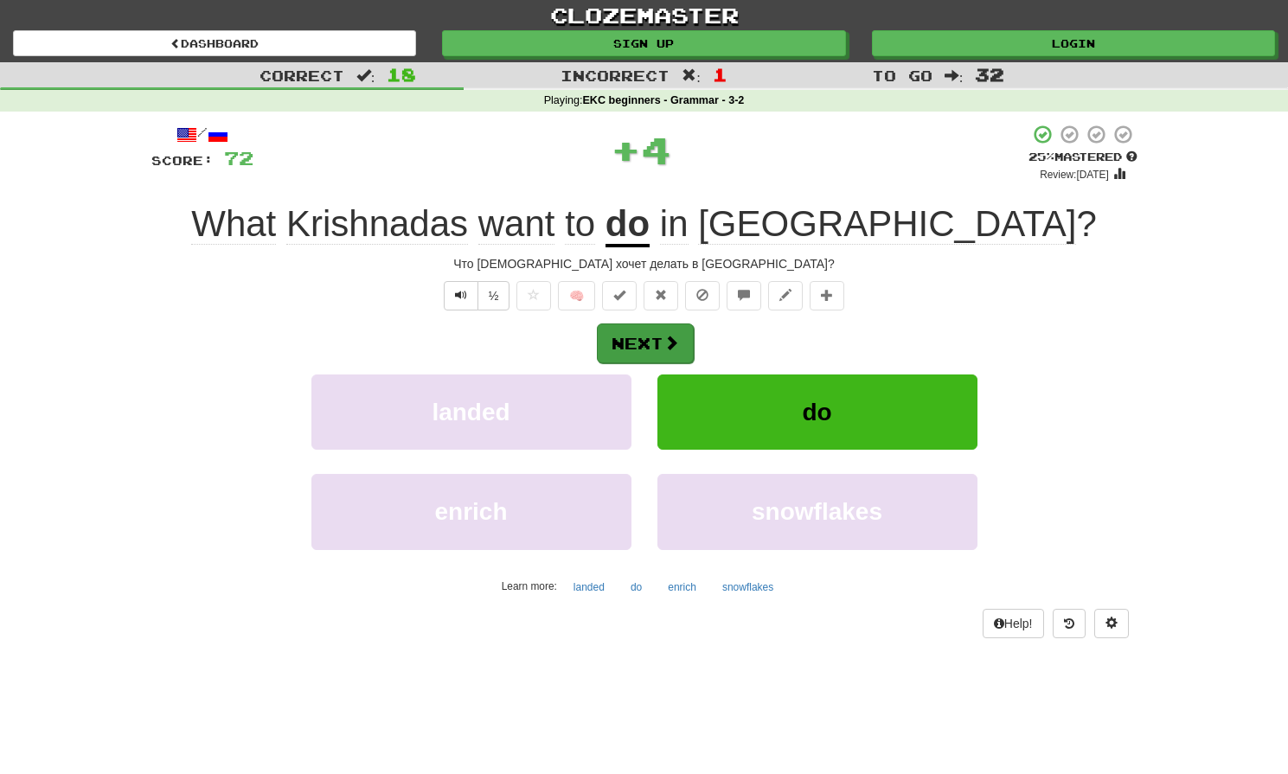
click at [657, 343] on button "Next" at bounding box center [645, 344] width 97 height 40
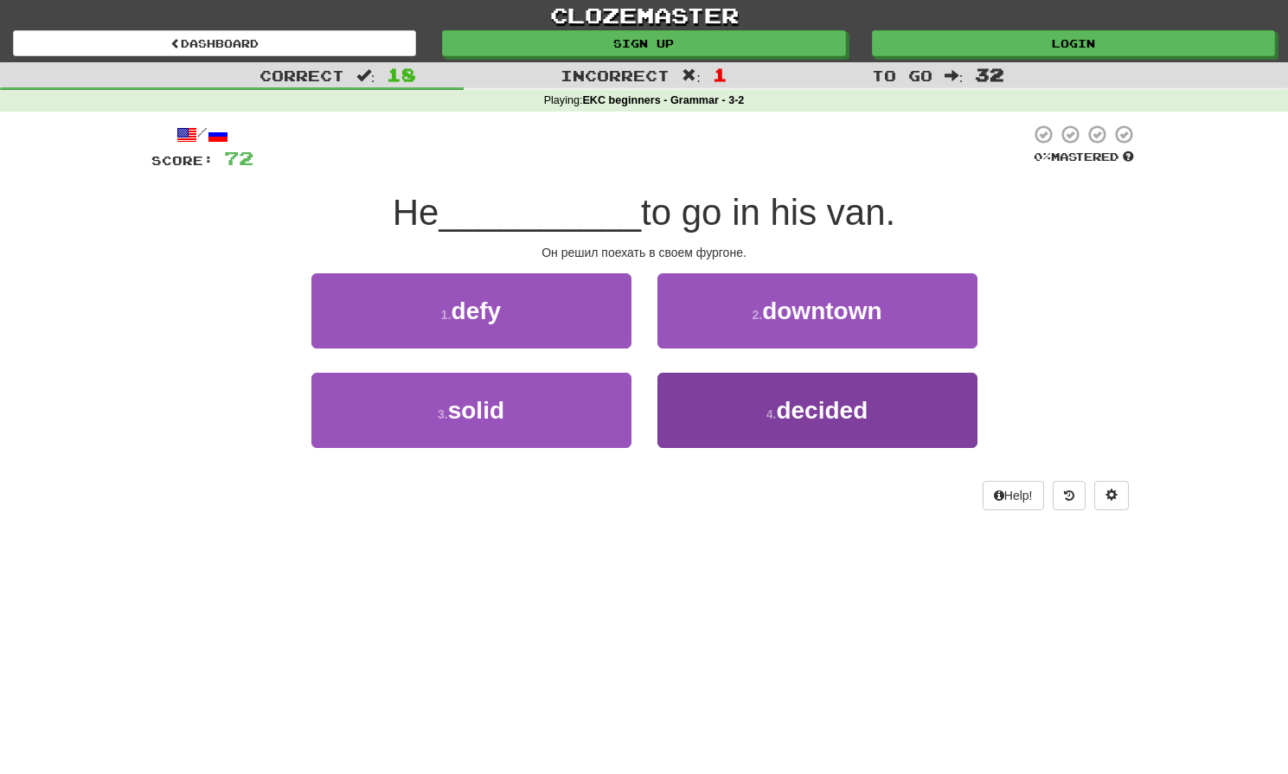
click at [766, 416] on small "4 ." at bounding box center [771, 414] width 10 height 14
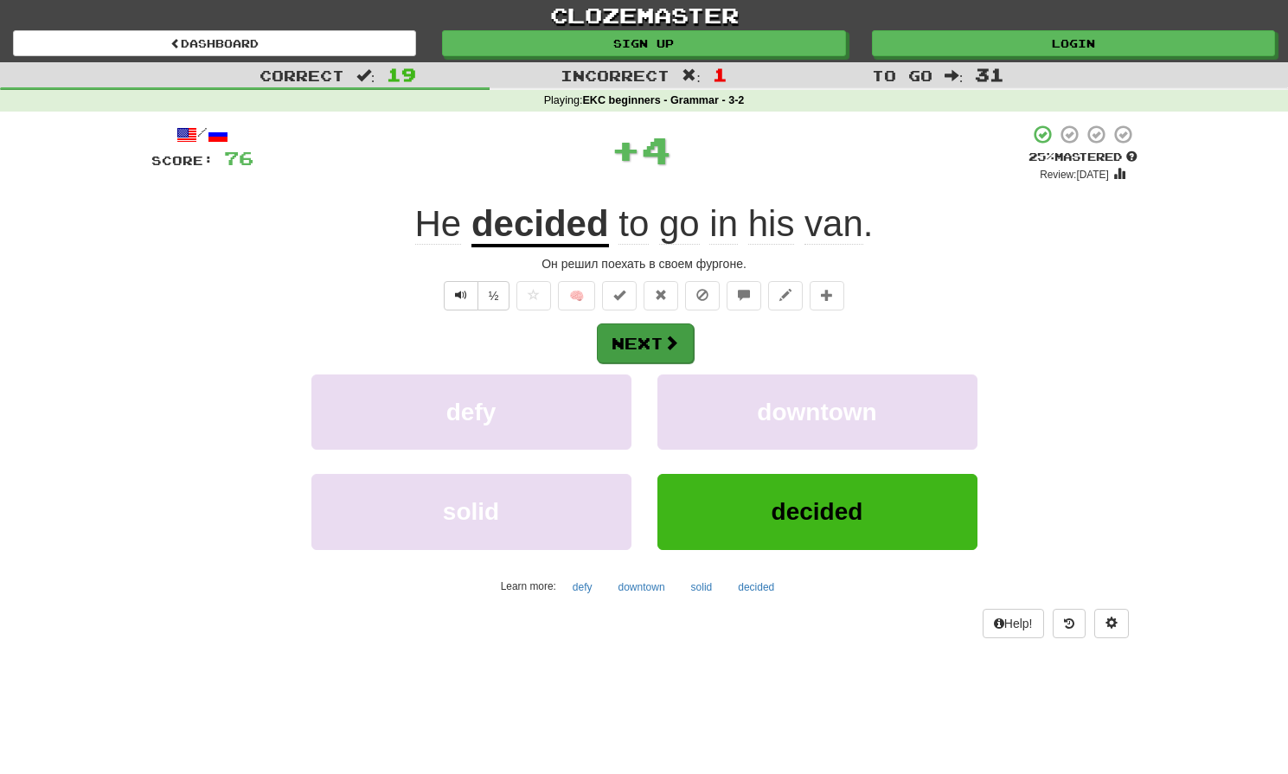
click at [653, 341] on button "Next" at bounding box center [645, 344] width 97 height 40
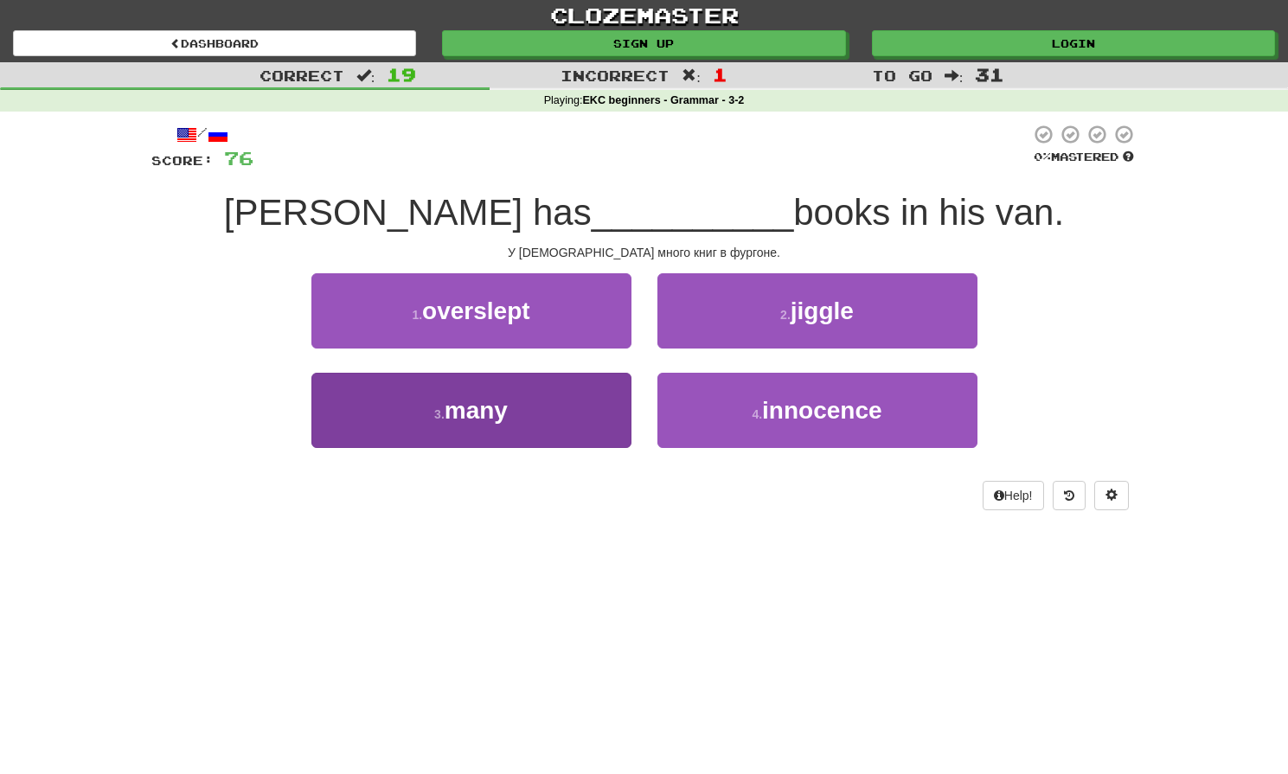
click at [503, 420] on span "many" at bounding box center [476, 410] width 63 height 27
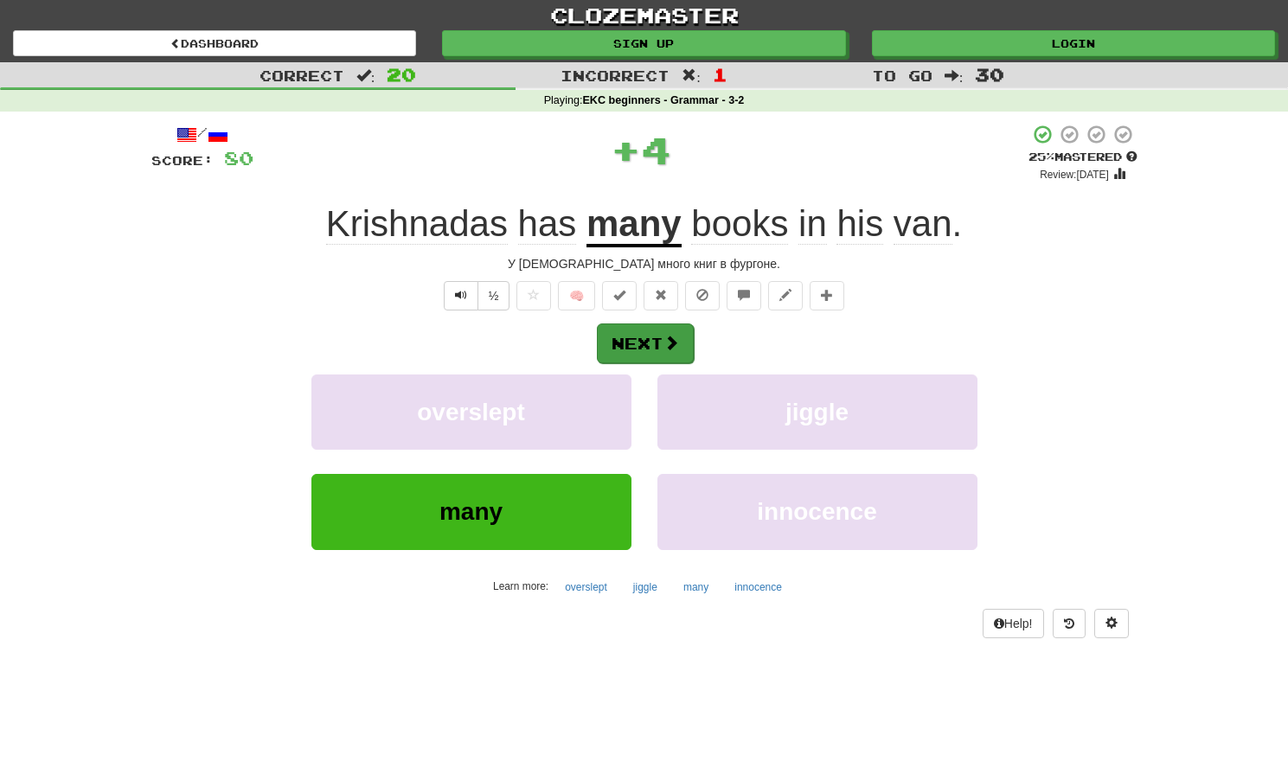
click at [637, 340] on button "Next" at bounding box center [645, 344] width 97 height 40
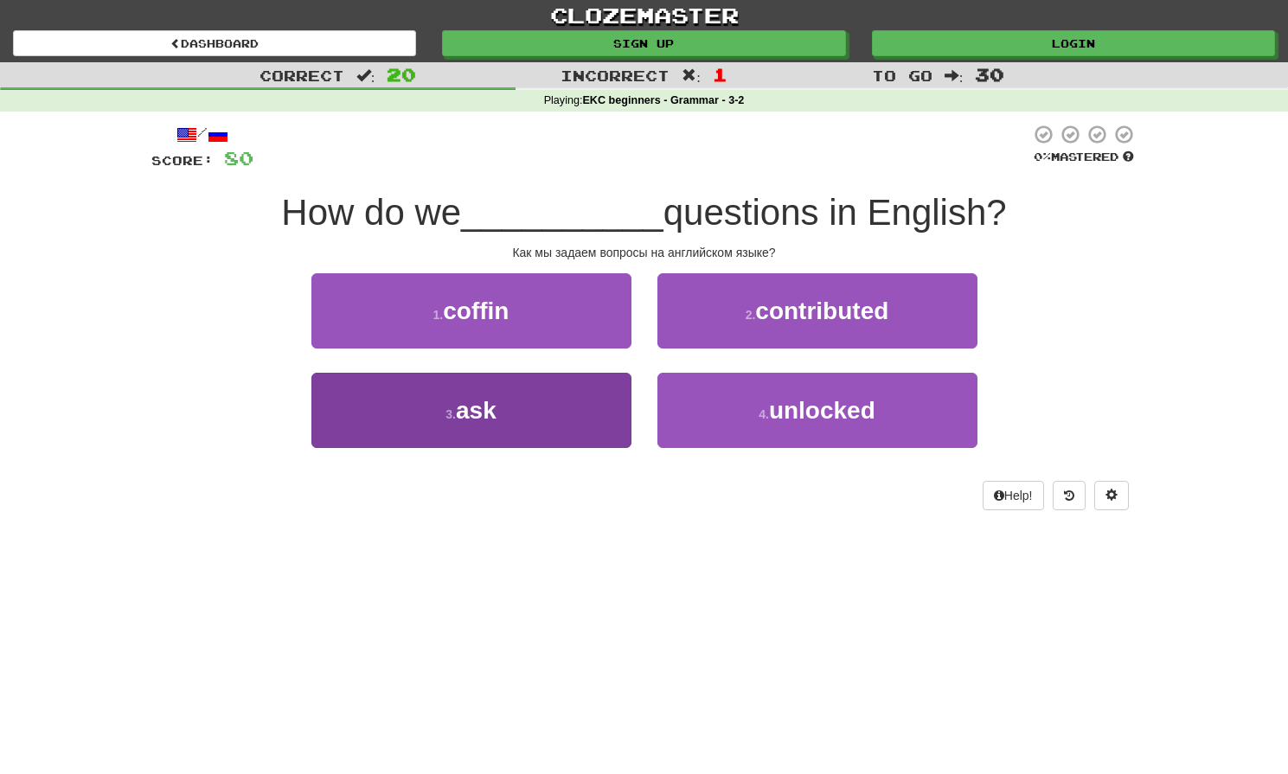
click at [574, 431] on button "3 . ask" at bounding box center [471, 410] width 320 height 75
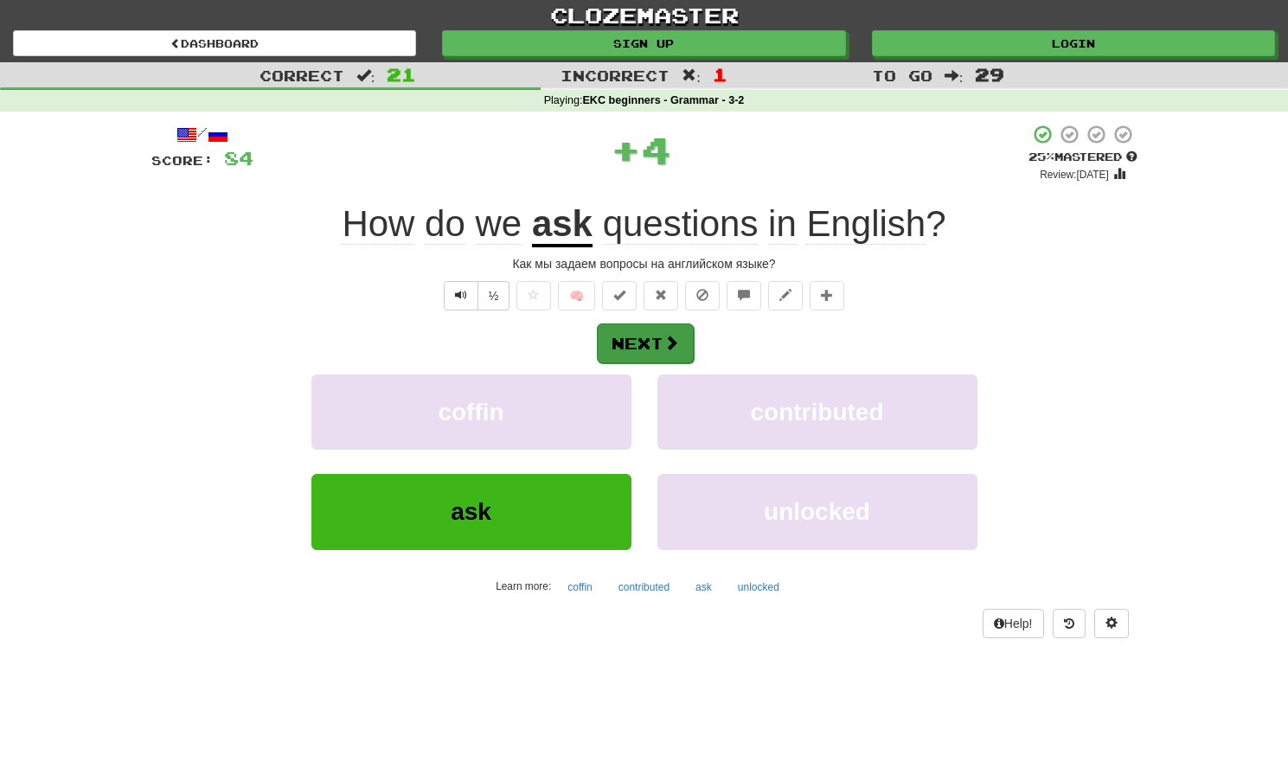
click at [626, 355] on button "Next" at bounding box center [645, 344] width 97 height 40
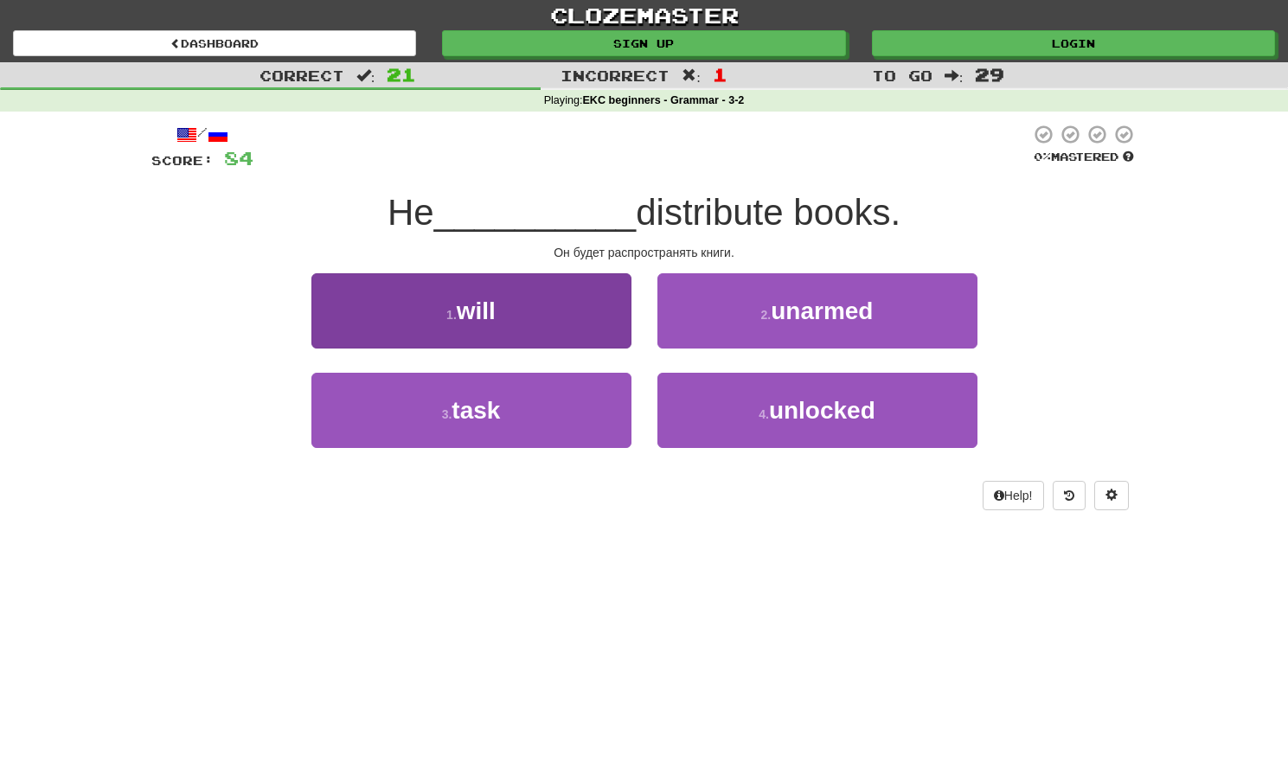
click at [551, 335] on button "1 . will" at bounding box center [471, 310] width 320 height 75
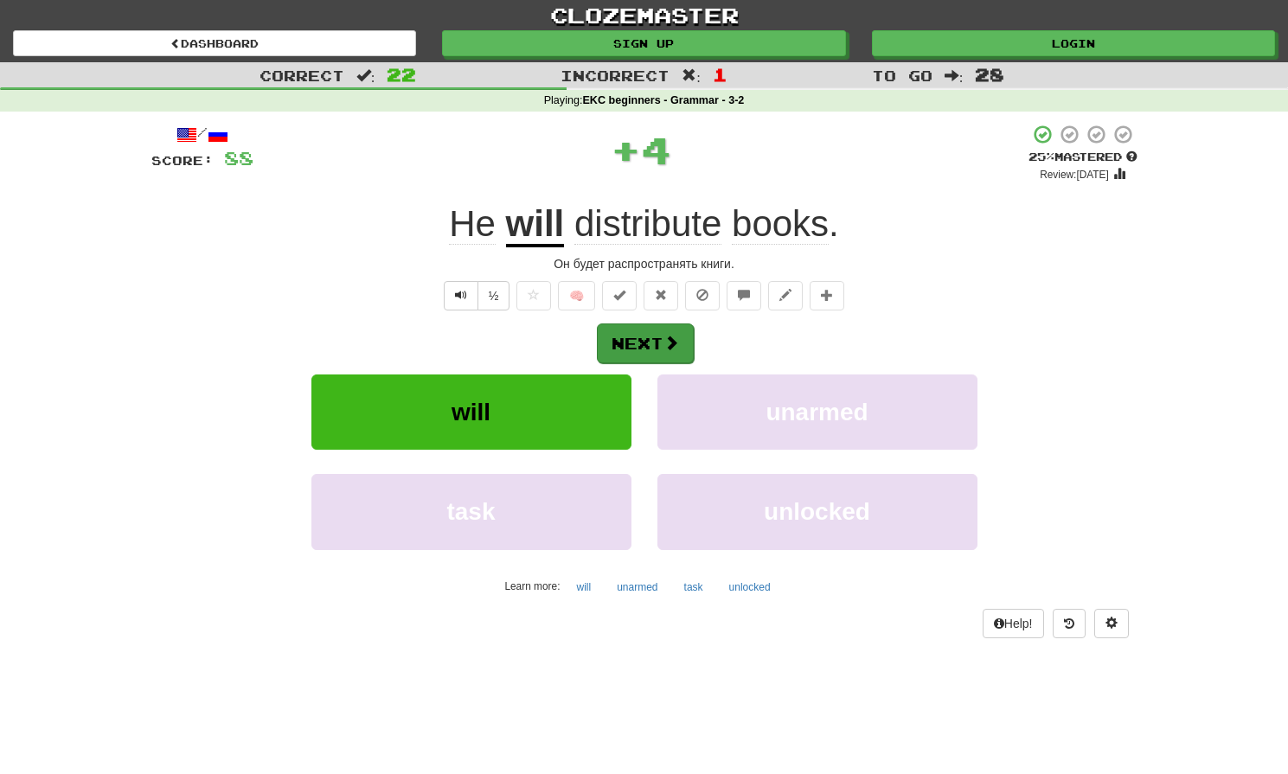
click at [670, 337] on span at bounding box center [671, 343] width 16 height 16
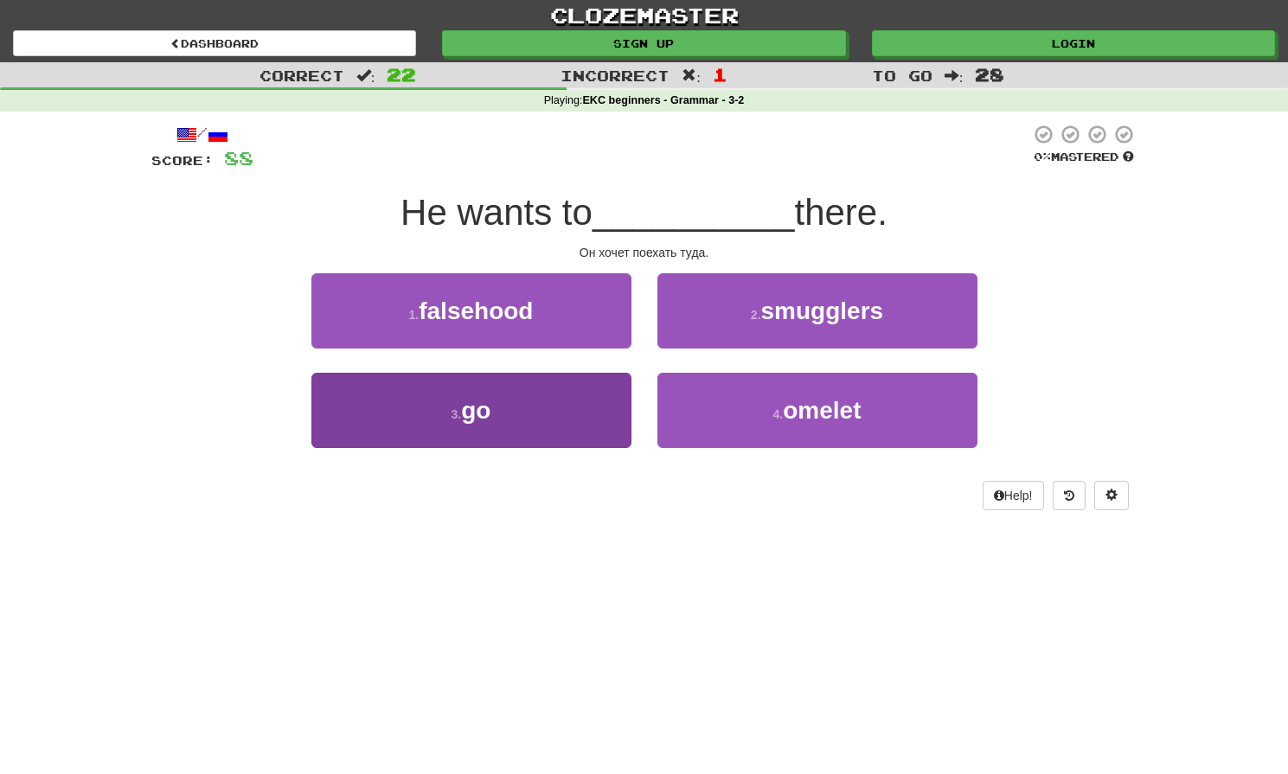
click at [421, 411] on button "3 . go" at bounding box center [471, 410] width 320 height 75
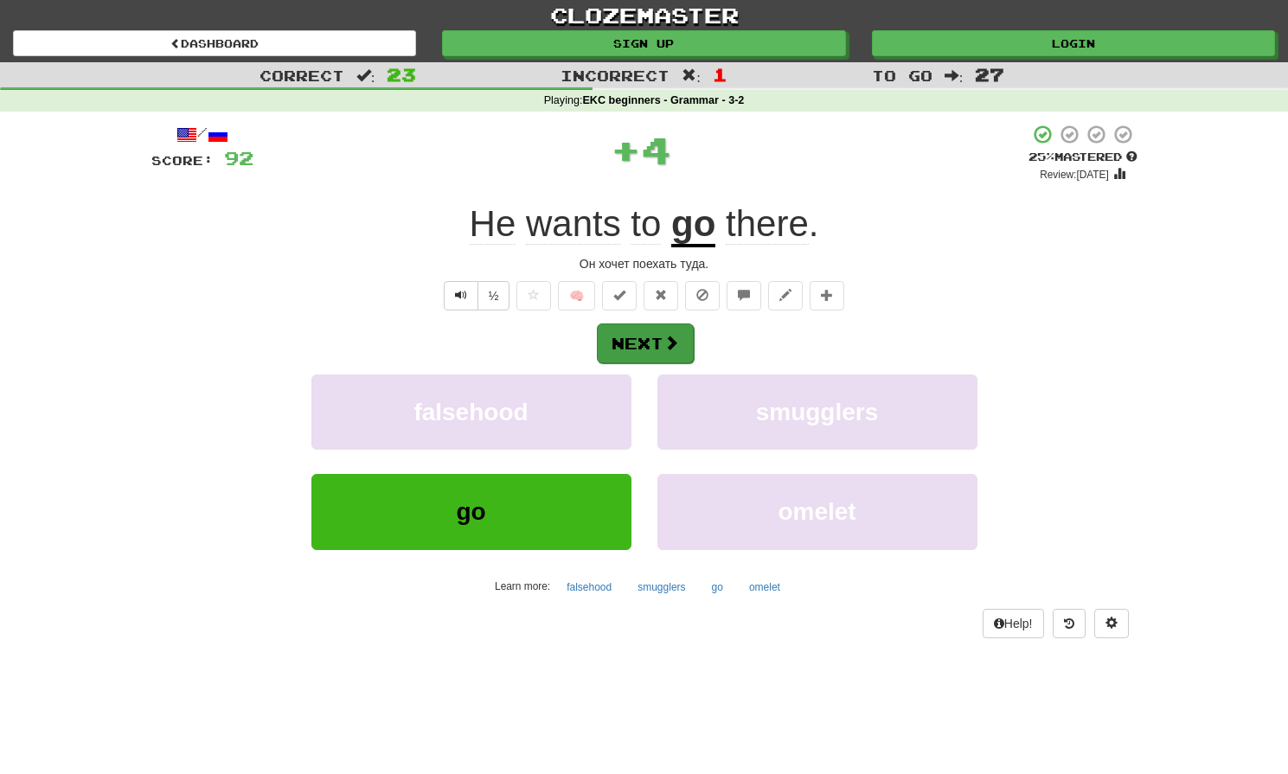
click at [617, 356] on button "Next" at bounding box center [645, 344] width 97 height 40
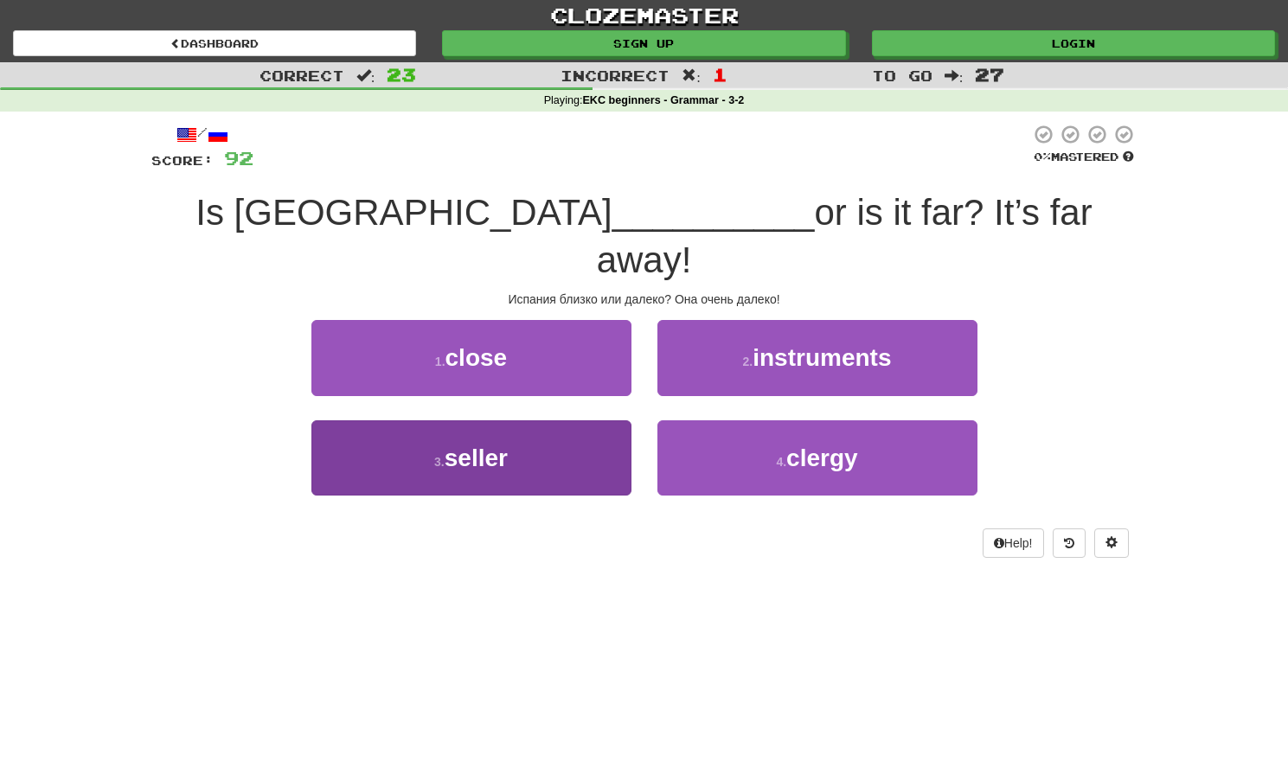
click at [544, 430] on button "3 . seller" at bounding box center [471, 457] width 320 height 75
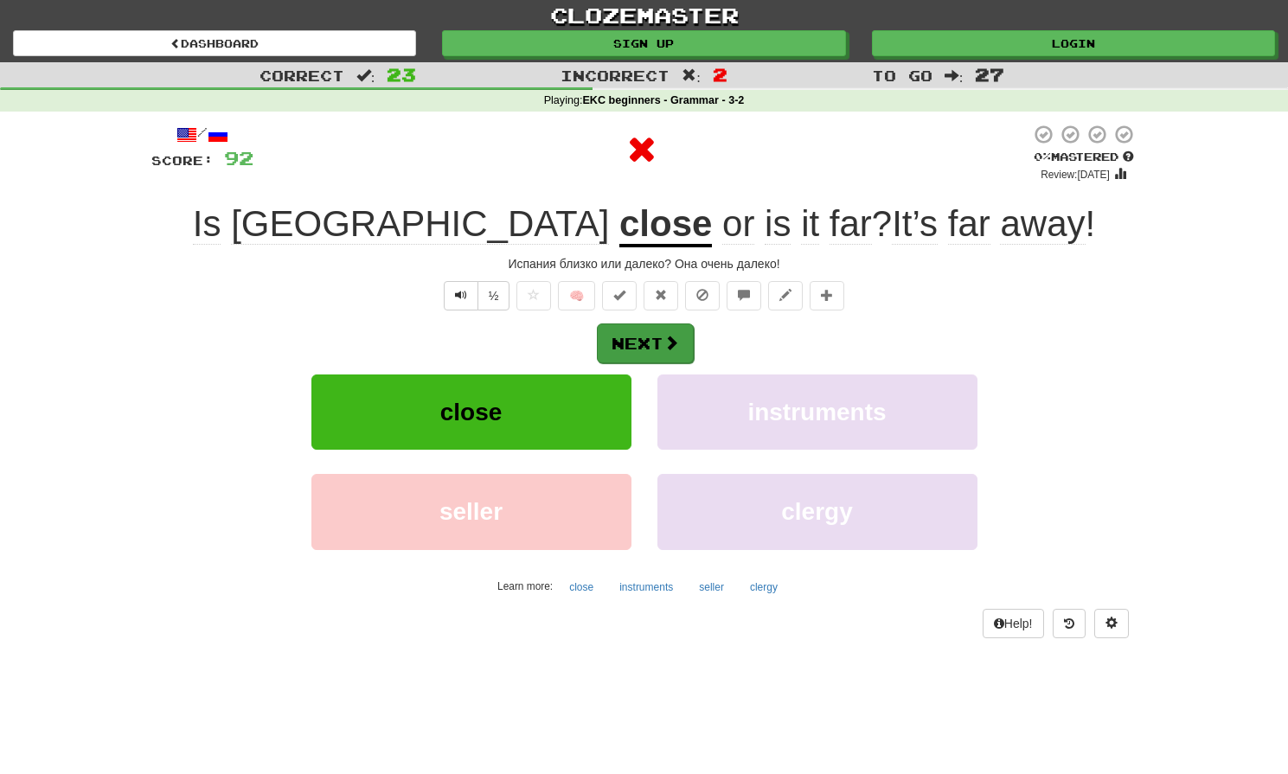
click at [631, 339] on button "Next" at bounding box center [645, 344] width 97 height 40
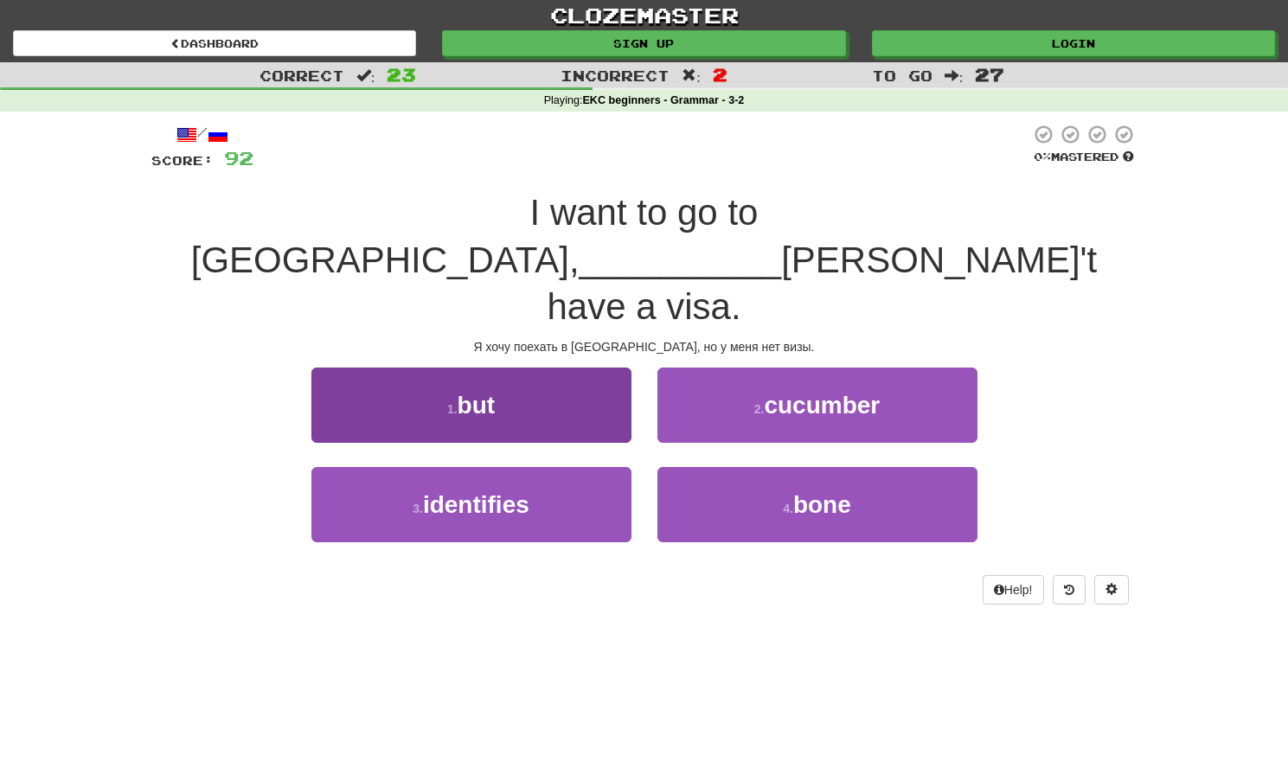
click at [519, 368] on button "1 . but" at bounding box center [471, 405] width 320 height 75
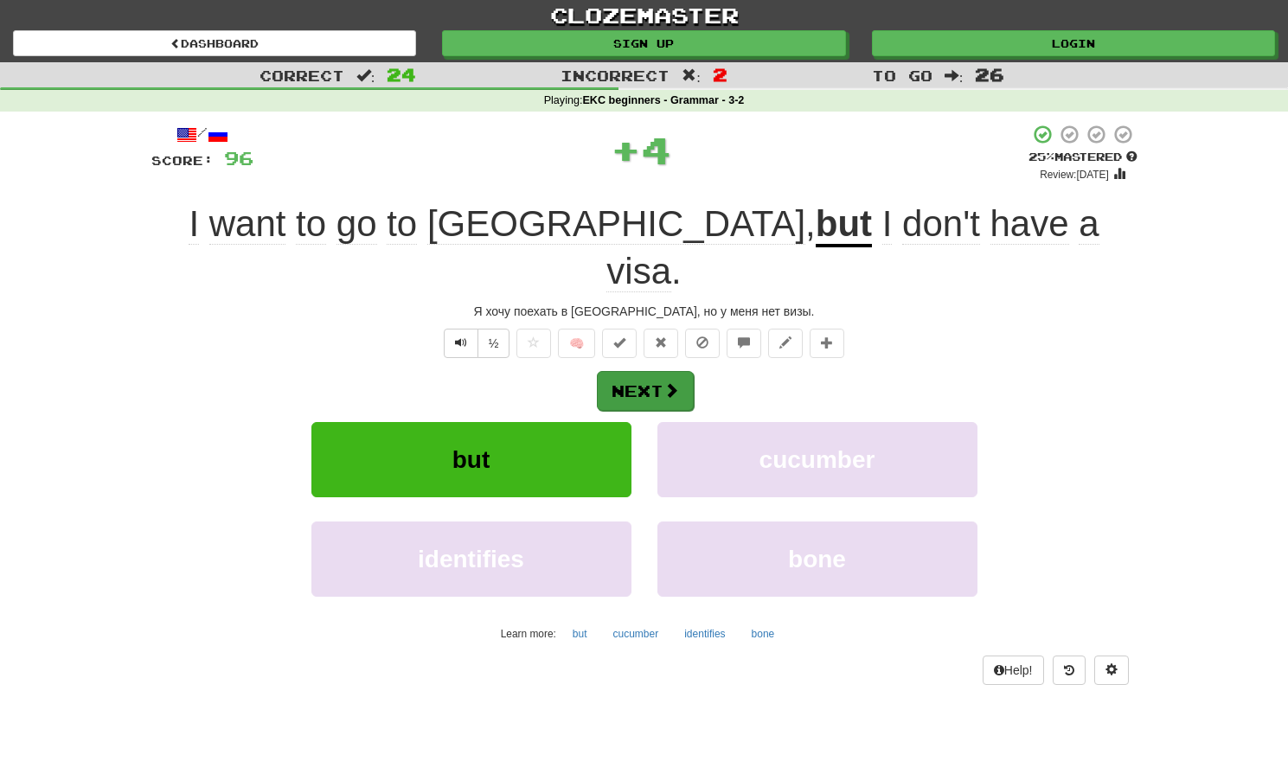
click at [624, 371] on button "Next" at bounding box center [645, 391] width 97 height 40
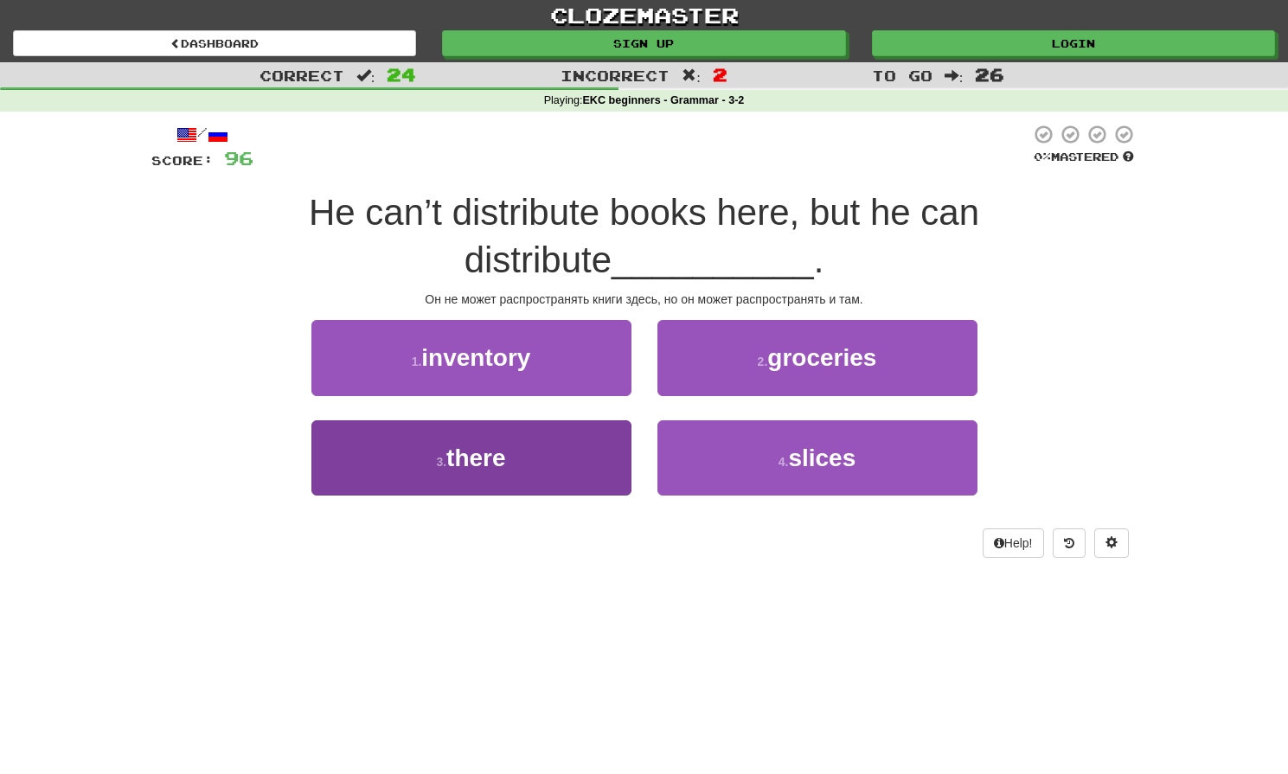
click at [556, 452] on button "3 . there" at bounding box center [471, 457] width 320 height 75
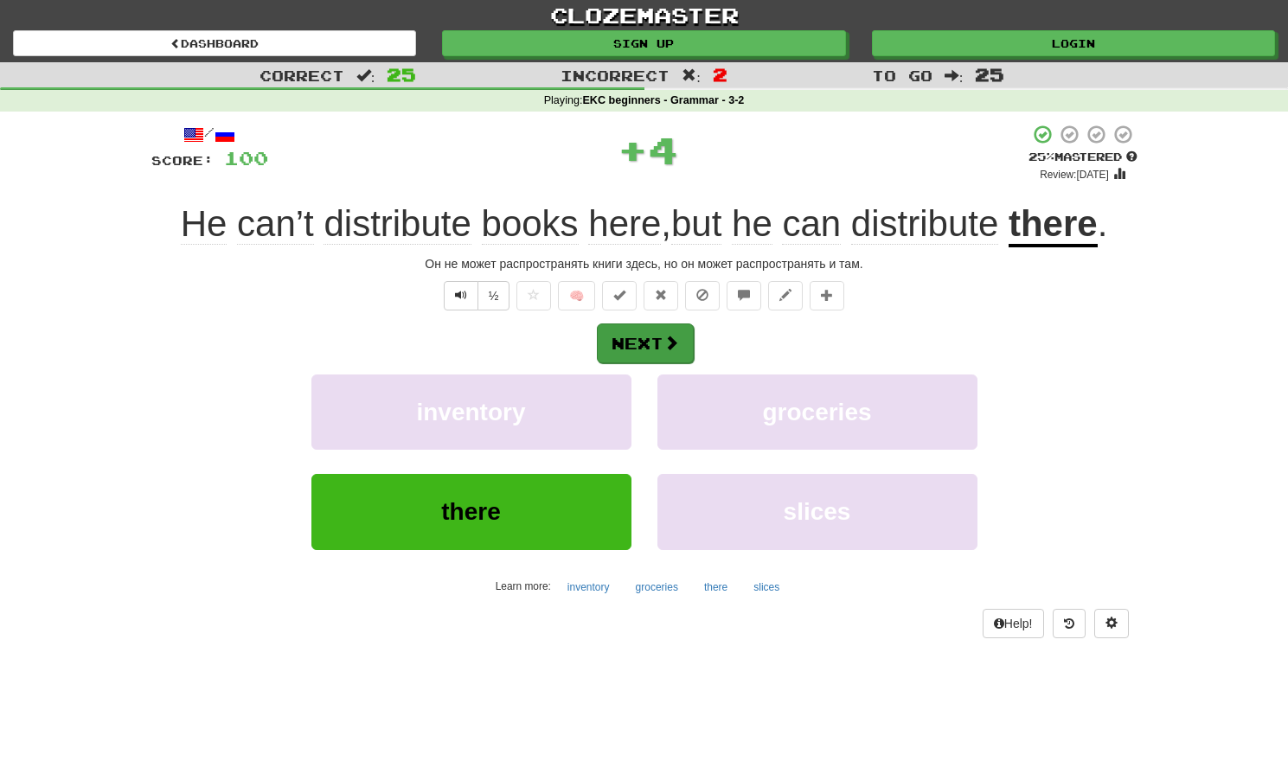
click at [647, 347] on button "Next" at bounding box center [645, 344] width 97 height 40
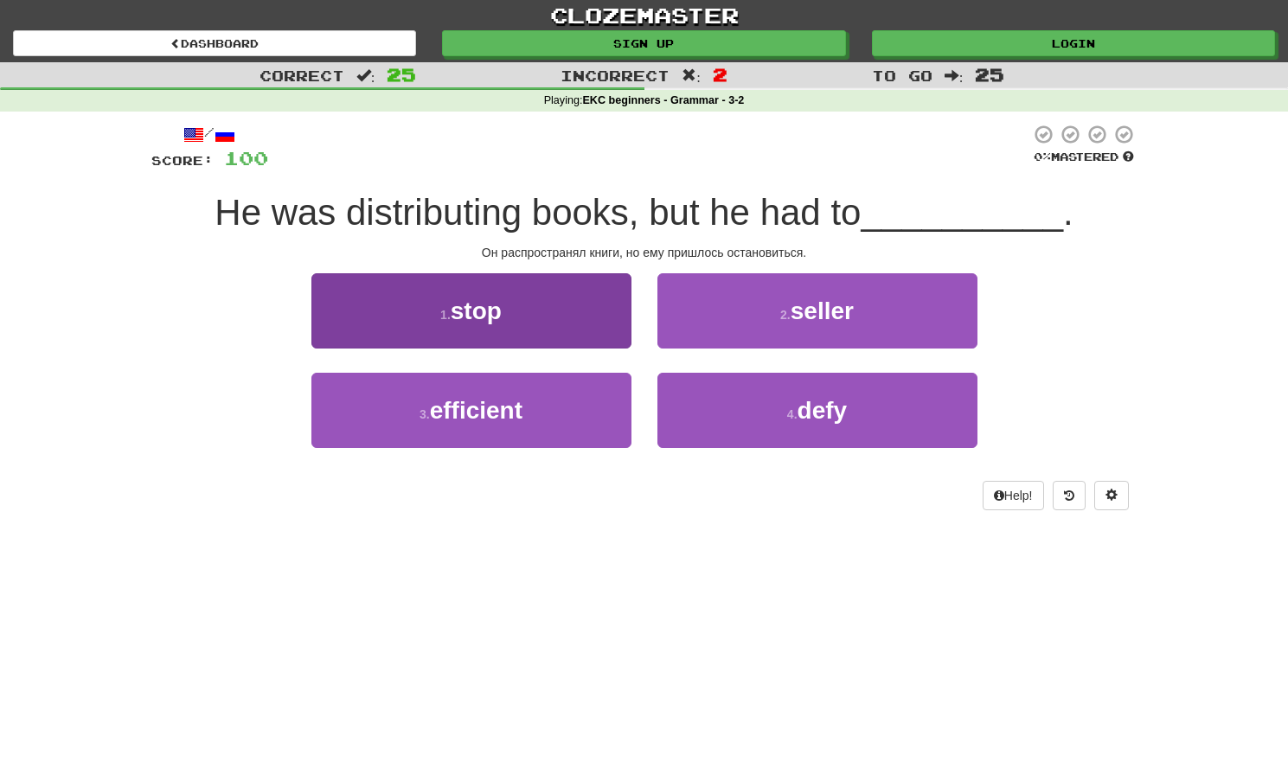
click at [572, 312] on button "1 . stop" at bounding box center [471, 310] width 320 height 75
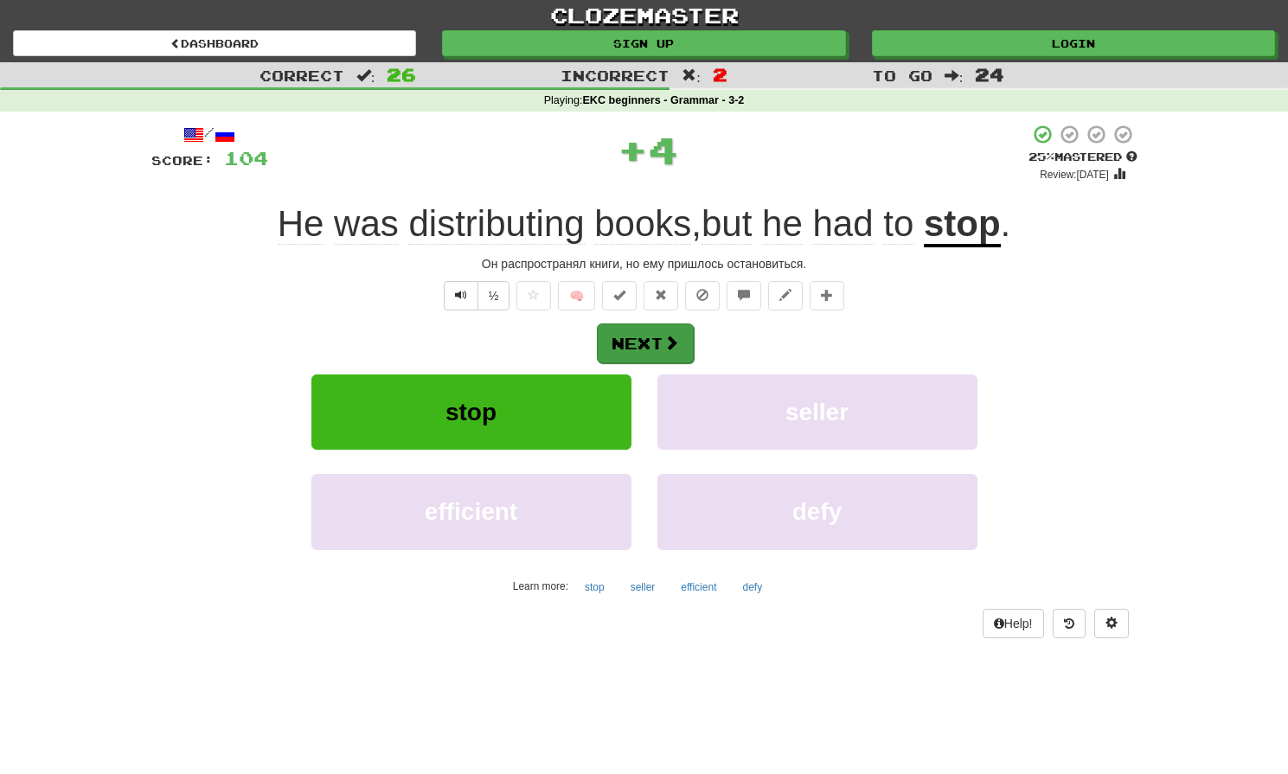
click at [631, 342] on button "Next" at bounding box center [645, 344] width 97 height 40
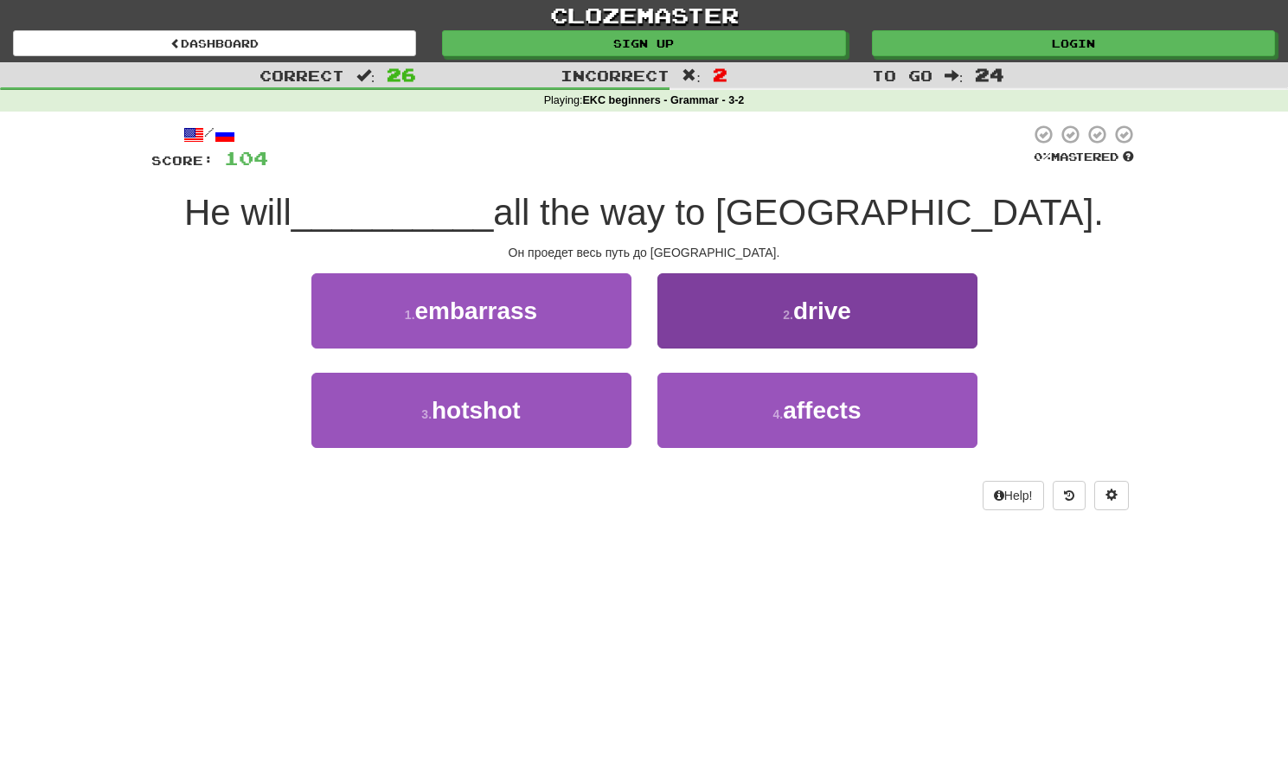
click at [718, 323] on button "2 . drive" at bounding box center [817, 310] width 320 height 75
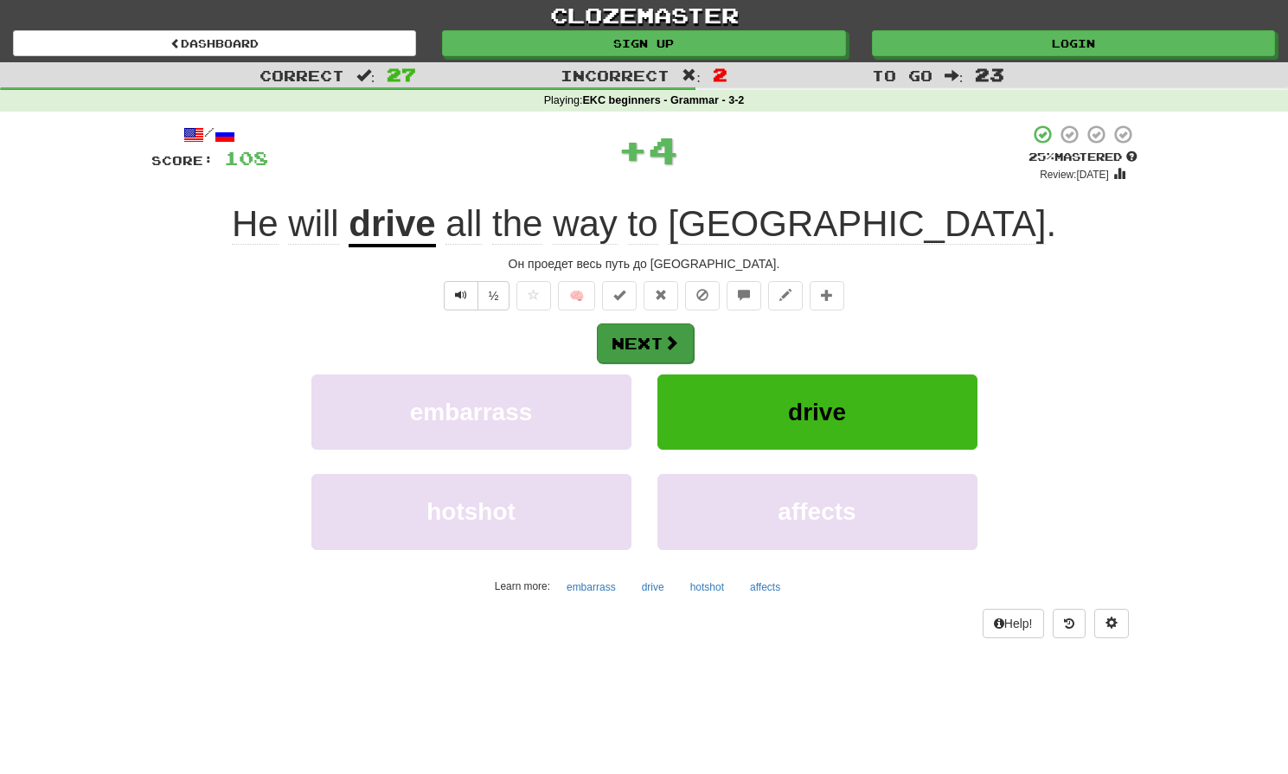
click at [646, 340] on button "Next" at bounding box center [645, 344] width 97 height 40
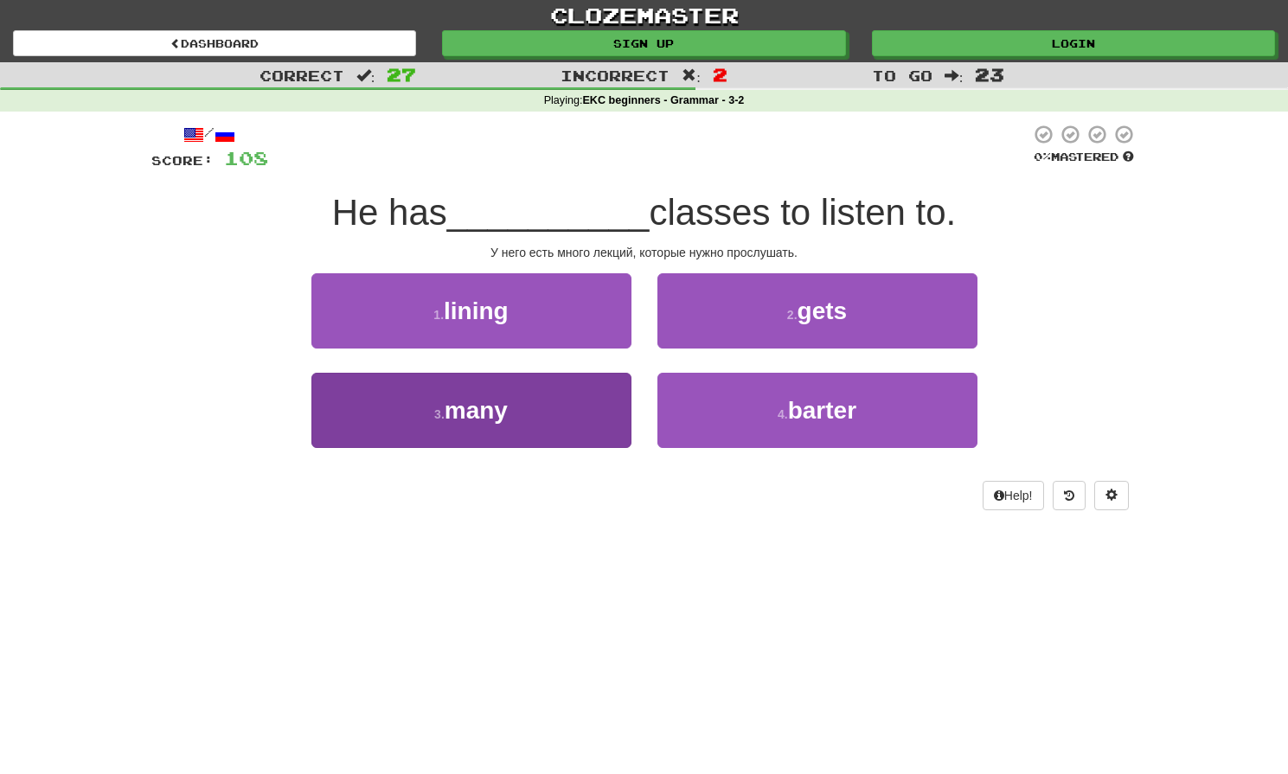
click at [518, 404] on button "3 . many" at bounding box center [471, 410] width 320 height 75
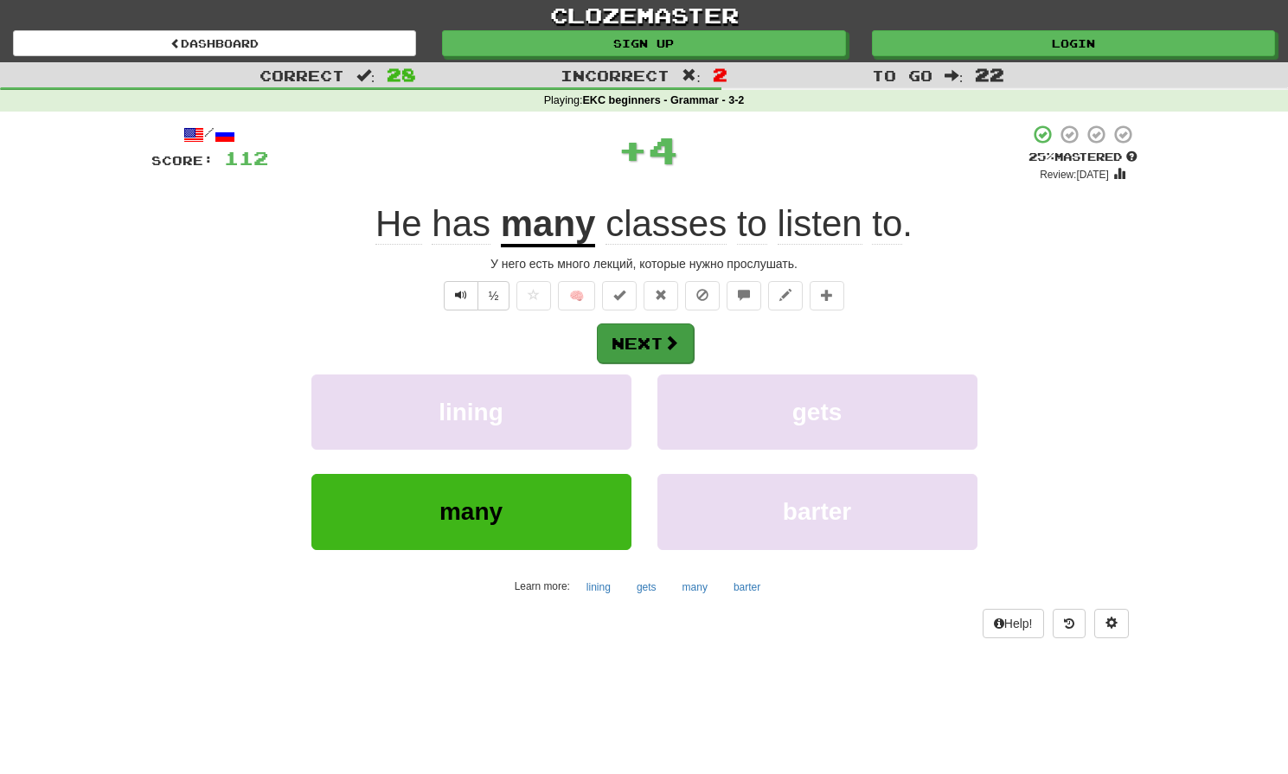
click at [635, 334] on button "Next" at bounding box center [645, 344] width 97 height 40
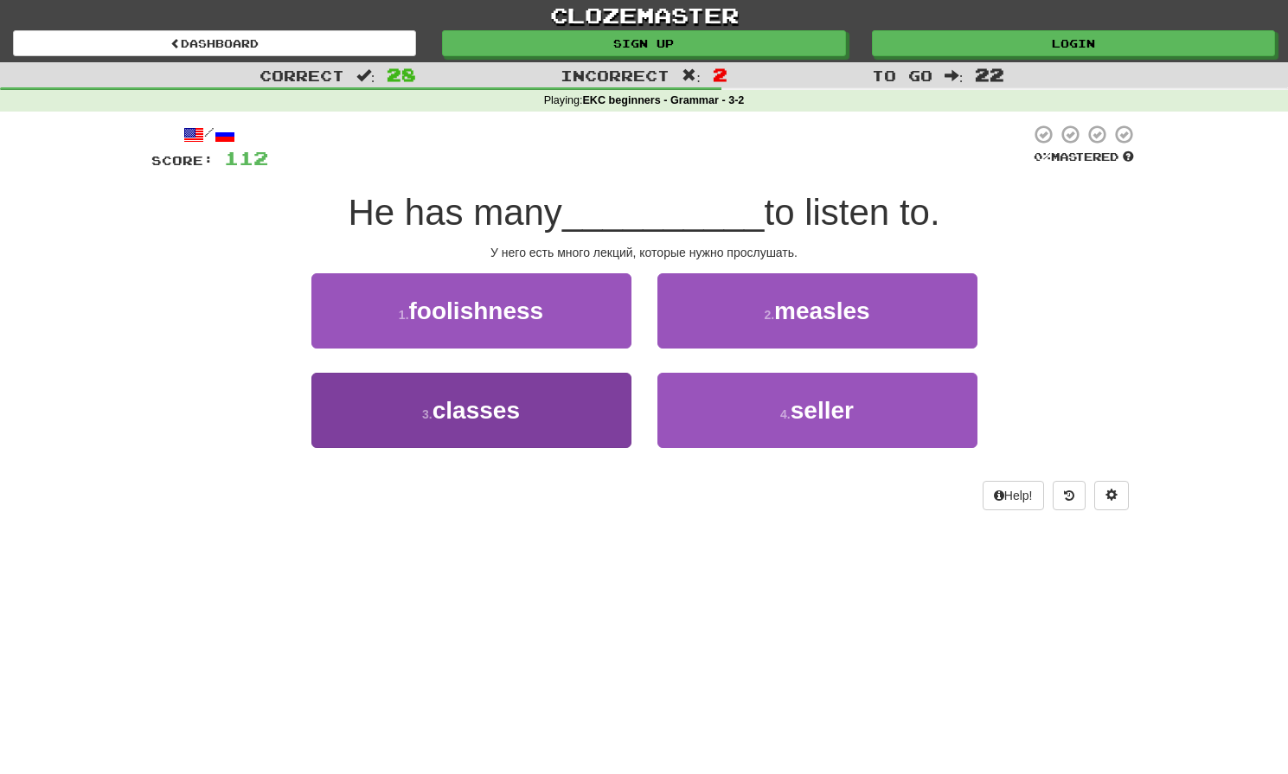
click at [549, 429] on button "3 . classes" at bounding box center [471, 410] width 320 height 75
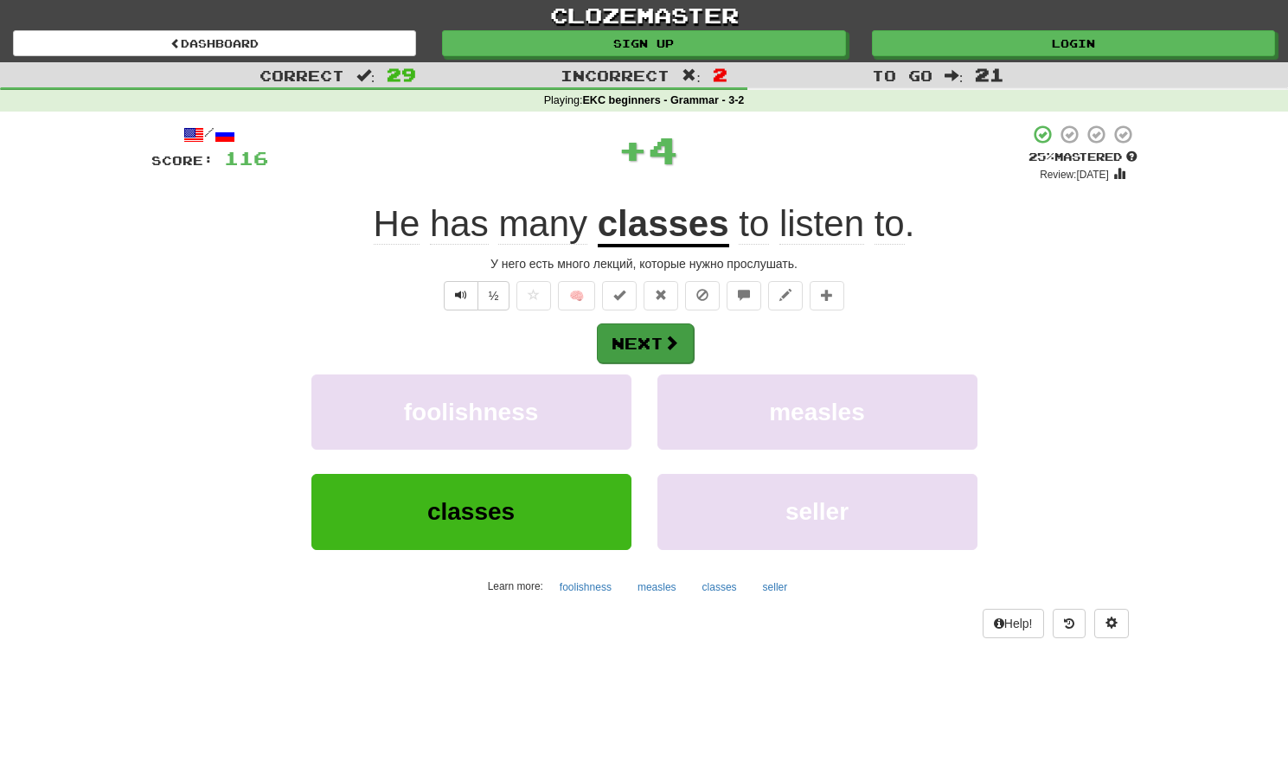
click at [638, 348] on button "Next" at bounding box center [645, 344] width 97 height 40
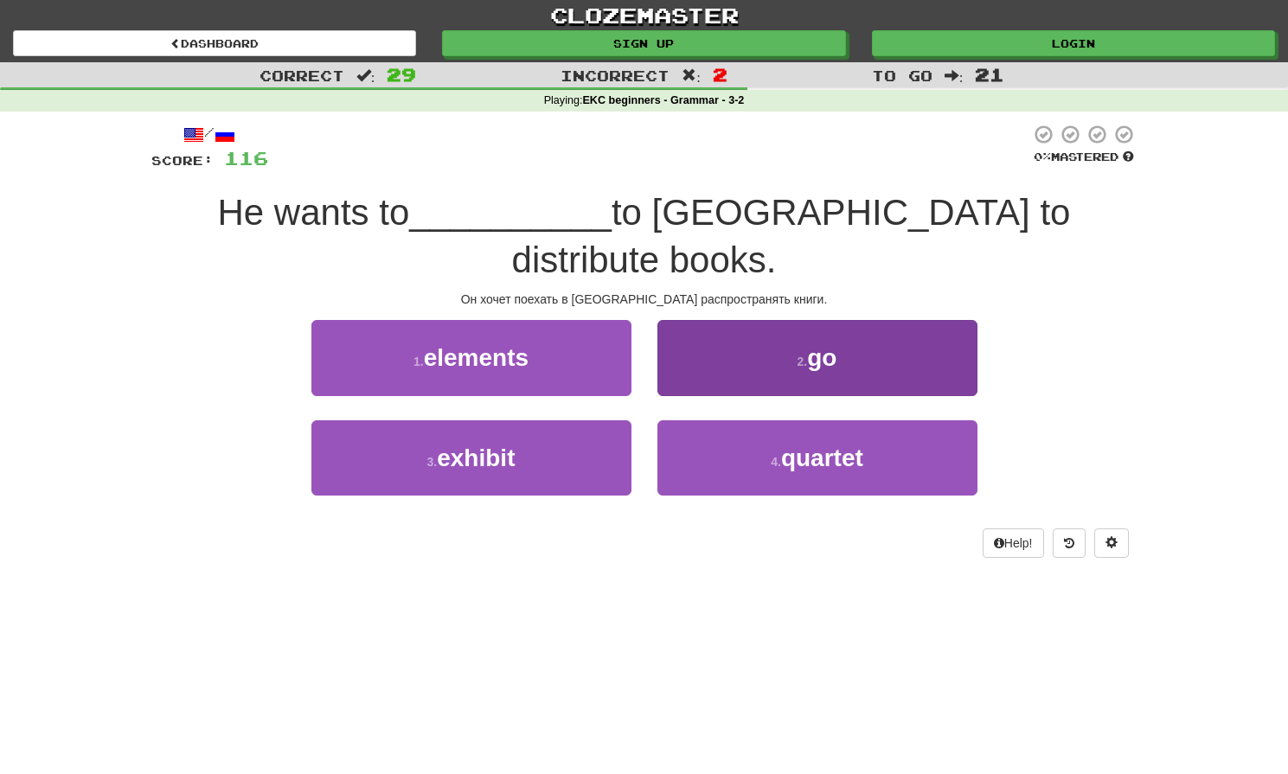
click at [742, 320] on button "2 . go" at bounding box center [817, 357] width 320 height 75
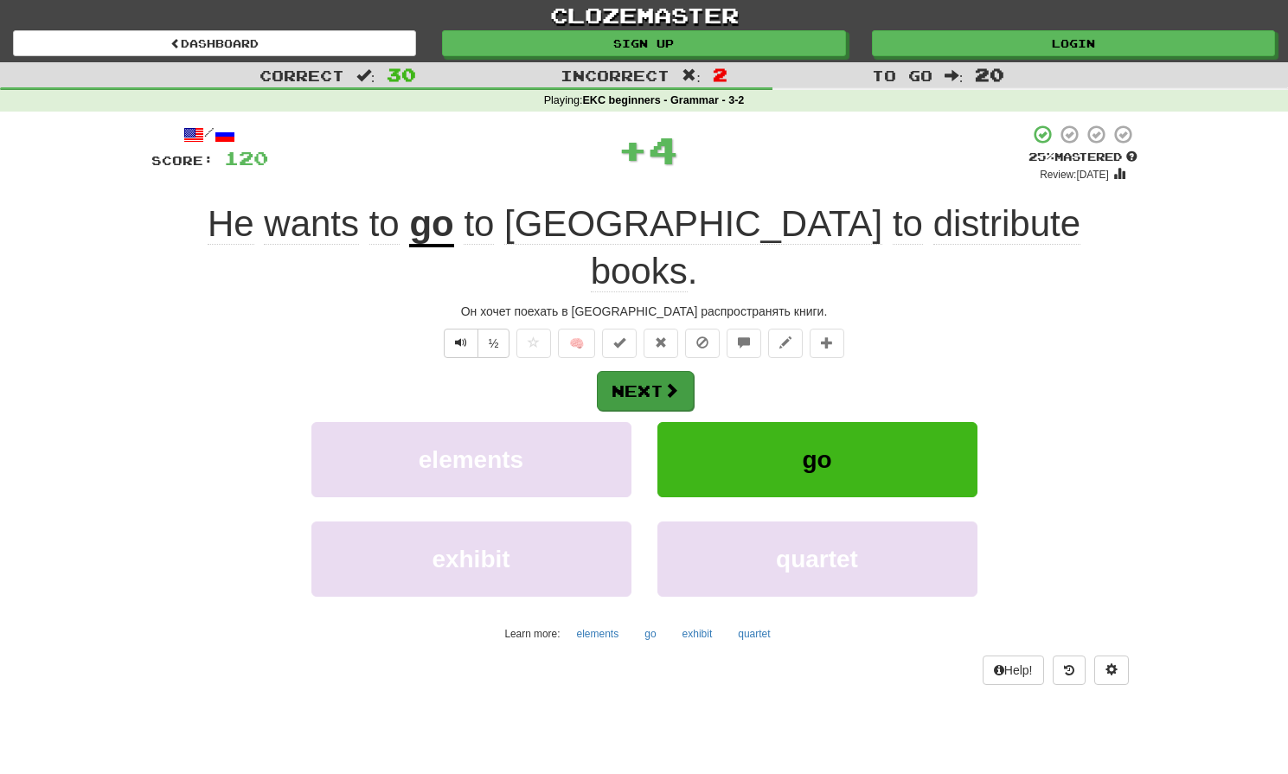
click at [617, 371] on button "Next" at bounding box center [645, 391] width 97 height 40
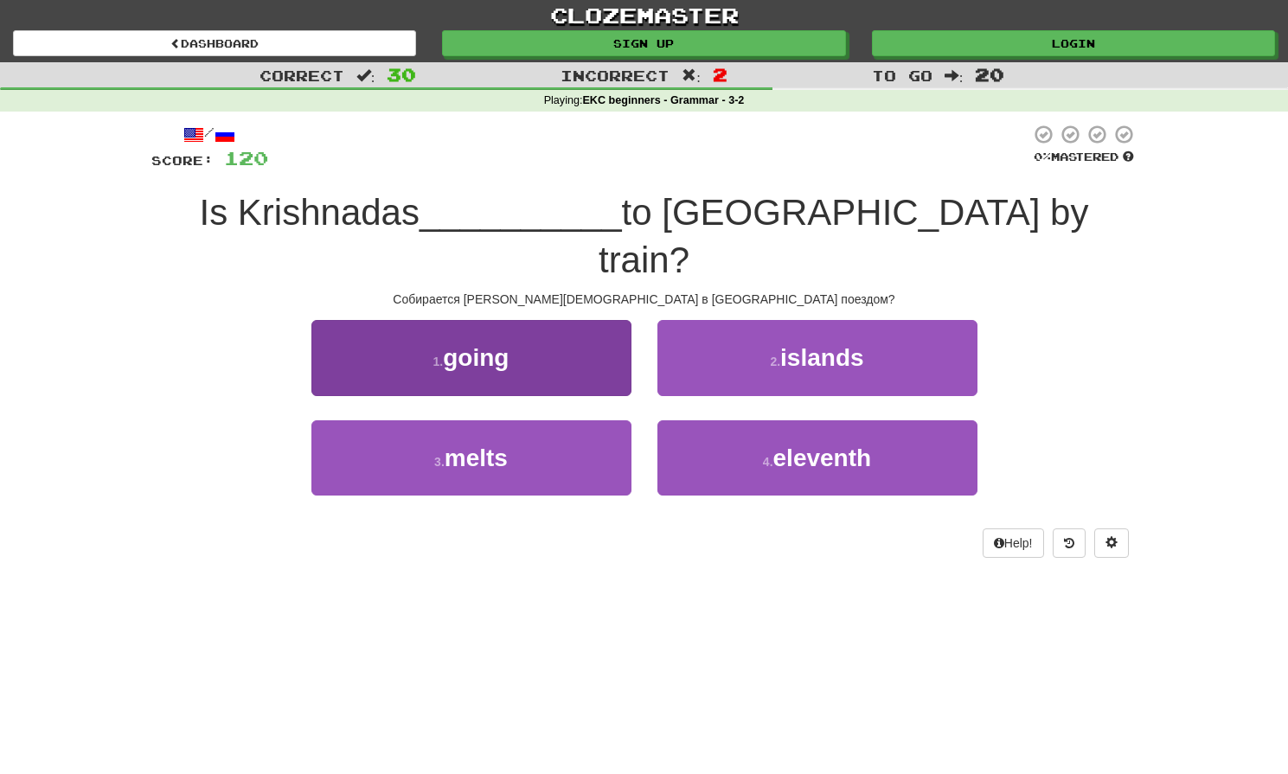
click at [609, 329] on button "1 . going" at bounding box center [471, 357] width 320 height 75
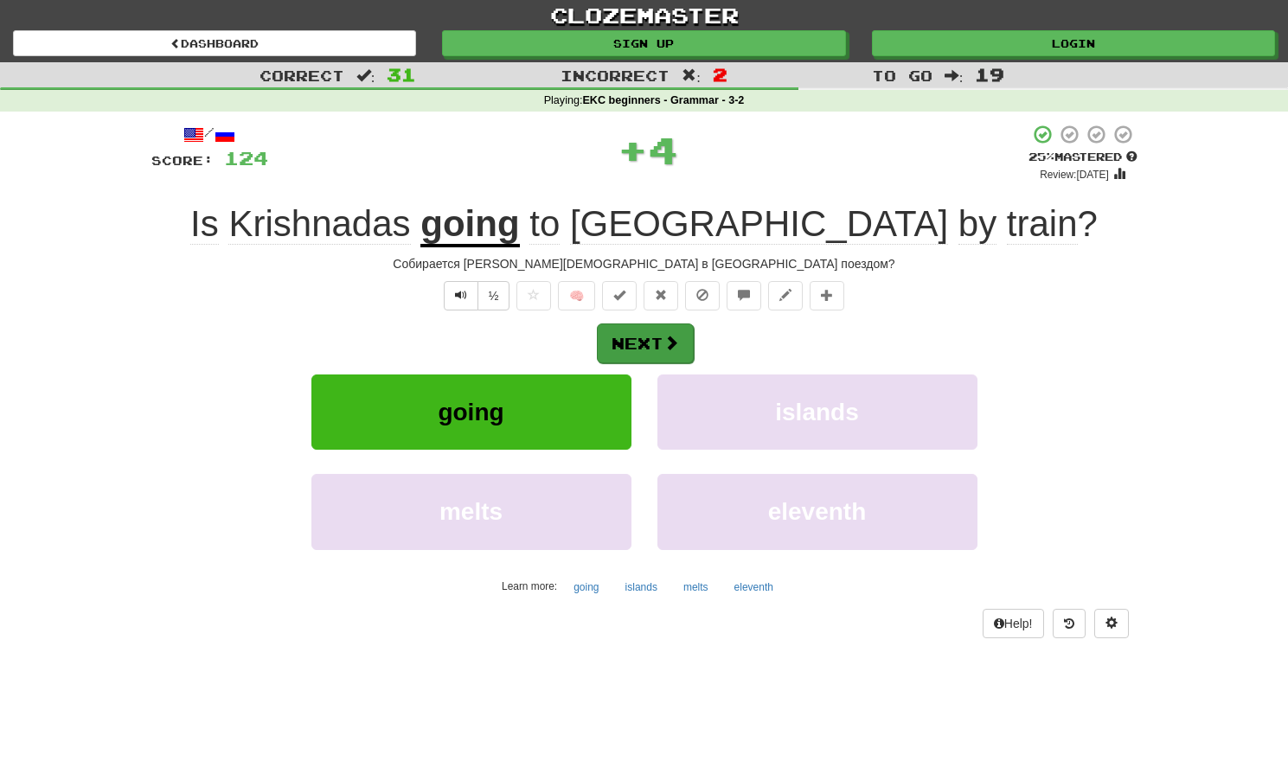
click at [649, 347] on button "Next" at bounding box center [645, 344] width 97 height 40
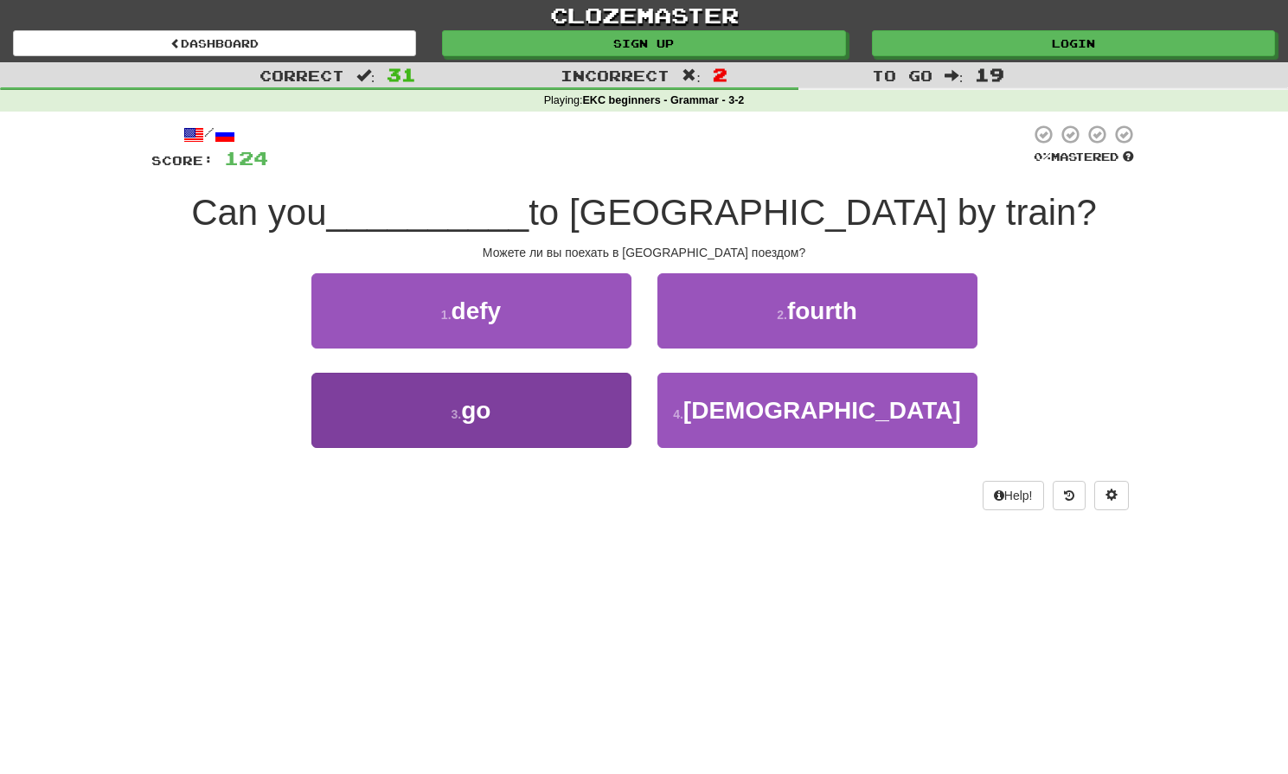
click at [574, 406] on button "3 . go" at bounding box center [471, 410] width 320 height 75
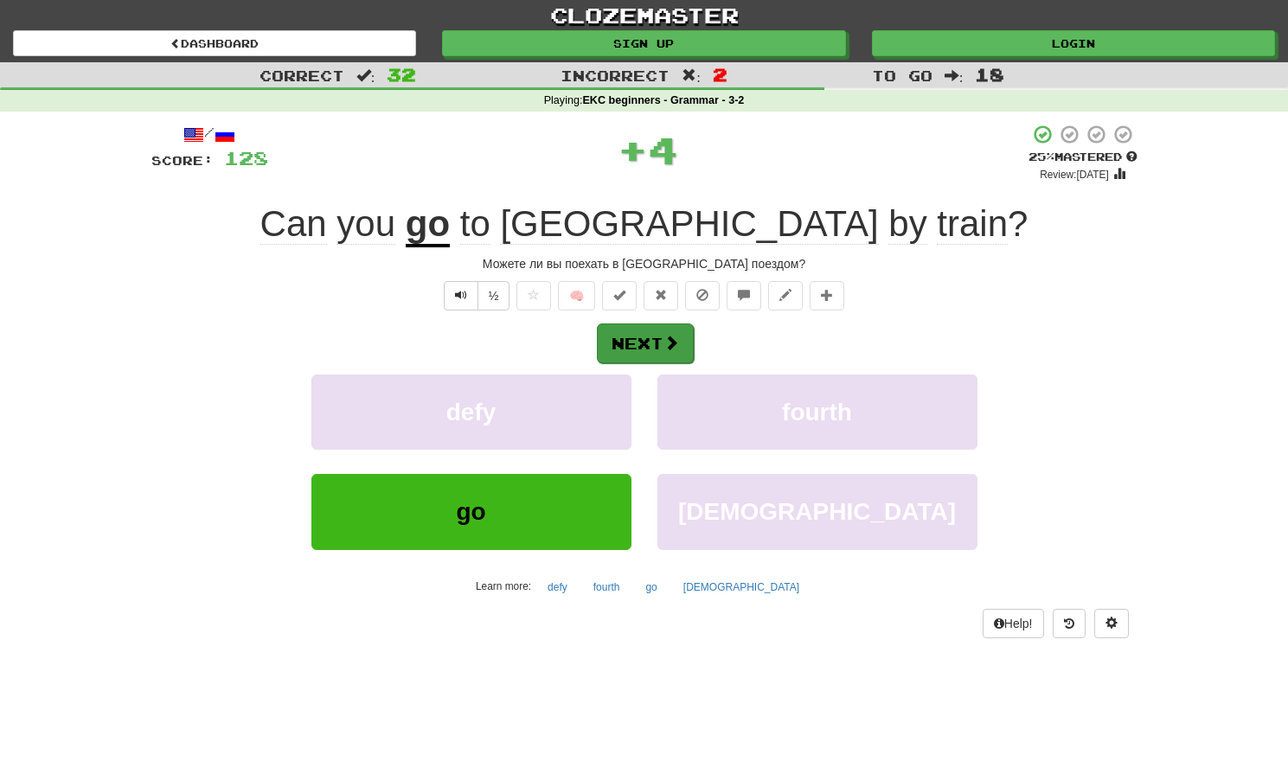
click at [629, 347] on button "Next" at bounding box center [645, 344] width 97 height 40
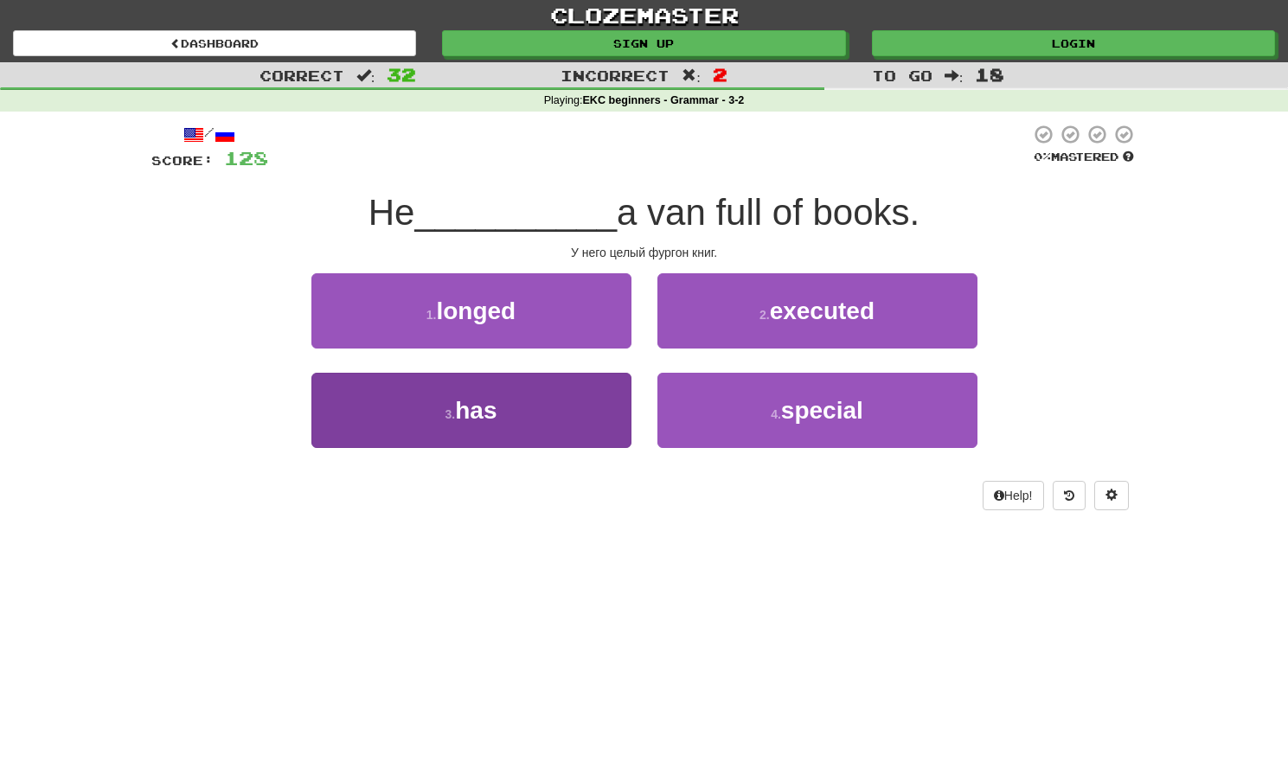
click at [535, 418] on button "3 . has" at bounding box center [471, 410] width 320 height 75
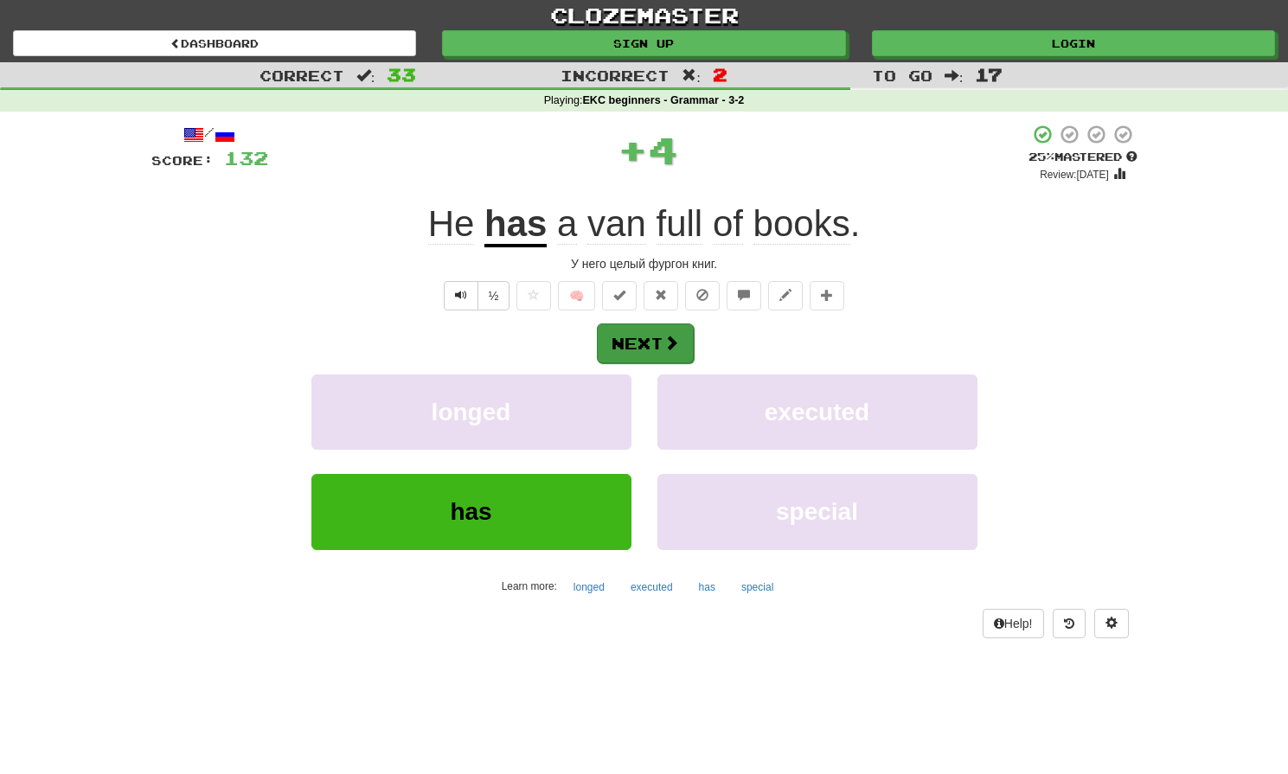
click at [652, 336] on button "Next" at bounding box center [645, 344] width 97 height 40
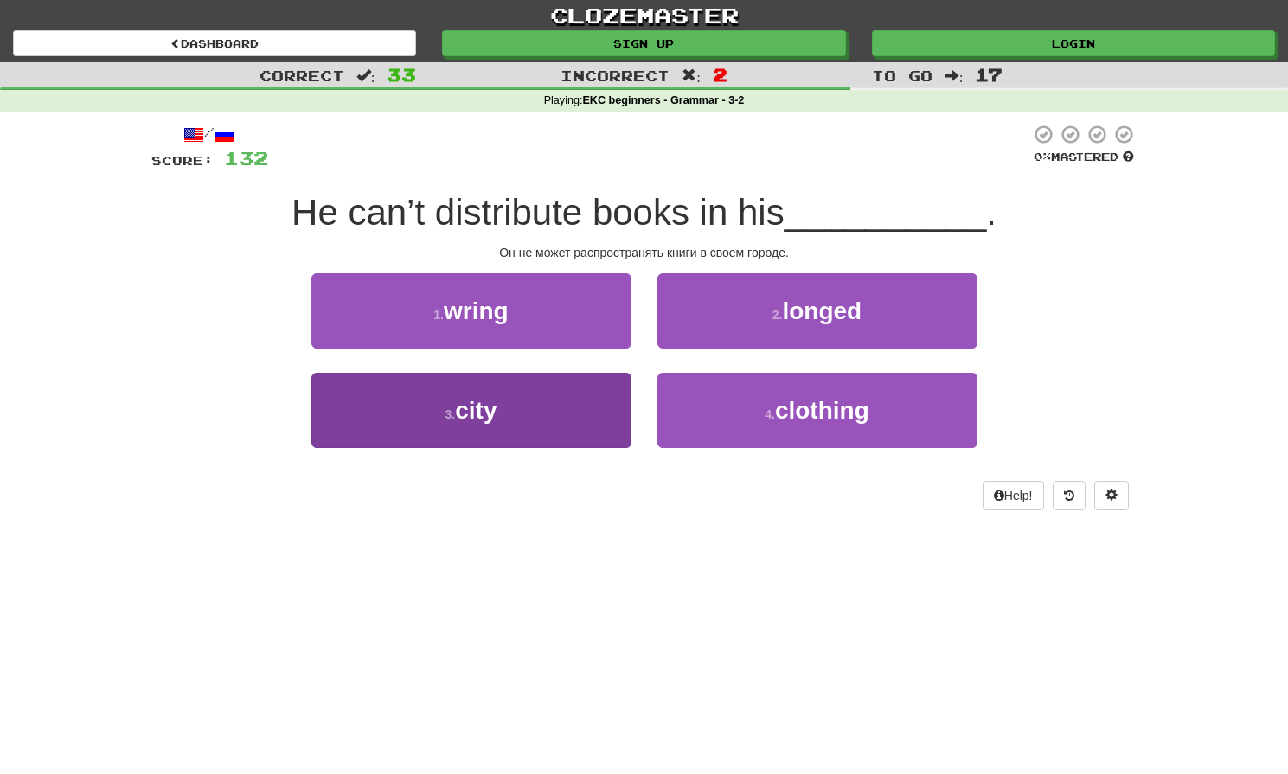
click at [567, 415] on button "3 . city" at bounding box center [471, 410] width 320 height 75
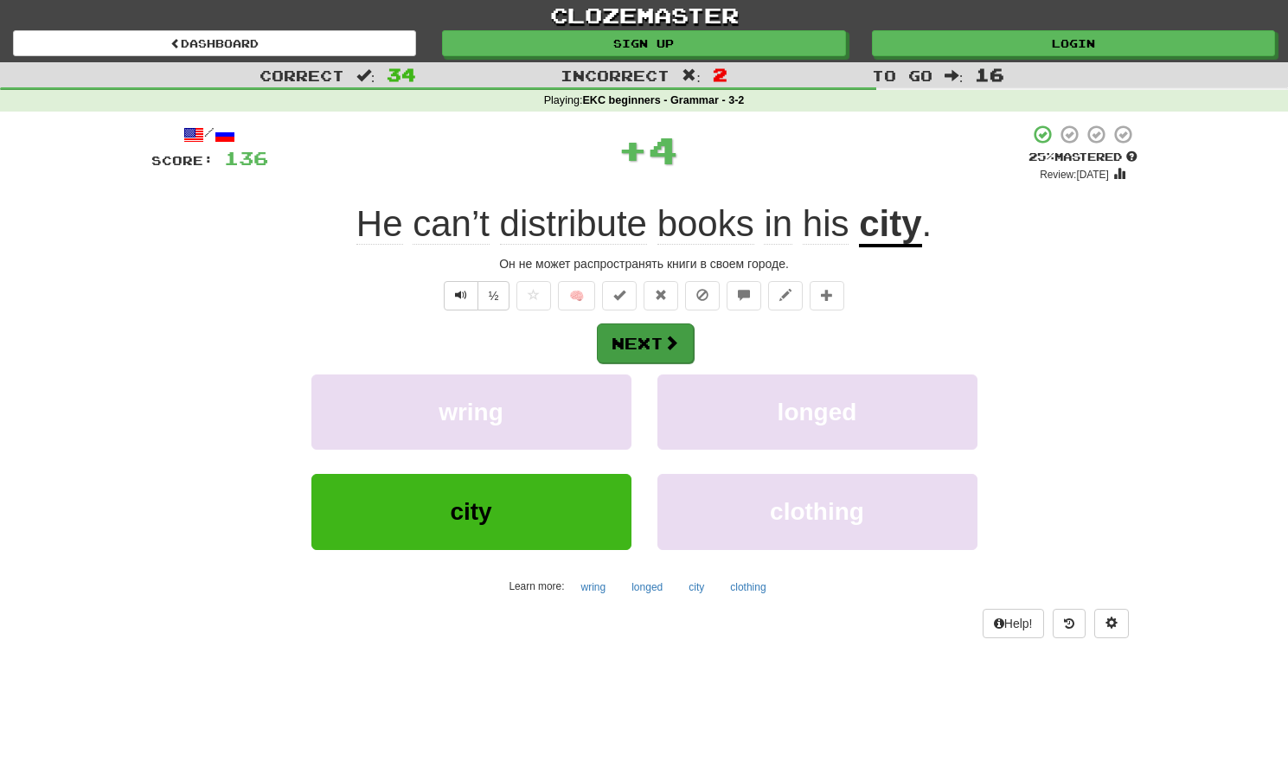
click at [643, 353] on button "Next" at bounding box center [645, 344] width 97 height 40
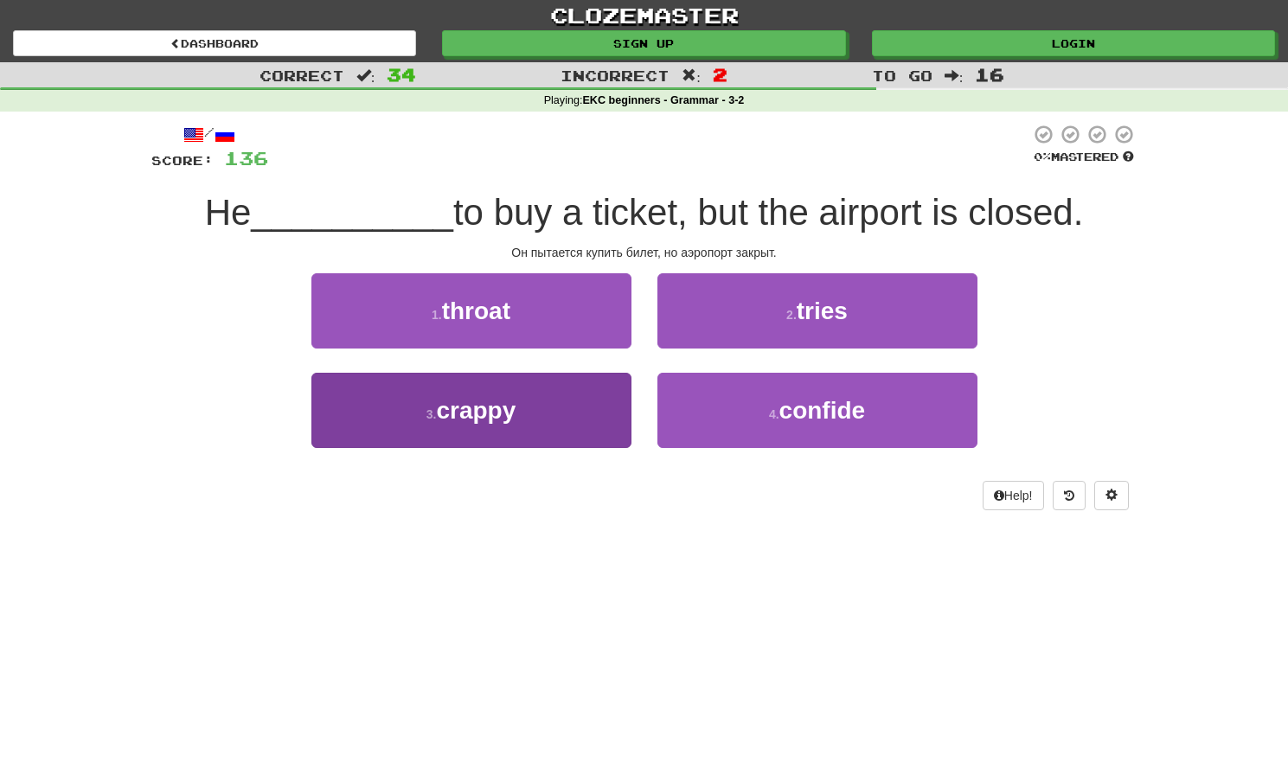
click at [544, 413] on button "3 . crappy" at bounding box center [471, 410] width 320 height 75
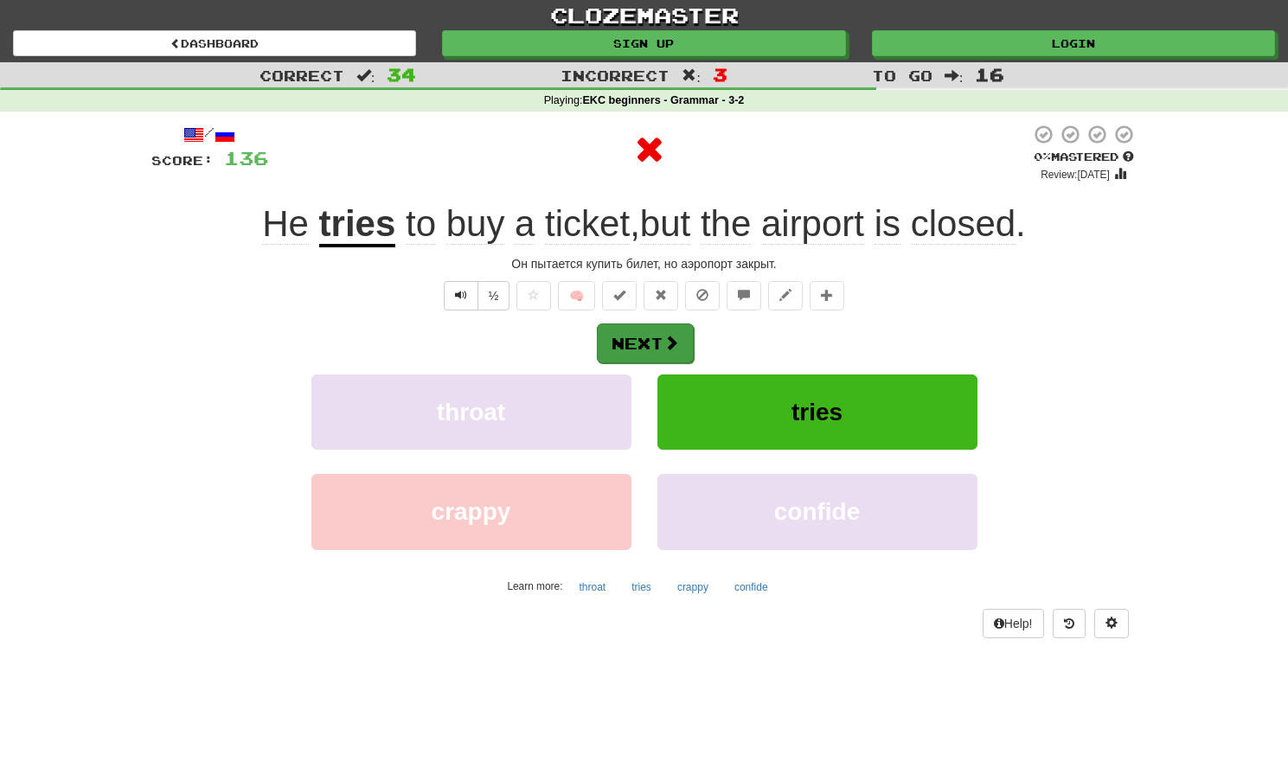
click at [638, 346] on button "Next" at bounding box center [645, 344] width 97 height 40
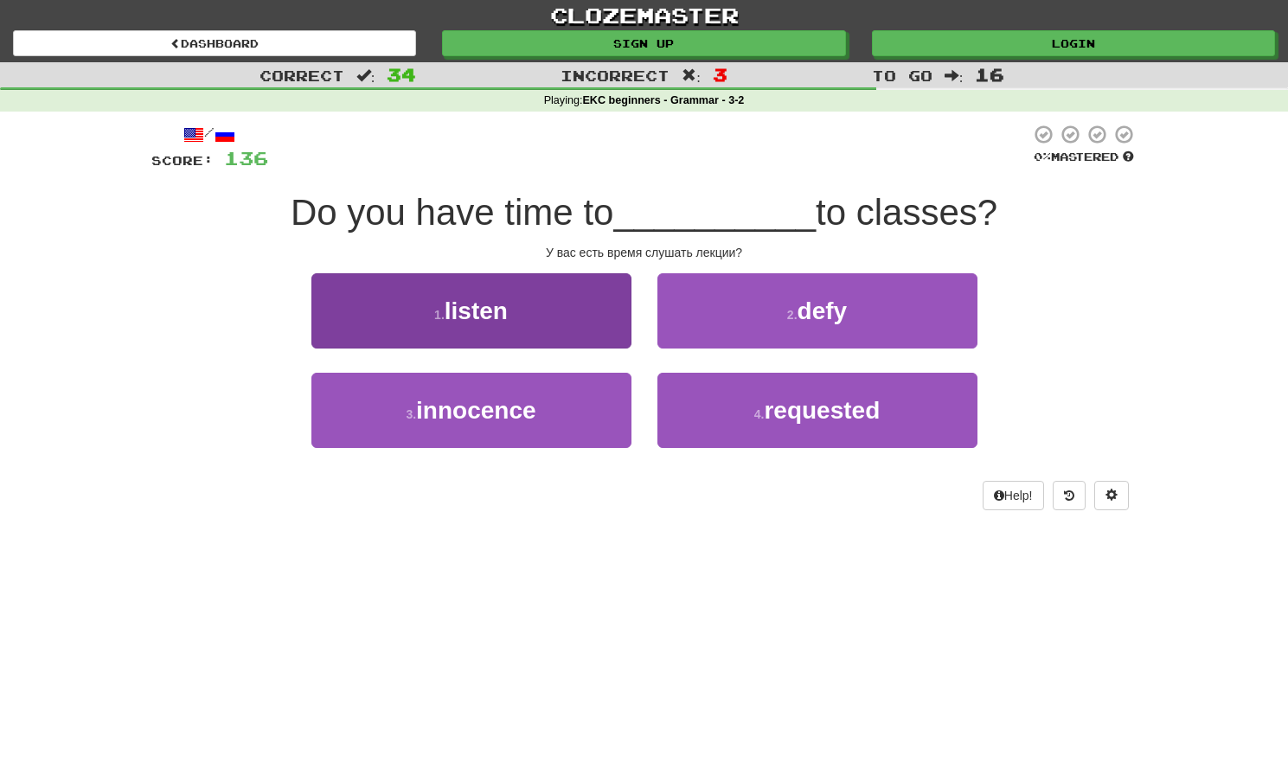
click at [554, 330] on button "1 . listen" at bounding box center [471, 310] width 320 height 75
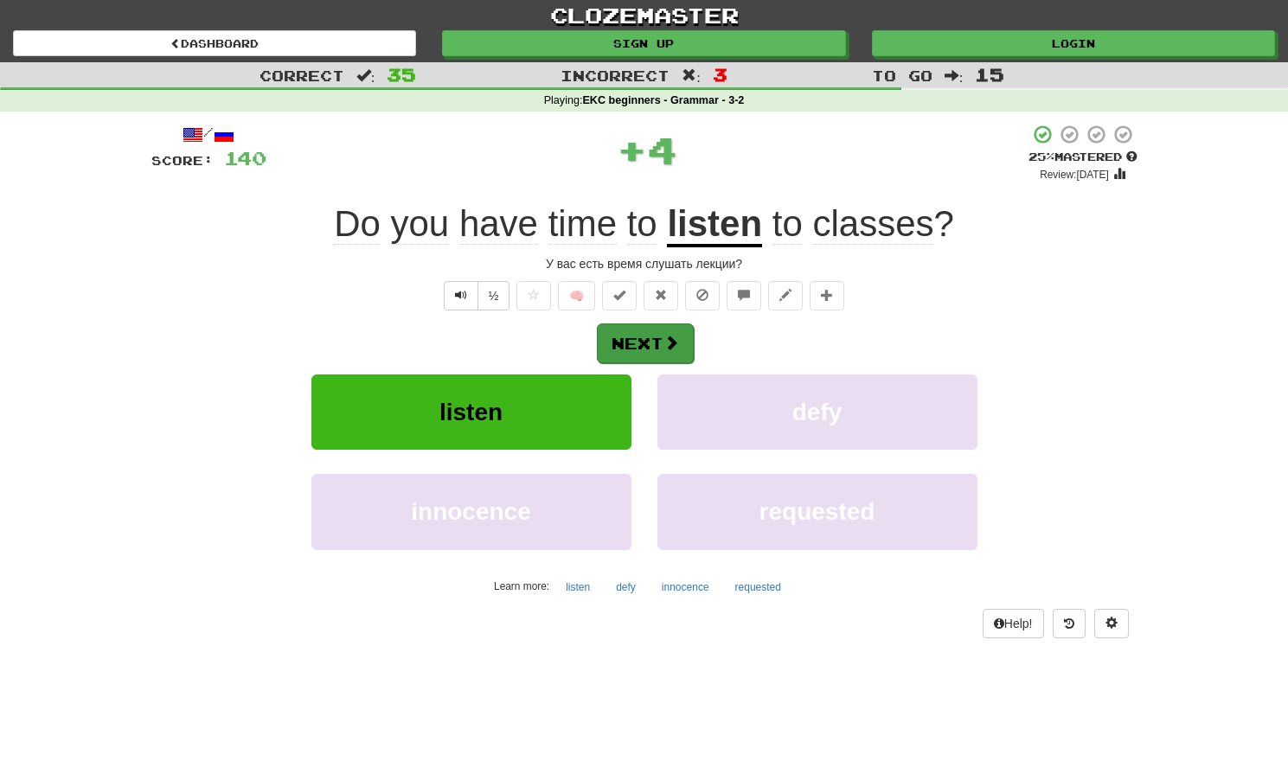
click at [627, 336] on button "Next" at bounding box center [645, 344] width 97 height 40
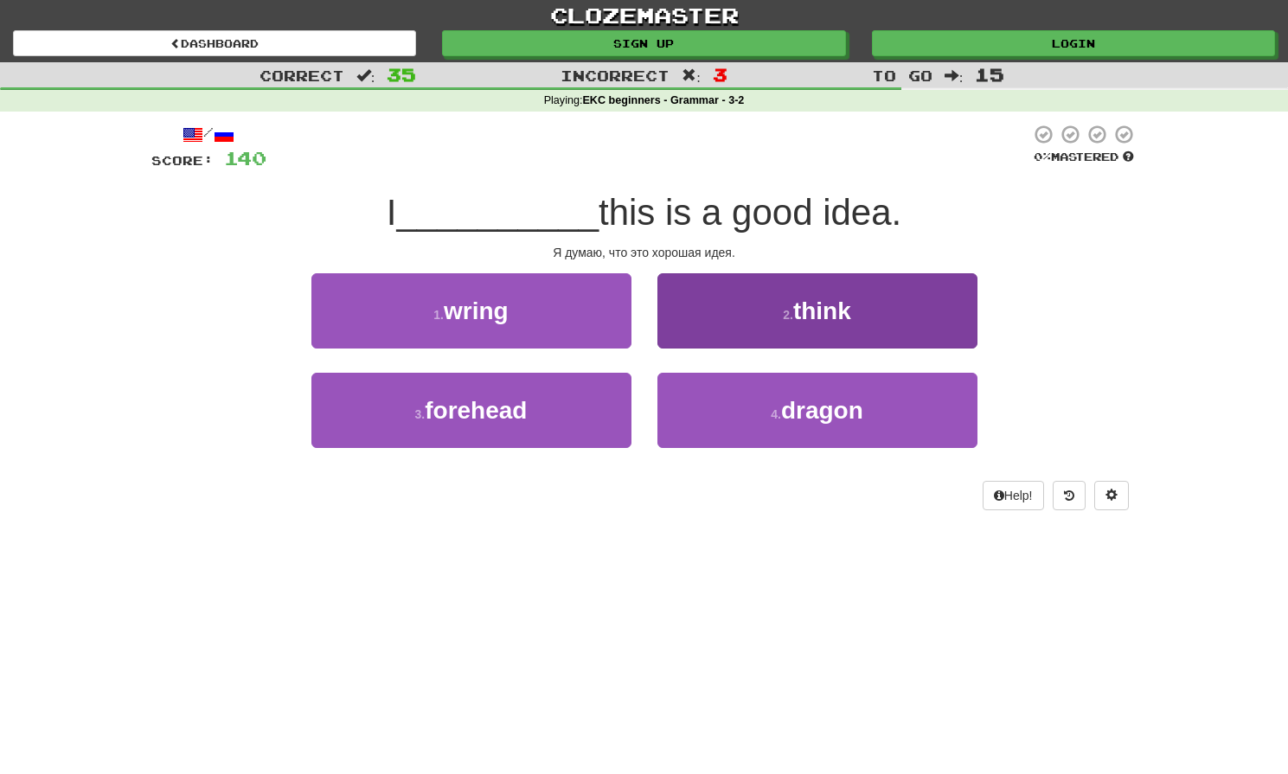
click at [716, 308] on button "2 . think" at bounding box center [817, 310] width 320 height 75
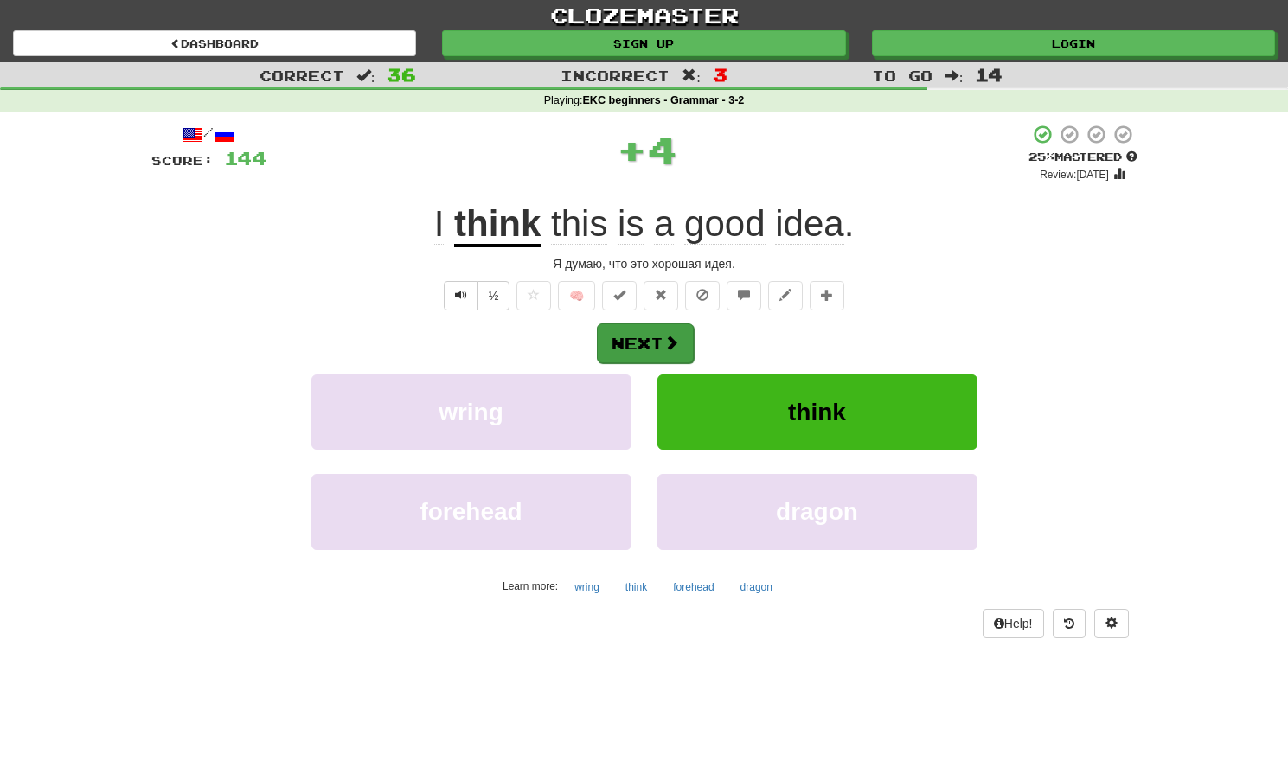
click at [642, 336] on button "Next" at bounding box center [645, 344] width 97 height 40
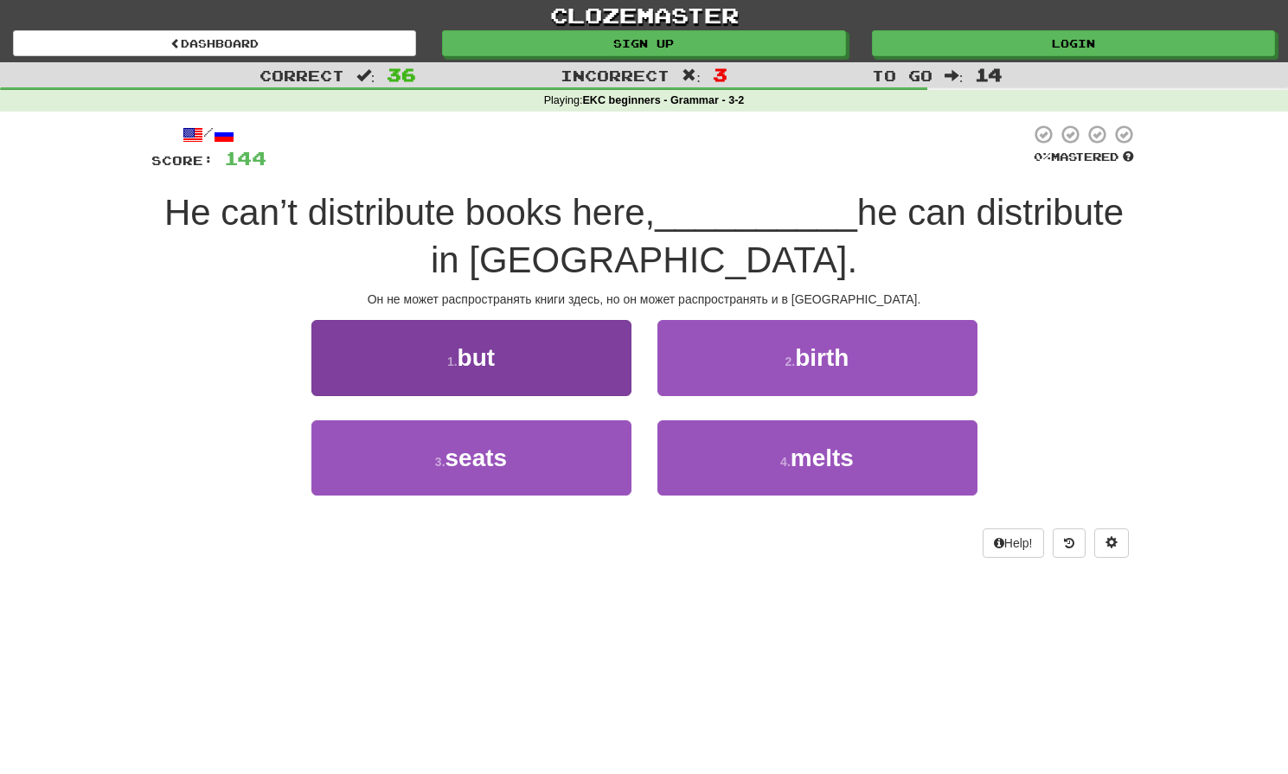
click at [549, 352] on button "1 . but" at bounding box center [471, 357] width 320 height 75
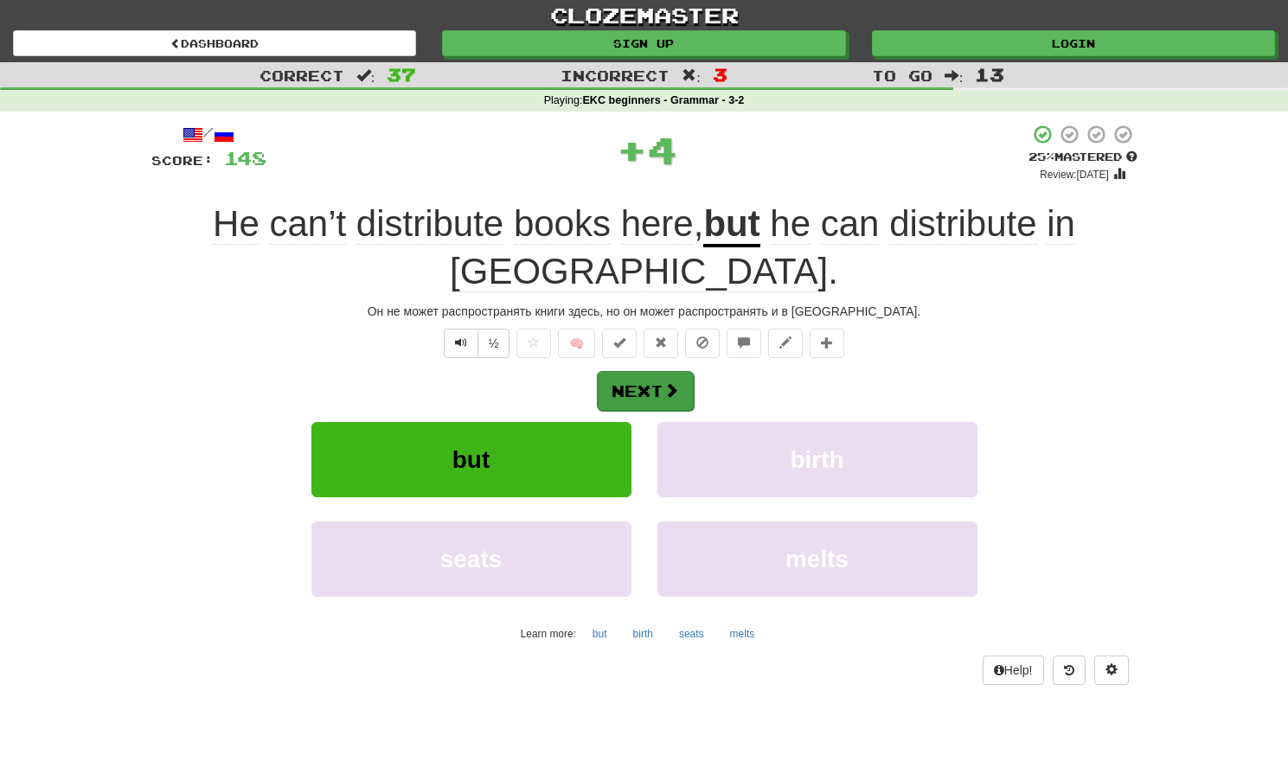
click at [660, 383] on button "Next" at bounding box center [645, 391] width 97 height 40
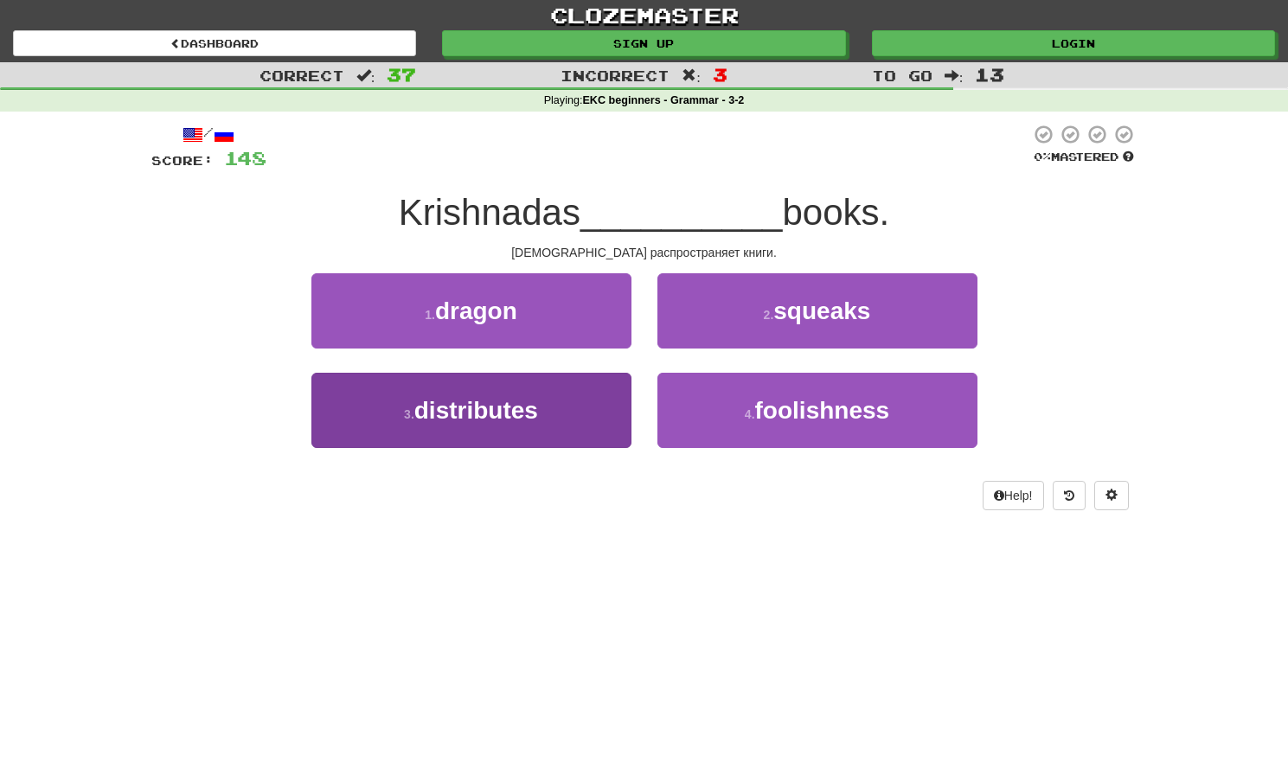
click at [522, 415] on span "distributes" at bounding box center [476, 410] width 124 height 27
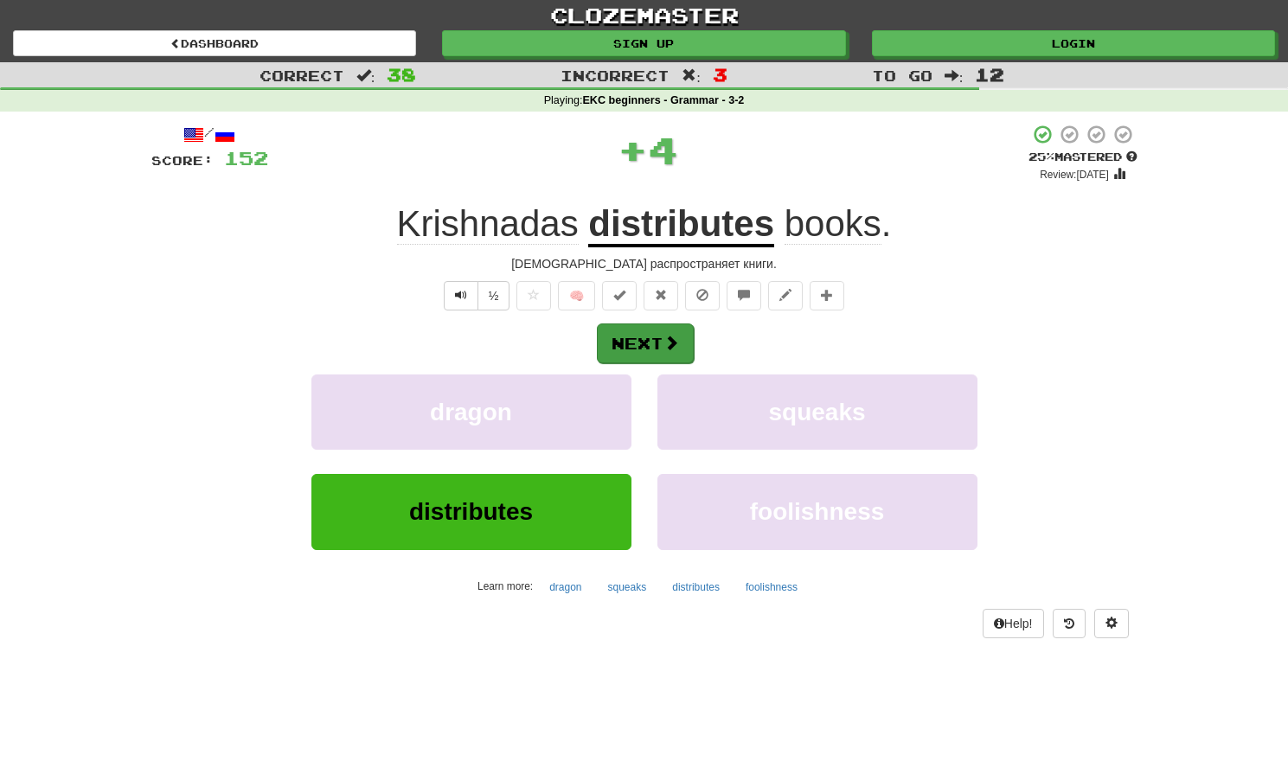
click at [665, 330] on button "Next" at bounding box center [645, 344] width 97 height 40
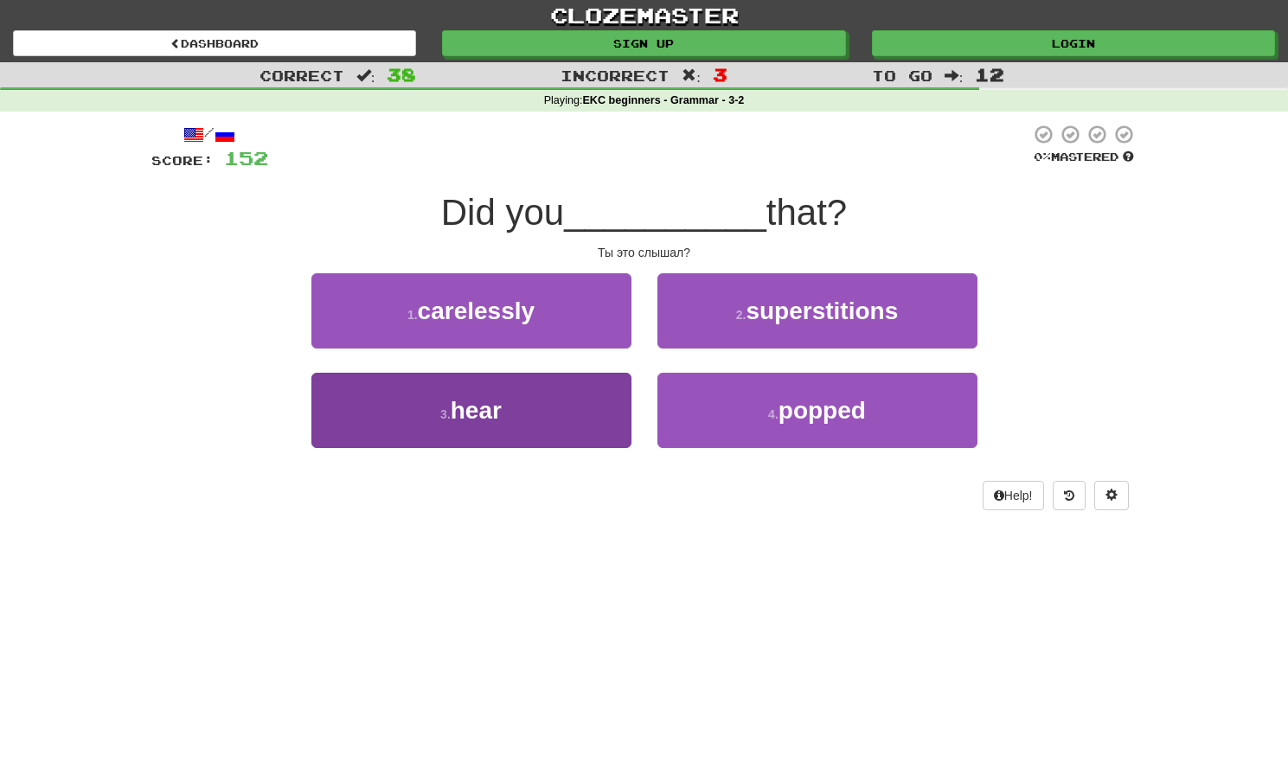
click at [552, 403] on button "3 . hear" at bounding box center [471, 410] width 320 height 75
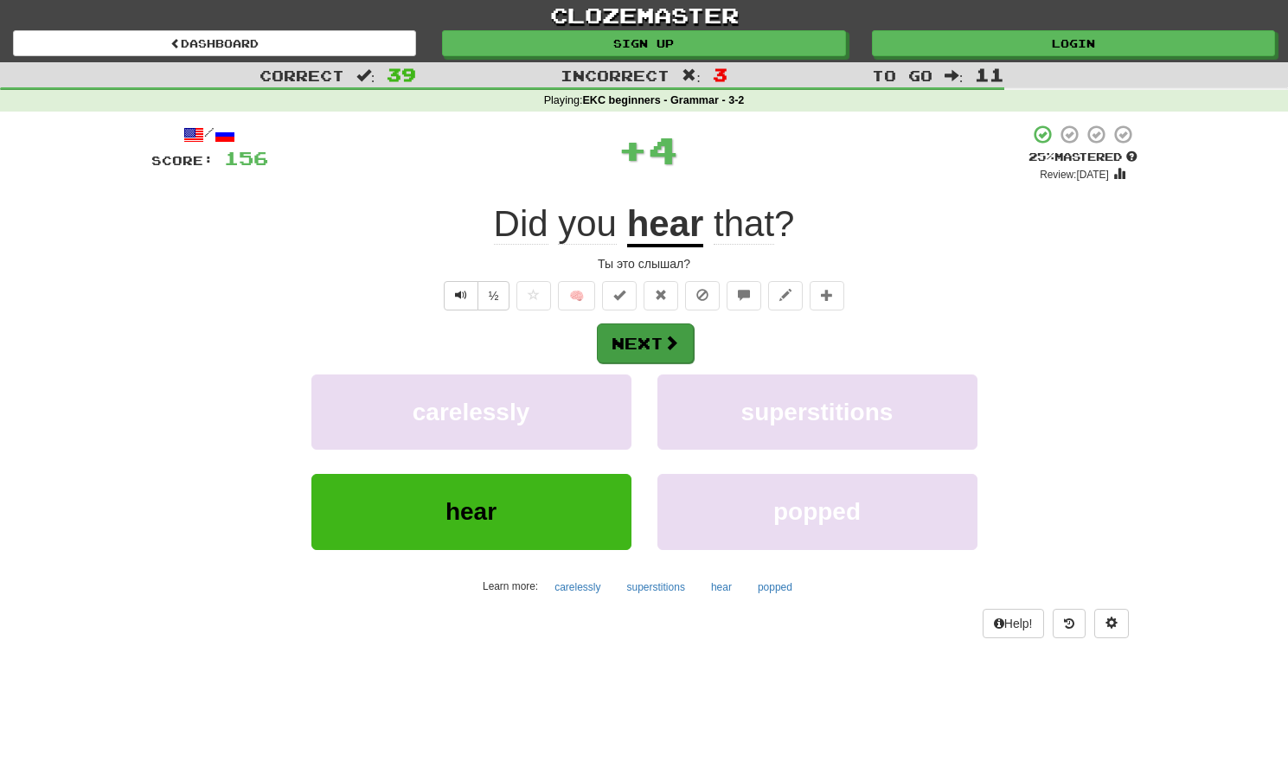
click at [659, 342] on button "Next" at bounding box center [645, 344] width 97 height 40
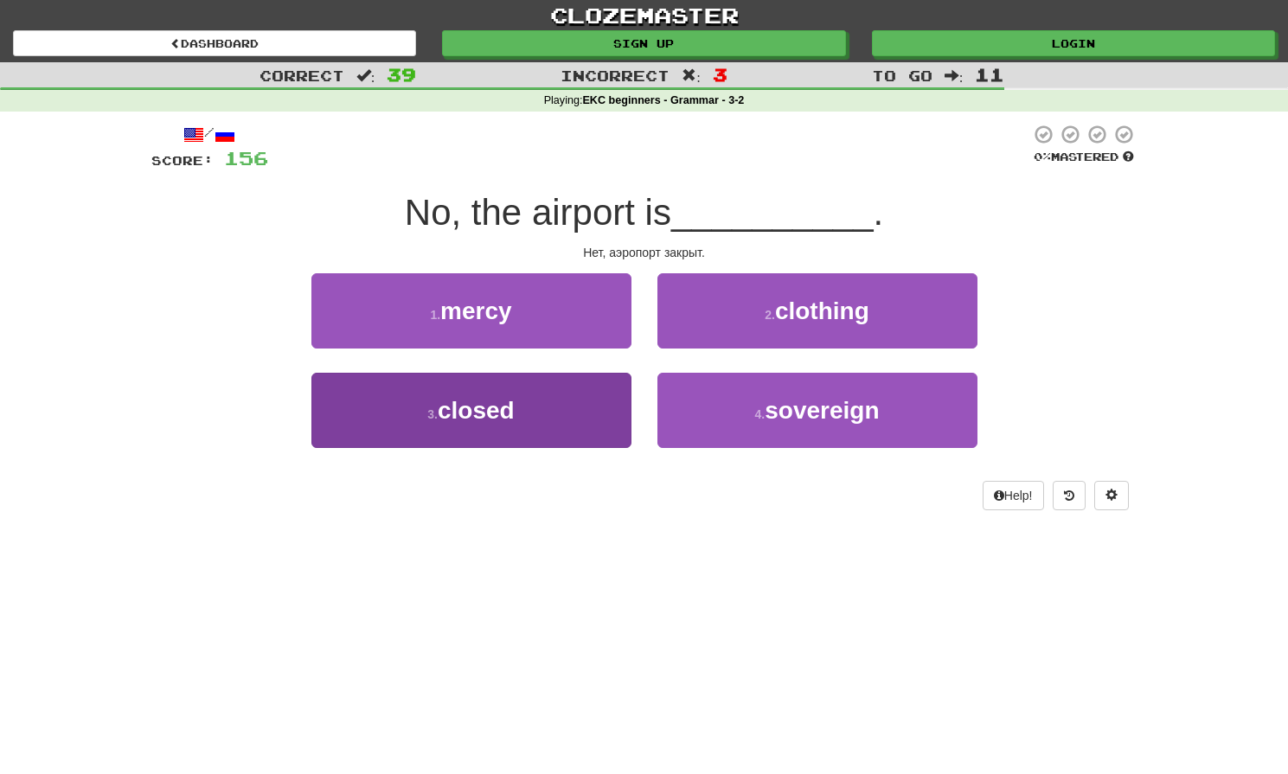
click at [536, 416] on button "3 . closed" at bounding box center [471, 410] width 320 height 75
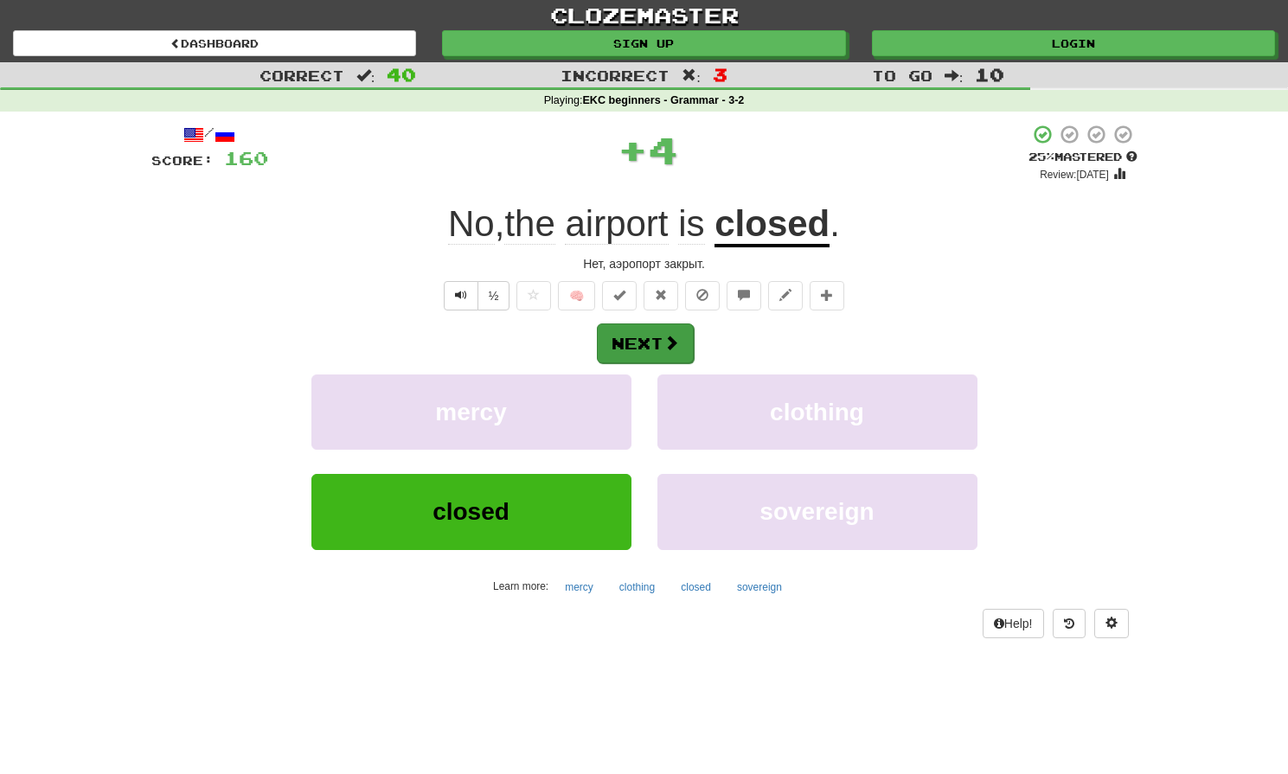
click at [671, 330] on button "Next" at bounding box center [645, 344] width 97 height 40
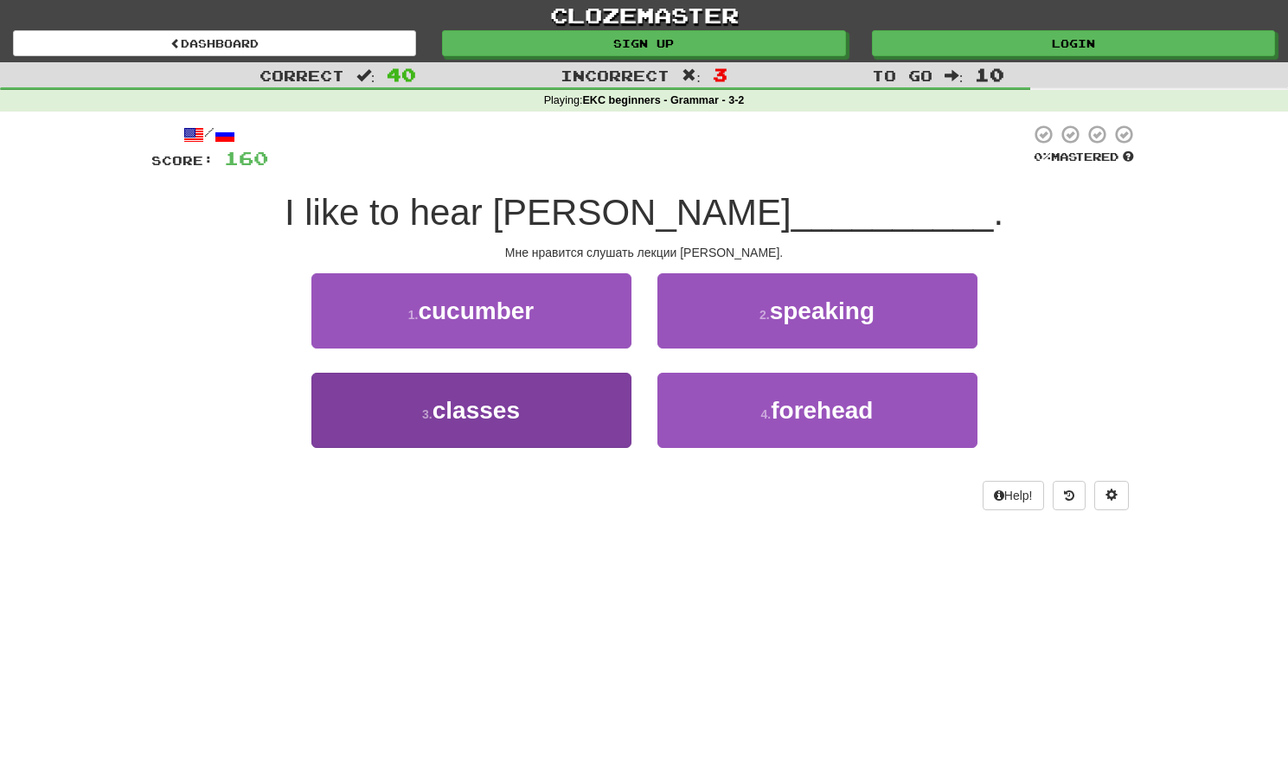
click at [516, 422] on button "3 . classes" at bounding box center [471, 410] width 320 height 75
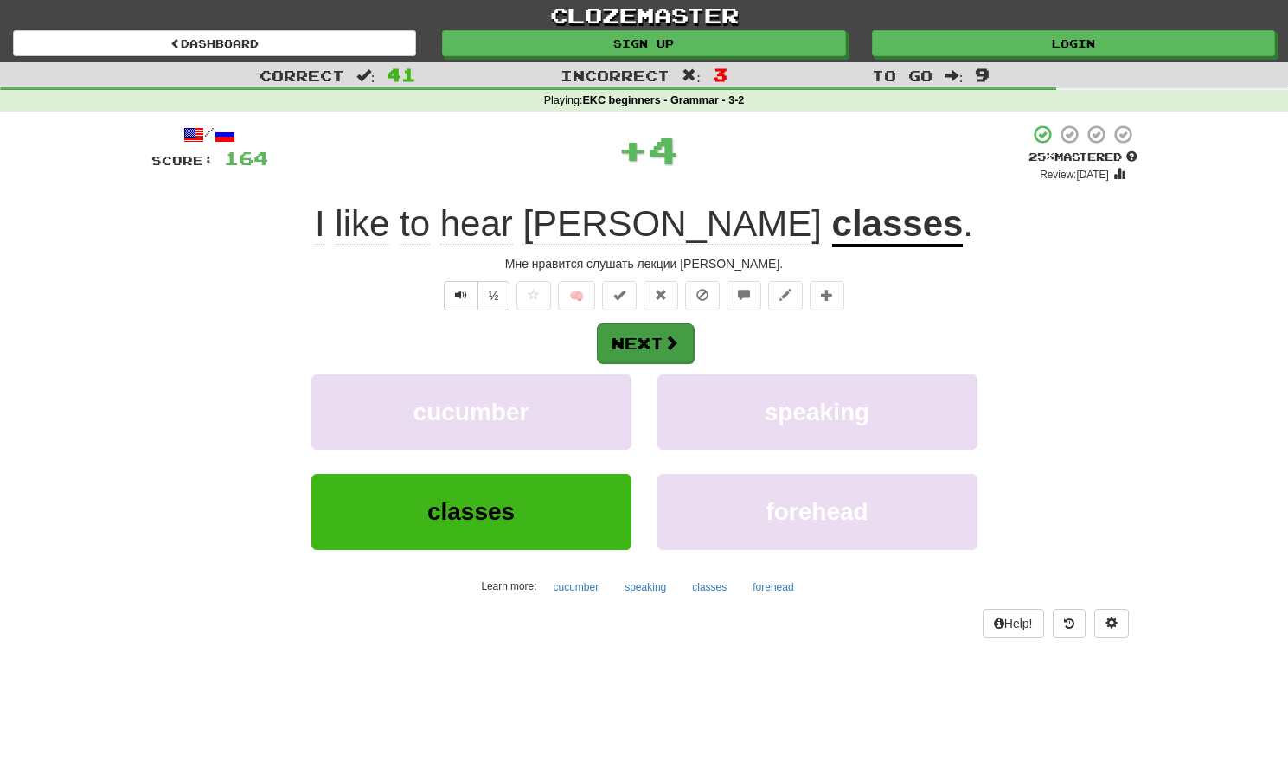
click at [628, 345] on button "Next" at bounding box center [645, 344] width 97 height 40
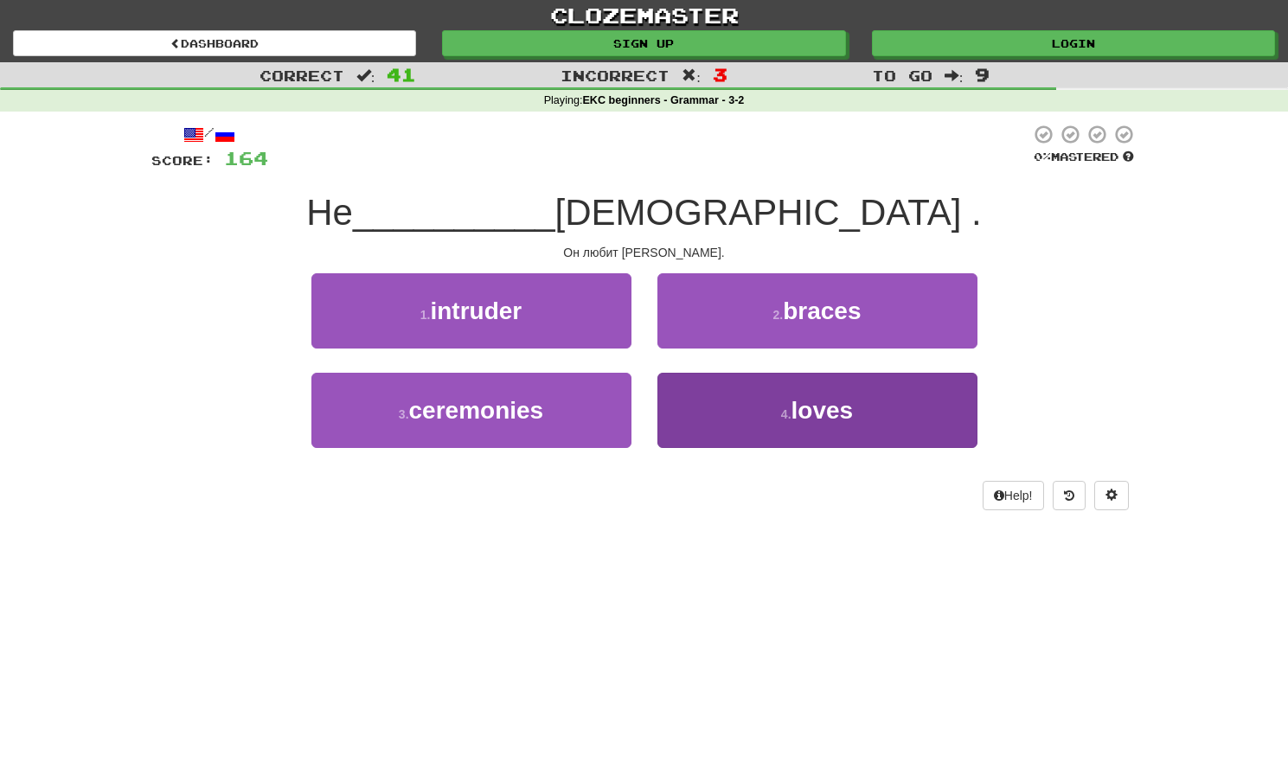
click at [735, 433] on button "4 . loves" at bounding box center [817, 410] width 320 height 75
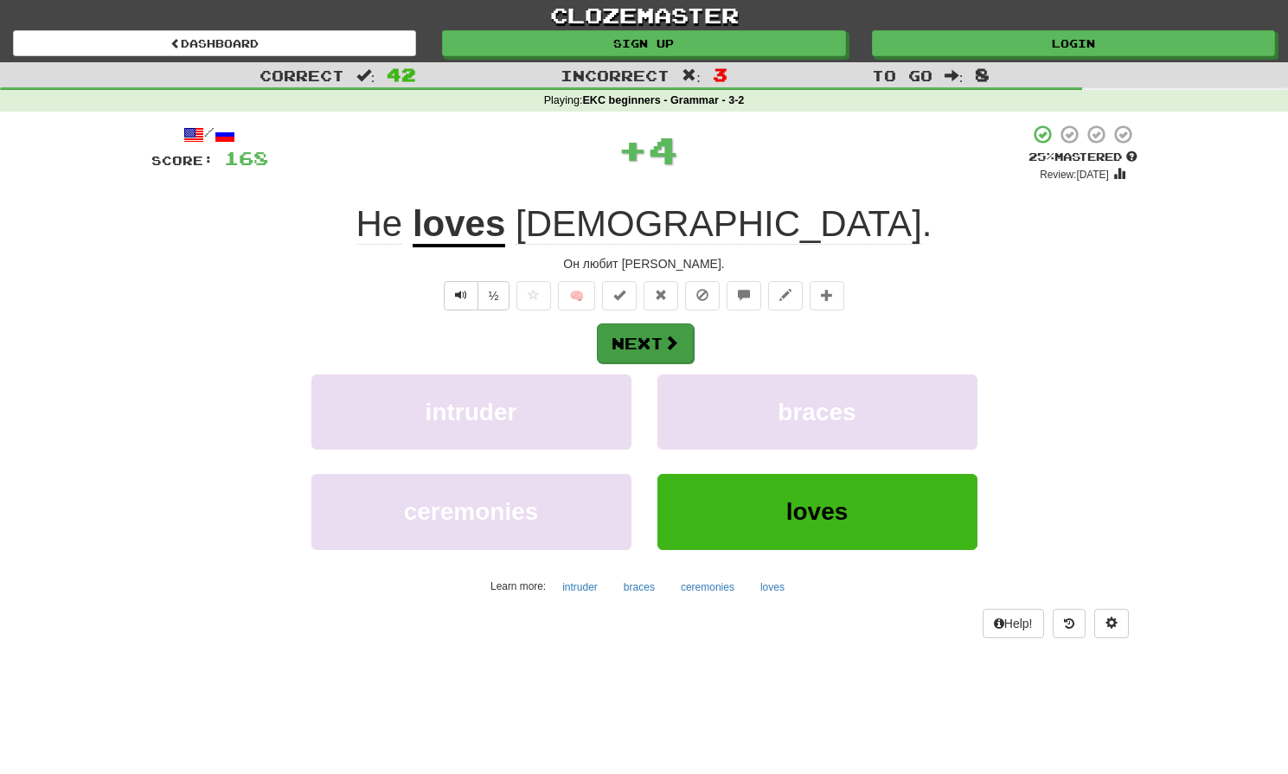
click at [649, 356] on button "Next" at bounding box center [645, 344] width 97 height 40
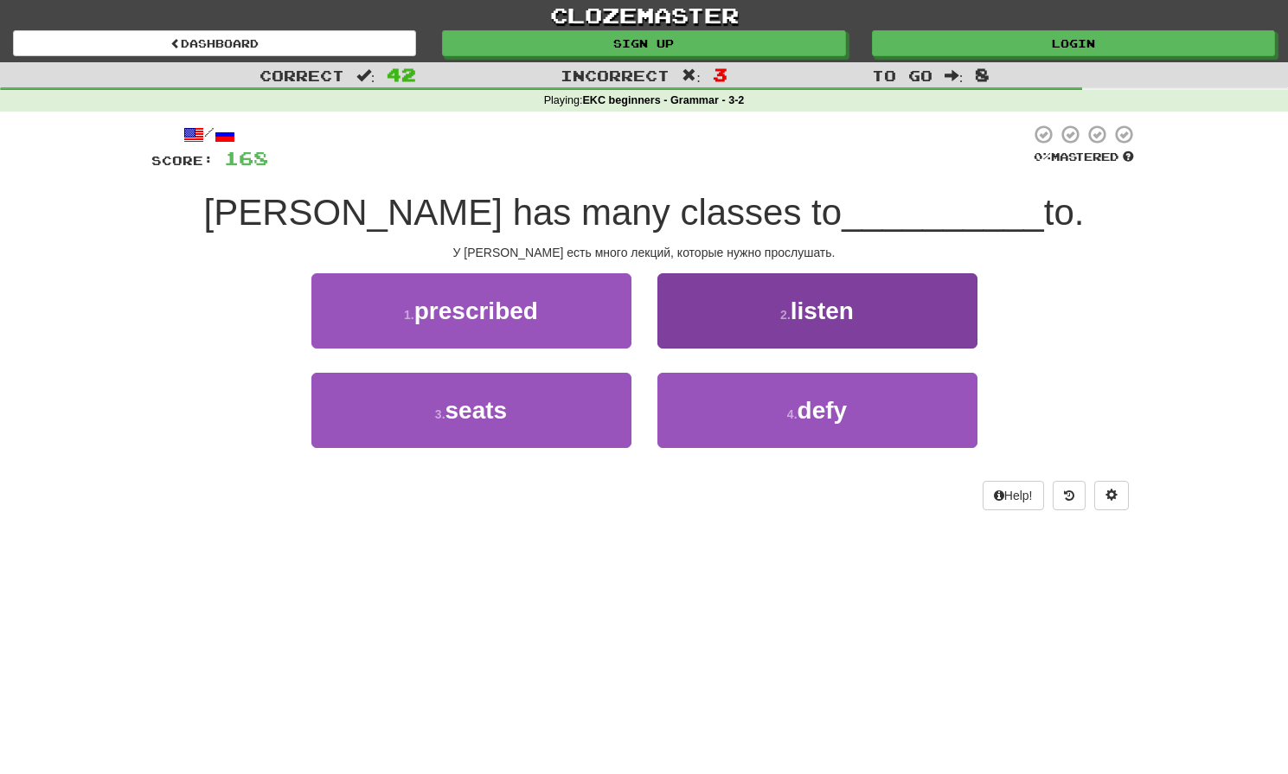
click at [785, 324] on button "2 . listen" at bounding box center [817, 310] width 320 height 75
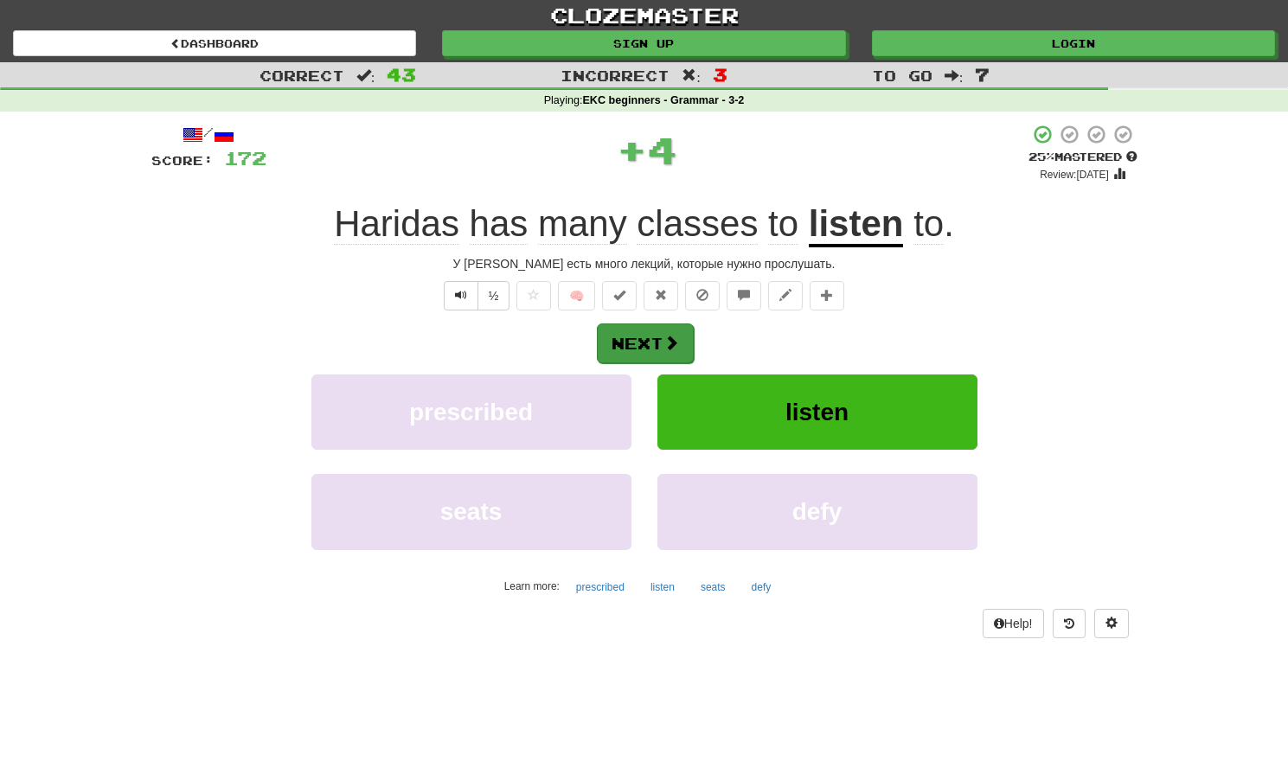
click at [690, 348] on button "Next" at bounding box center [645, 344] width 97 height 40
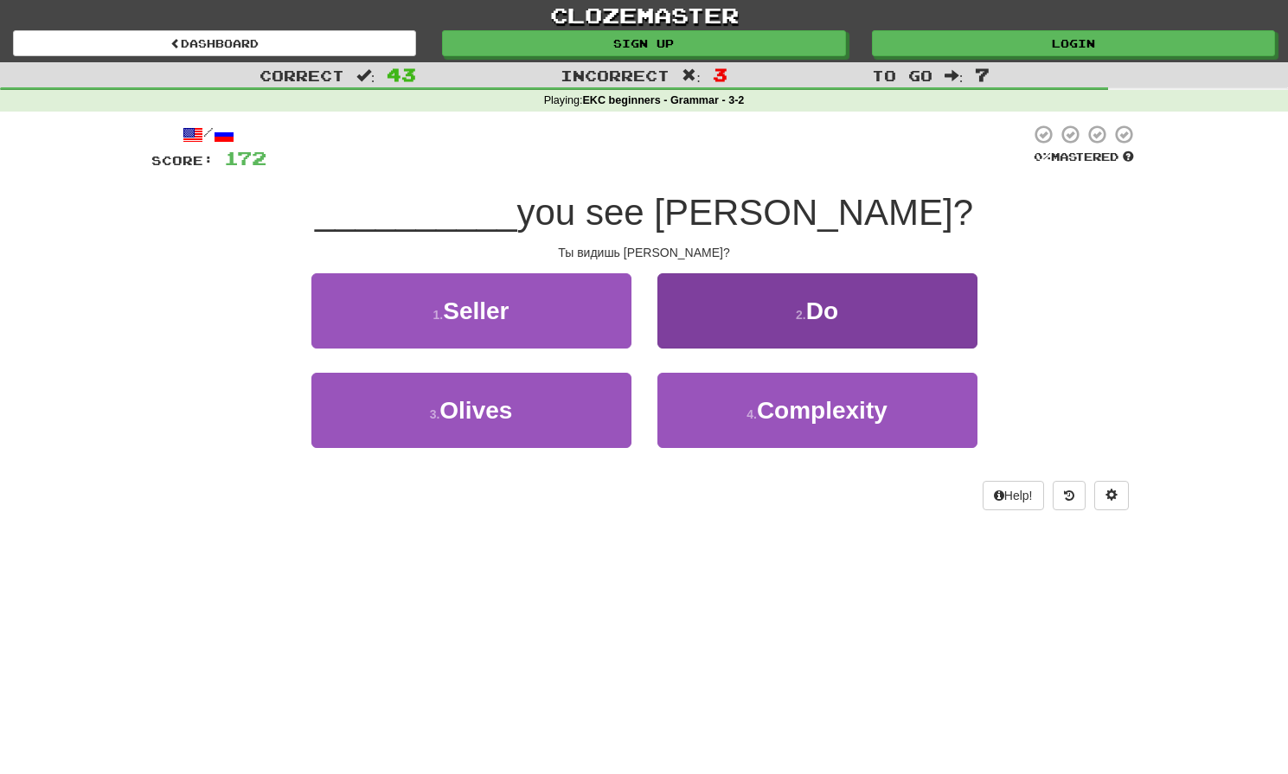
click at [738, 310] on button "2 . Do" at bounding box center [817, 310] width 320 height 75
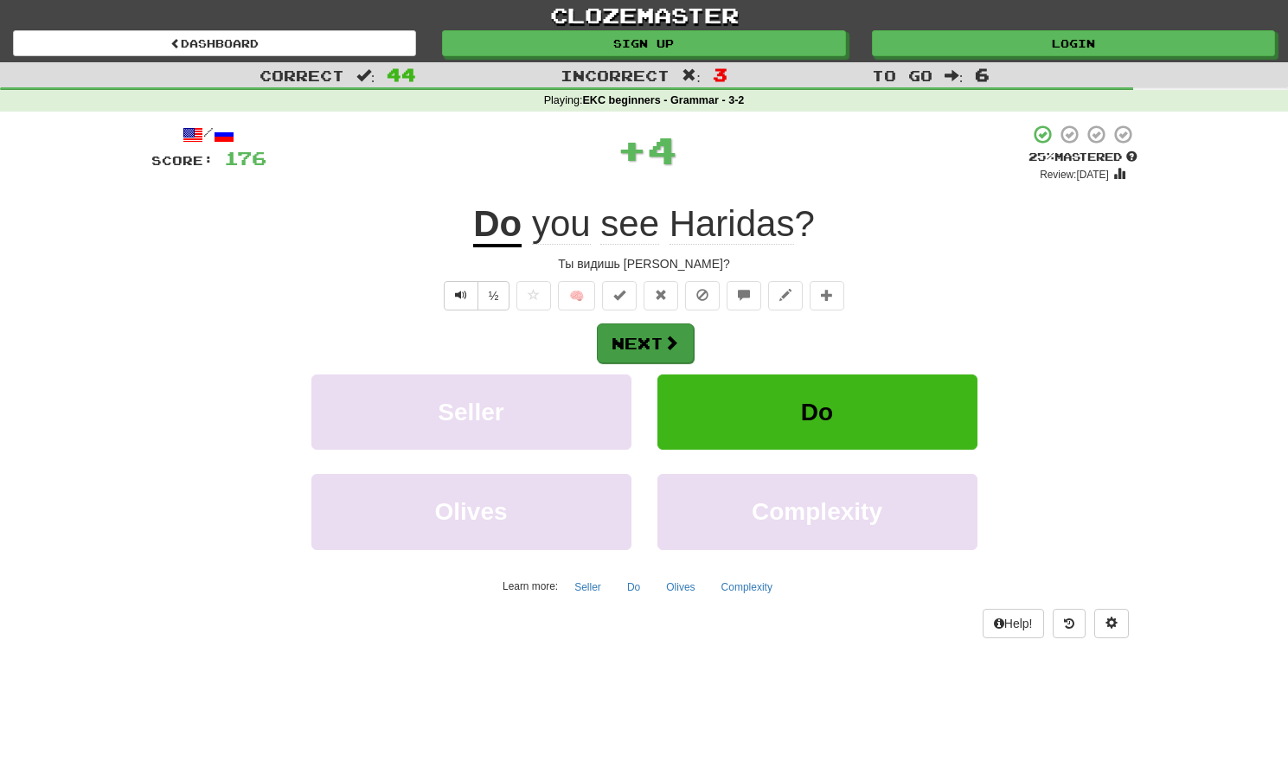
click at [640, 338] on button "Next" at bounding box center [645, 344] width 97 height 40
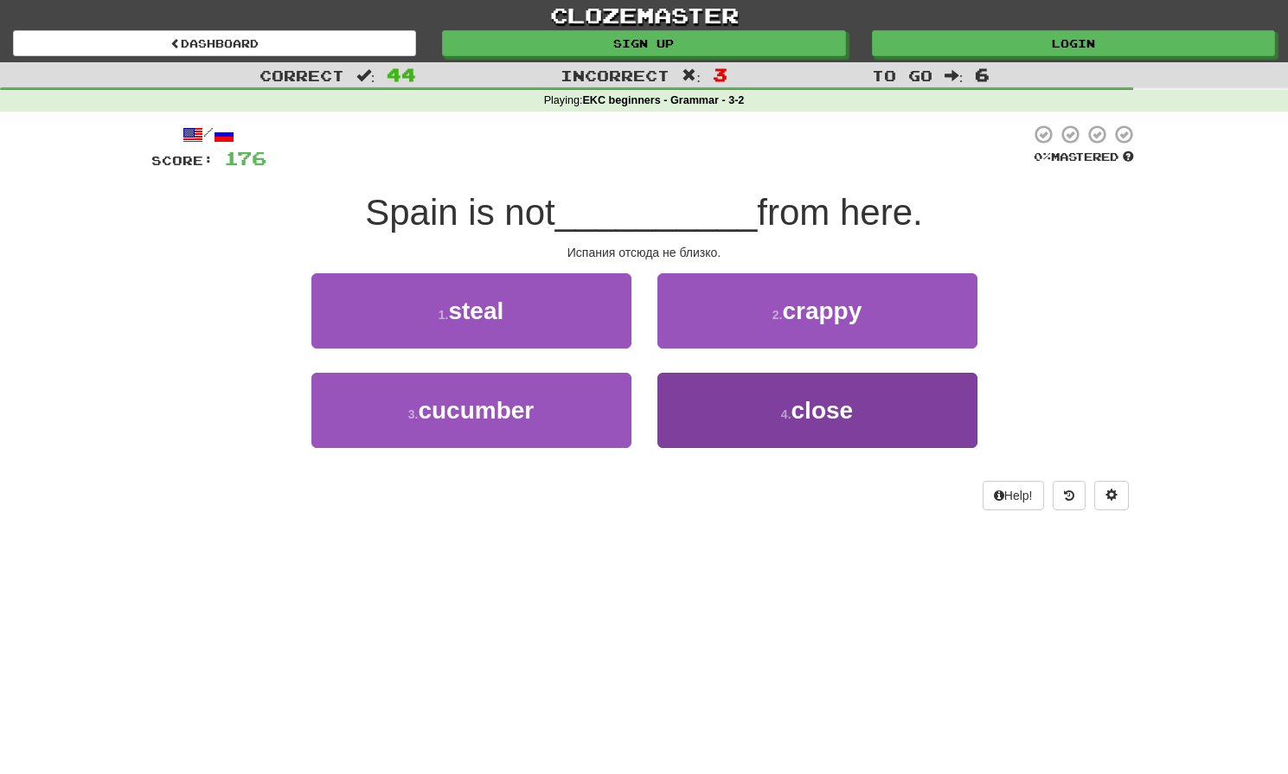
click at [699, 426] on button "4 . close" at bounding box center [817, 410] width 320 height 75
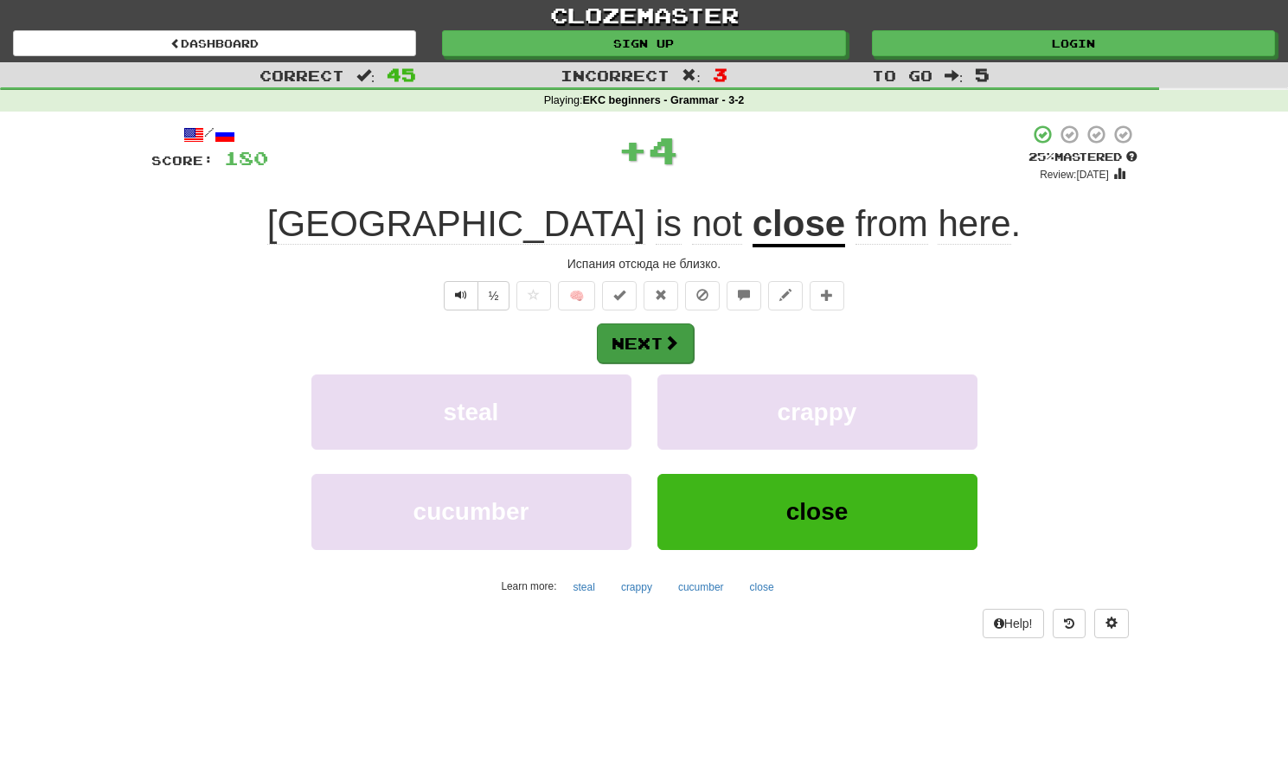
click at [659, 337] on button "Next" at bounding box center [645, 344] width 97 height 40
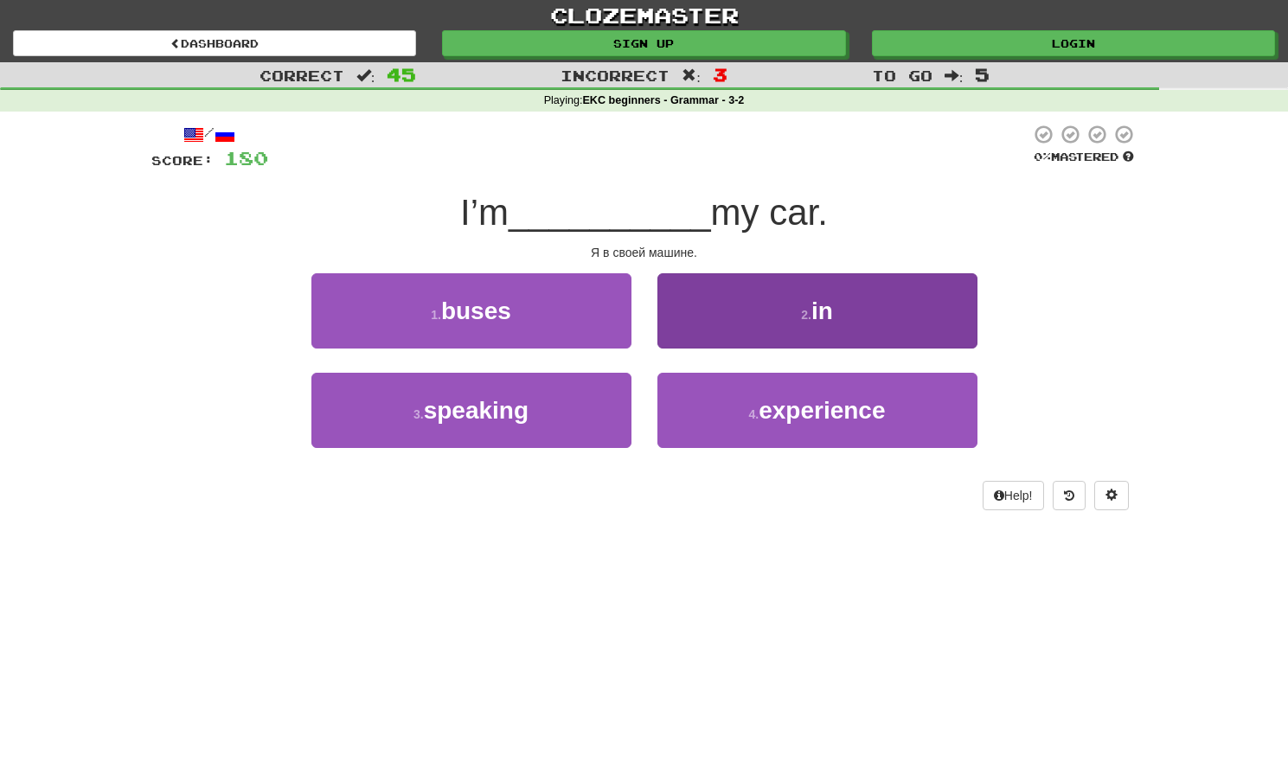
click at [740, 310] on button "2 . in" at bounding box center [817, 310] width 320 height 75
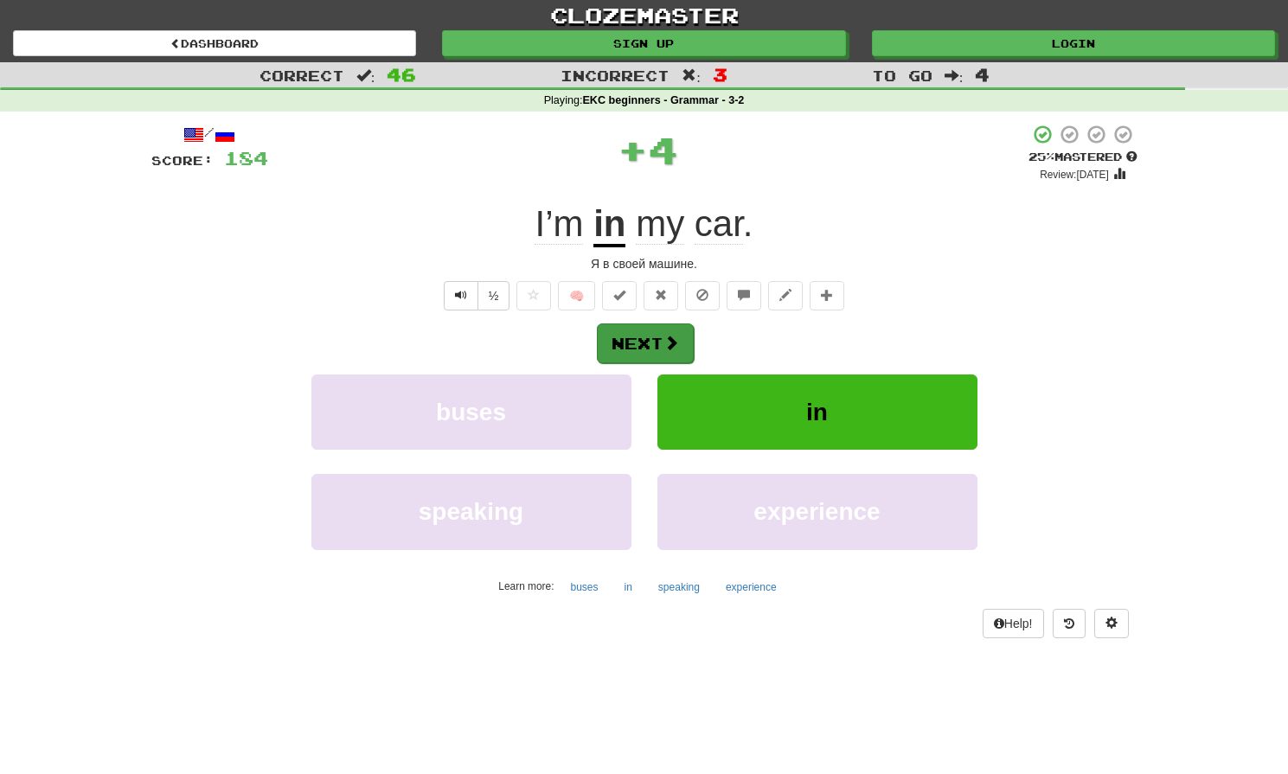
click at [657, 344] on button "Next" at bounding box center [645, 344] width 97 height 40
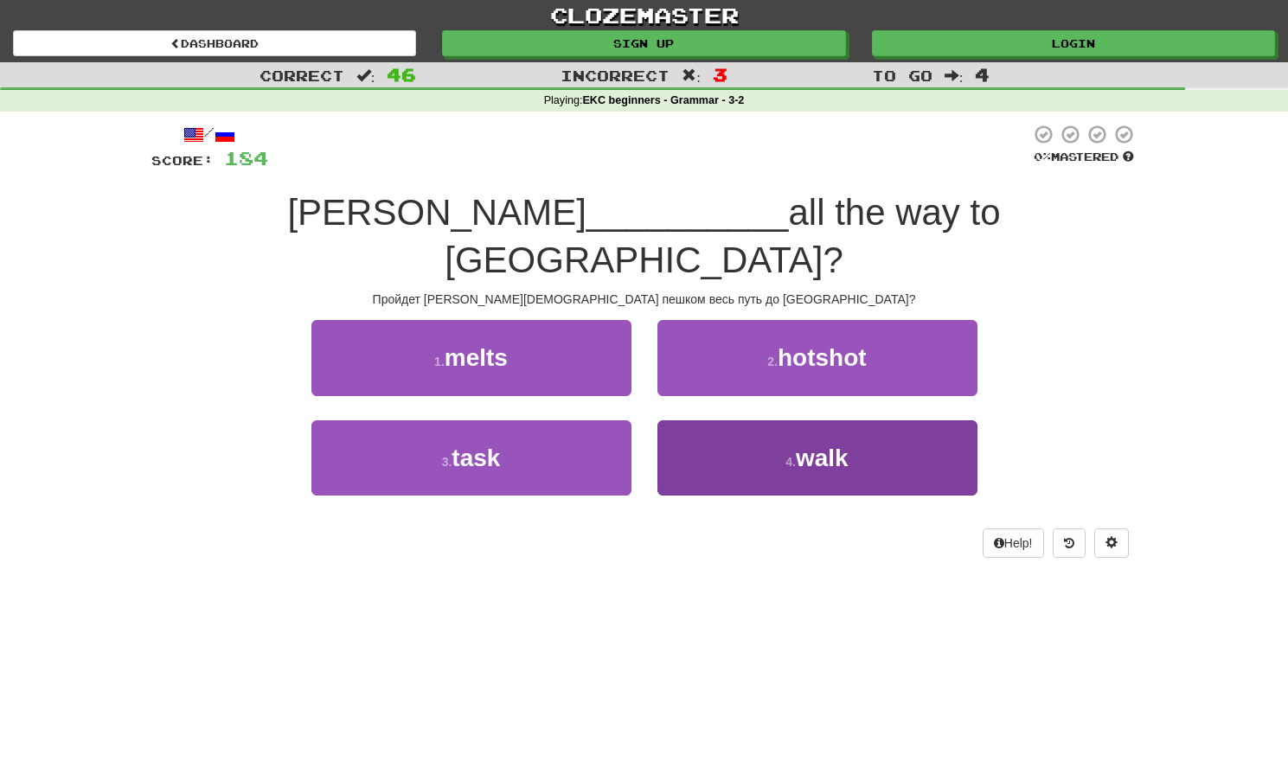
click at [727, 420] on button "4 . walk" at bounding box center [817, 457] width 320 height 75
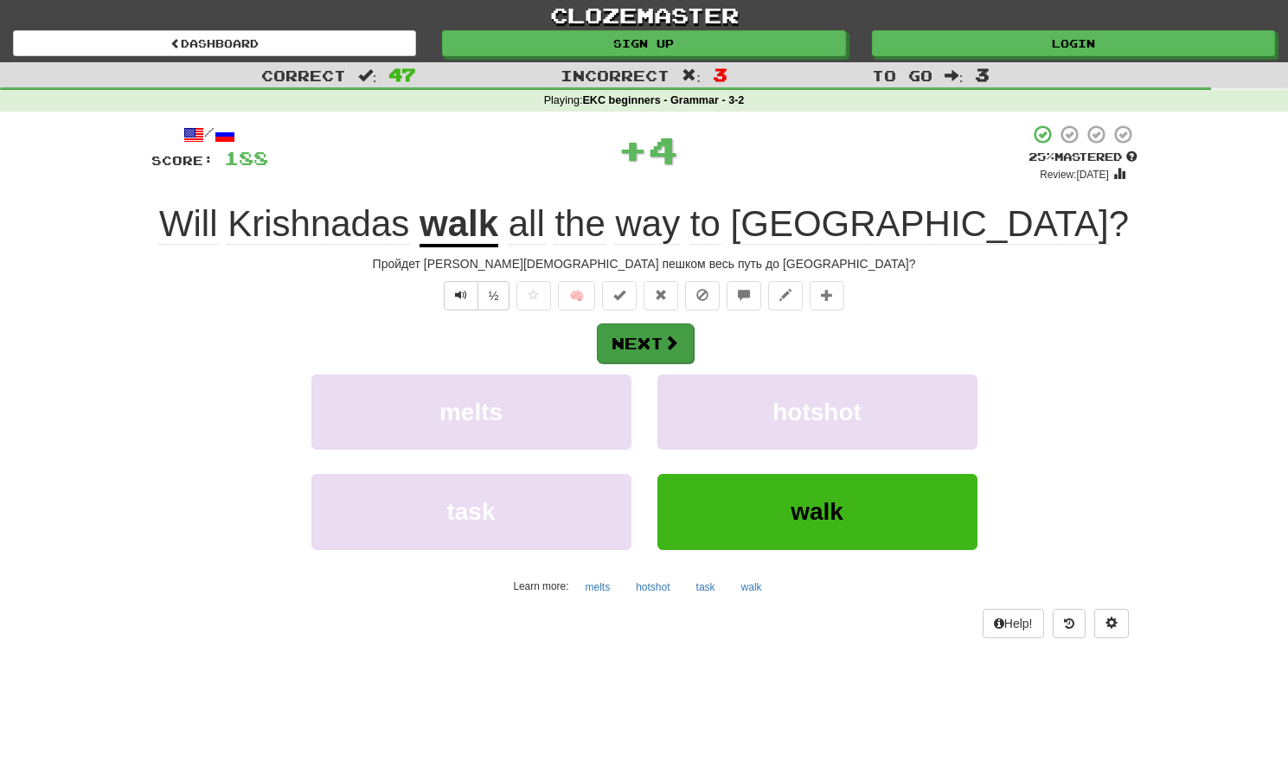
click at [669, 341] on span at bounding box center [671, 343] width 16 height 16
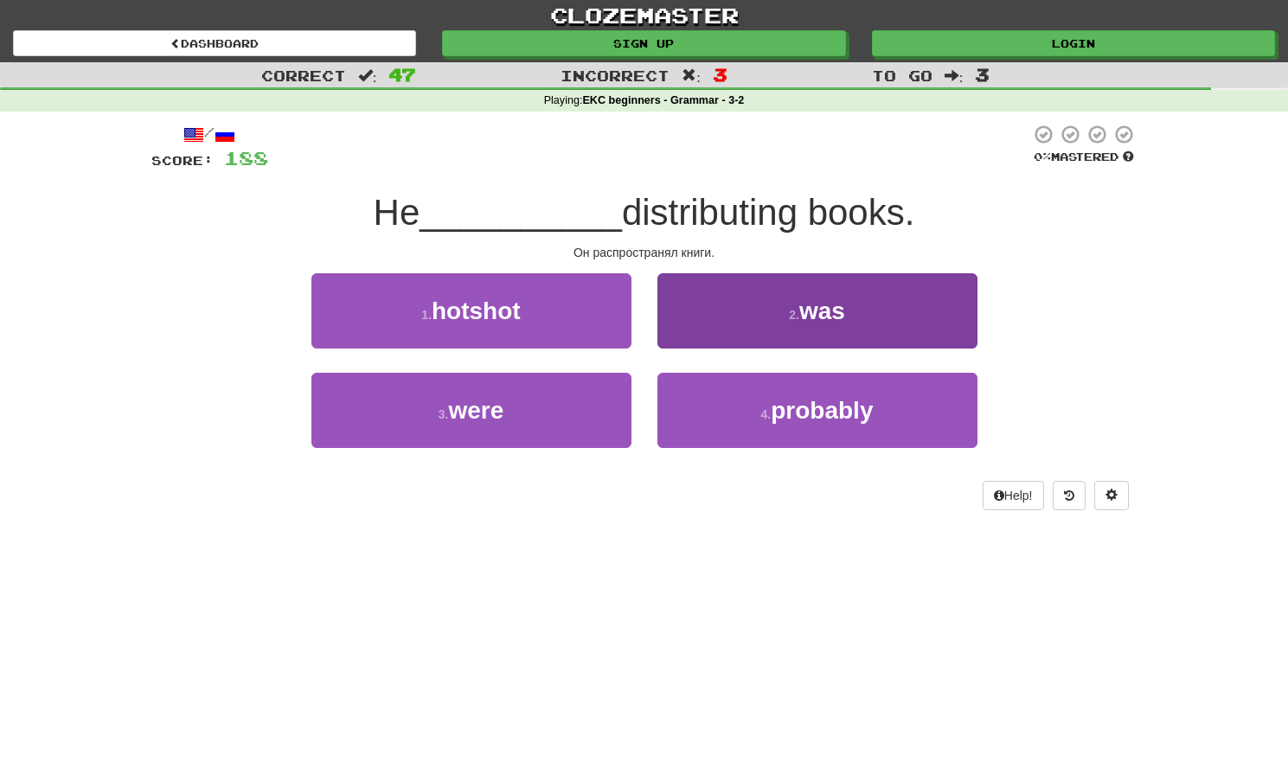
click at [710, 333] on button "2 . was" at bounding box center [817, 310] width 320 height 75
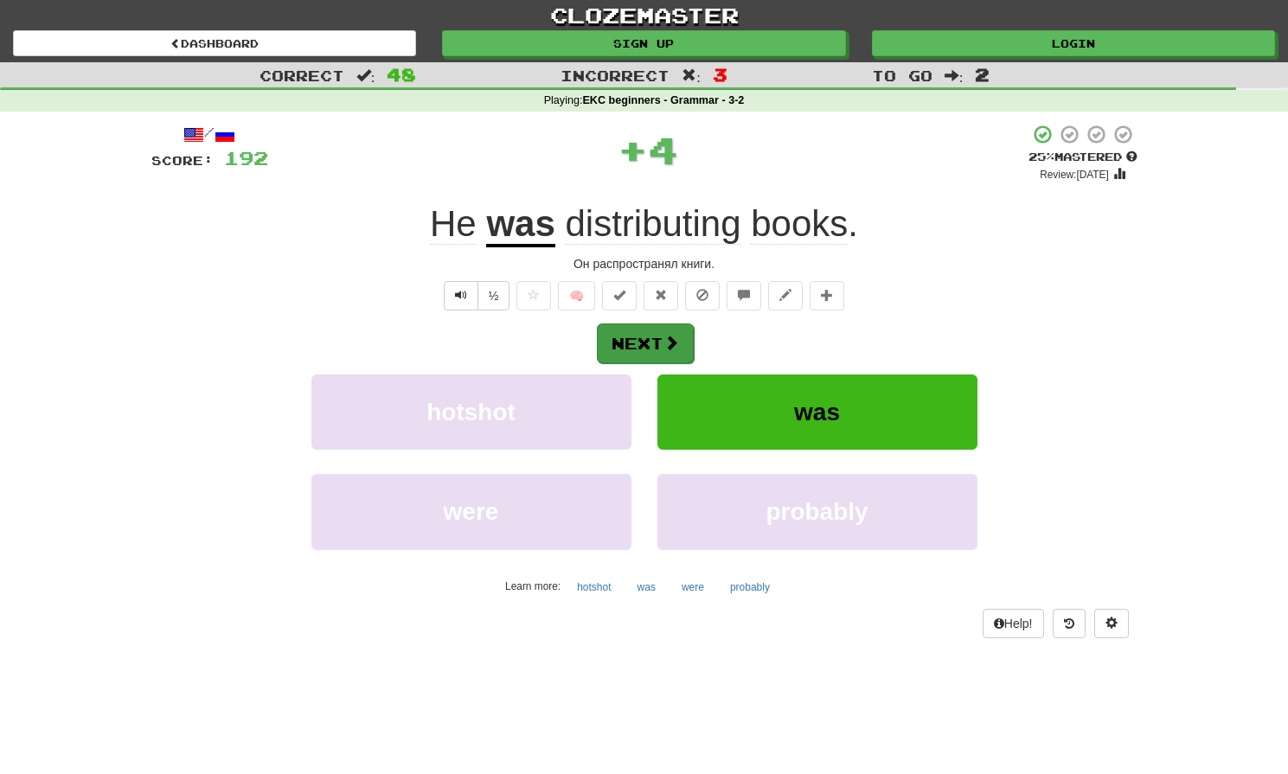
click at [675, 346] on span at bounding box center [671, 343] width 16 height 16
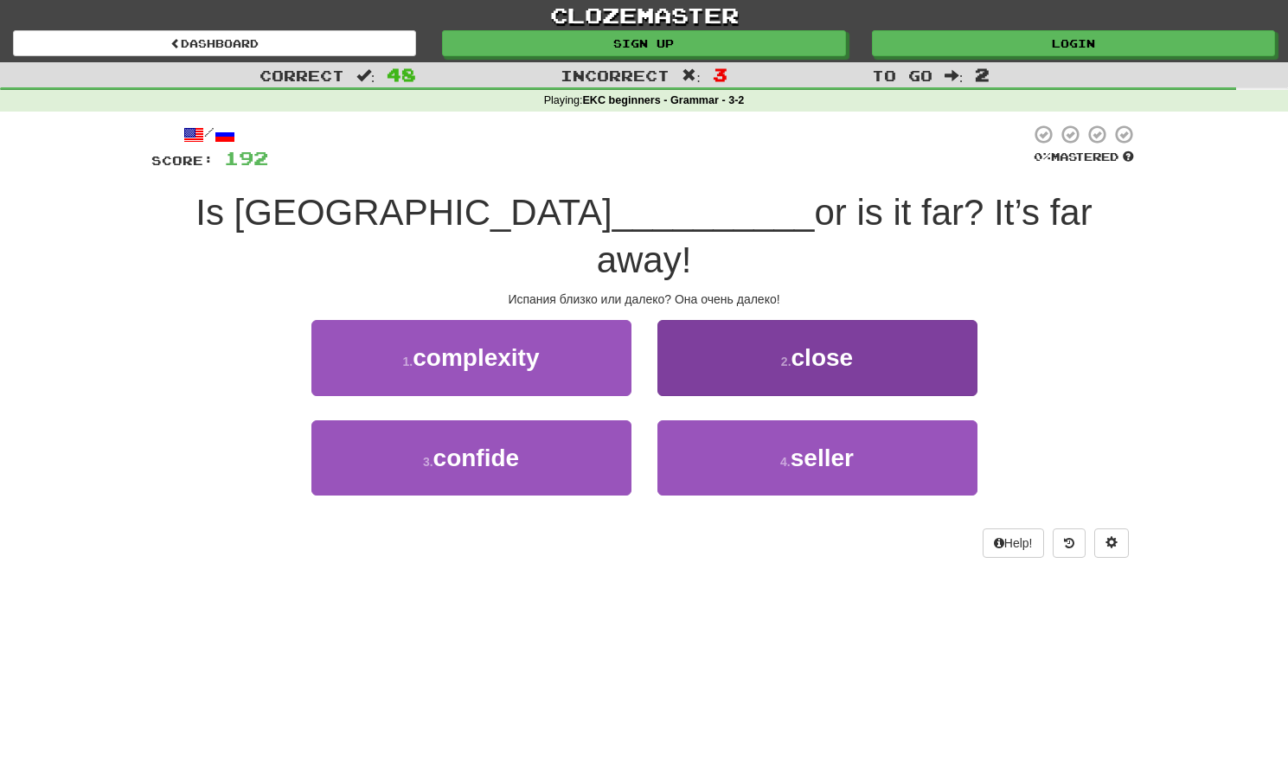
click at [696, 343] on button "2 . close" at bounding box center [817, 357] width 320 height 75
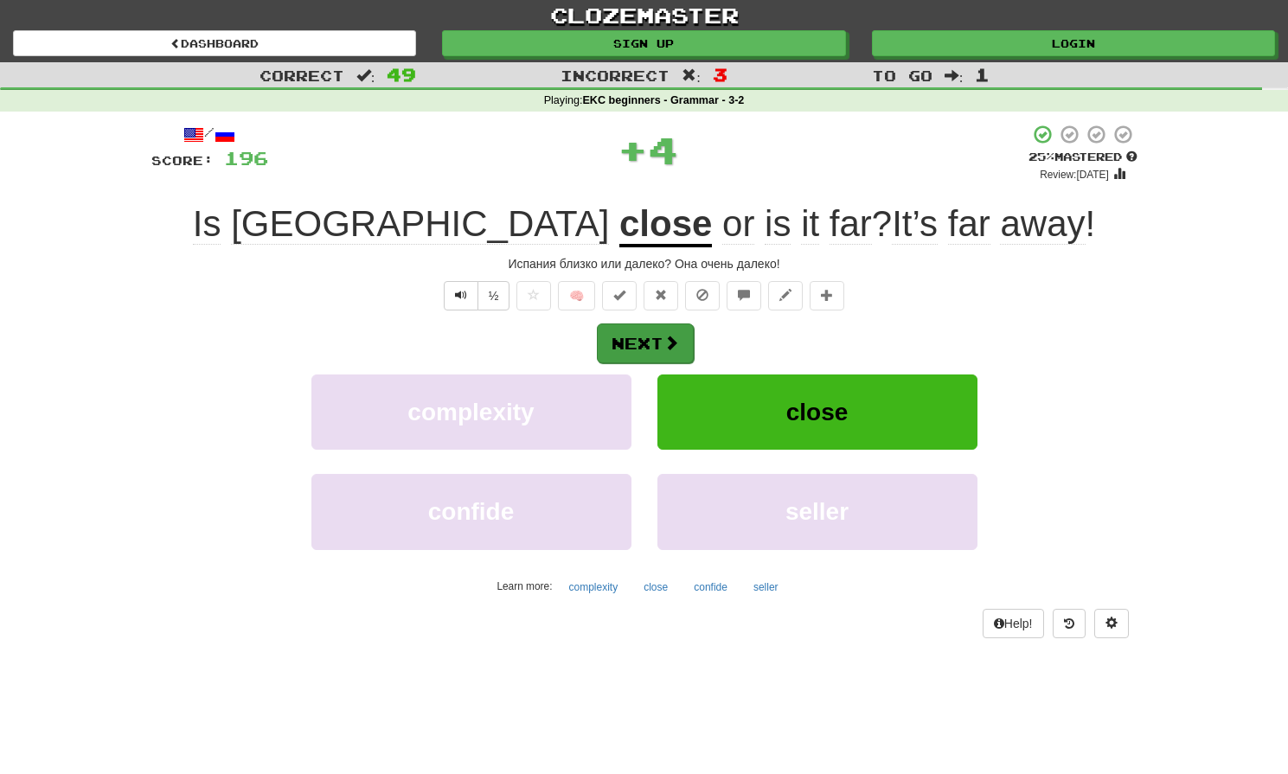
click at [651, 354] on button "Next" at bounding box center [645, 344] width 97 height 40
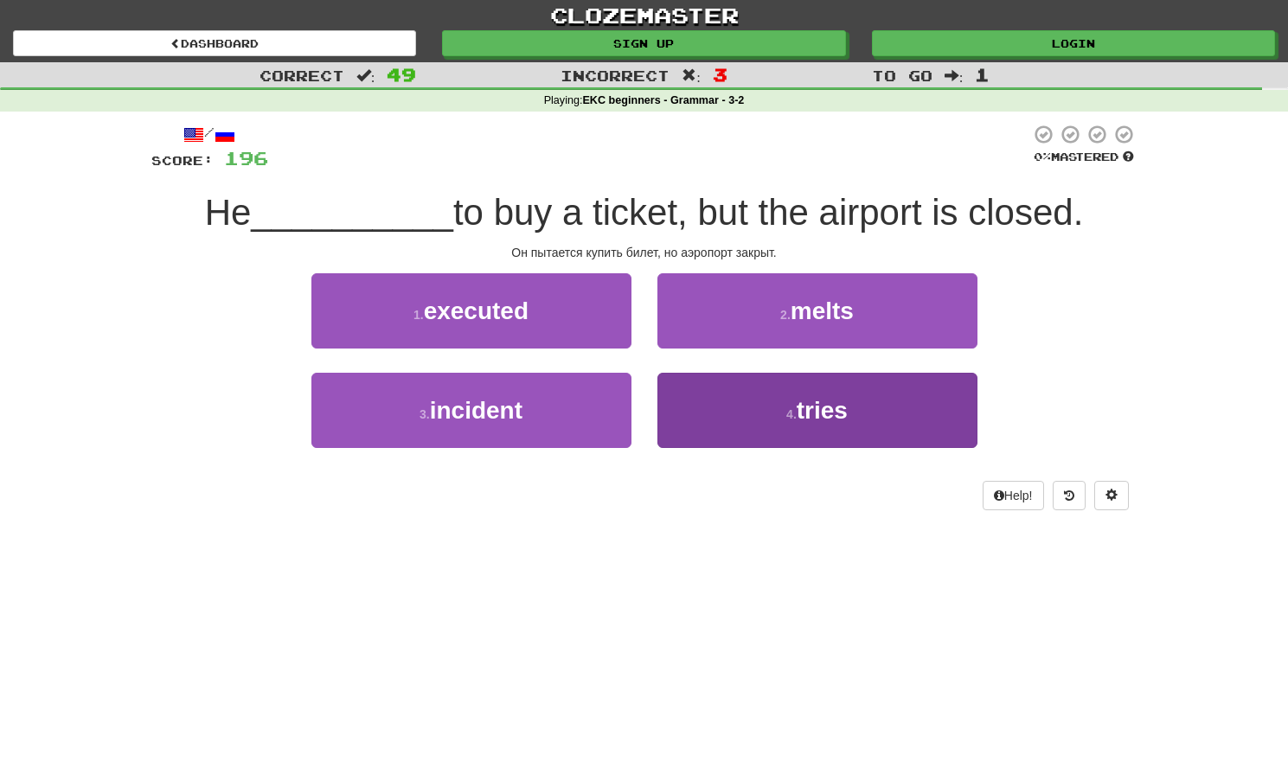
click at [699, 405] on button "4 . tries" at bounding box center [817, 410] width 320 height 75
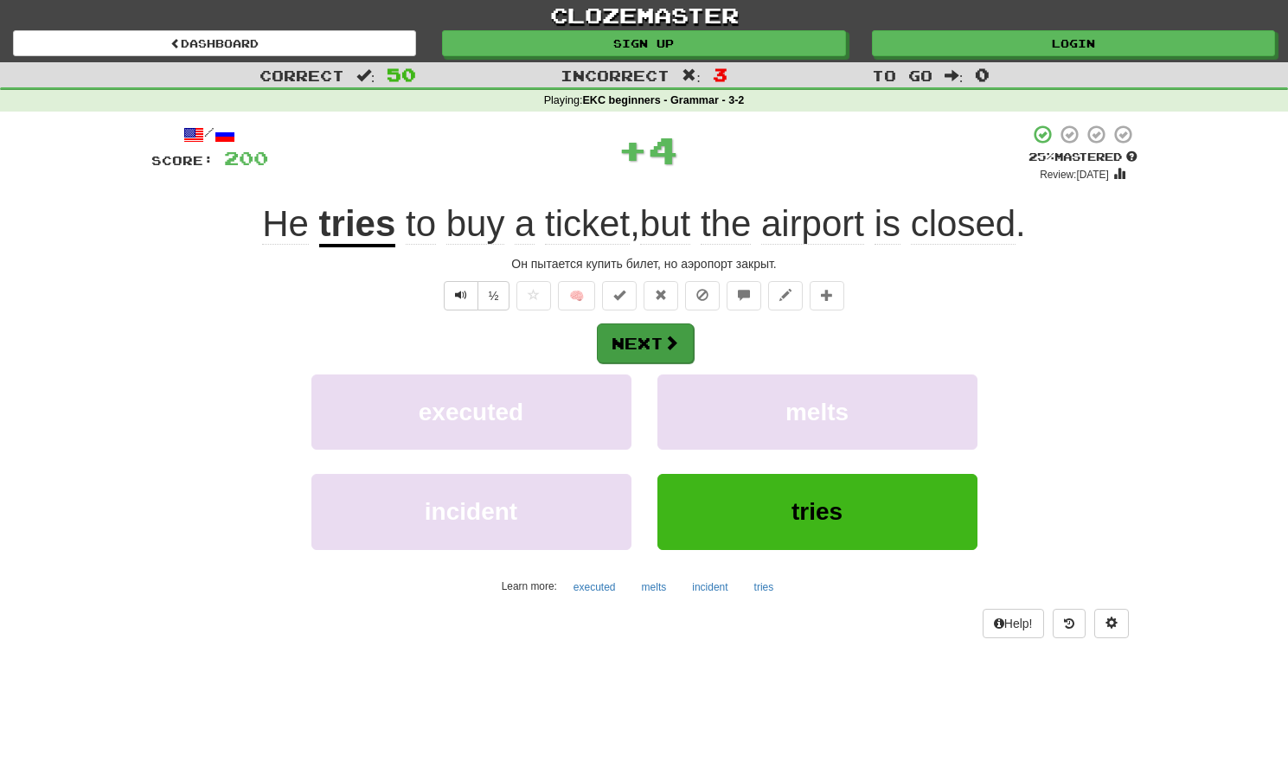
click at [663, 354] on button "Next" at bounding box center [645, 344] width 97 height 40
